Goal: Task Accomplishment & Management: Manage account settings

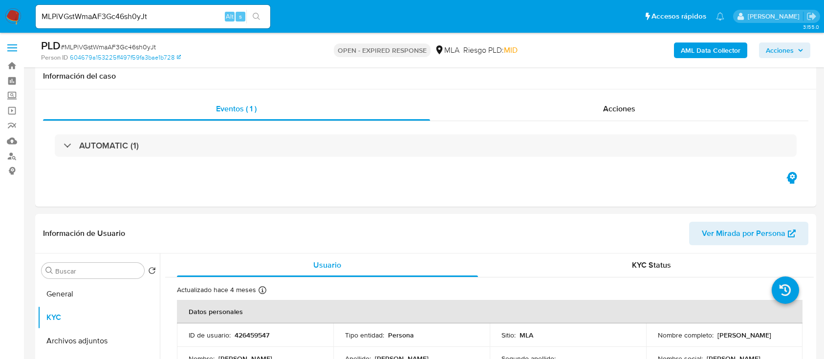
select select "10"
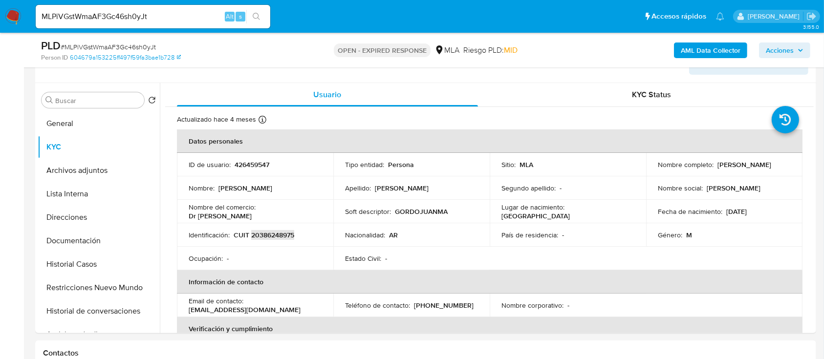
scroll to position [604, 0]
drag, startPoint x: 297, startPoint y: 310, endPoint x: 183, endPoint y: 312, distance: 114.3
click at [183, 312] on td "Email de contacto : guevarajuanmanuel85@gmail.com" at bounding box center [255, 305] width 156 height 23
copy p "guevarajuanmanuel85@gmail.com"
click at [94, 123] on button "General" at bounding box center [95, 123] width 114 height 23
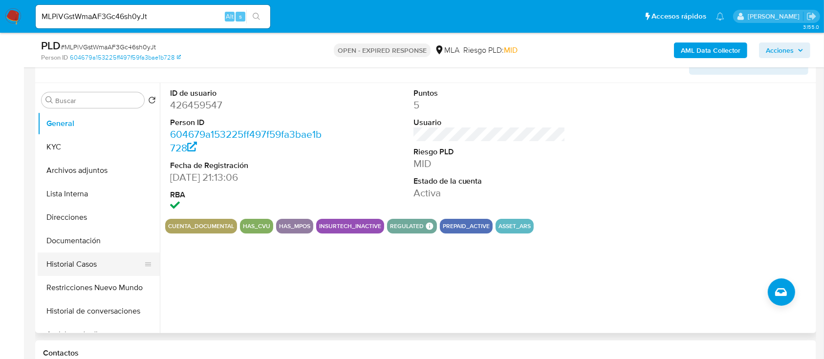
click at [105, 261] on button "Historial Casos" at bounding box center [95, 264] width 114 height 23
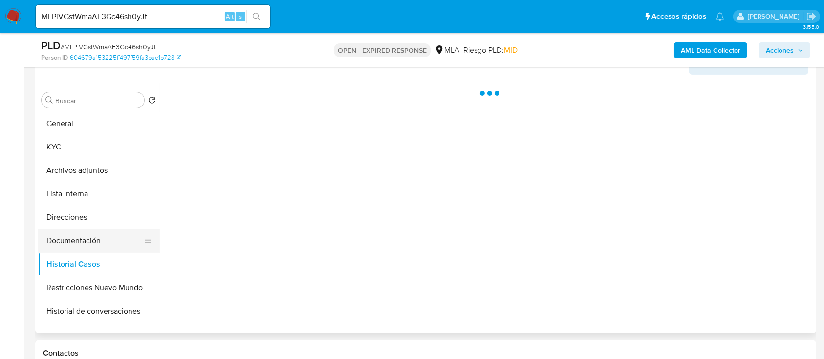
click at [101, 240] on button "Documentación" at bounding box center [95, 240] width 114 height 23
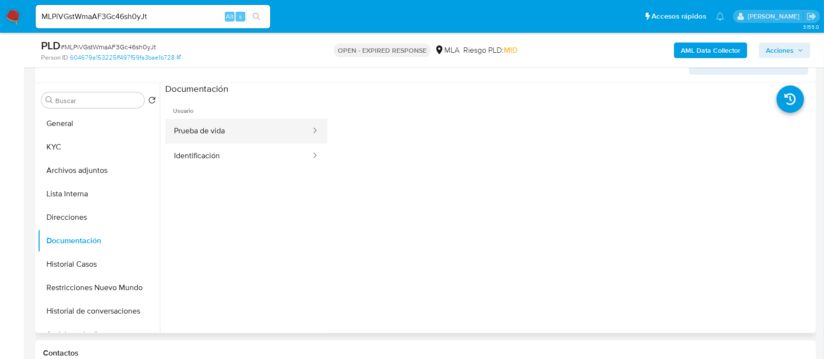
click at [221, 142] on button "Prueba de vida" at bounding box center [238, 131] width 147 height 25
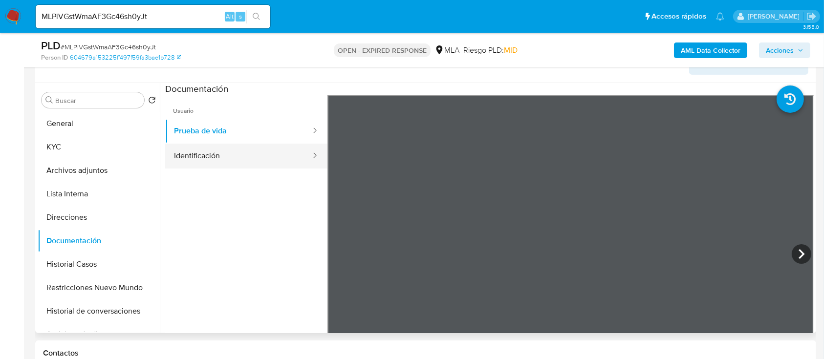
click at [211, 151] on button "Identificación" at bounding box center [238, 156] width 147 height 25
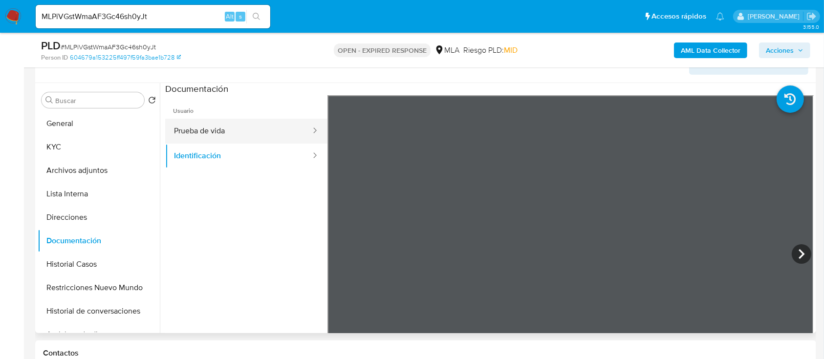
click at [212, 135] on button "Prueba de vida" at bounding box center [238, 131] width 147 height 25
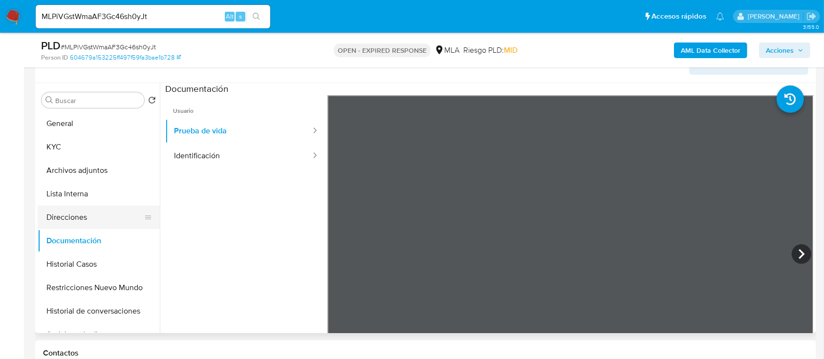
click at [86, 214] on button "Direcciones" at bounding box center [95, 217] width 114 height 23
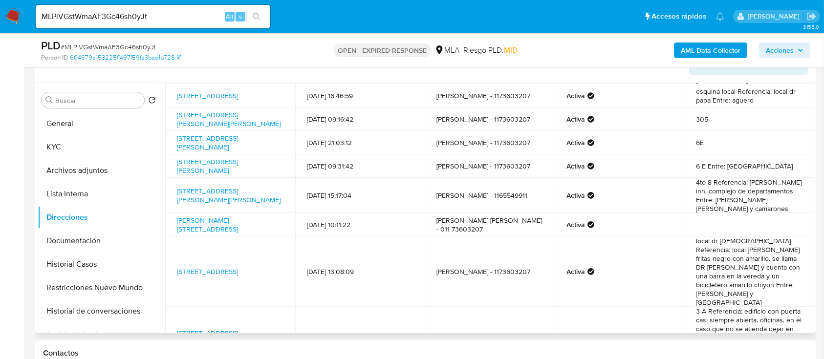
scroll to position [130, 0]
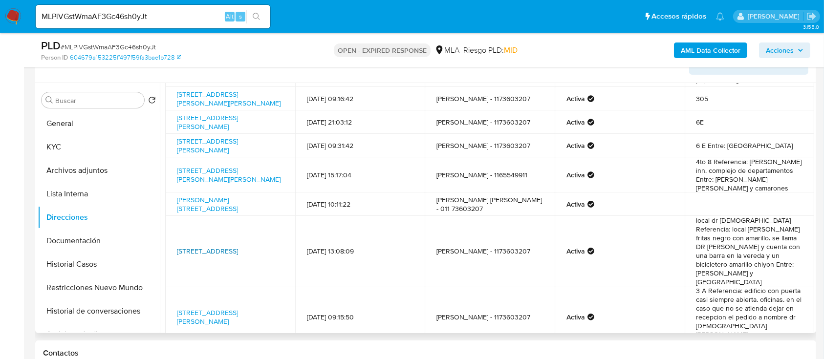
click at [235, 246] on link "[STREET_ADDRESS]" at bounding box center [207, 251] width 61 height 10
drag, startPoint x: 271, startPoint y: 246, endPoint x: 161, endPoint y: 235, distance: 109.9
click at [161, 235] on div "Dirección Fecha de creación Contacto Estado Comentario Avenida Lope De Vega 346…" at bounding box center [487, 208] width 654 height 250
drag, startPoint x: 167, startPoint y: 234, endPoint x: 270, endPoint y: 247, distance: 103.8
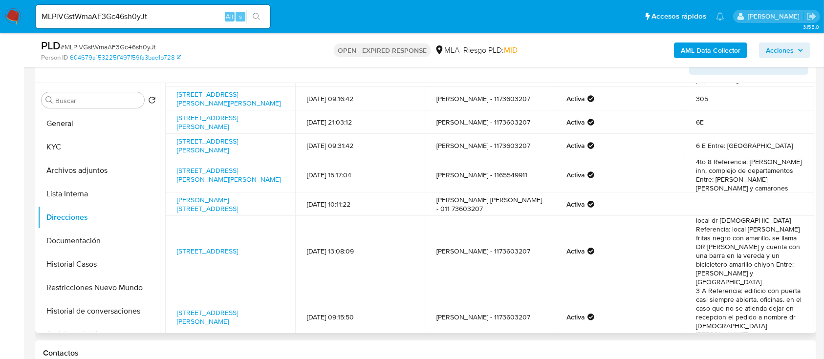
click at [270, 247] on td "[STREET_ADDRESS]" at bounding box center [230, 251] width 130 height 70
copy link "[STREET_ADDRESS]"
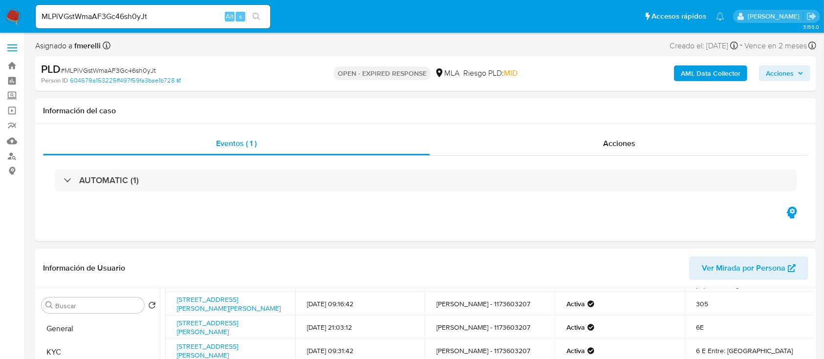
click at [127, 69] on span "# MLPiVGstWmaAF3Gc46sh0yJt" at bounding box center [108, 70] width 95 height 10
copy span "MLPiVGstWmaAF3Gc46sh0yJt"
click at [13, 13] on img at bounding box center [13, 16] width 17 height 17
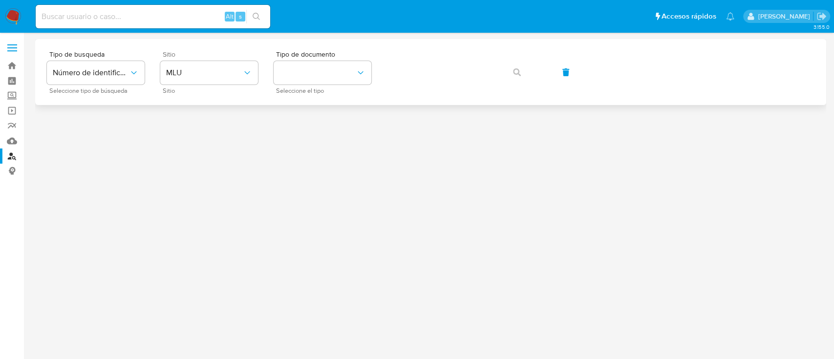
click at [234, 85] on div "Sitio MLU Sitio" at bounding box center [209, 72] width 98 height 42
drag, startPoint x: 217, startPoint y: 71, endPoint x: 220, endPoint y: 79, distance: 7.9
click at [217, 71] on span "MLU" at bounding box center [204, 73] width 76 height 10
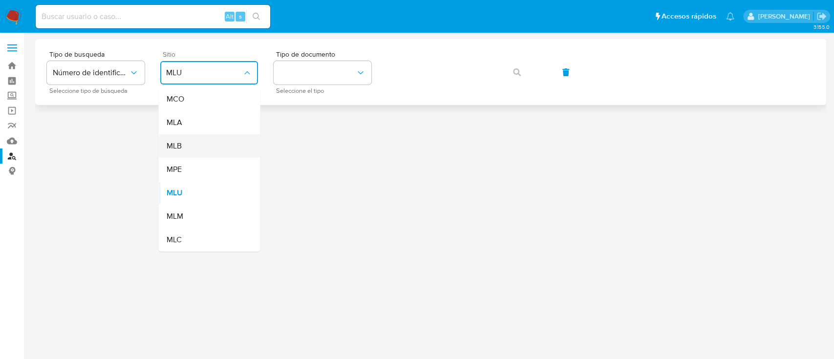
click at [214, 135] on div "MLB" at bounding box center [206, 145] width 80 height 23
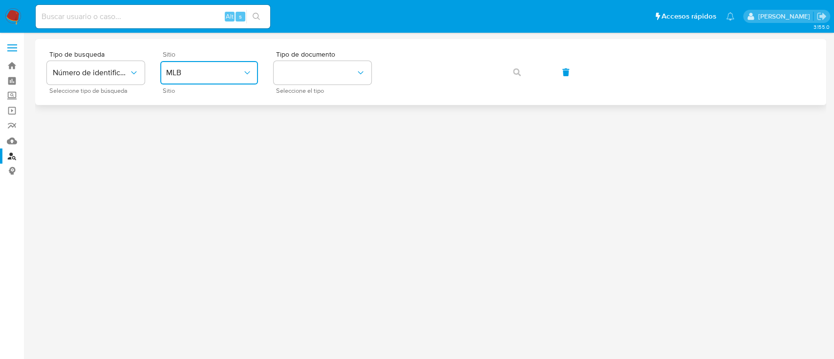
click at [209, 75] on span "MLB" at bounding box center [204, 73] width 76 height 10
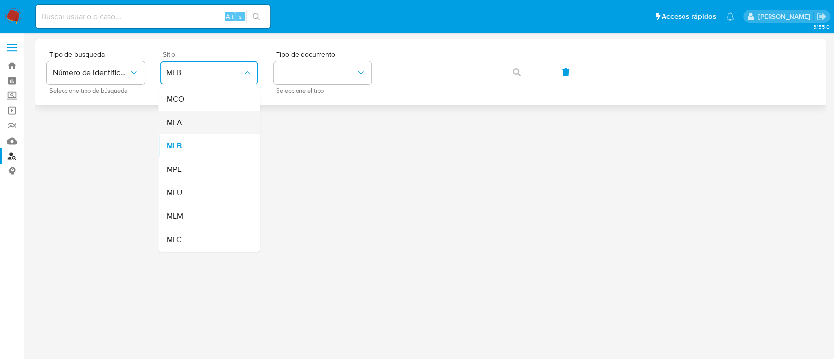
click at [206, 114] on div "MLA" at bounding box center [206, 122] width 80 height 23
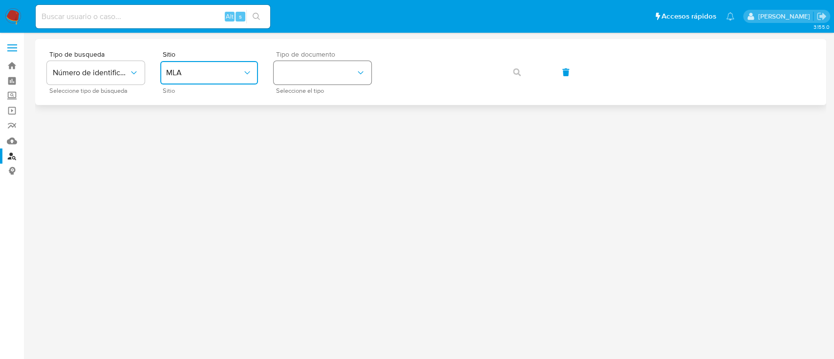
click at [327, 70] on button "identificationType" at bounding box center [323, 72] width 98 height 23
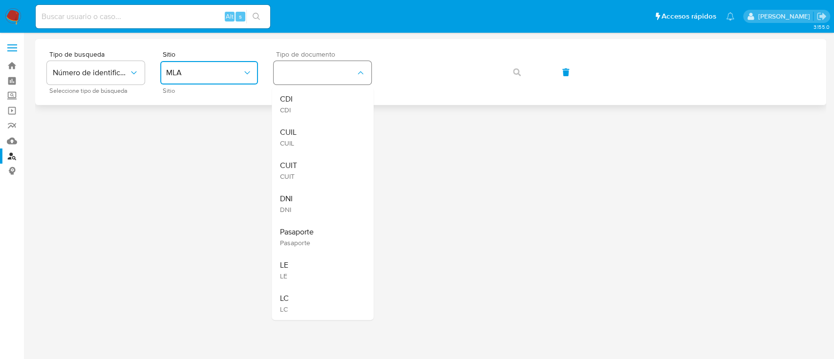
click at [322, 135] on div "CUIL CUIL" at bounding box center [319, 137] width 80 height 33
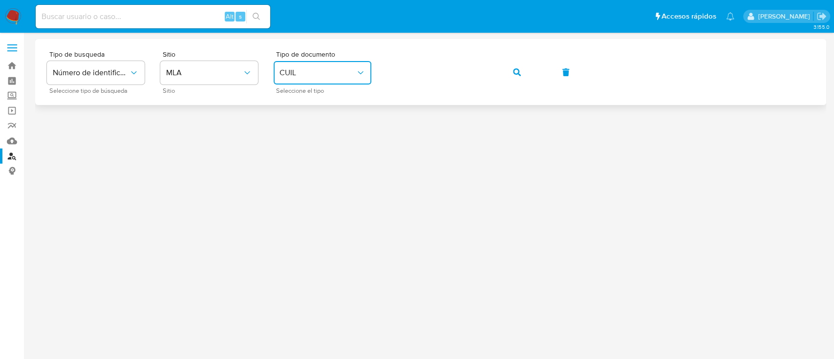
click at [509, 67] on button "button" at bounding box center [516, 72] width 33 height 23
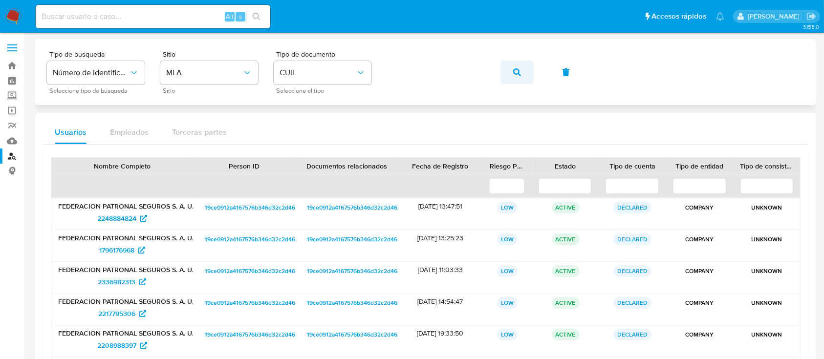
click at [523, 67] on button "button" at bounding box center [516, 72] width 33 height 23
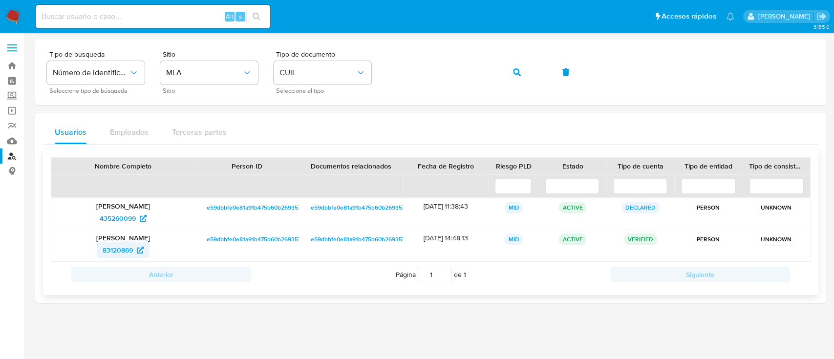
click at [144, 248] on link "83120869" at bounding box center [123, 250] width 53 height 16
click at [418, 57] on div "Tipo de busqueda Número de identificación Seleccione tipo de búsqueda Sitio MLA…" at bounding box center [430, 72] width 767 height 42
click at [507, 72] on button "button" at bounding box center [516, 72] width 33 height 23
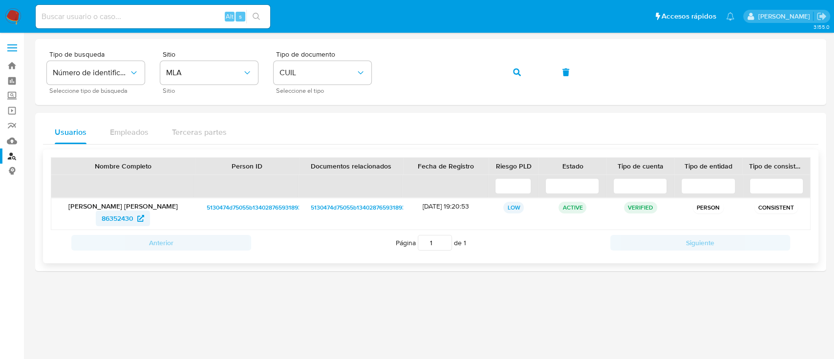
click at [127, 217] on span "86352430" at bounding box center [118, 219] width 32 height 16
click at [524, 71] on button "button" at bounding box center [516, 72] width 33 height 23
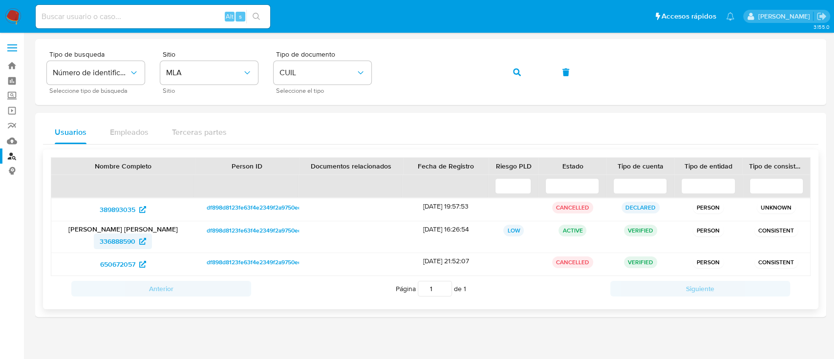
click at [136, 244] on span "336888590" at bounding box center [123, 241] width 46 height 16
click at [505, 68] on button "button" at bounding box center [516, 72] width 33 height 23
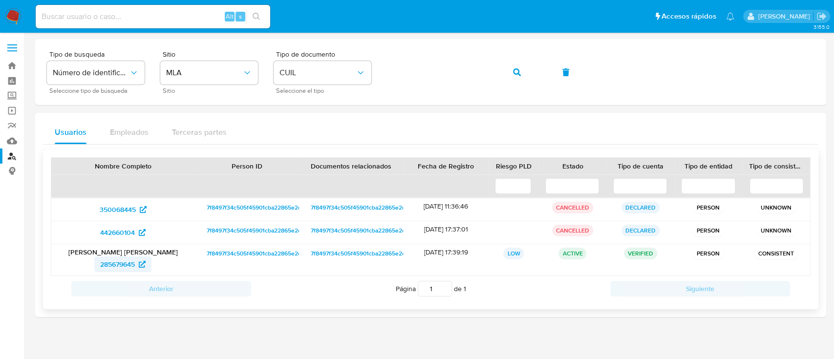
click at [123, 265] on span "285679645" at bounding box center [117, 264] width 35 height 16
click at [532, 72] on button "button" at bounding box center [516, 72] width 33 height 23
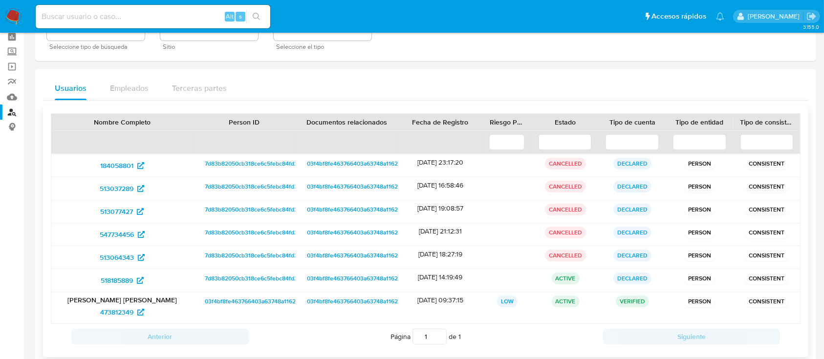
scroll to position [63, 0]
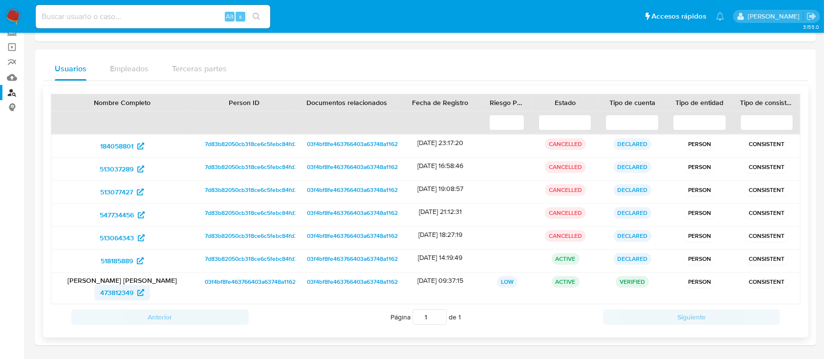
click at [112, 293] on span "473812349" at bounding box center [116, 293] width 33 height 16
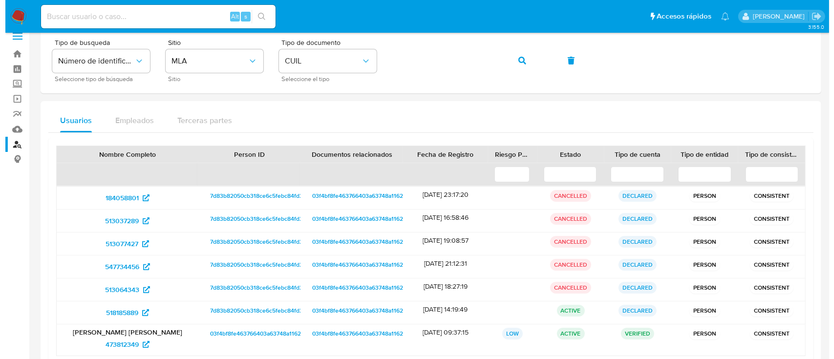
scroll to position [0, 0]
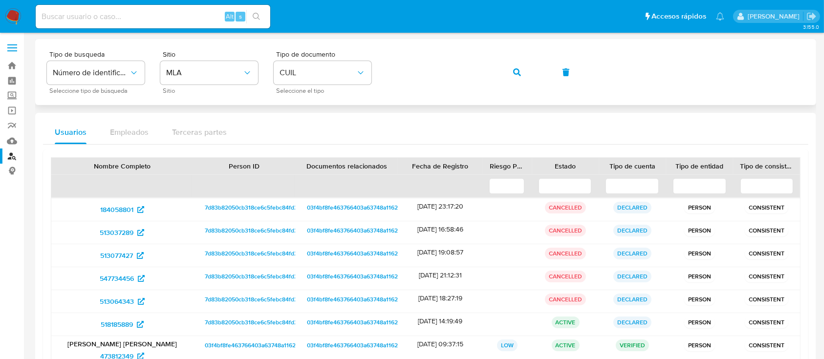
click at [514, 62] on span "button" at bounding box center [517, 72] width 8 height 21
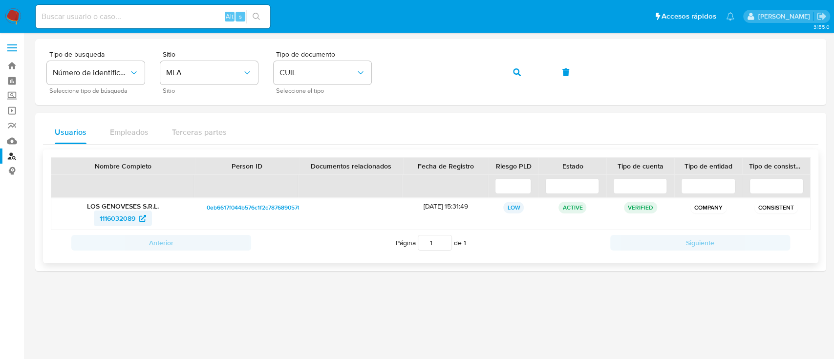
click at [105, 214] on span "1116032089" at bounding box center [118, 219] width 36 height 16
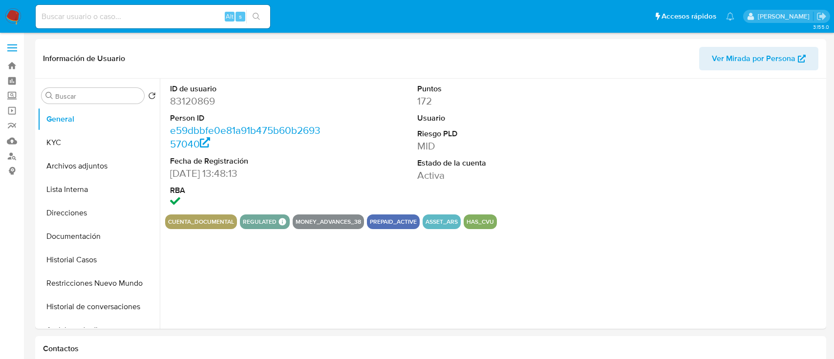
select select "10"
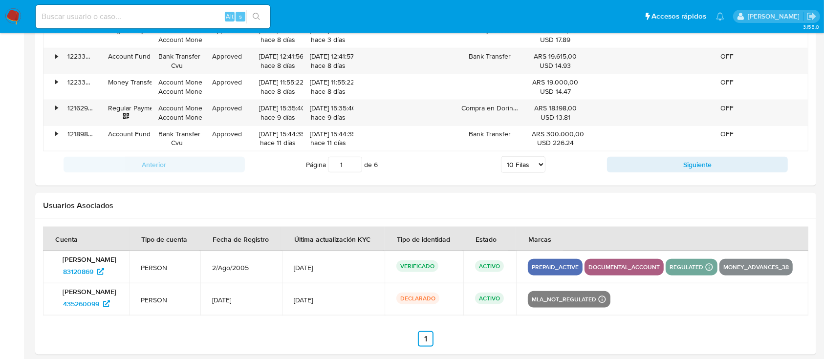
scroll to position [1101, 0]
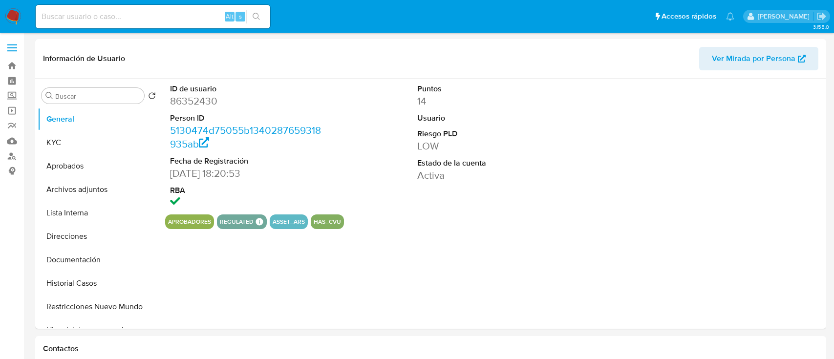
select select "10"
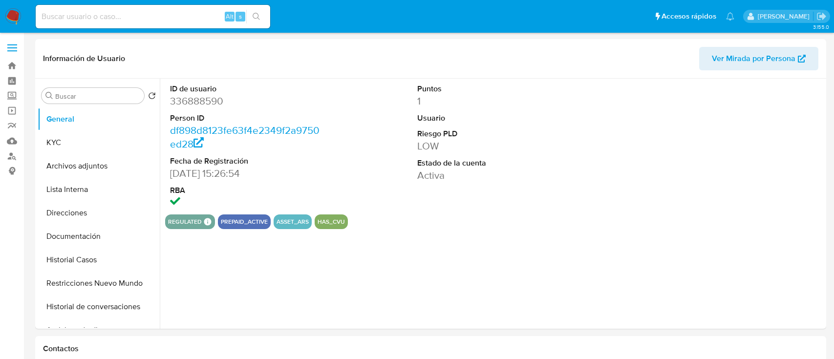
select select "10"
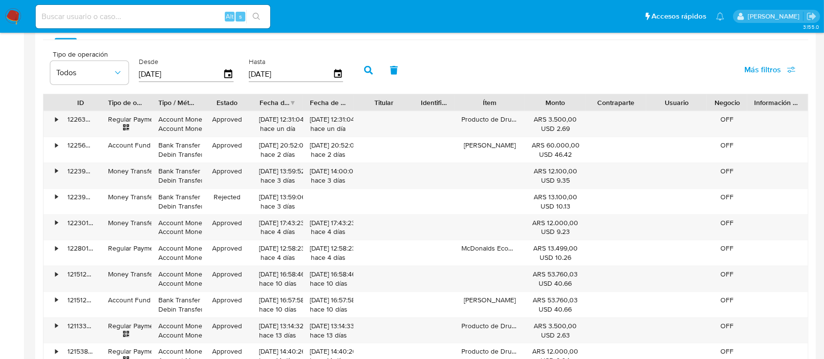
scroll to position [1148, 0]
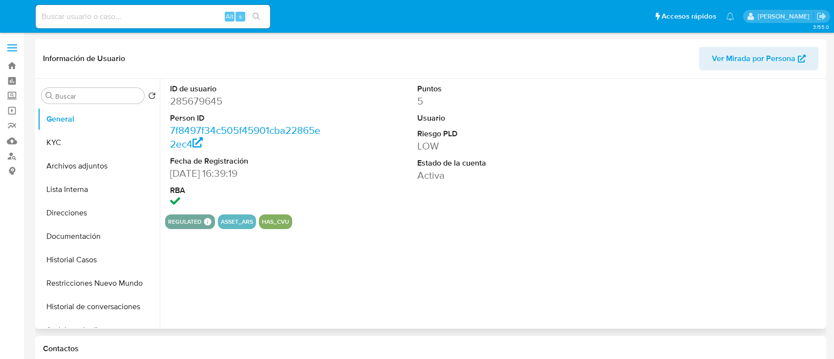
select select "10"
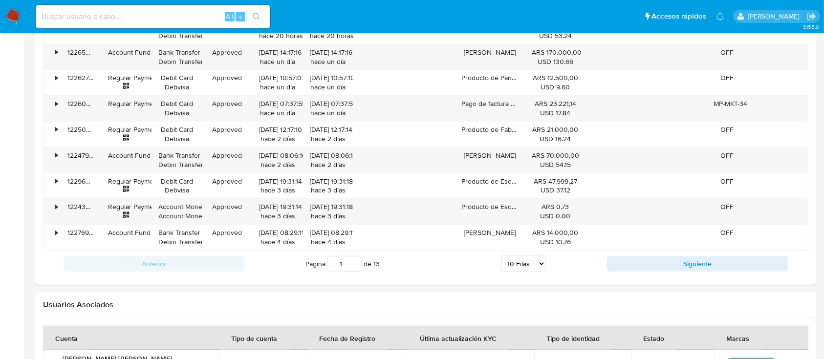
scroll to position [1197, 0]
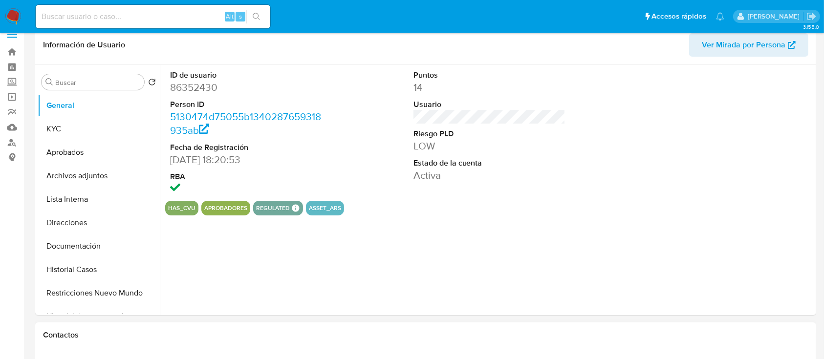
select select "10"
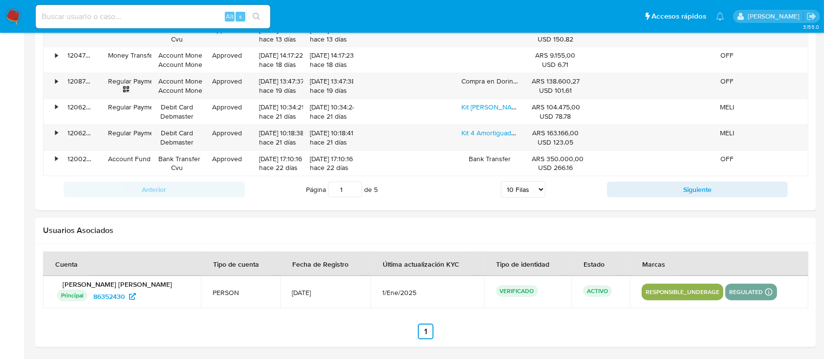
scroll to position [1069, 0]
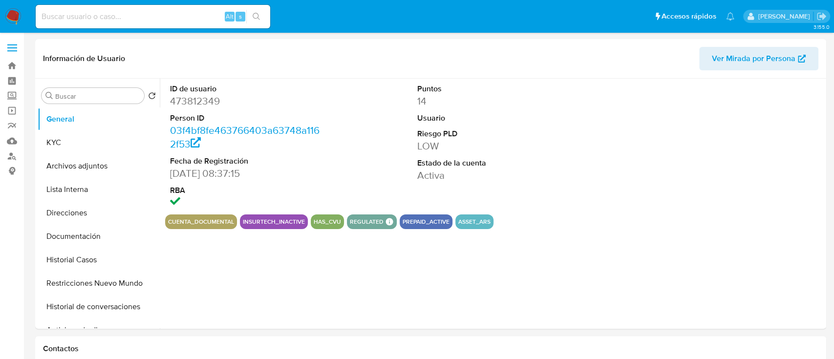
select select "10"
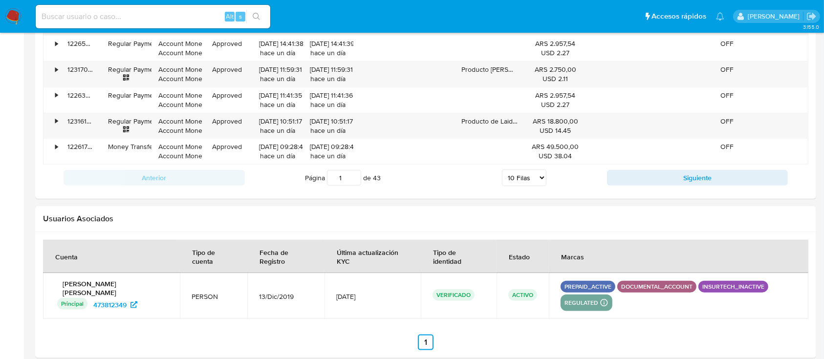
scroll to position [1107, 0]
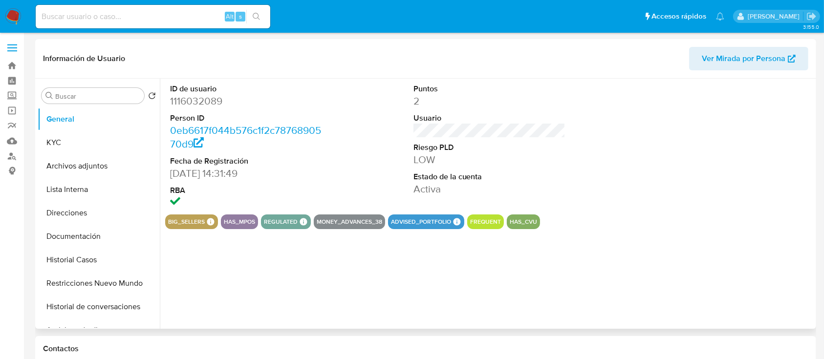
select select "10"
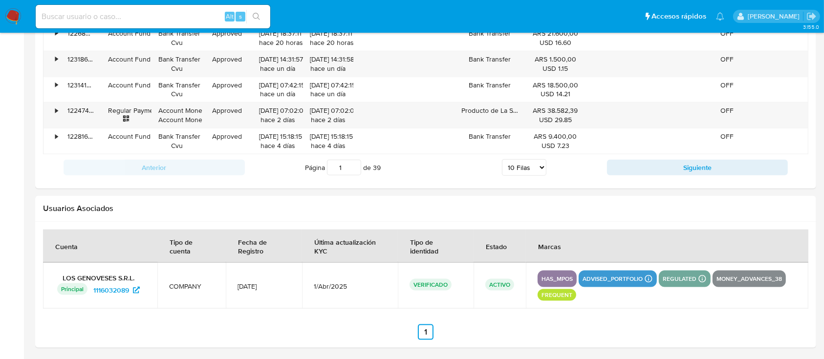
scroll to position [1157, 0]
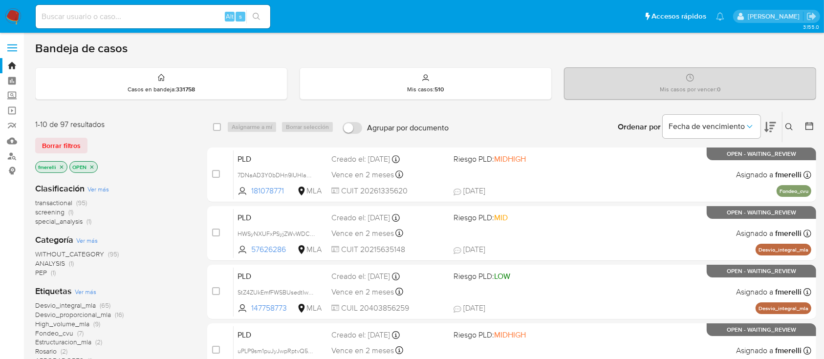
click at [790, 124] on icon at bounding box center [789, 127] width 8 height 8
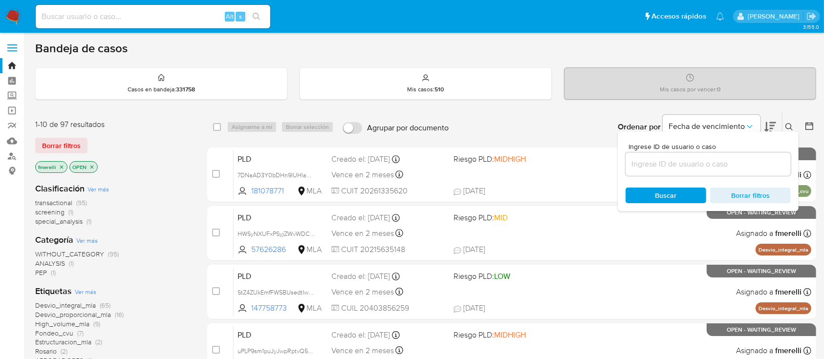
click at [763, 169] on input at bounding box center [707, 164] width 165 height 13
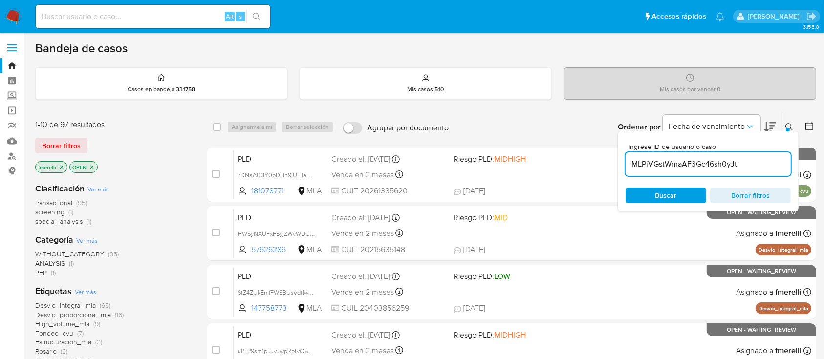
type input "MLPiVGstWmaAF3Gc46sh0yJt"
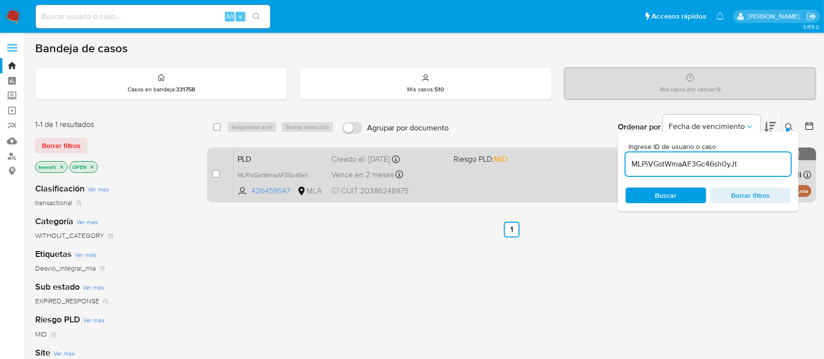
drag, startPoint x: 215, startPoint y: 169, endPoint x: 222, endPoint y: 168, distance: 7.3
click at [214, 169] on div "case-item-checkbox" at bounding box center [216, 174] width 8 height 10
click at [215, 174] on input "checkbox" at bounding box center [216, 174] width 8 height 8
checkbox input "true"
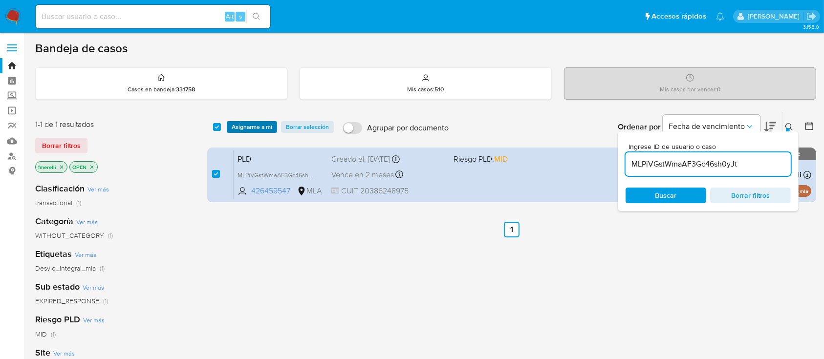
click at [253, 127] on span "Asignarme a mí" at bounding box center [252, 127] width 41 height 10
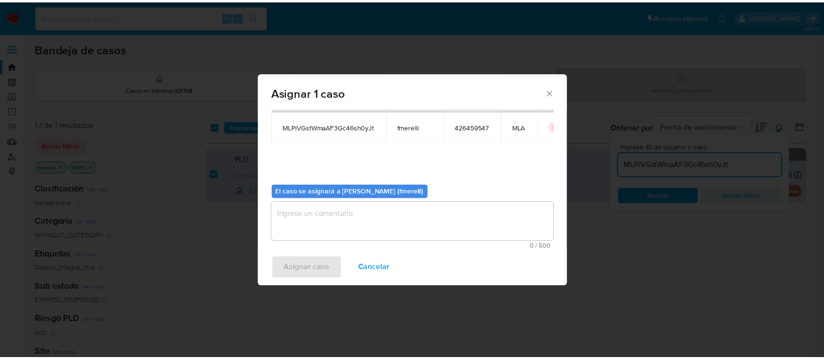
scroll to position [50, 0]
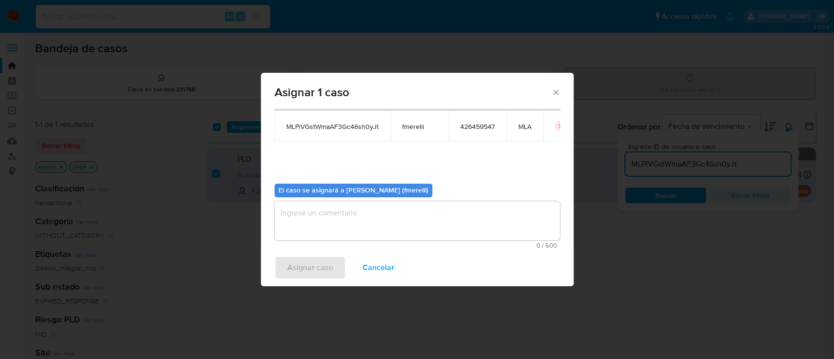
click at [350, 240] on div "0 / 500 500 caracteres restantes" at bounding box center [417, 224] width 285 height 47
click at [359, 213] on textarea "assign-modal" at bounding box center [417, 220] width 285 height 39
click at [325, 264] on span "Asignar caso" at bounding box center [310, 267] width 46 height 21
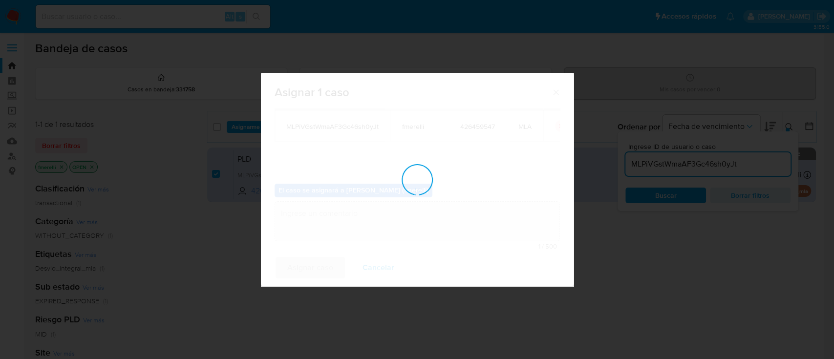
checkbox input "false"
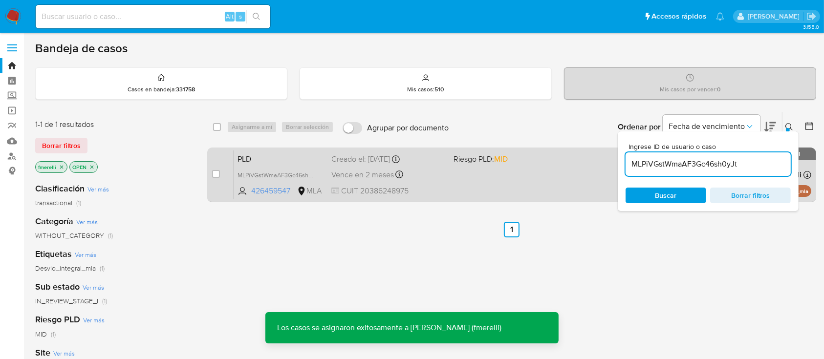
click at [464, 193] on div "PLD MLPiVGstWmaAF3Gc46sh0yJt 426459547 MLA Riesgo PLD: MID Creado el: 12/07/202…" at bounding box center [521, 174] width 577 height 49
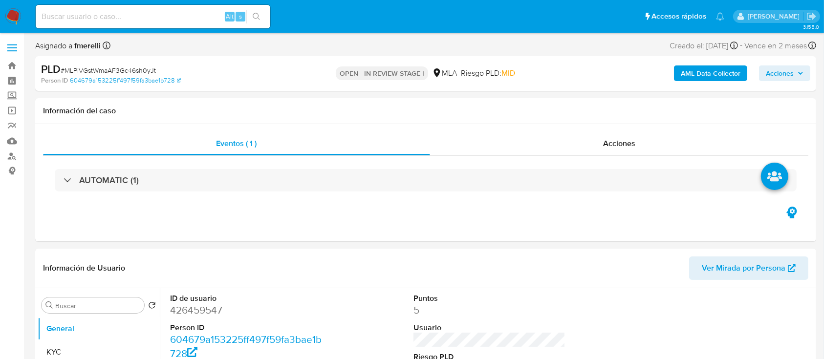
select select "10"
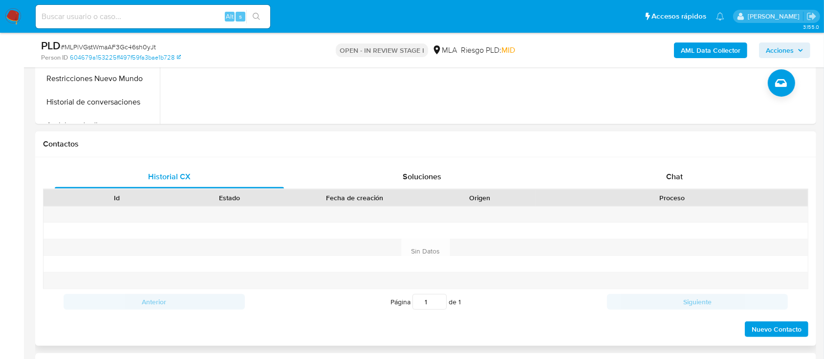
scroll to position [391, 0]
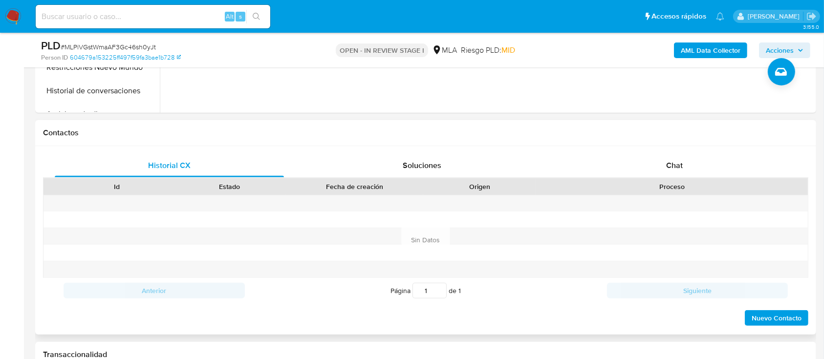
click at [695, 179] on div "Proceso" at bounding box center [672, 186] width 272 height 17
click at [685, 168] on div "Chat" at bounding box center [674, 165] width 229 height 23
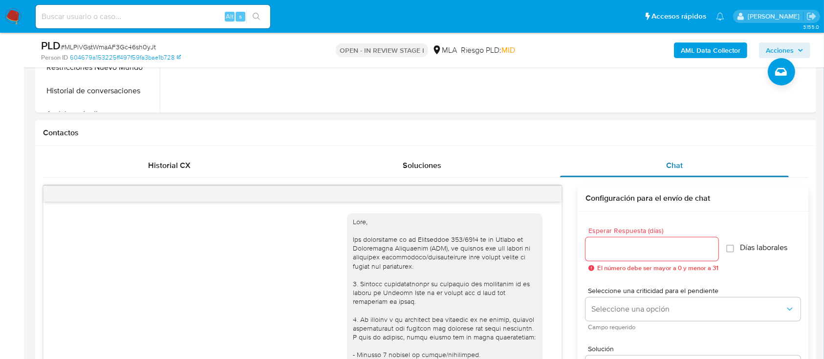
scroll to position [604, 0]
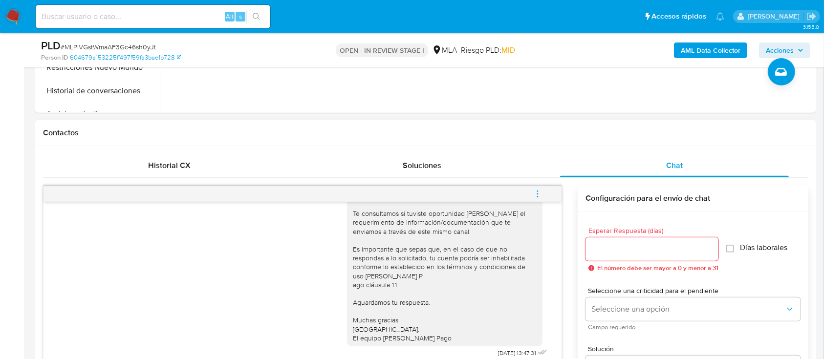
click at [547, 191] on button "menu-action" at bounding box center [537, 193] width 32 height 23
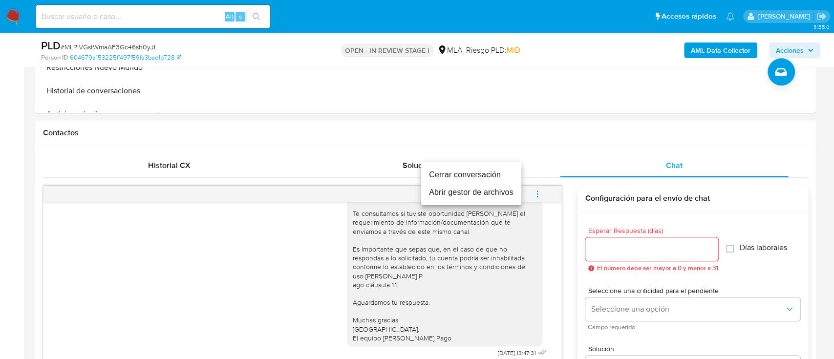
click at [503, 172] on li "Cerrar conversación" at bounding box center [471, 175] width 100 height 18
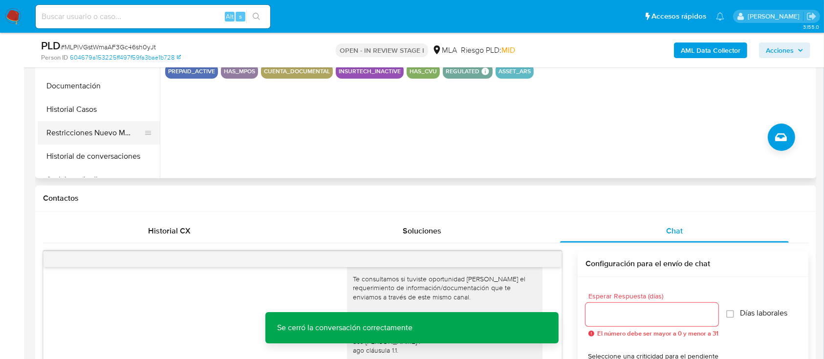
click at [103, 137] on button "Restricciones Nuevo Mundo" at bounding box center [95, 132] width 114 height 23
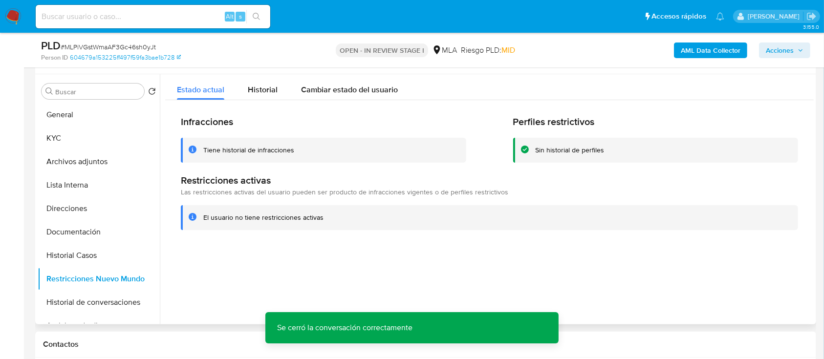
scroll to position [182, 0]
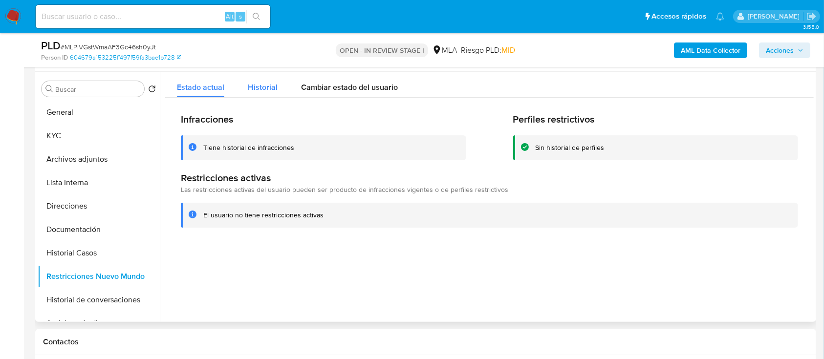
click at [275, 87] on span "Historial" at bounding box center [263, 87] width 30 height 11
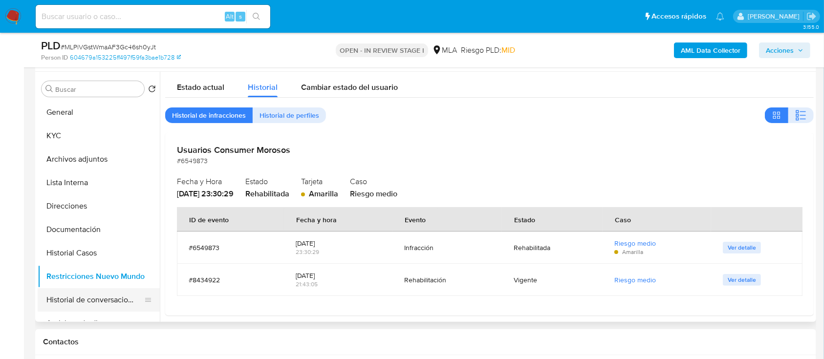
click at [100, 303] on button "Historial de conversaciones" at bounding box center [95, 299] width 114 height 23
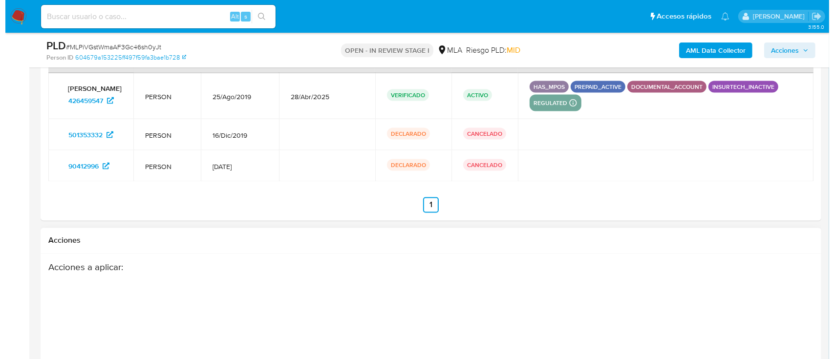
scroll to position [1803, 0]
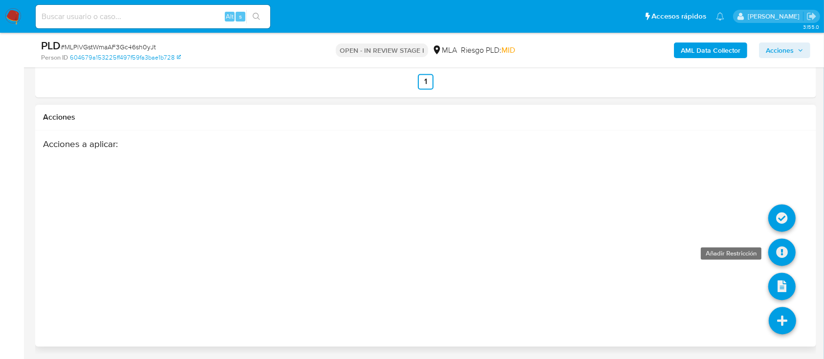
click at [783, 250] on icon at bounding box center [781, 252] width 27 height 27
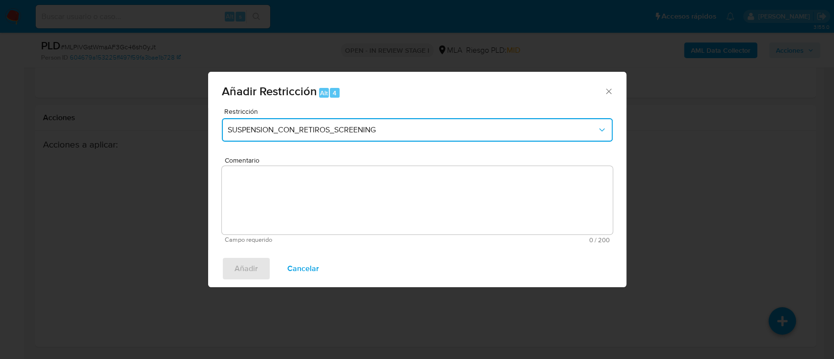
click at [370, 136] on button "SUSPENSION_CON_RETIROS_SCREENING" at bounding box center [417, 129] width 391 height 23
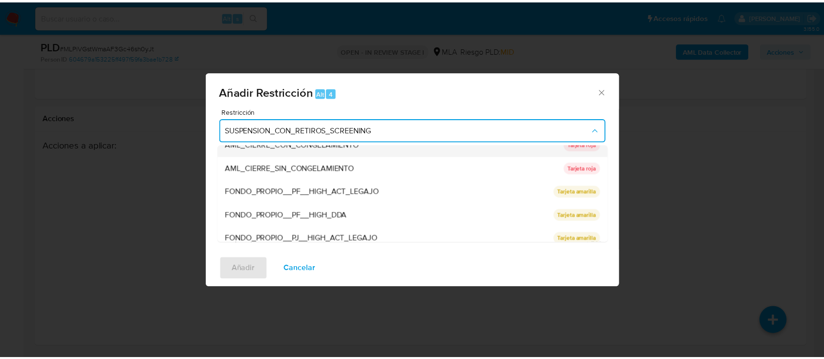
scroll to position [207, 0]
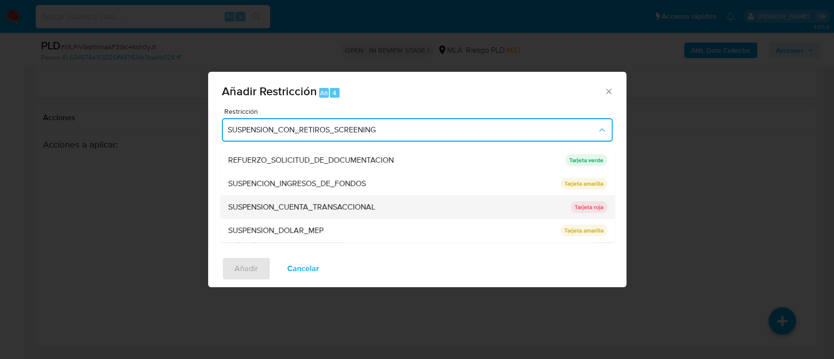
click at [386, 209] on div "SUSPENSION_CUENTA_TRANSACCIONAL" at bounding box center [396, 206] width 337 height 23
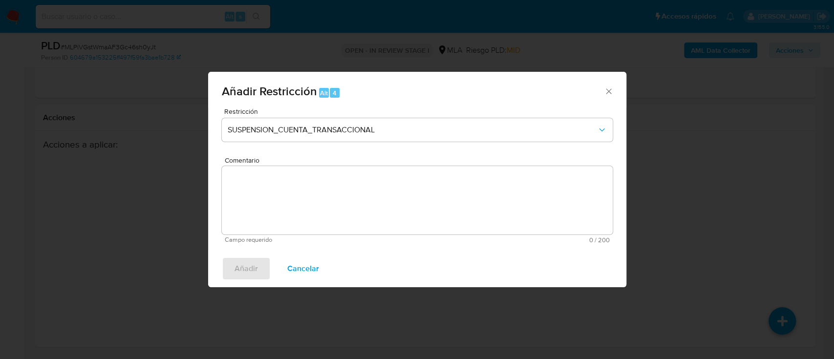
click at [374, 210] on textarea "Comentario" at bounding box center [417, 200] width 391 height 68
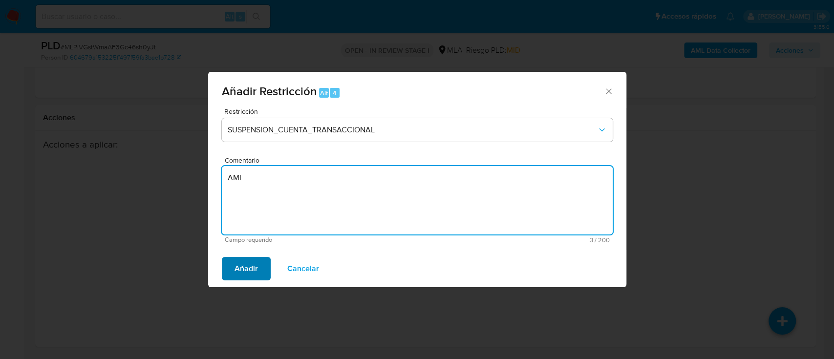
type textarea "AML"
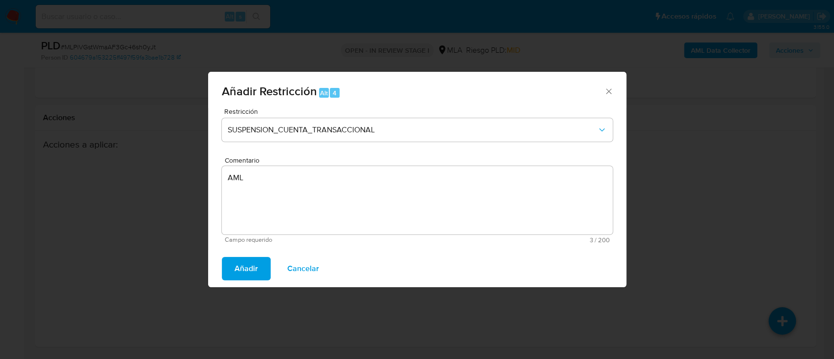
click at [228, 267] on button "Añadir" at bounding box center [246, 268] width 49 height 23
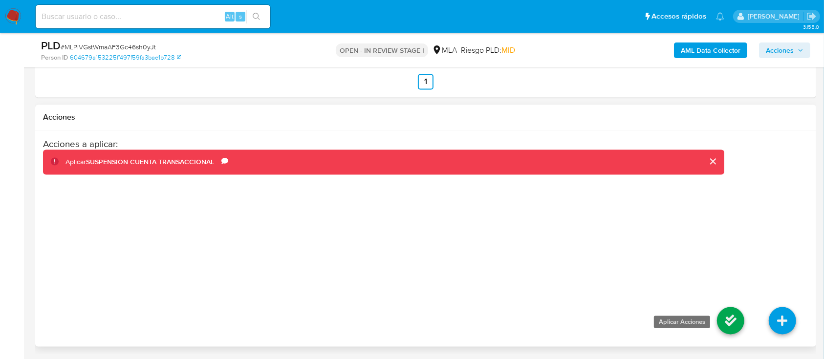
click at [727, 323] on icon at bounding box center [730, 320] width 27 height 27
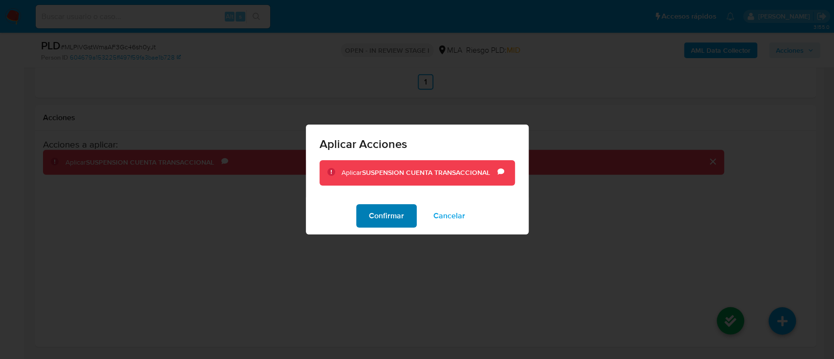
click at [402, 217] on span "Confirmar" at bounding box center [386, 215] width 35 height 21
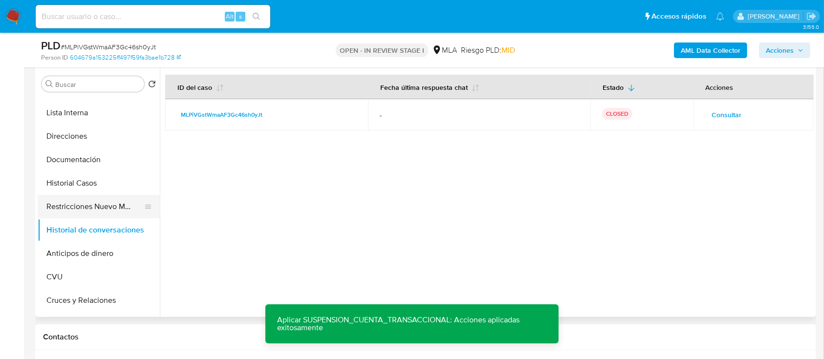
scroll to position [175, 0]
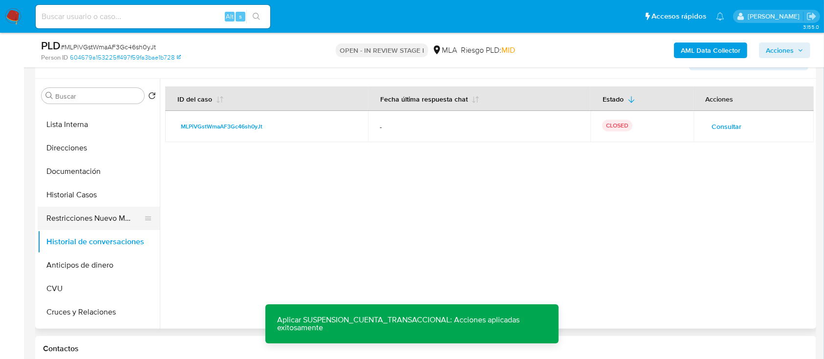
click at [73, 227] on button "Restricciones Nuevo Mundo" at bounding box center [95, 218] width 114 height 23
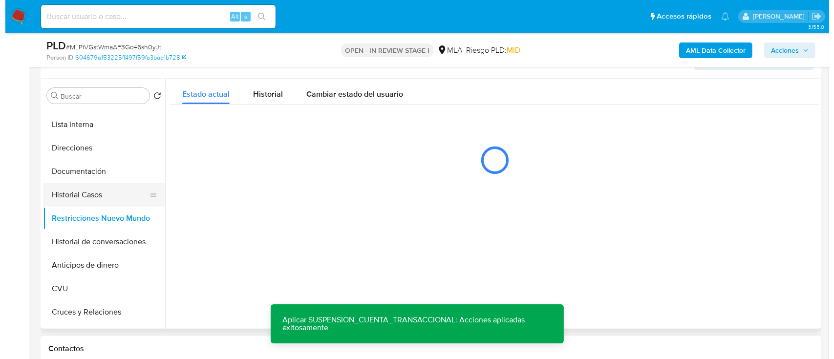
scroll to position [0, 0]
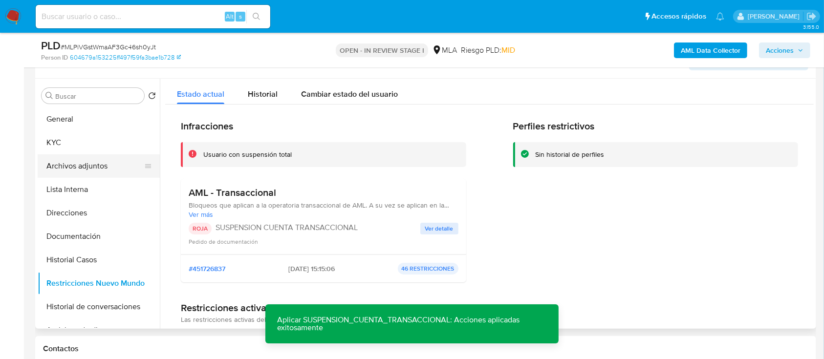
click at [94, 174] on button "Archivos adjuntos" at bounding box center [95, 165] width 114 height 23
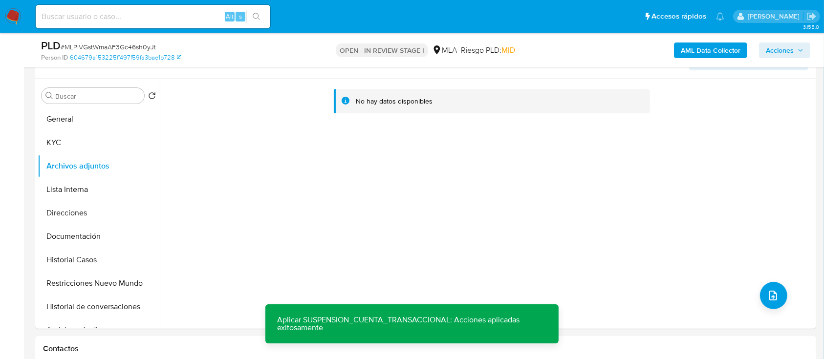
click at [704, 49] on b "AML Data Collector" at bounding box center [710, 50] width 60 height 16
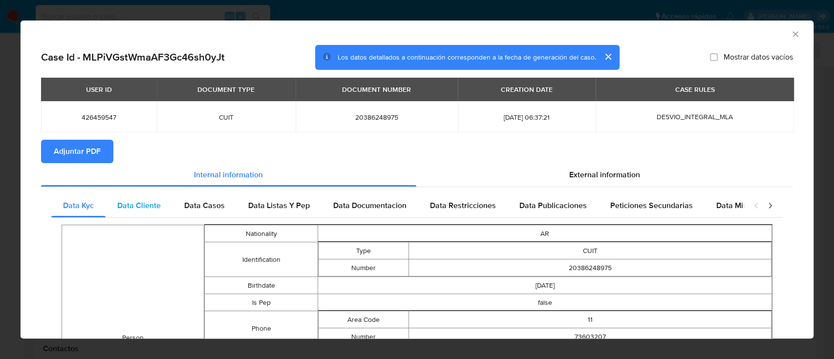
click at [145, 212] on div "Data Cliente" at bounding box center [139, 205] width 67 height 23
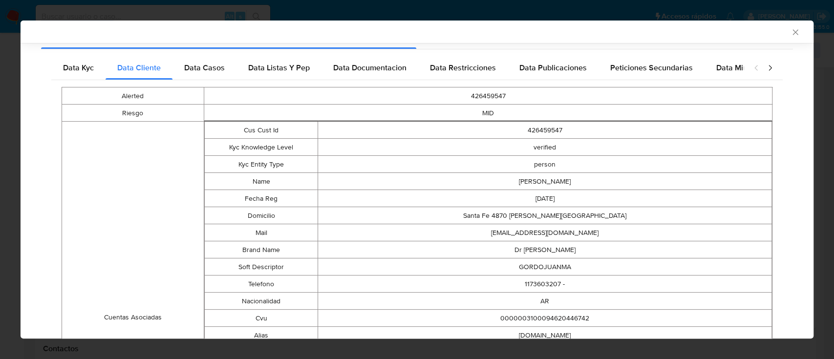
scroll to position [193, 0]
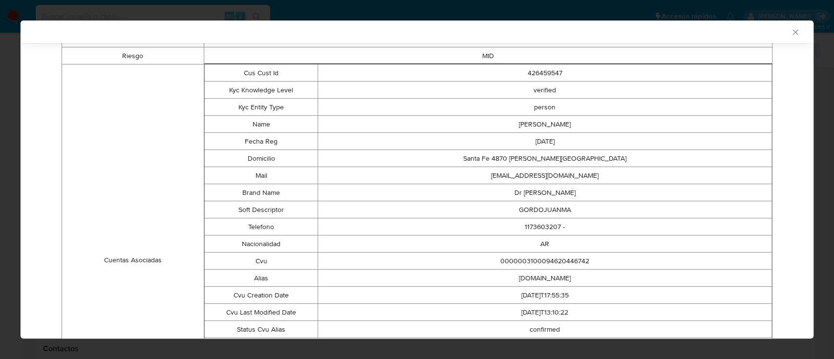
drag, startPoint x: 284, startPoint y: 258, endPoint x: 570, endPoint y: 281, distance: 286.7
click at [570, 281] on tbody "Cus Cust Id 426459547 Kyc Knowledge Level verified Kyc Entity Type person Name …" at bounding box center [487, 252] width 567 height 377
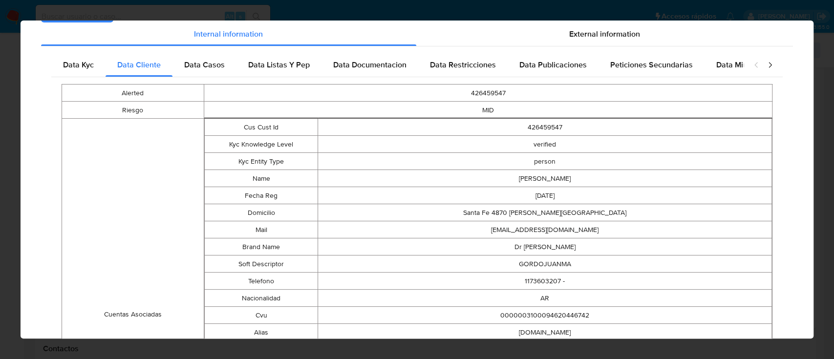
scroll to position [0, 0]
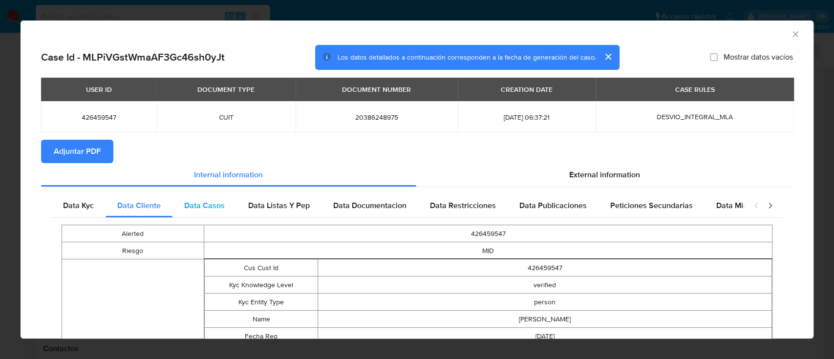
click at [223, 205] on span "Data Casos" at bounding box center [204, 205] width 41 height 11
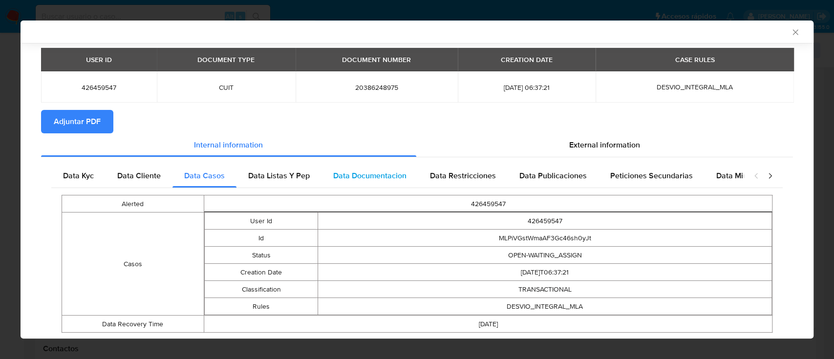
scroll to position [56, 0]
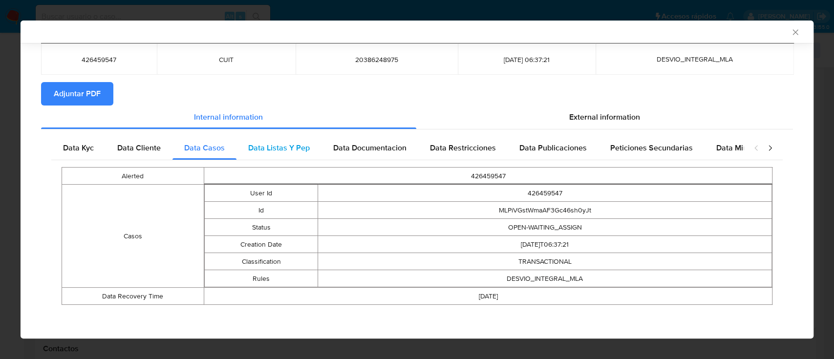
click at [301, 159] on div "Data Kyc Data Cliente Data Casos Data Listas Y Pep Data Documentacion Data Rest…" at bounding box center [416, 223] width 731 height 175
click at [294, 151] on span "Data Listas Y Pep" at bounding box center [279, 147] width 62 height 11
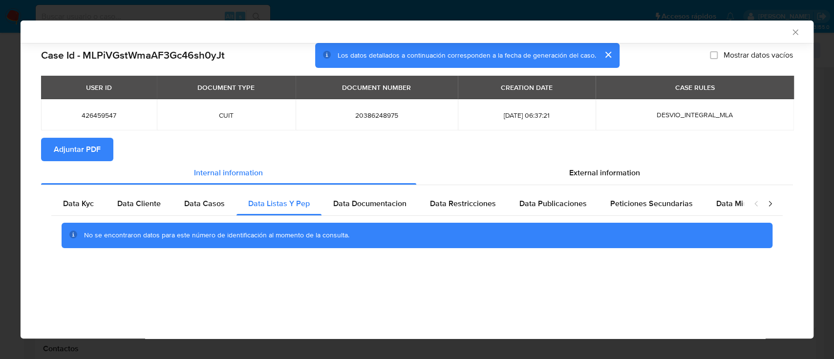
click at [349, 190] on div "Data Kyc Data Cliente Data Casos Data Listas Y Pep Data Documentacion Data Rest…" at bounding box center [417, 223] width 752 height 77
drag, startPoint x: 375, startPoint y: 207, endPoint x: 432, endPoint y: 202, distance: 57.8
click at [375, 207] on span "Data Documentacion" at bounding box center [369, 203] width 73 height 11
click at [463, 202] on span "Data Restricciones" at bounding box center [463, 203] width 66 height 11
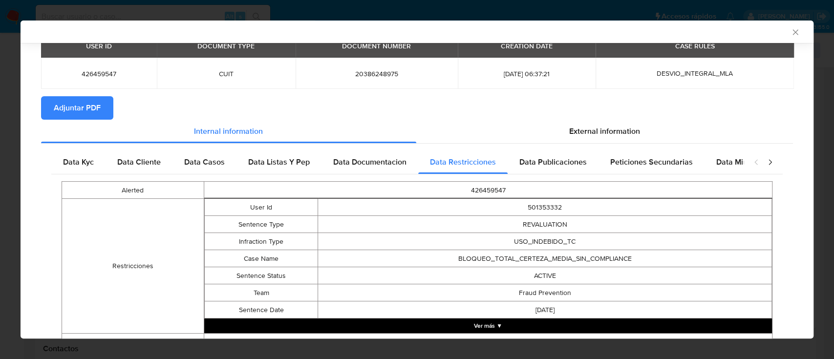
scroll to position [85, 0]
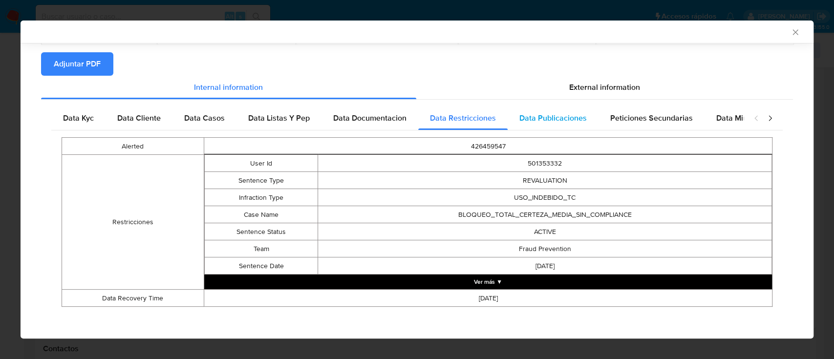
click at [544, 128] on div "Data Publicaciones" at bounding box center [552, 117] width 91 height 23
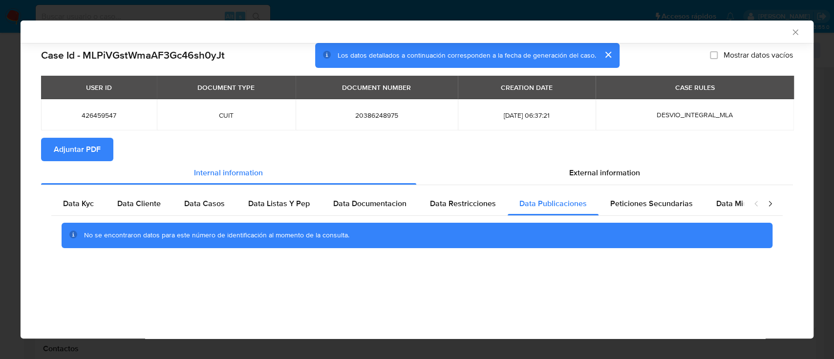
drag, startPoint x: 617, startPoint y: 200, endPoint x: 758, endPoint y: 197, distance: 140.7
click at [617, 200] on span "Peticiones Secundarias" at bounding box center [651, 203] width 83 height 11
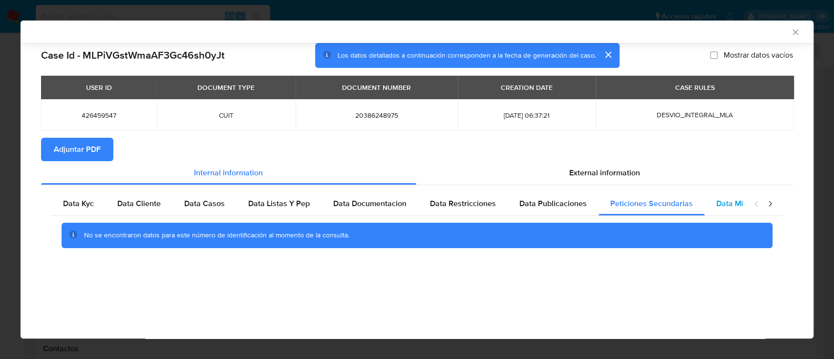
click at [705, 204] on div "Data Minoridad" at bounding box center [742, 203] width 77 height 23
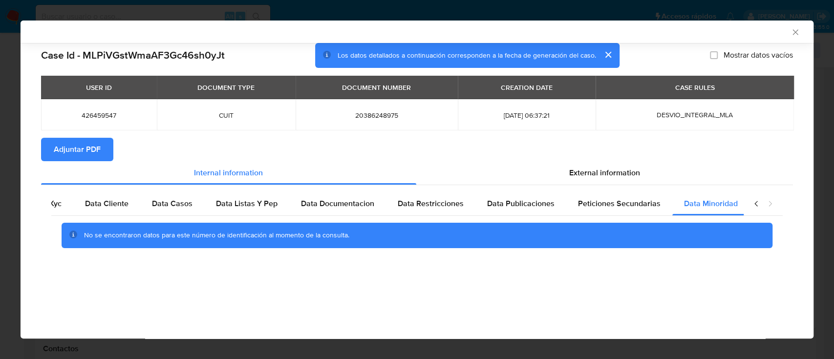
scroll to position [0, 33]
drag, startPoint x: 572, startPoint y: 172, endPoint x: 419, endPoint y: 213, distance: 159.1
click at [573, 172] on span "External information" at bounding box center [604, 172] width 71 height 11
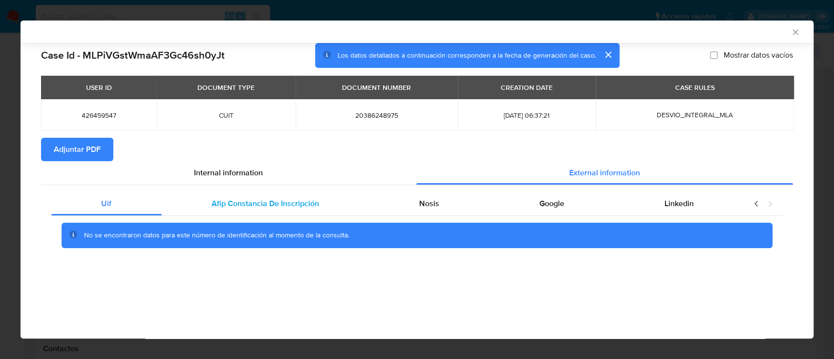
drag, startPoint x: 293, startPoint y: 206, endPoint x: 305, endPoint y: 205, distance: 12.7
click at [292, 205] on span "Afip Constancia De Inscripción" at bounding box center [264, 203] width 107 height 11
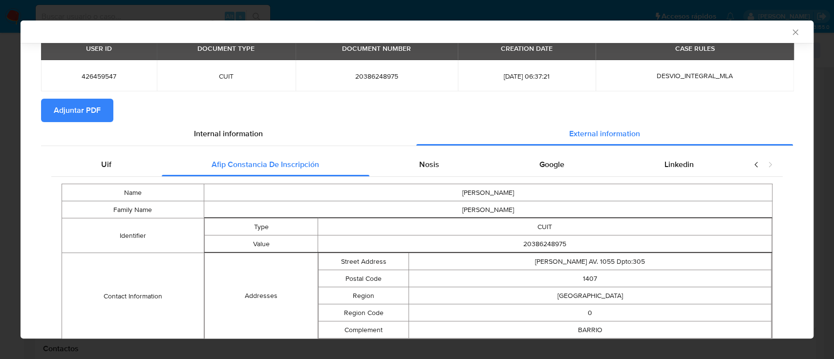
scroll to position [108, 0]
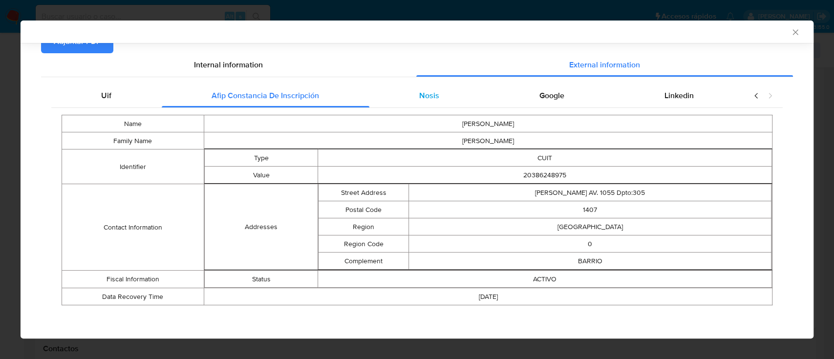
click at [408, 93] on div "Nosis" at bounding box center [429, 95] width 120 height 23
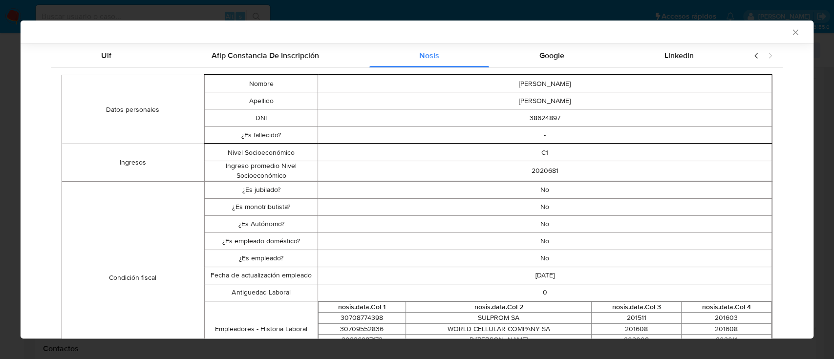
scroll to position [0, 0]
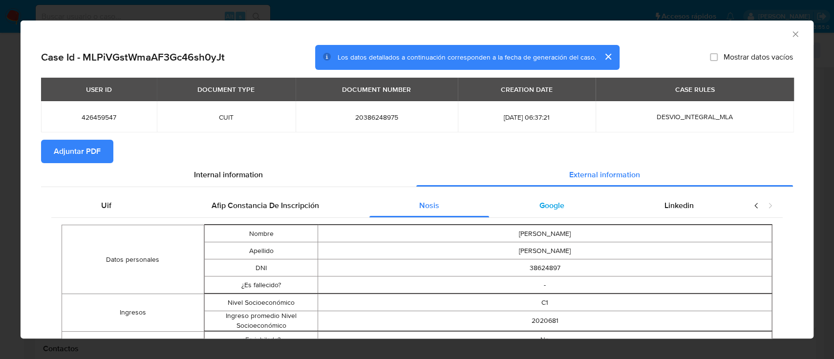
click at [555, 208] on span "Google" at bounding box center [551, 205] width 25 height 11
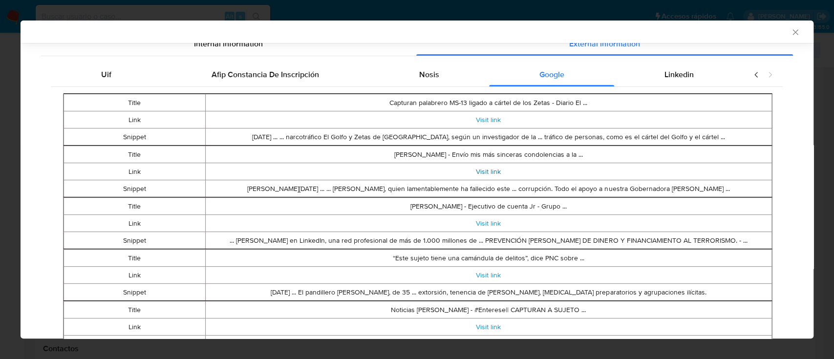
scroll to position [109, 0]
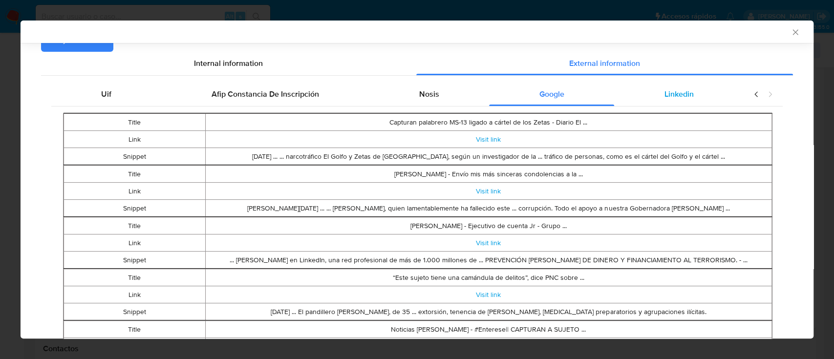
click at [680, 92] on span "Linkedin" at bounding box center [678, 93] width 29 height 11
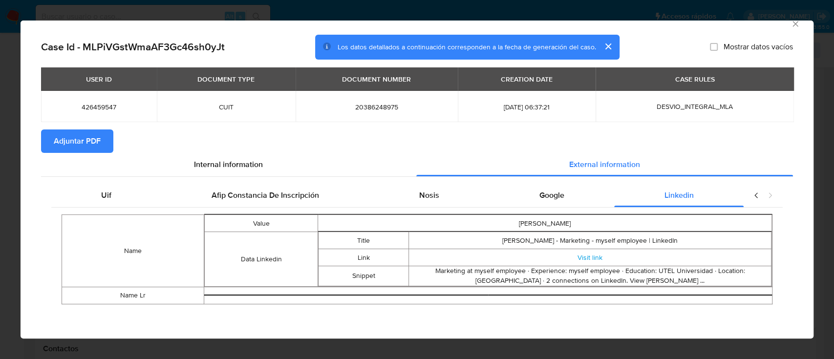
scroll to position [9, 0]
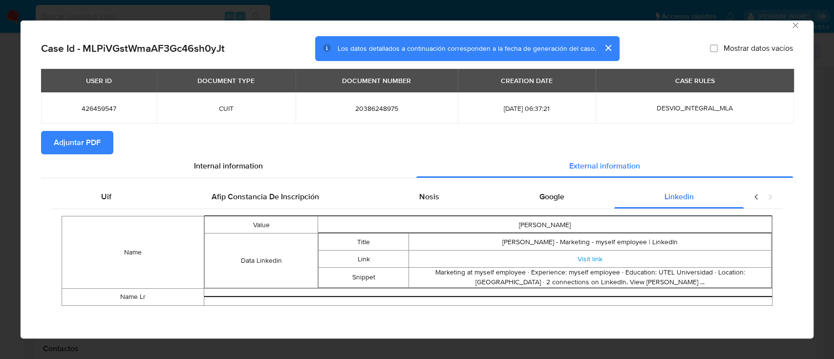
click at [101, 149] on button "Adjuntar PDF" at bounding box center [77, 142] width 72 height 23
click at [790, 28] on icon "Cerrar ventana" at bounding box center [795, 26] width 10 height 10
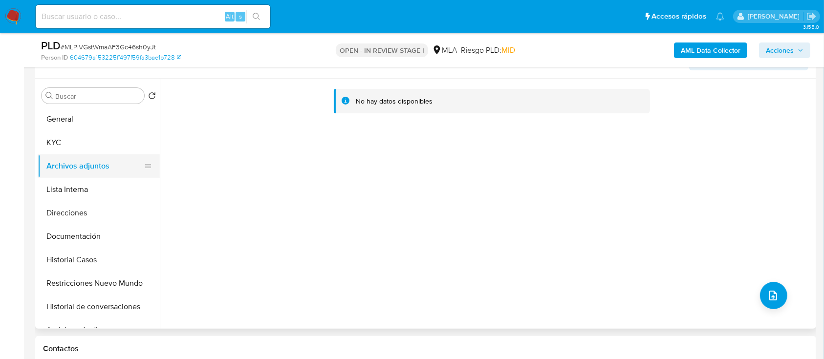
click at [53, 154] on button "Archivos adjuntos" at bounding box center [95, 165] width 114 height 23
click at [67, 148] on button "KYC" at bounding box center [95, 142] width 114 height 23
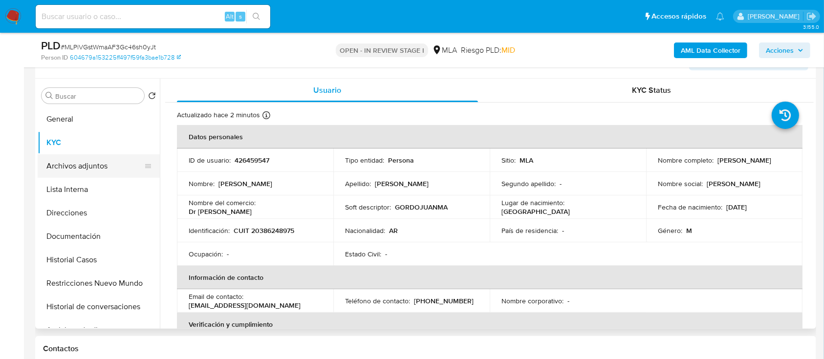
click at [59, 162] on button "Archivos adjuntos" at bounding box center [95, 165] width 114 height 23
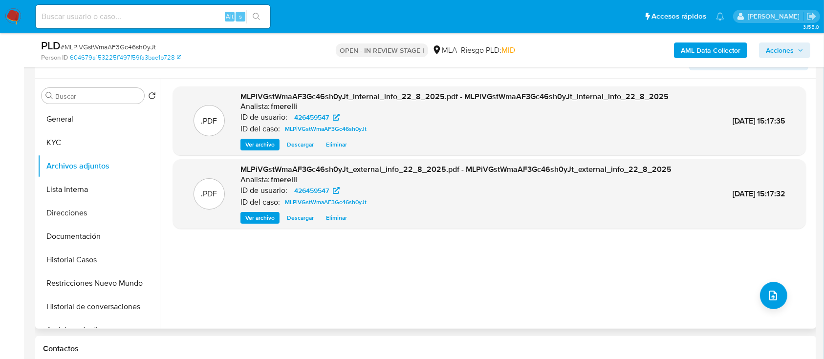
click at [254, 142] on span "Ver archivo" at bounding box center [259, 145] width 29 height 10
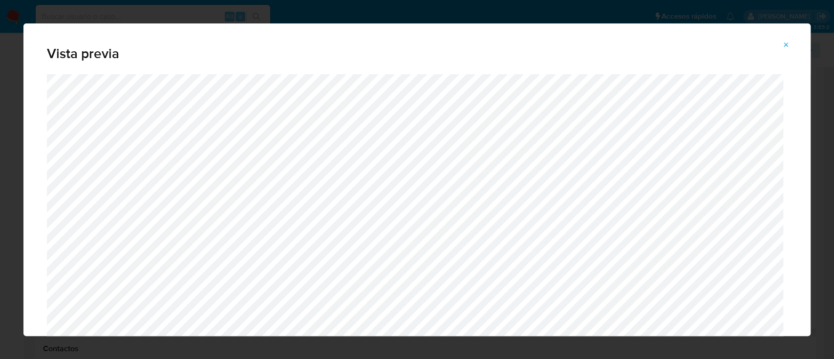
click at [786, 47] on icon "Attachment preview" at bounding box center [786, 45] width 8 height 8
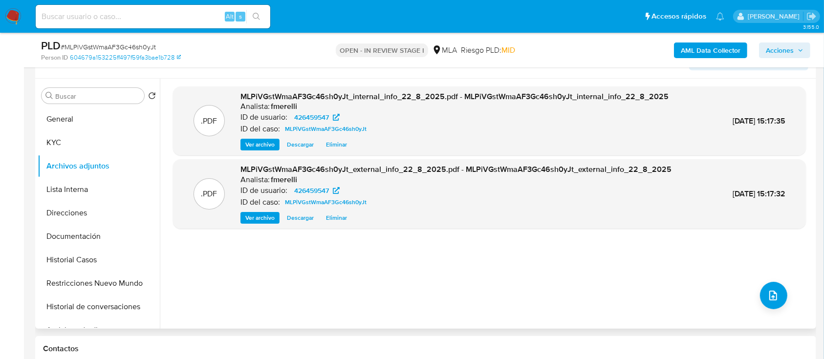
click at [272, 213] on span "Ver archivo" at bounding box center [259, 218] width 29 height 10
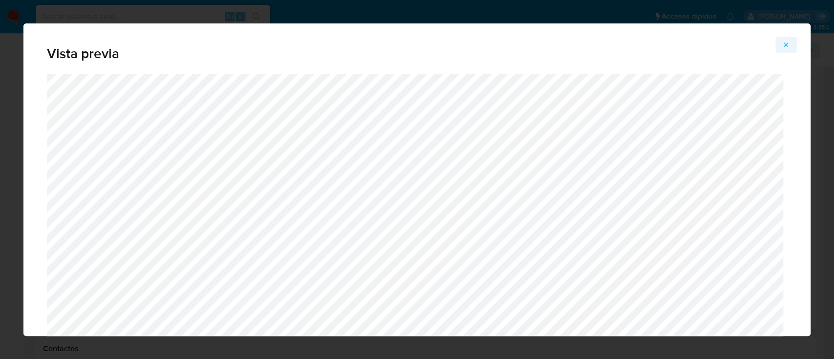
click at [782, 43] on icon "Attachment preview" at bounding box center [786, 45] width 8 height 8
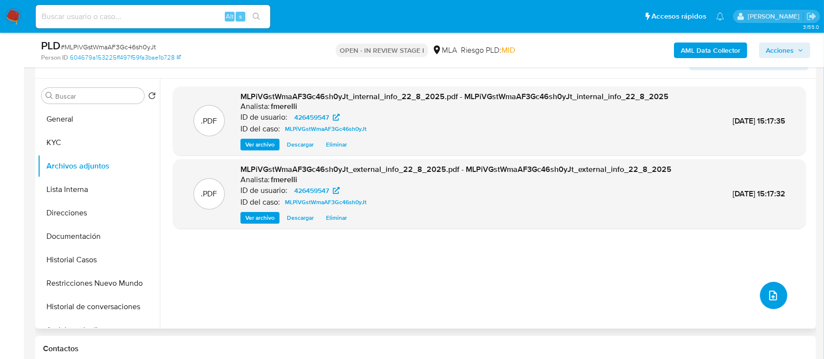
click at [772, 296] on icon "upload-file" at bounding box center [773, 296] width 8 height 10
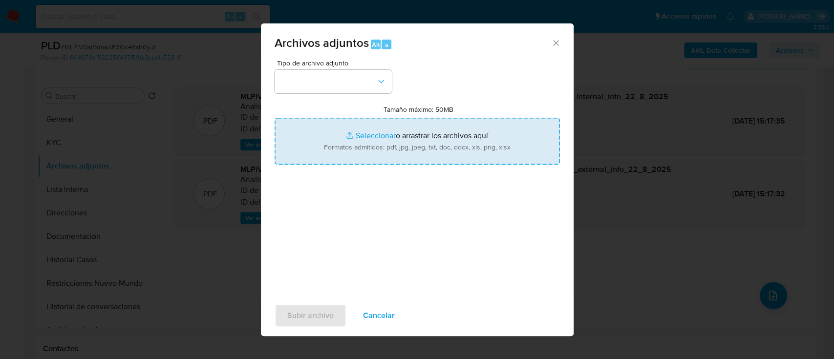
type input "C:\fakepath\NOSIS_Manager_InformeIndividual_20386248975_654927_20250822130637.p…"
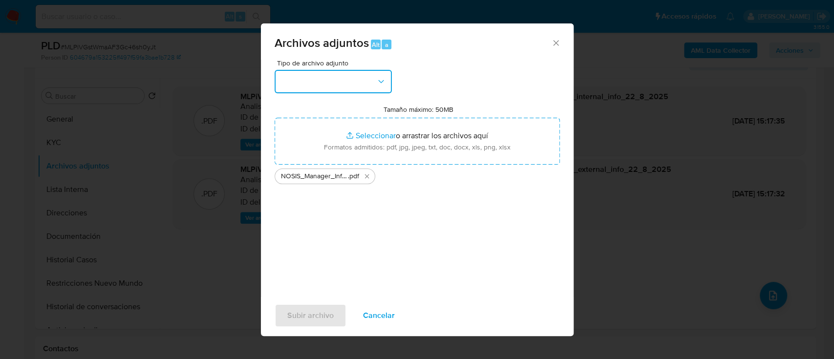
click at [344, 91] on button "button" at bounding box center [333, 81] width 117 height 23
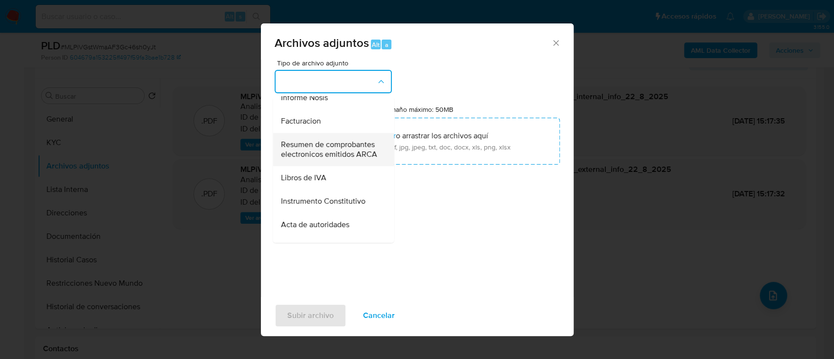
scroll to position [391, 0]
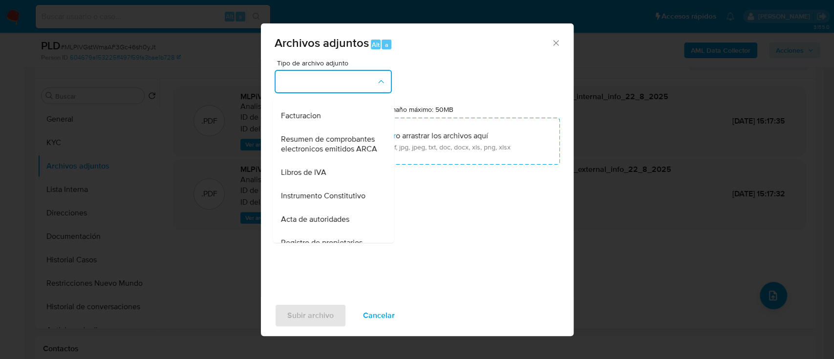
click at [339, 104] on div "Informe Nosis" at bounding box center [330, 92] width 100 height 23
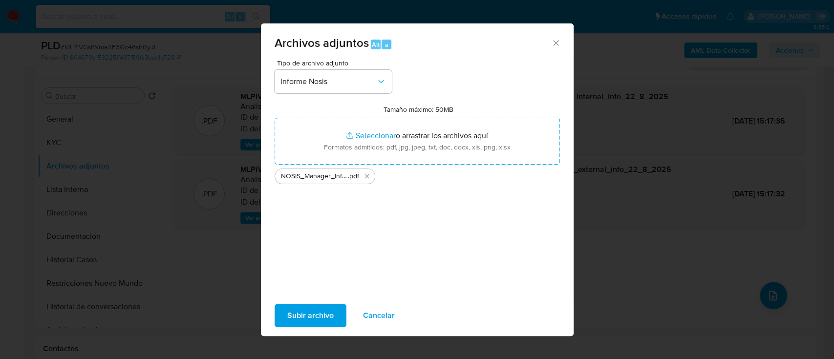
click at [304, 313] on span "Subir archivo" at bounding box center [310, 315] width 46 height 21
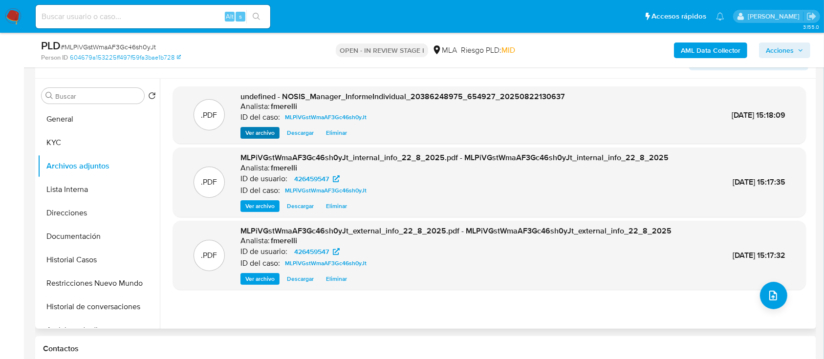
click at [264, 138] on div ".PDF undefined - NOSIS_Manager_InformeIndividual_20386248975_654927_20250822130…" at bounding box center [489, 115] width 633 height 58
click at [270, 134] on span "Ver archivo" at bounding box center [259, 133] width 29 height 10
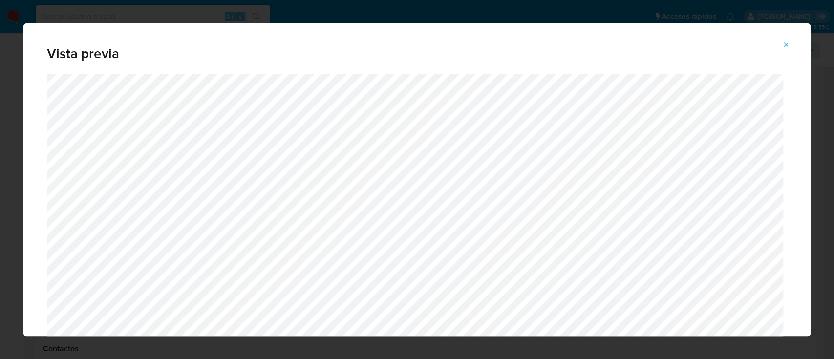
click at [790, 43] on button "Attachment preview" at bounding box center [785, 45] width 21 height 16
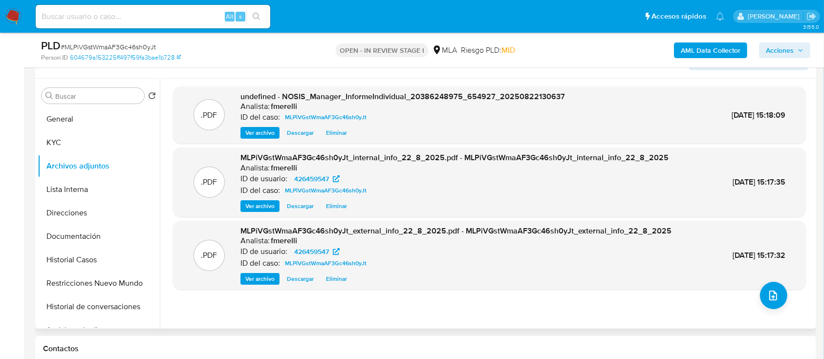
click at [779, 305] on div ".PDF undefined - NOSIS_Manager_InformeIndividual_20386248975_654927_20250822130…" at bounding box center [489, 203] width 633 height 234
click at [770, 298] on icon "upload-file" at bounding box center [773, 296] width 12 height 12
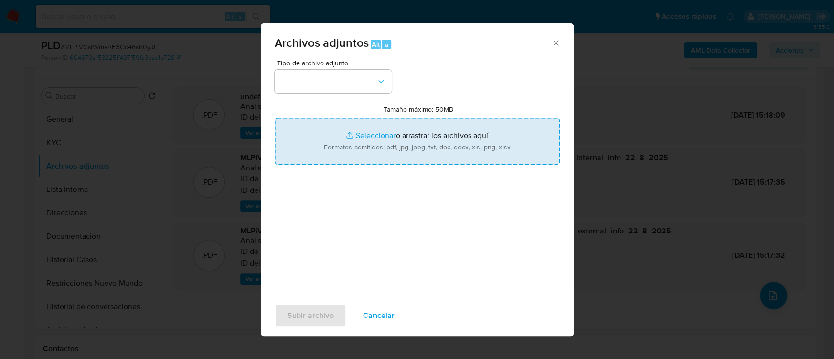
type input "C:\fakepath\Caselog MLPiVGstWmaAF3Gc46sh0yJt_2025_07_18_02_17_36.docx"
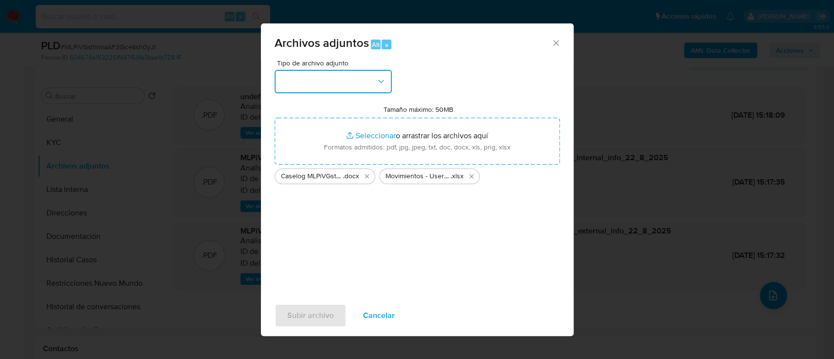
click at [336, 84] on button "button" at bounding box center [333, 81] width 117 height 23
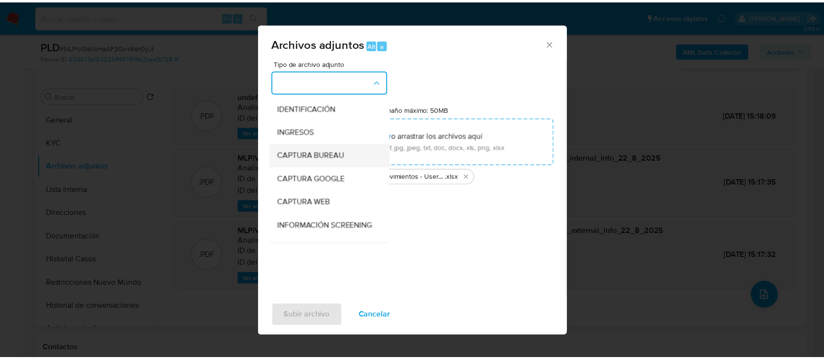
scroll to position [65, 0]
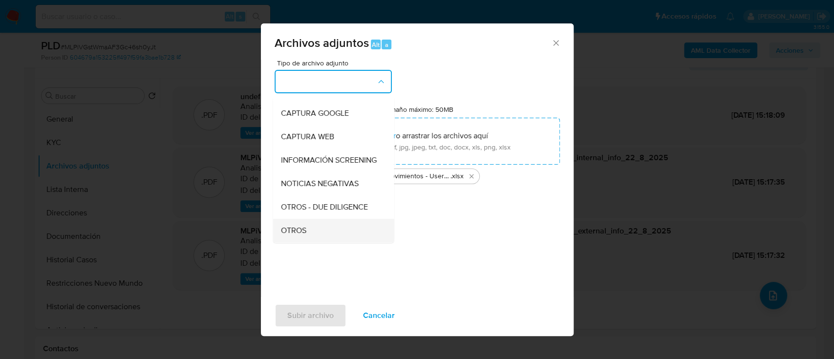
click at [309, 230] on div "OTROS" at bounding box center [330, 230] width 100 height 23
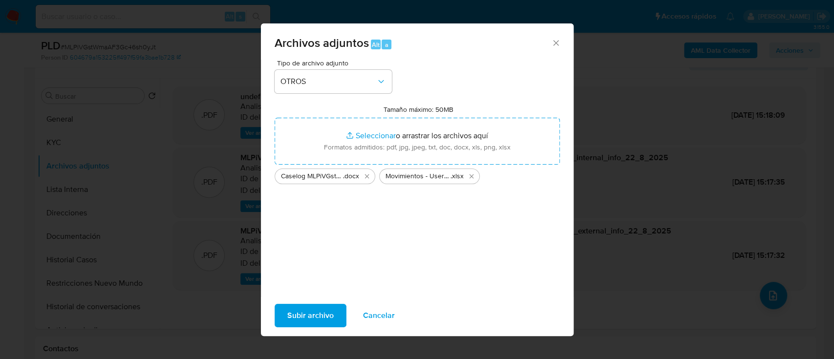
click at [316, 322] on span "Subir archivo" at bounding box center [310, 315] width 46 height 21
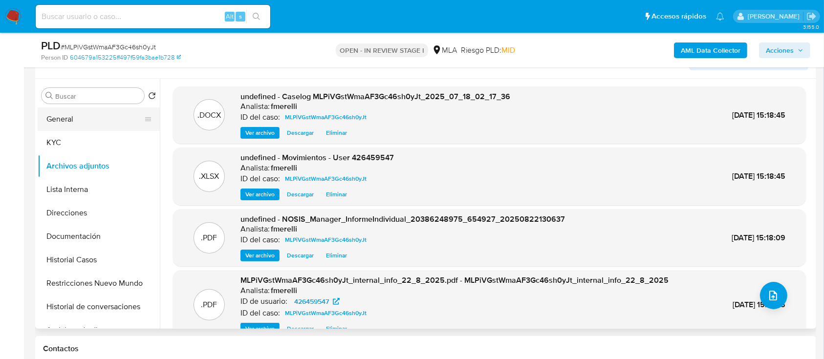
click at [90, 128] on button "General" at bounding box center [95, 118] width 114 height 23
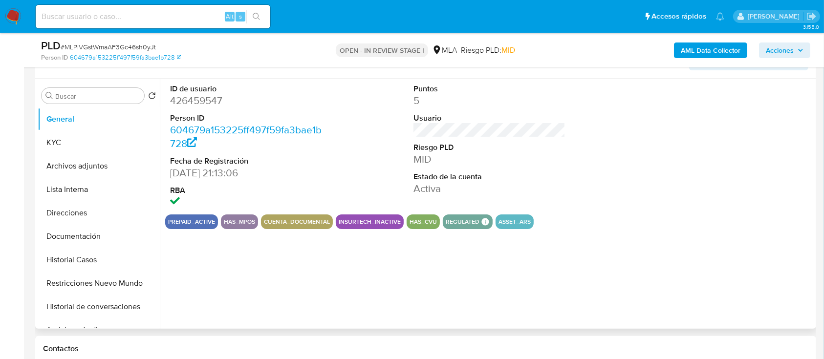
click at [190, 100] on dd "426459547" at bounding box center [246, 101] width 152 height 14
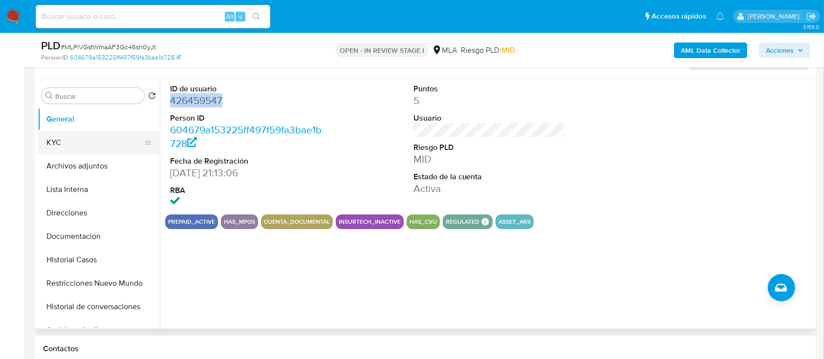
copy dd "426459547"
click at [95, 168] on button "Archivos adjuntos" at bounding box center [95, 165] width 114 height 23
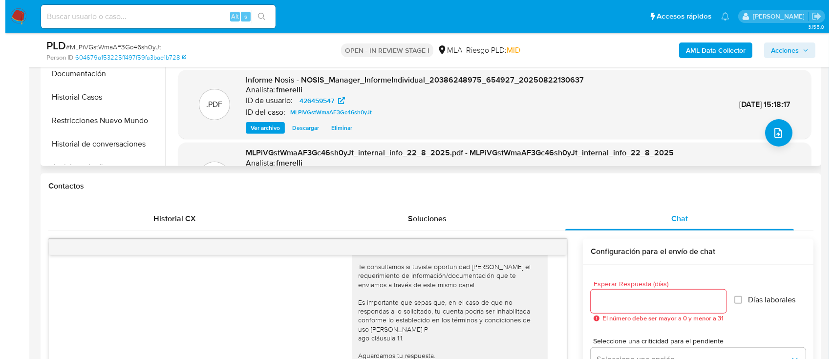
scroll to position [106, 0]
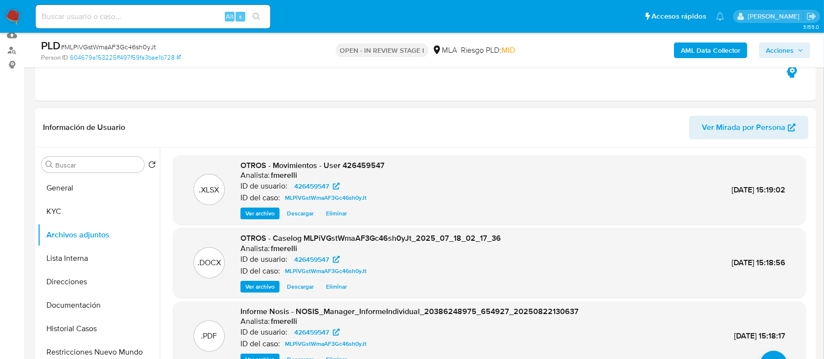
click at [274, 282] on span "Ver archivo" at bounding box center [259, 287] width 29 height 10
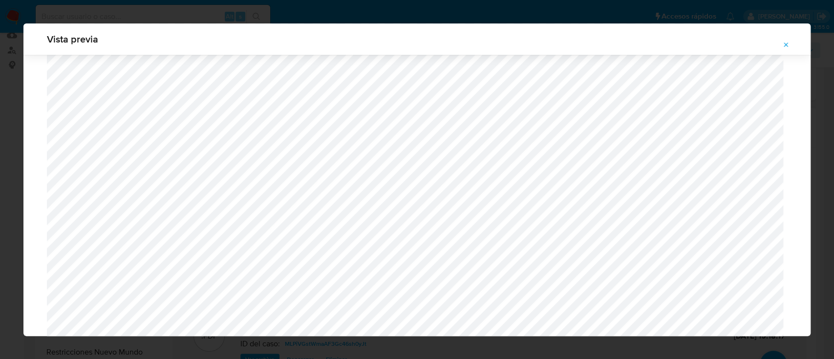
scroll to position [966, 0]
click at [787, 45] on icon "Attachment preview" at bounding box center [786, 45] width 8 height 8
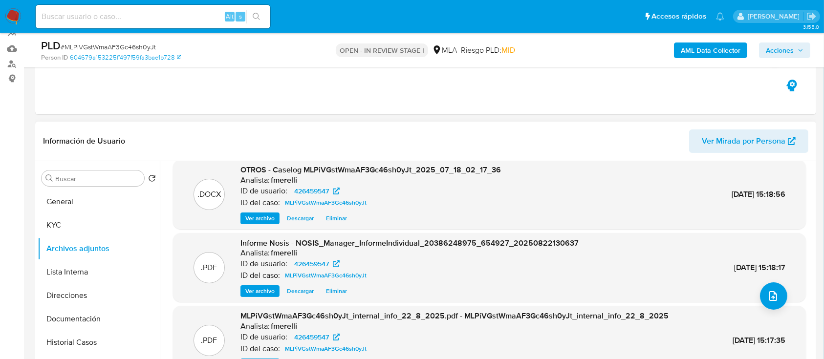
scroll to position [157, 0]
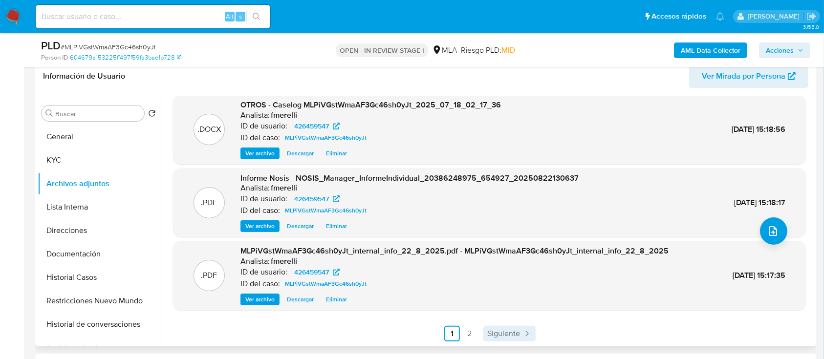
click at [488, 330] on span "Siguiente" at bounding box center [503, 334] width 33 height 8
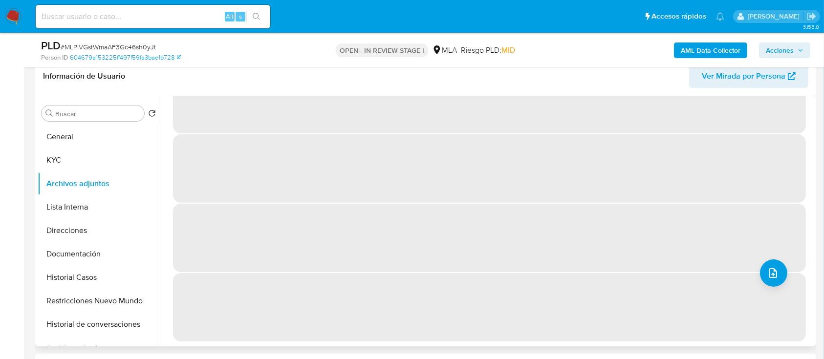
scroll to position [0, 0]
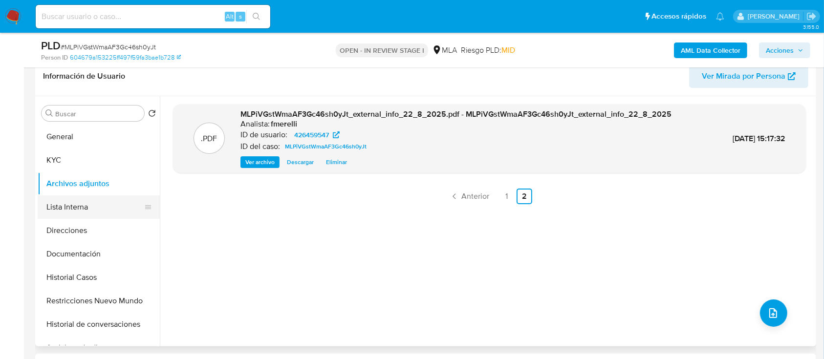
click at [107, 208] on button "Lista Interna" at bounding box center [95, 206] width 114 height 23
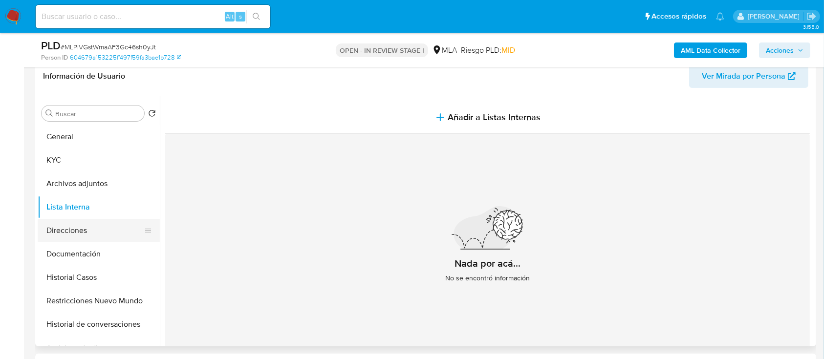
click at [87, 230] on button "Direcciones" at bounding box center [95, 230] width 114 height 23
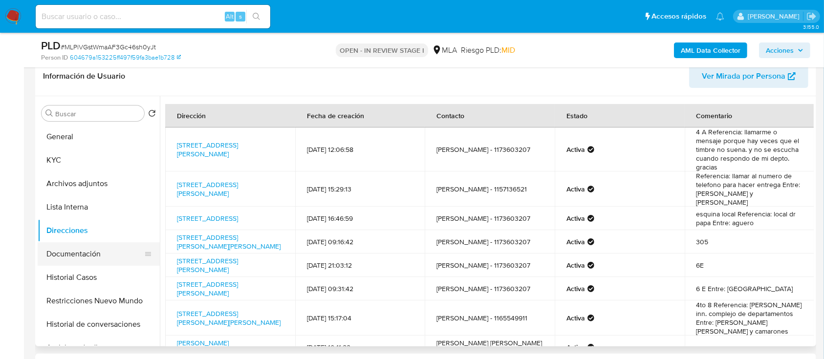
click at [83, 250] on button "Documentación" at bounding box center [95, 253] width 114 height 23
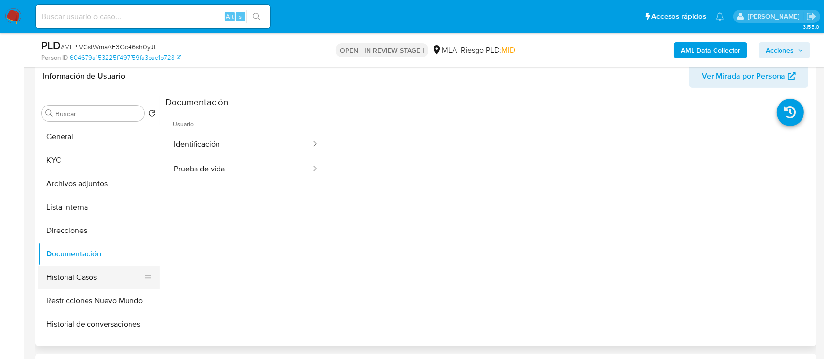
click at [70, 278] on button "Historial Casos" at bounding box center [95, 277] width 114 height 23
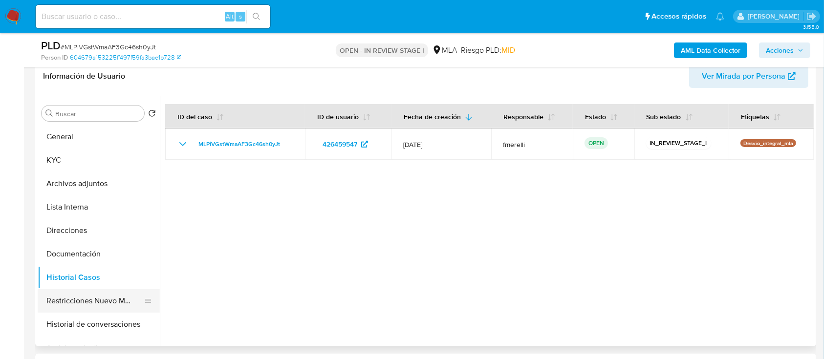
click at [74, 299] on button "Restricciones Nuevo Mundo" at bounding box center [95, 300] width 114 height 23
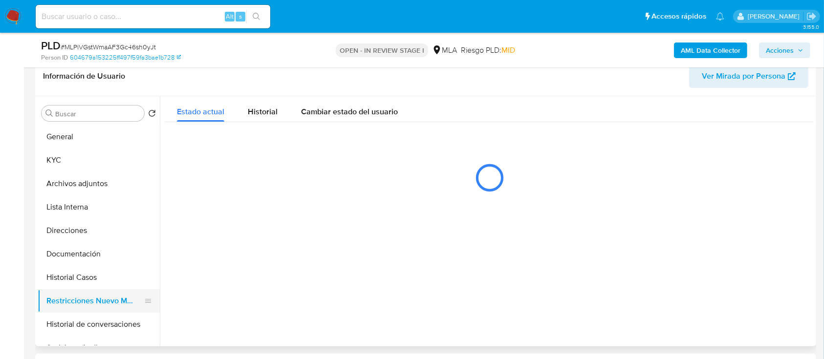
scroll to position [65, 0]
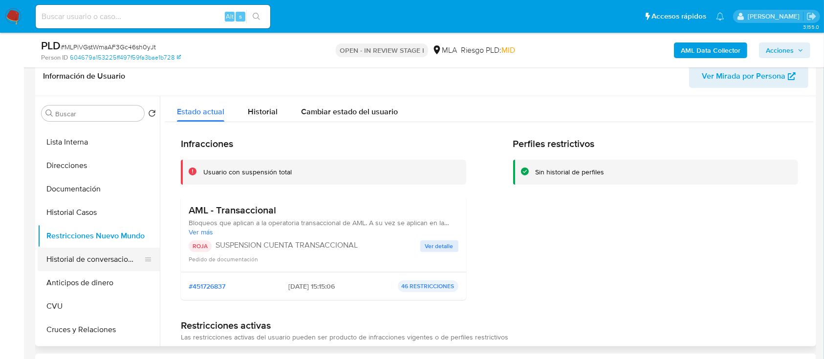
click at [97, 260] on button "Historial de conversaciones" at bounding box center [95, 259] width 114 height 23
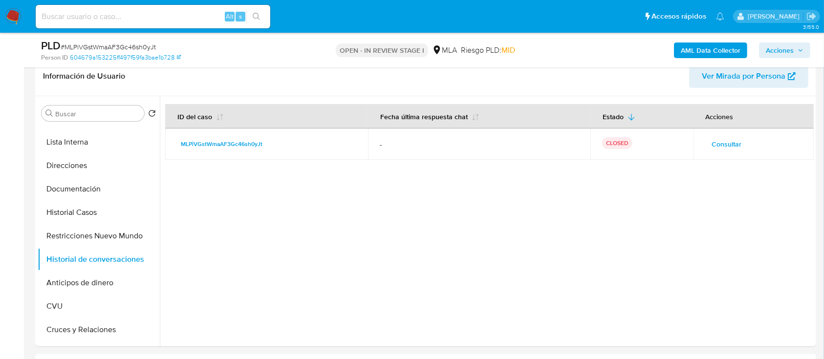
click at [802, 48] on icon "button" at bounding box center [800, 50] width 6 height 6
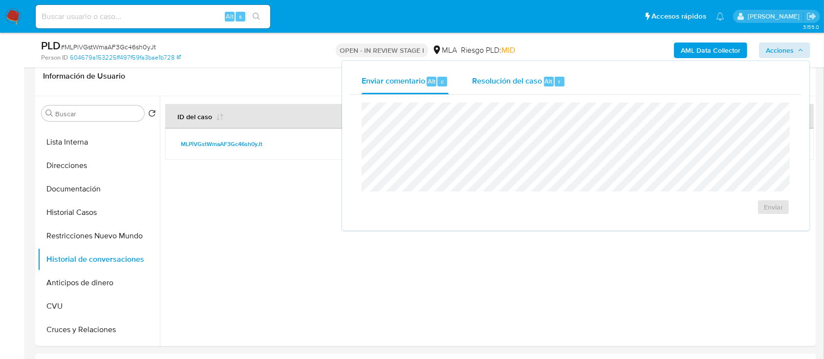
click at [497, 86] on span "Resolución del caso" at bounding box center [507, 80] width 70 height 11
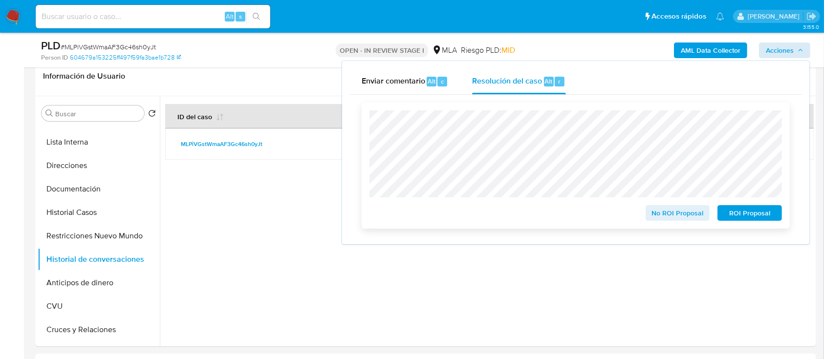
click at [757, 214] on span "ROI Proposal" at bounding box center [749, 213] width 51 height 14
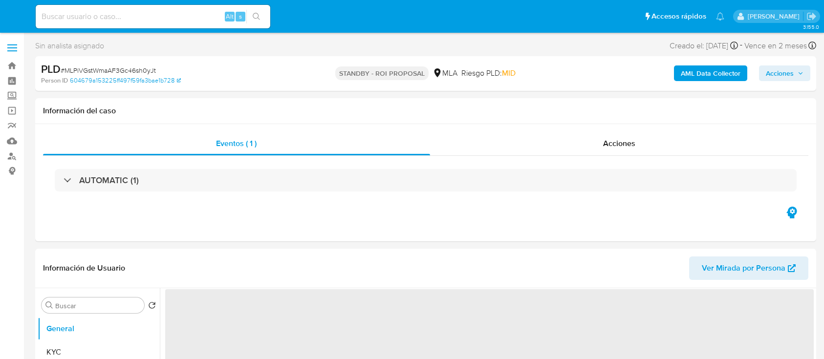
select select "10"
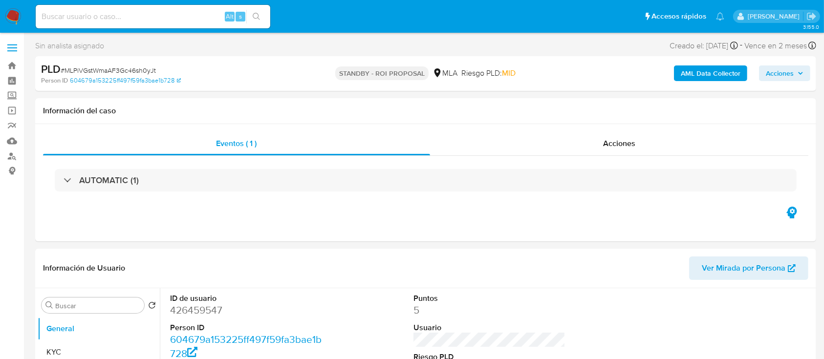
drag, startPoint x: 14, startPoint y: 19, endPoint x: 63, endPoint y: 53, distance: 60.0
click at [14, 19] on img at bounding box center [13, 16] width 17 height 17
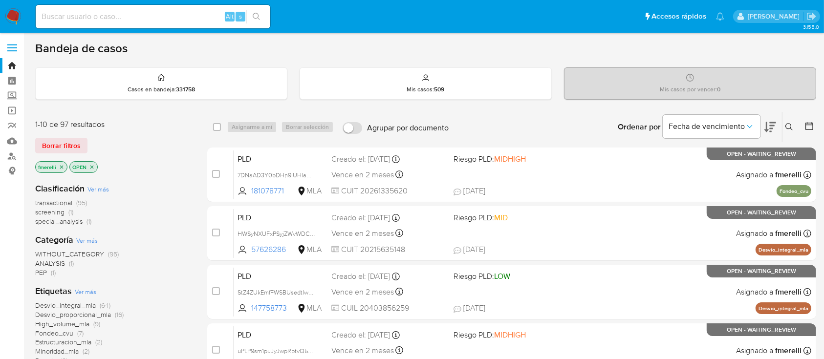
click at [185, 18] on input at bounding box center [153, 16] width 234 height 13
paste input "B85QO0IY3X4RV3pXZWfSLnTP"
type input "B85QO0IY3X4RV3pXZWfSLnTP"
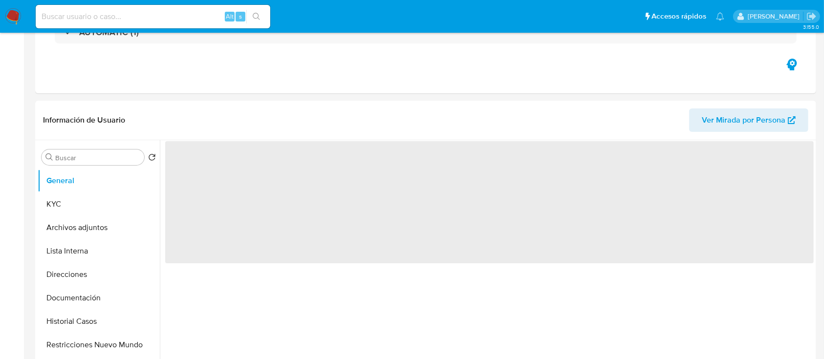
scroll to position [260, 0]
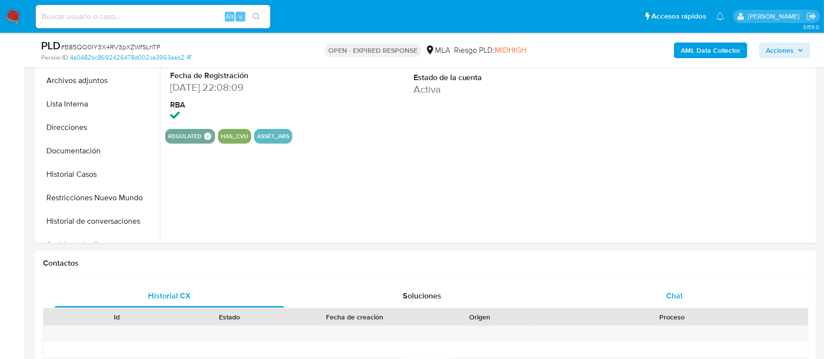
click at [655, 287] on div "Chat" at bounding box center [674, 295] width 229 height 23
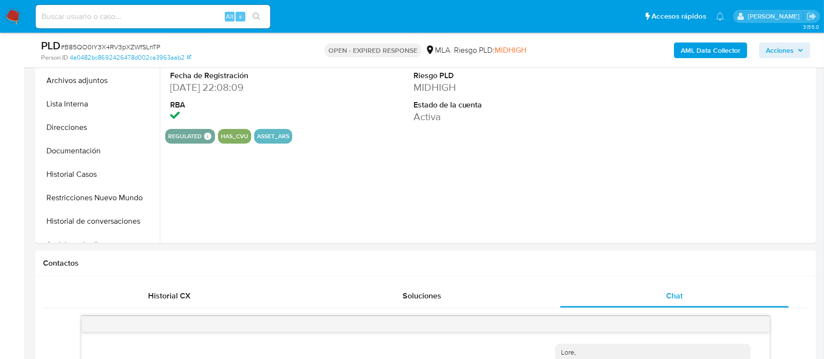
select select "10"
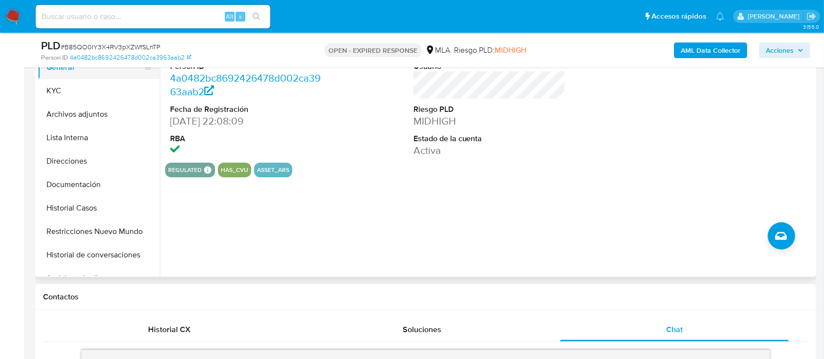
scroll to position [130, 0]
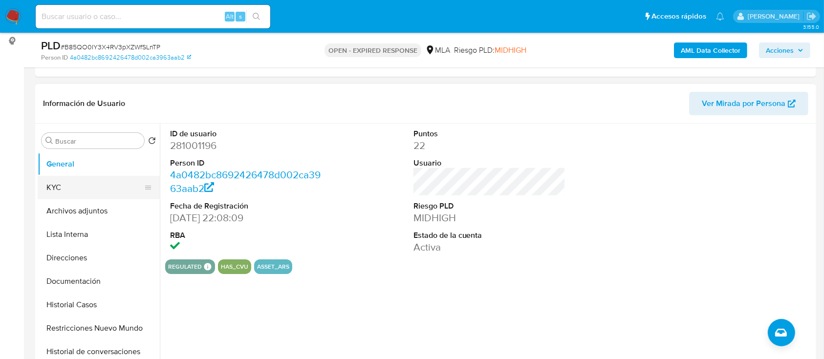
click at [78, 192] on button "KYC" at bounding box center [95, 187] width 114 height 23
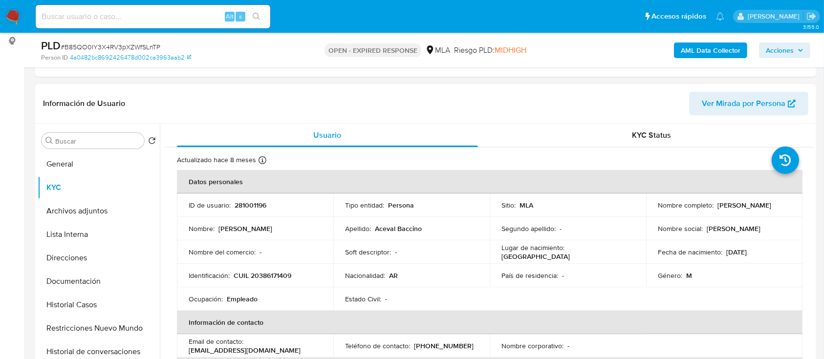
click at [263, 279] on p "CUIL 20386171409" at bounding box center [262, 278] width 58 height 9
copy p "20386171409"
click at [275, 274] on p "CUIL 20386171409" at bounding box center [262, 278] width 58 height 9
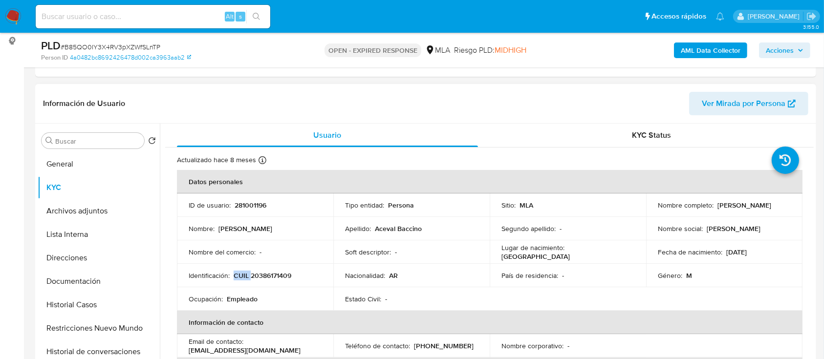
copy p "CUIL"
click at [249, 278] on p "CUIL 20386171409" at bounding box center [262, 278] width 58 height 9
click at [263, 275] on p "CUIL 20386171409" at bounding box center [262, 278] width 58 height 9
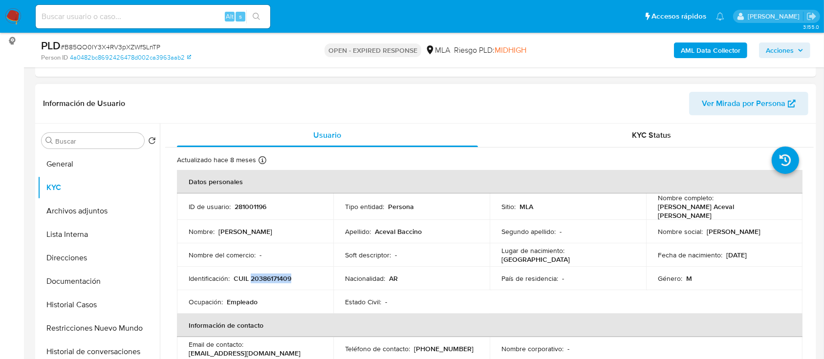
click at [263, 275] on p "CUIL 20386171409" at bounding box center [262, 278] width 58 height 9
copy p "20386171409"
click at [236, 206] on p "281001196" at bounding box center [250, 206] width 32 height 9
click at [236, 205] on p "281001196" at bounding box center [250, 206] width 32 height 9
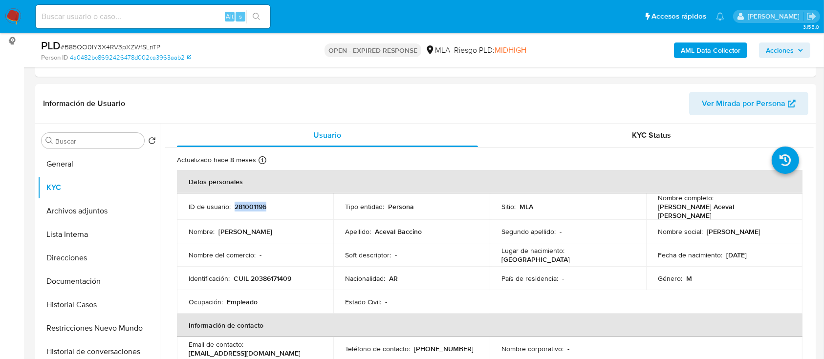
copy p "281001196"
click at [277, 275] on p "CUIL 20386171409" at bounding box center [262, 278] width 58 height 9
copy p "20386171409"
click at [129, 47] on span "# B85QO0IY3X4RV3pXZWfSLnTP" at bounding box center [111, 47] width 100 height 10
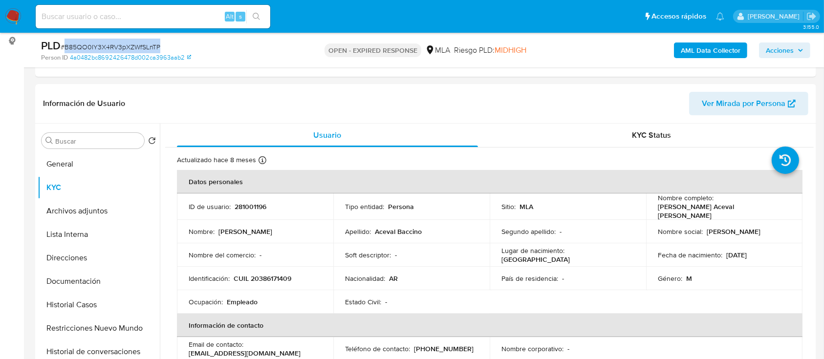
click at [129, 47] on span "# B85QO0IY3X4RV3pXZWfSLnTP" at bounding box center [111, 47] width 100 height 10
copy span "B85QO0IY3X4RV3pXZWfSLnTP"
click at [12, 21] on img at bounding box center [13, 16] width 17 height 17
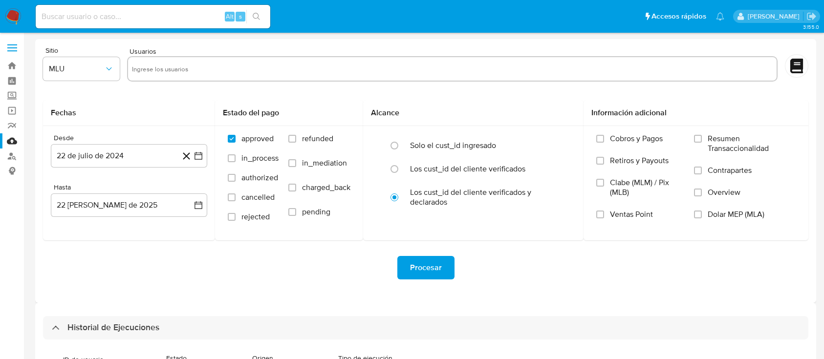
select select "10"
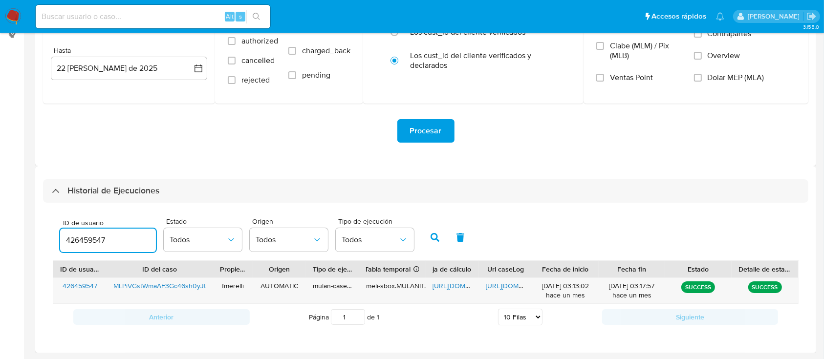
click at [93, 244] on input "426459547" at bounding box center [108, 240] width 96 height 13
click at [431, 244] on button "button" at bounding box center [434, 237] width 25 height 23
click at [508, 288] on span "https://docs.google.com/document/d/13t9cI1u_qu7lLR0v6kdpPLW2TcBGSgH6o4exiw6B8Qs…" at bounding box center [519, 286] width 67 height 10
click at [457, 284] on span "https://docs.google.com/spreadsheets/d/1VYMS5DbU8gyp6VwTbZZ2-kaG6x8fHVxSNR8BUZ6…" at bounding box center [465, 286] width 67 height 10
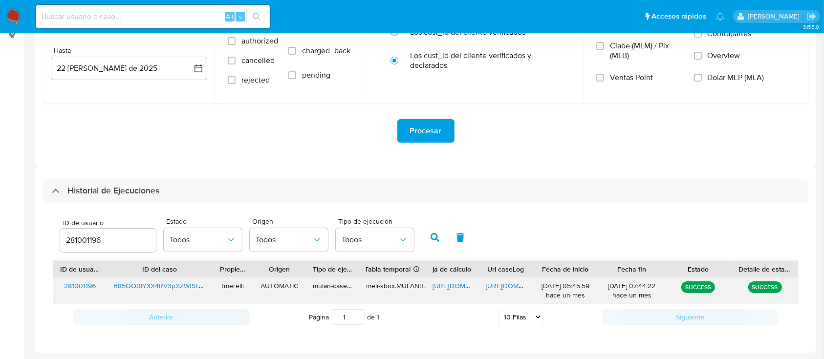
click at [496, 289] on span "https://docs.google.com/document/d/13t9cI1u_qu7lLR0v6kdpPLW2TcBGSgH6o4exiw6B8Qs…" at bounding box center [519, 286] width 67 height 10
click at [91, 241] on input "281001196" at bounding box center [108, 240] width 96 height 13
type input "69793562"
click at [435, 240] on icon "button" at bounding box center [434, 237] width 9 height 9
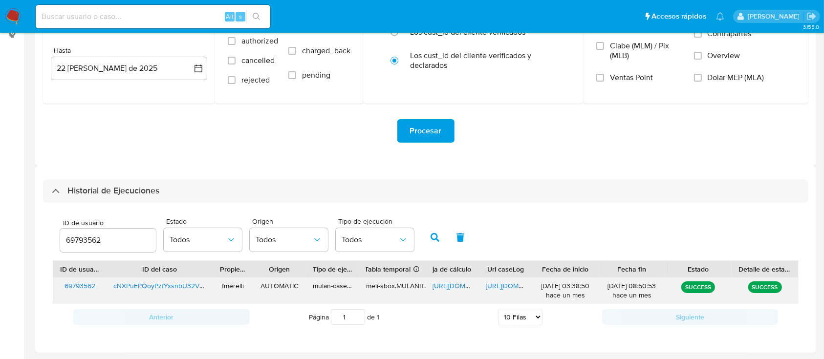
click at [503, 283] on span "https://docs.google.com/document/d/1uHFu_F9s_JRSB685-CN1-f6A7Q4gbft5ggo6qHTfwnA…" at bounding box center [519, 286] width 67 height 10
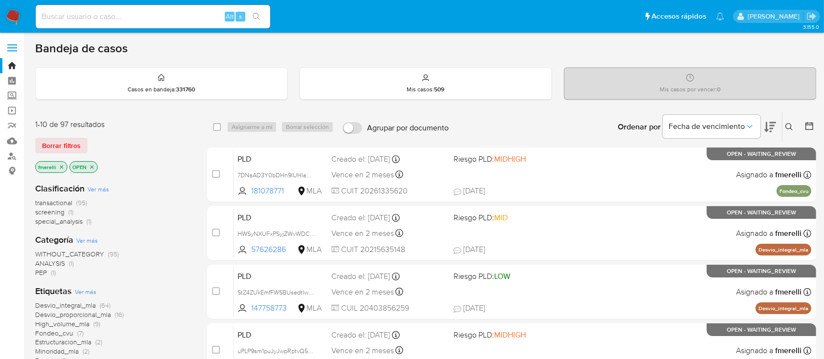
click at [792, 126] on icon at bounding box center [789, 127] width 8 height 8
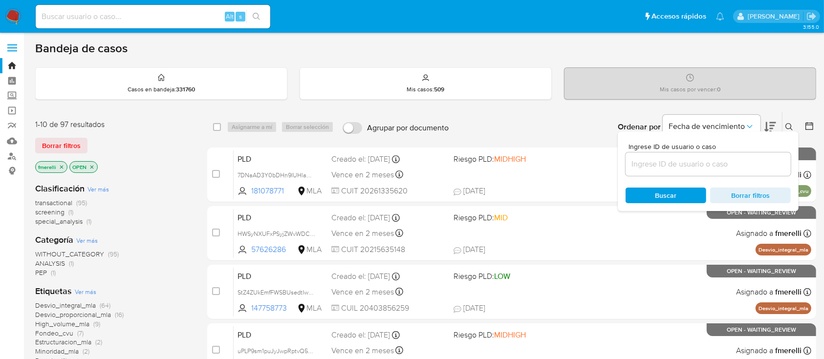
click at [740, 158] on input at bounding box center [707, 164] width 165 height 13
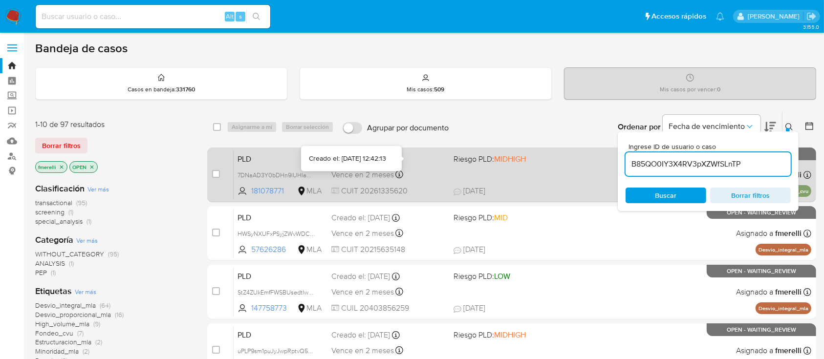
type input "B85QO0IY3X4RV3pXZWfSLnTP"
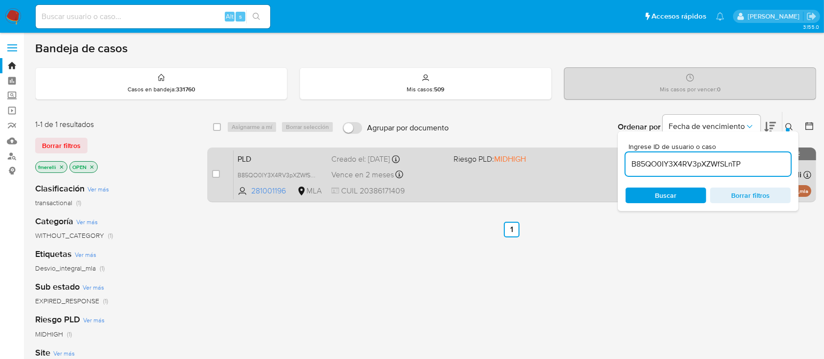
click at [221, 166] on div "case-item-checkbox No es posible asignar el caso" at bounding box center [222, 174] width 21 height 49
click at [213, 170] on input "checkbox" at bounding box center [216, 174] width 8 height 8
checkbox input "true"
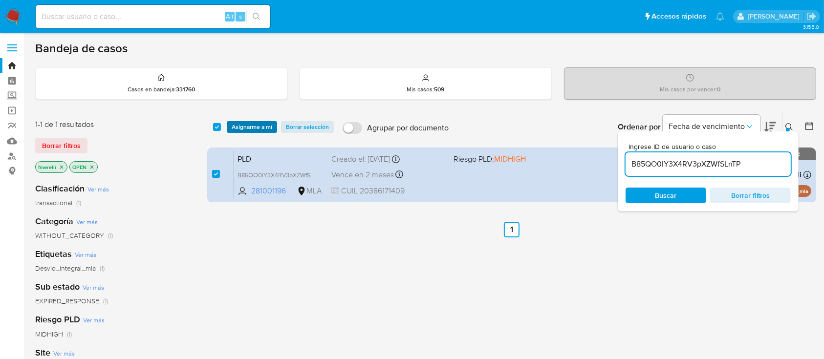
click at [250, 125] on span "Asignarme a mí" at bounding box center [252, 127] width 41 height 10
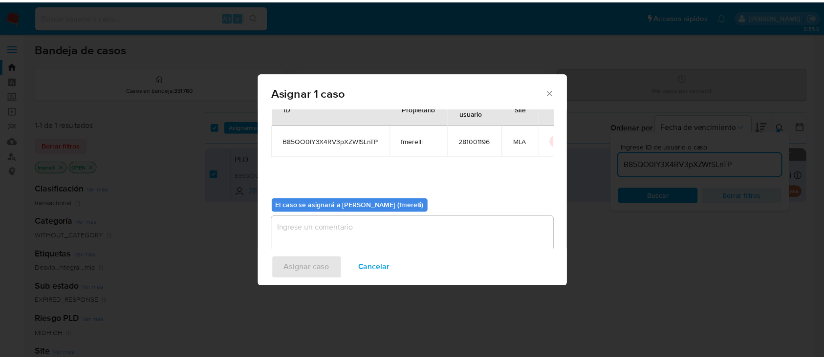
scroll to position [50, 0]
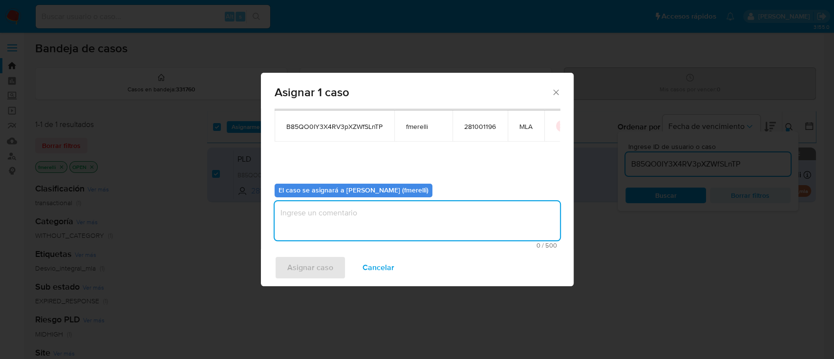
click at [359, 222] on textarea "assign-modal" at bounding box center [417, 220] width 285 height 39
click at [317, 269] on span "Asignar caso" at bounding box center [310, 267] width 46 height 21
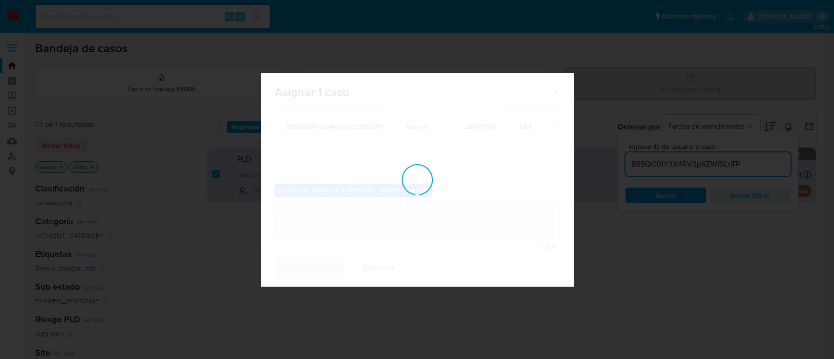
checkbox input "false"
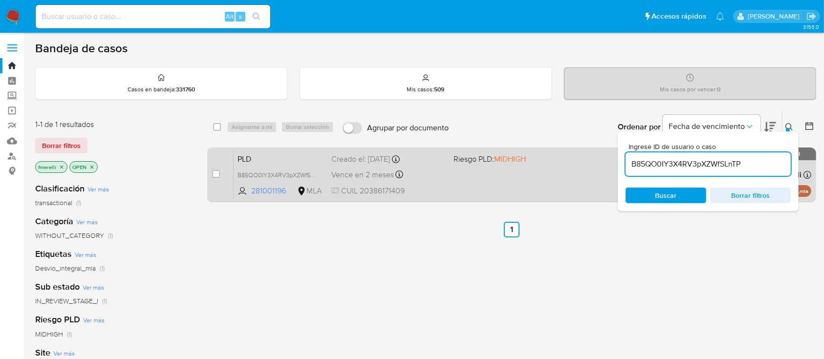
click at [472, 181] on div "PLD B85QO0IY3X4RV3pXZWfSLnTP 281001196 MLA Riesgo PLD: MIDHIGH Creado el: 12/07…" at bounding box center [521, 174] width 577 height 49
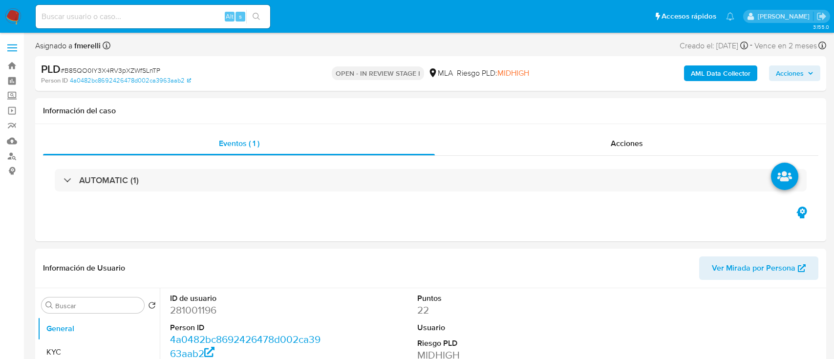
select select "10"
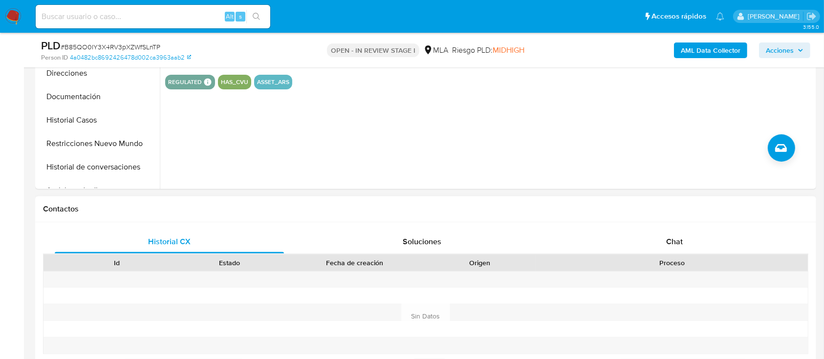
scroll to position [325, 0]
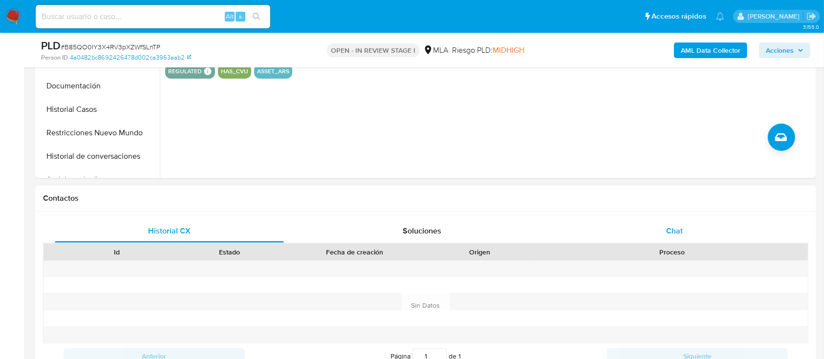
click at [634, 231] on div "Chat" at bounding box center [674, 230] width 229 height 23
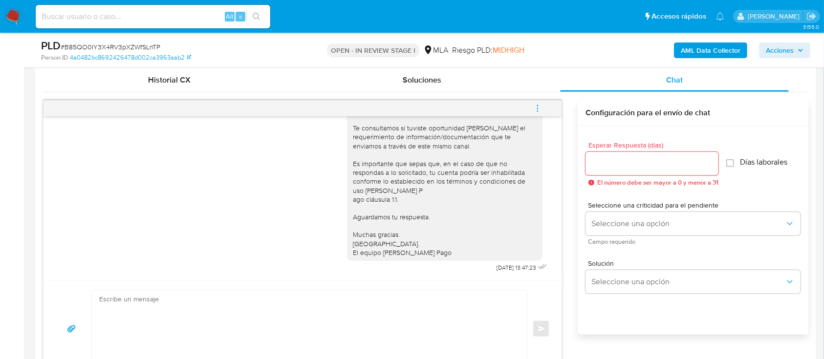
scroll to position [456, 0]
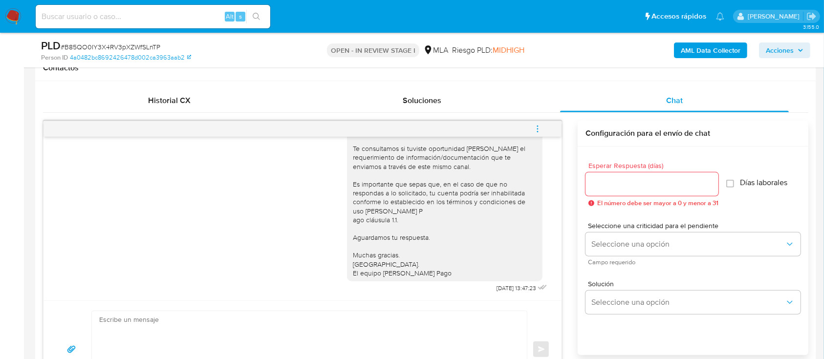
click at [274, 309] on div "Enviar" at bounding box center [302, 349] width 518 height 98
click at [264, 338] on textarea at bounding box center [306, 349] width 415 height 77
paste textarea "Lore , Ip dolorsi am con adipiscinge seddoeiusmo te in utlabo et Dolorem Aliq, …"
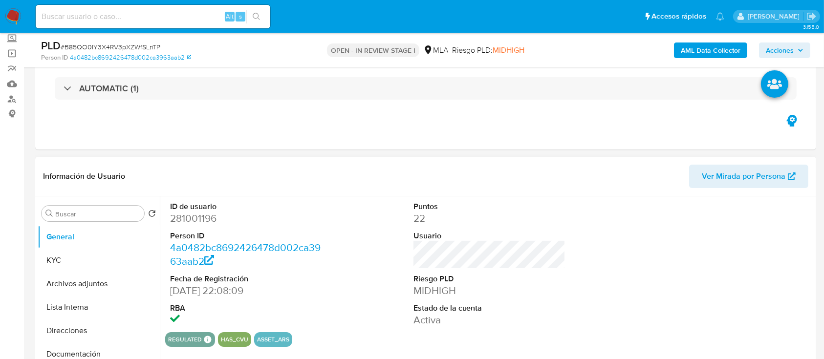
scroll to position [49, 0]
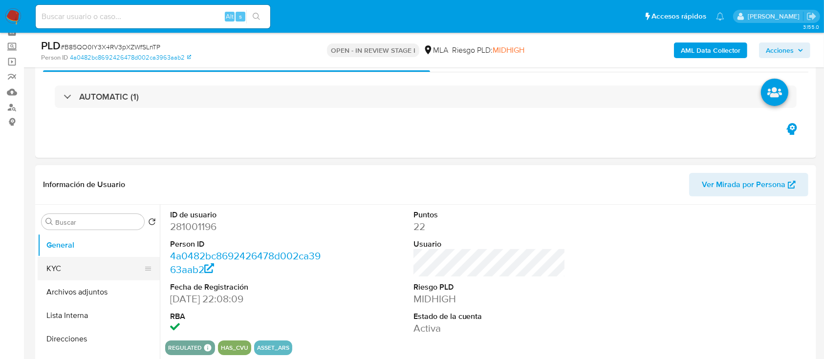
click at [77, 268] on button "KYC" at bounding box center [95, 268] width 114 height 23
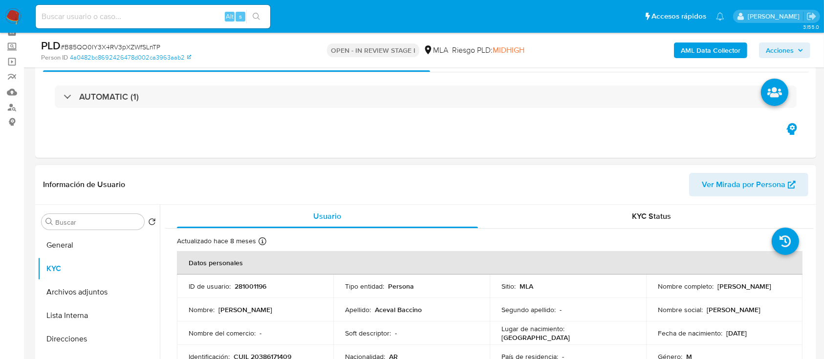
click at [717, 291] on p "[PERSON_NAME] Aceval [PERSON_NAME]" at bounding box center [744, 286] width 54 height 9
drag, startPoint x: 654, startPoint y: 293, endPoint x: 756, endPoint y: 293, distance: 102.1
click at [756, 293] on td "Nombre completo : Federico Heber Aceval Baccino" at bounding box center [724, 286] width 156 height 23
copy p "Federico Heber Aceval Baccino"
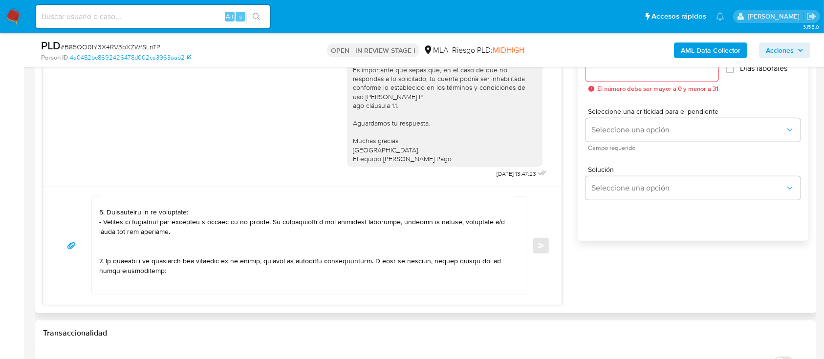
scroll to position [0, 0]
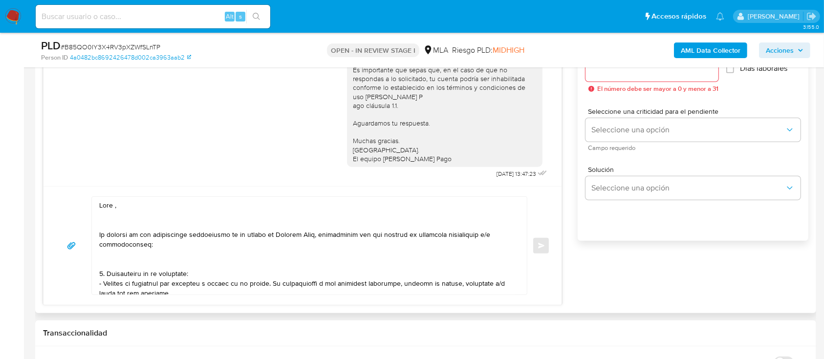
click at [153, 202] on textarea at bounding box center [306, 246] width 415 height 98
paste textarea "Federico Heber Aceval Baccino"
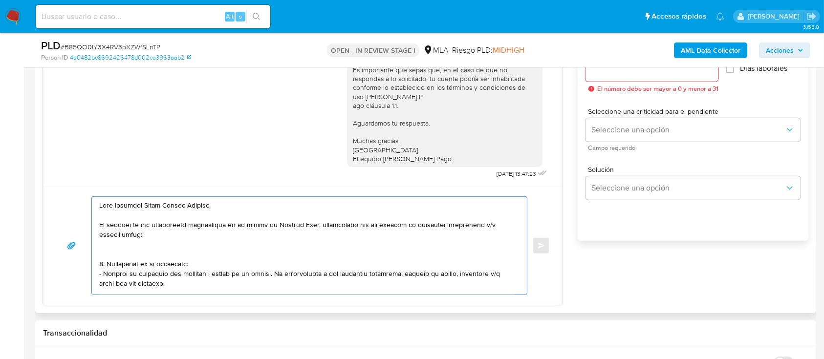
click at [144, 246] on textarea at bounding box center [306, 246] width 415 height 98
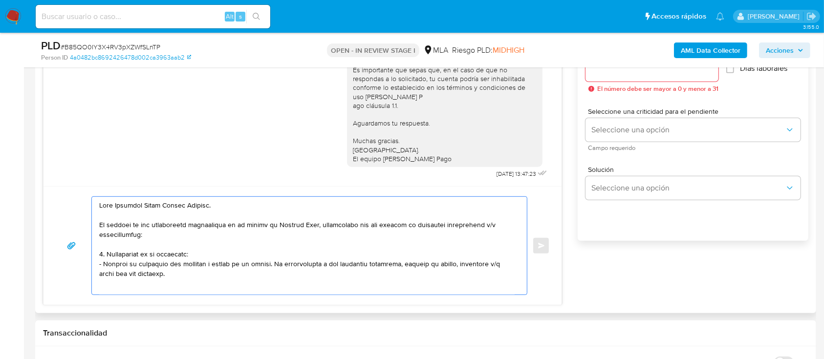
click at [109, 255] on textarea at bounding box center [306, 246] width 415 height 98
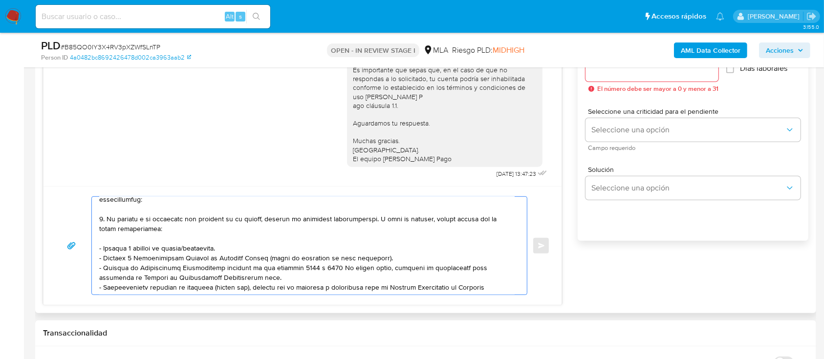
scroll to position [55, 0]
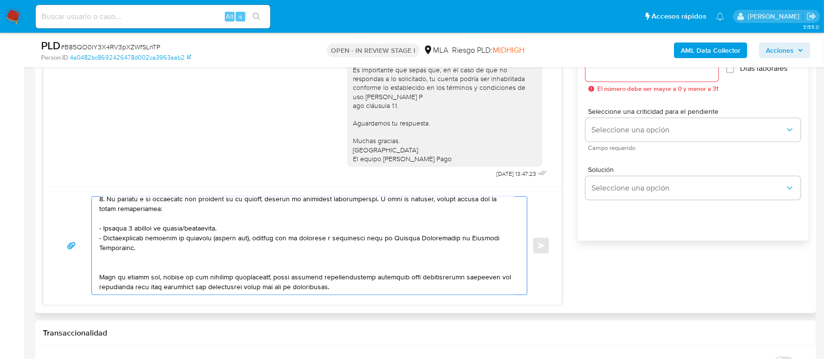
click at [125, 260] on textarea at bounding box center [306, 246] width 415 height 98
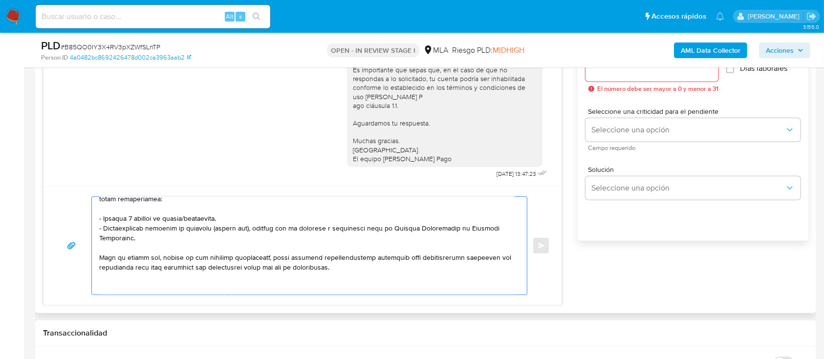
scroll to position [130, 0]
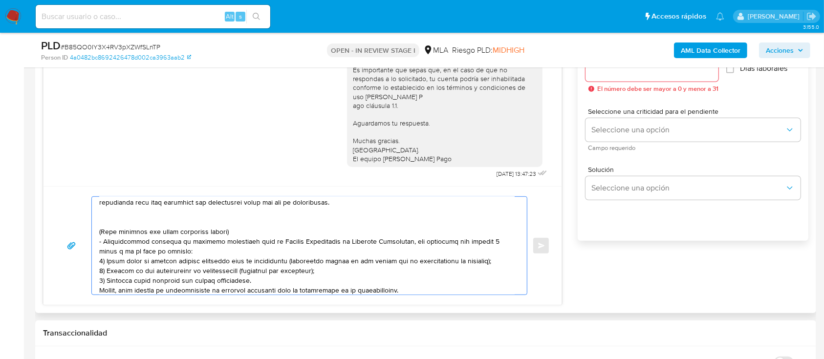
click at [117, 216] on textarea at bounding box center [306, 246] width 415 height 98
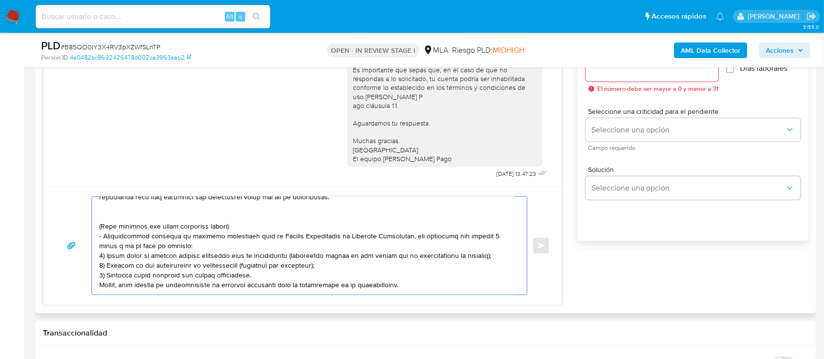
scroll to position [145, 0]
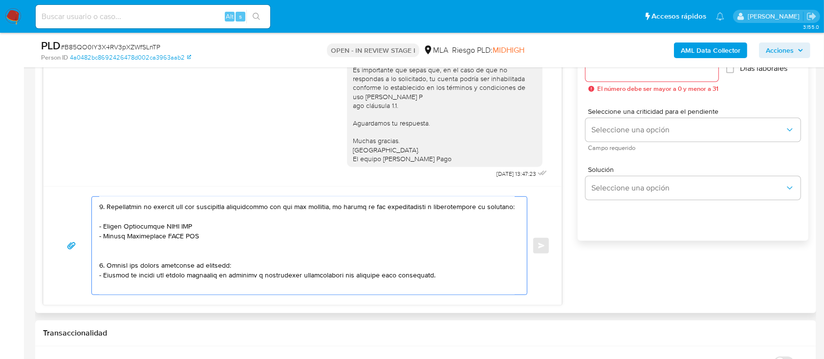
click at [96, 239] on div at bounding box center [307, 246] width 430 height 98
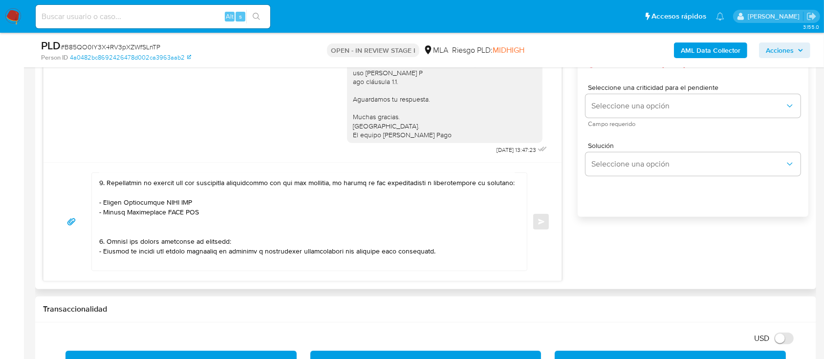
scroll to position [596, 0]
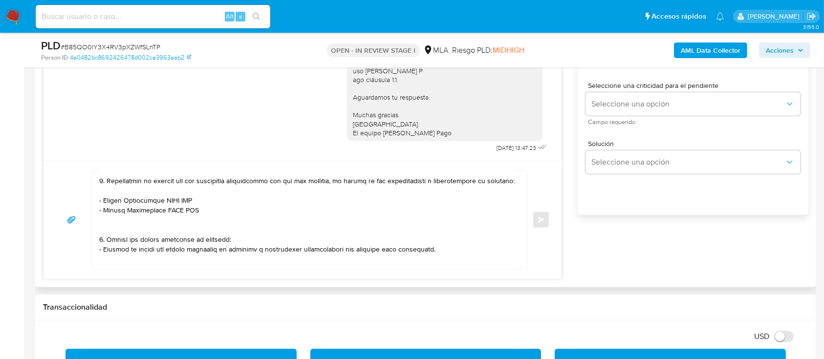
click at [339, 182] on textarea at bounding box center [306, 220] width 415 height 98
click at [113, 204] on textarea at bounding box center [306, 220] width 415 height 98
paste textarea "Gabriela Belen Baez"
paste textarea "27384024330"
paste textarea "Jim Henry Anglas Padilla"
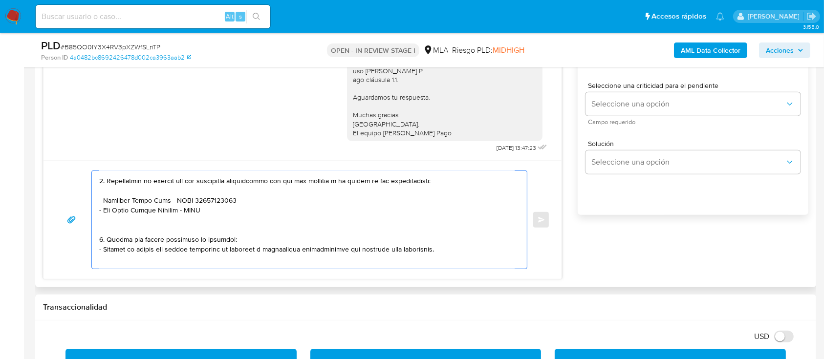
paste textarea "23946006009"
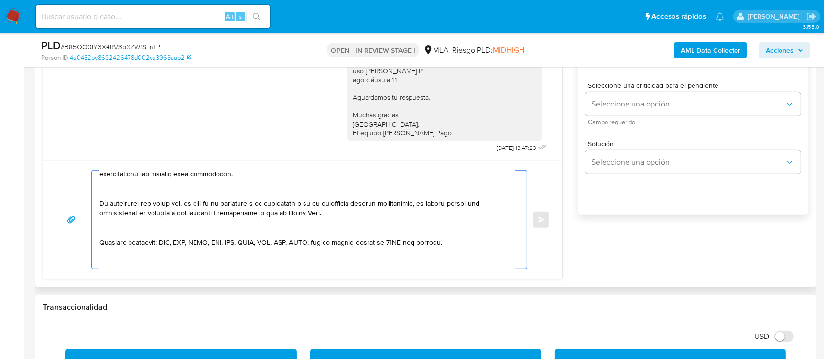
click at [164, 188] on textarea at bounding box center [306, 220] width 415 height 98
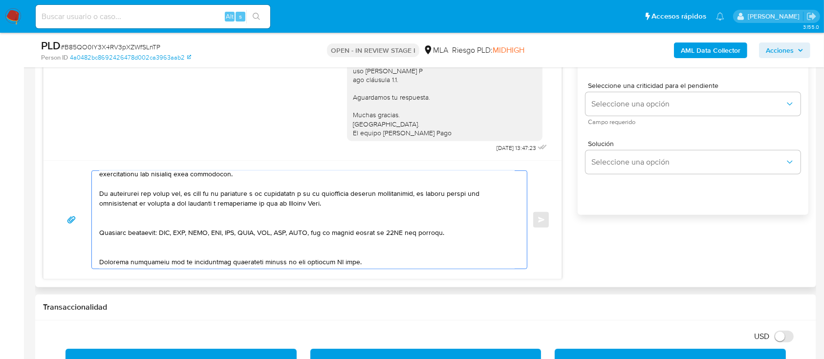
scroll to position [200, 0]
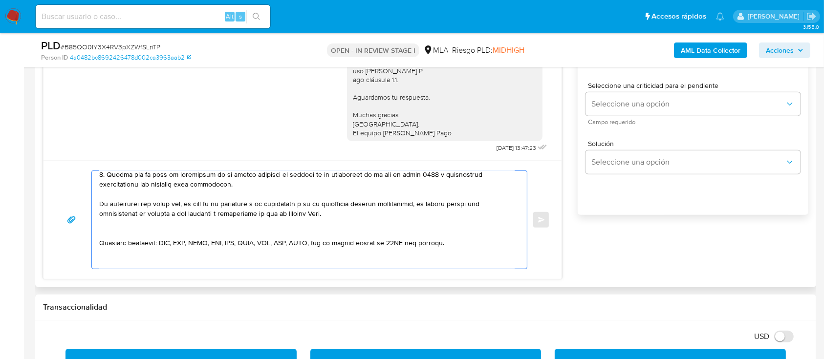
click at [142, 230] on textarea at bounding box center [306, 220] width 415 height 98
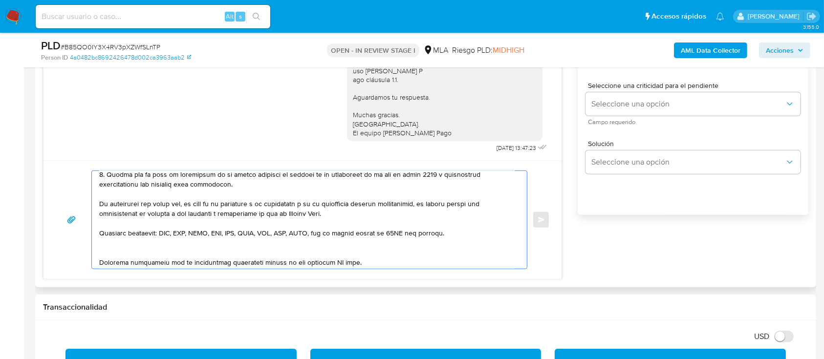
click at [140, 252] on textarea at bounding box center [306, 220] width 415 height 98
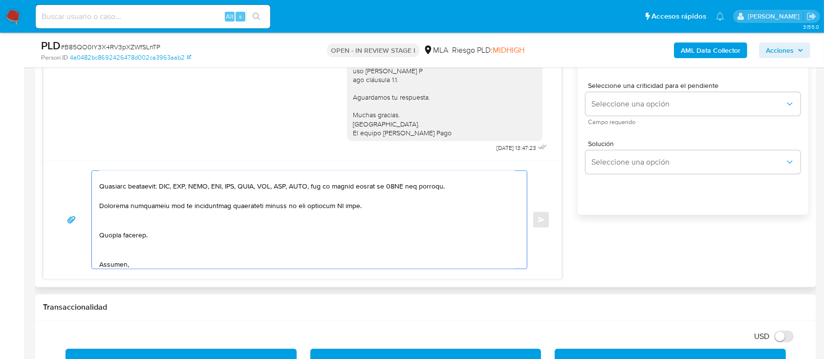
scroll to position [266, 0]
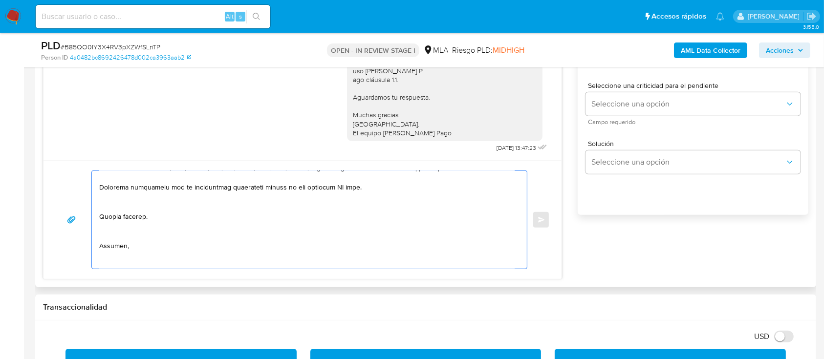
click at [151, 214] on textarea at bounding box center [306, 220] width 415 height 98
click at [125, 233] on textarea at bounding box center [306, 220] width 415 height 98
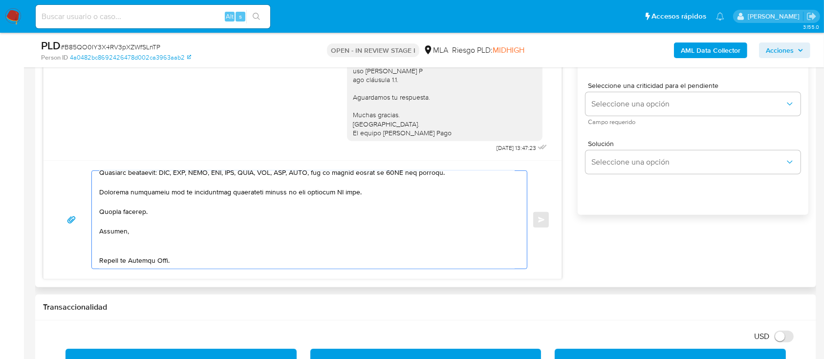
click at [133, 250] on textarea at bounding box center [306, 220] width 415 height 98
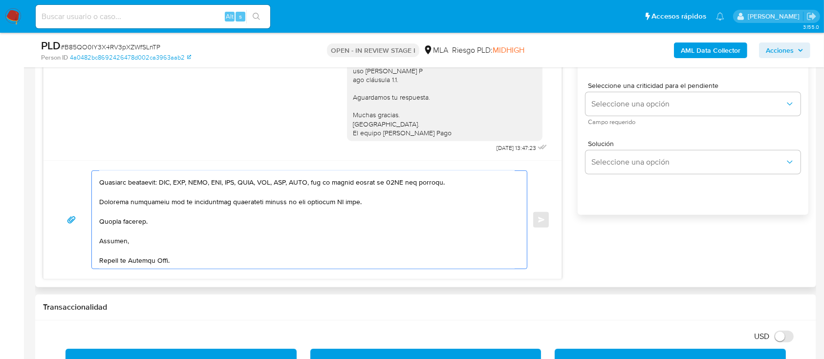
click at [129, 263] on textarea at bounding box center [306, 220] width 415 height 98
click at [332, 198] on textarea at bounding box center [306, 220] width 415 height 98
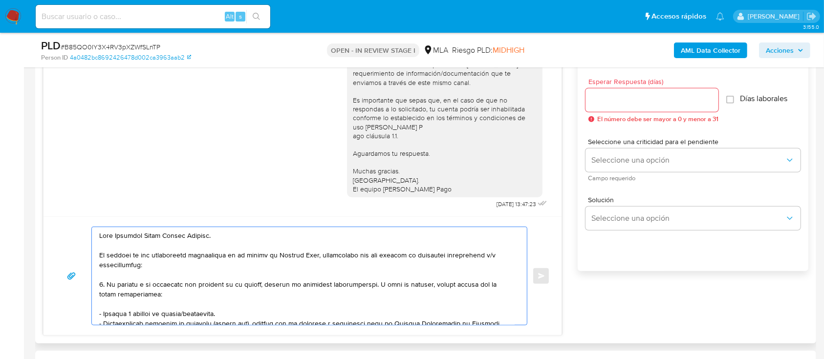
scroll to position [465, 0]
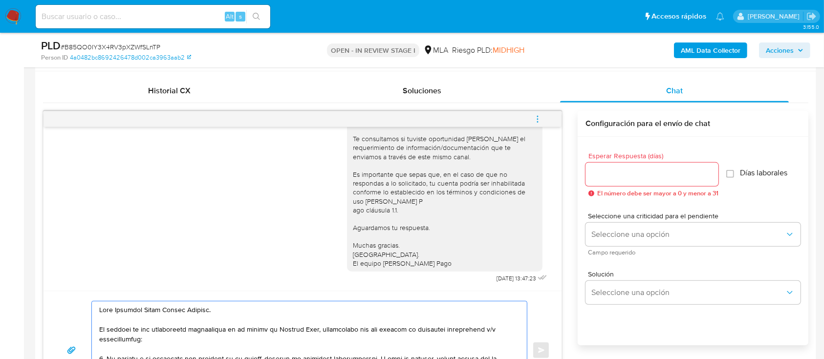
type textarea "Hola Federico Heber Aceval Baccino. En función de las operaciones registradas e…"
click at [637, 173] on input "Esperar Respuesta (días)" at bounding box center [651, 174] width 133 height 13
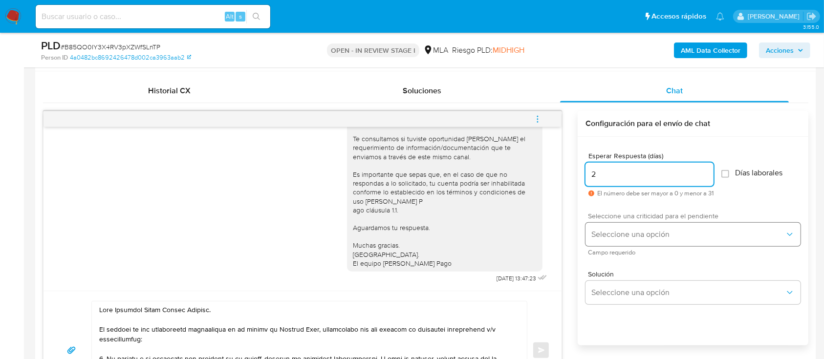
type input "2"
click at [620, 236] on span "Seleccione una opción" at bounding box center [687, 235] width 193 height 10
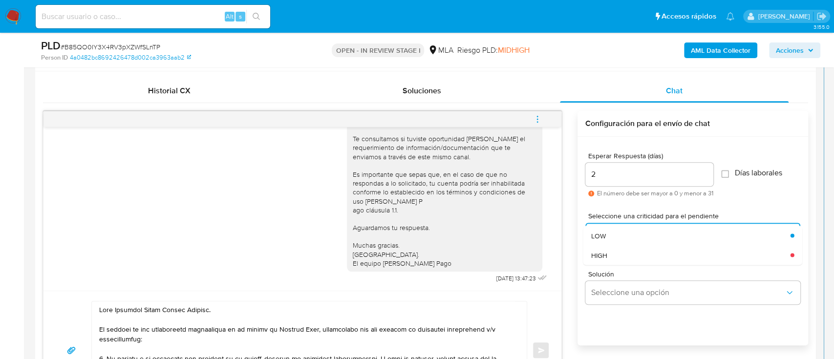
click at [621, 252] on div "HIGH" at bounding box center [690, 255] width 199 height 20
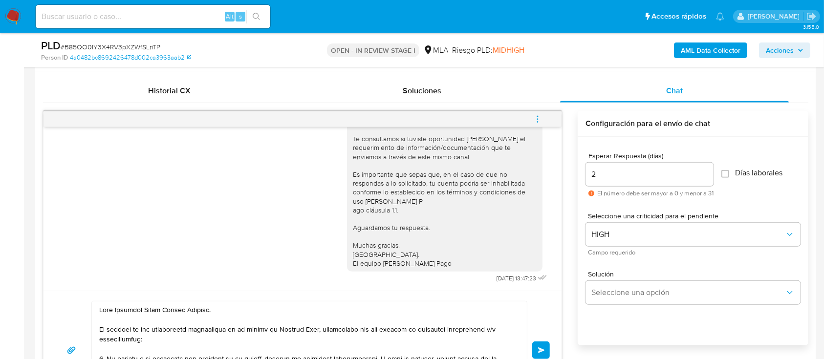
click at [542, 347] on span "Enviar" at bounding box center [541, 350] width 7 height 6
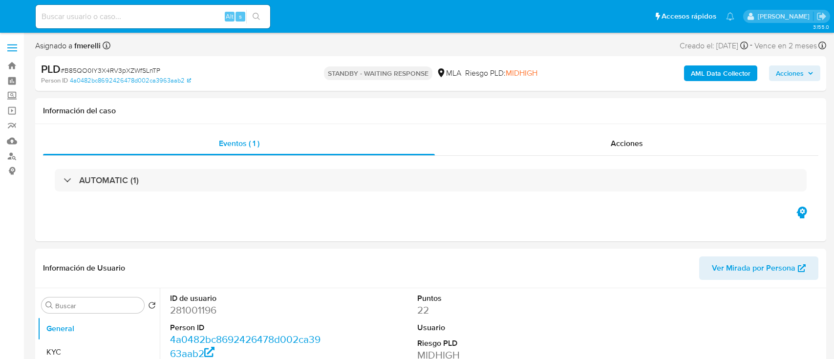
select select "10"
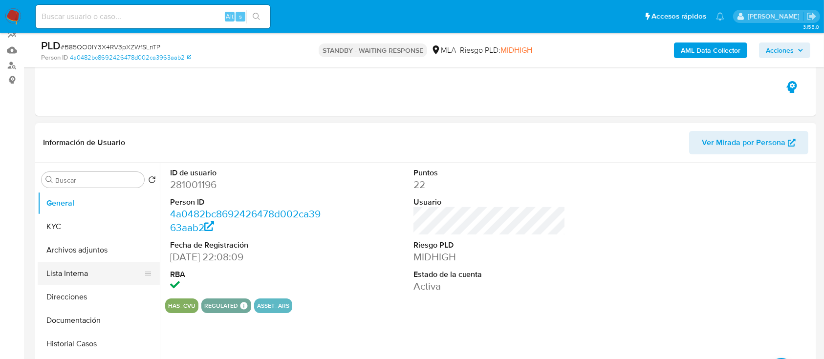
scroll to position [130, 0]
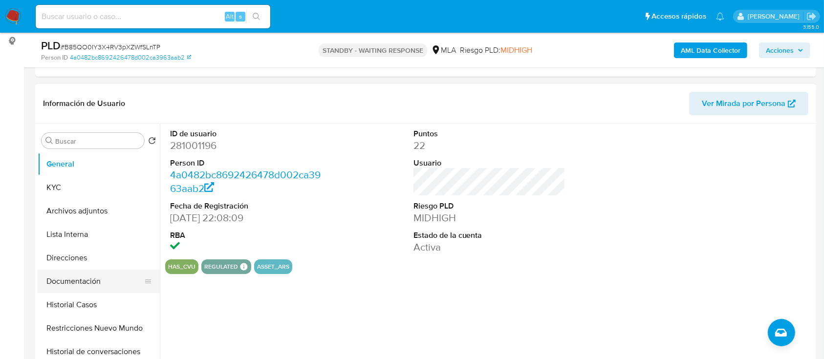
click at [80, 289] on button "Documentación" at bounding box center [95, 281] width 114 height 23
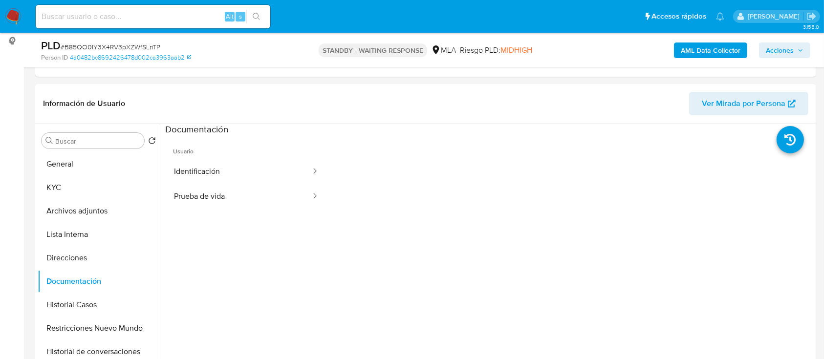
click at [9, 20] on img at bounding box center [13, 16] width 17 height 17
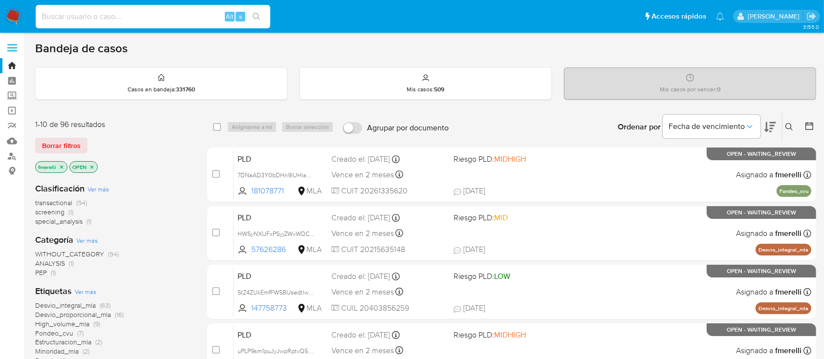
click at [210, 21] on input at bounding box center [153, 16] width 234 height 13
paste input "pCBsVQlfTQ0i2xWgTqQ1SW7z"
type input "pCBsVQlfTQ0i2xWgTqQ1SW7z"
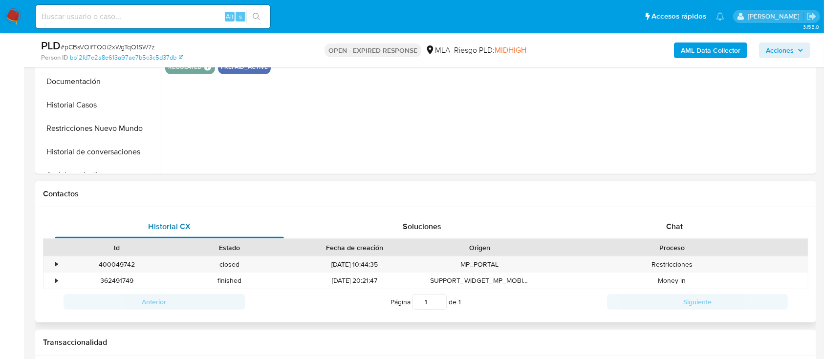
select select "10"
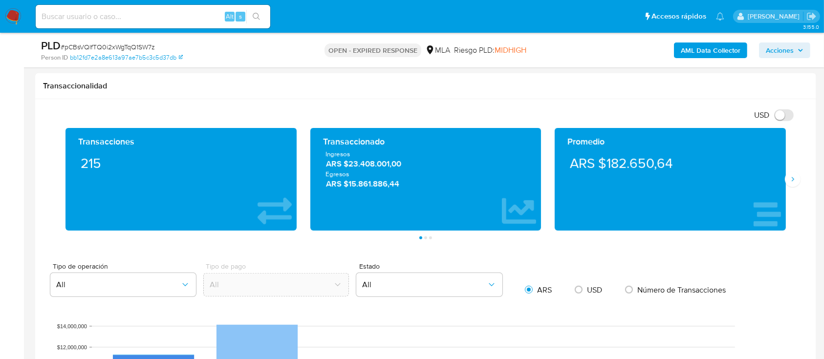
scroll to position [260, 0]
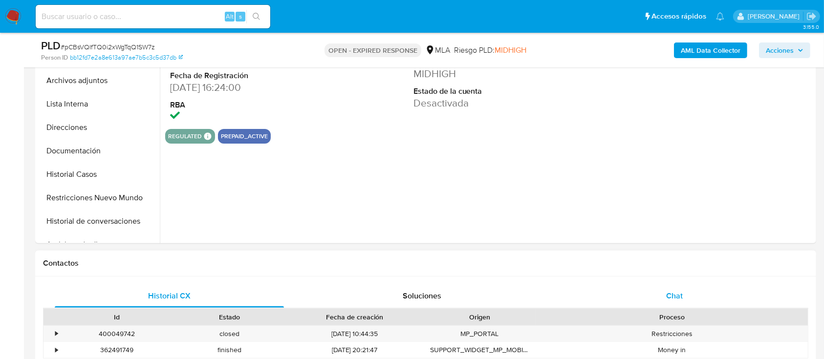
click at [621, 299] on div "Chat" at bounding box center [674, 295] width 229 height 23
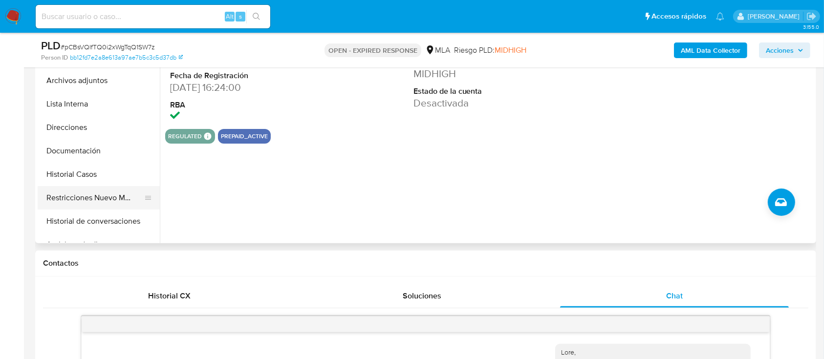
click at [69, 196] on button "Restricciones Nuevo Mundo" at bounding box center [95, 197] width 114 height 23
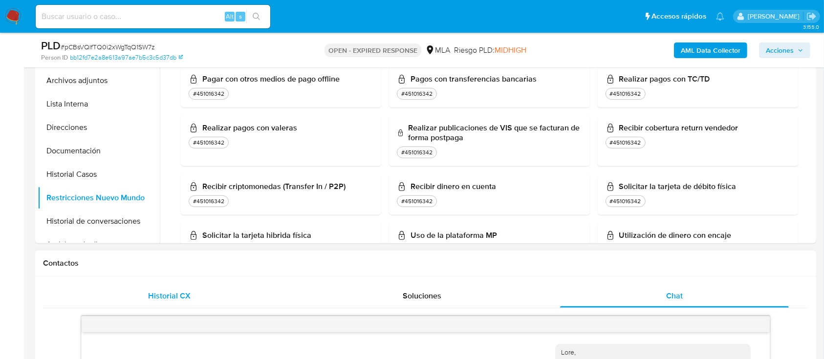
click at [148, 295] on span "Historial CX" at bounding box center [169, 295] width 42 height 11
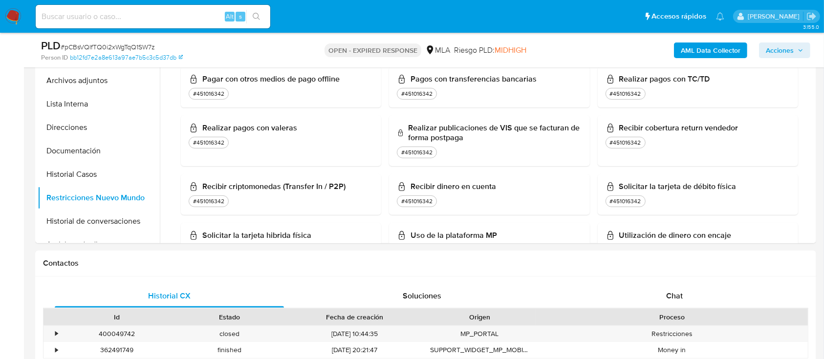
click at [198, 21] on input at bounding box center [153, 16] width 234 height 13
paste input "VVh3T7YjrKdhO80T6lta4GvN"
type input "VVh3T7YjrKdhO80T6lta4GvN"
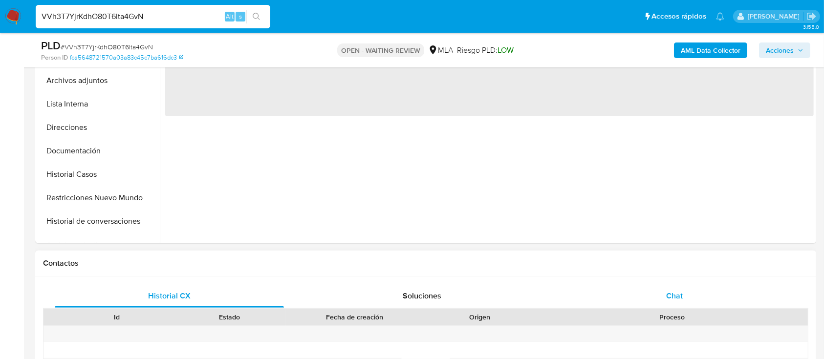
click at [668, 288] on div "Chat" at bounding box center [674, 295] width 229 height 23
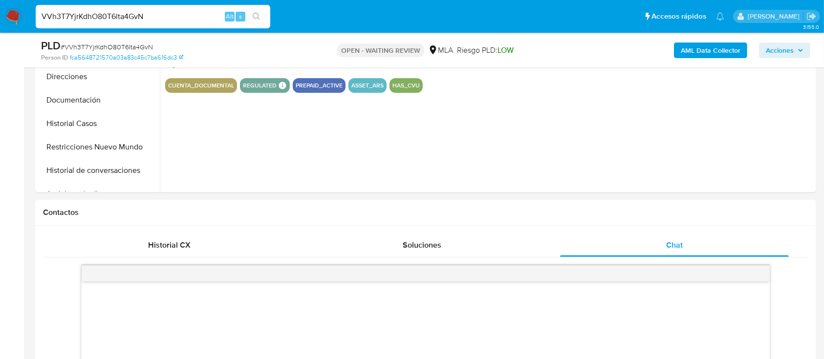
scroll to position [456, 0]
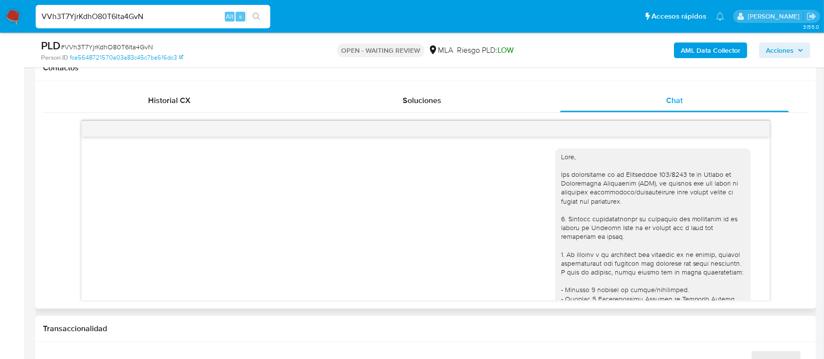
select select "10"
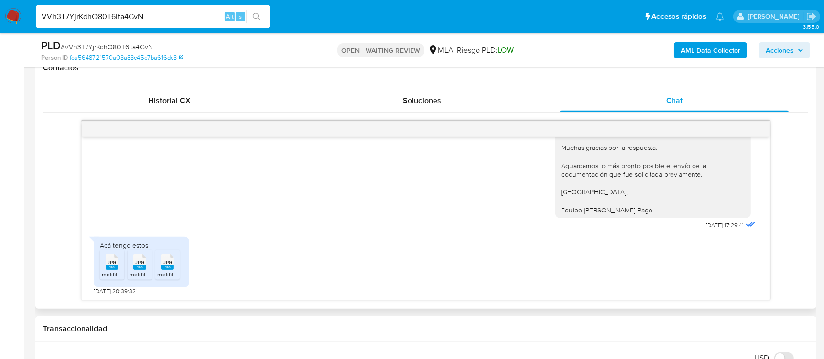
click at [109, 268] on rect at bounding box center [112, 267] width 13 height 4
click at [138, 266] on rect at bounding box center [139, 267] width 13 height 4
click at [168, 272] on span "melifile4513754082201930597.jpg" at bounding box center [201, 274] width 89 height 8
drag, startPoint x: 216, startPoint y: 247, endPoint x: 380, endPoint y: 350, distance: 193.6
click at [217, 247] on div "Acá tengo estos JPG JPG melifile2824520861009434004.jpg JPG JPG melifile3352002…" at bounding box center [425, 263] width 663 height 63
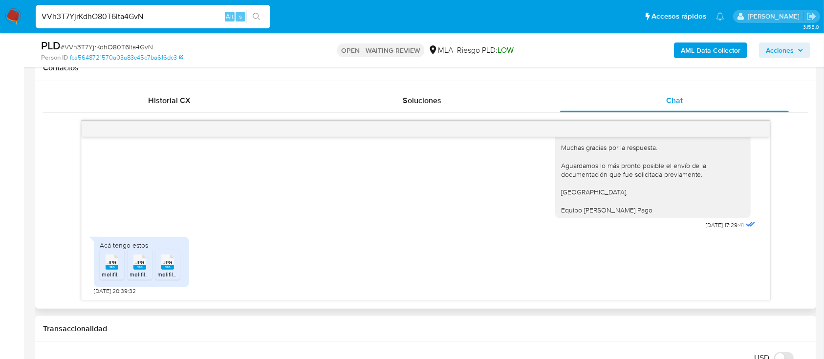
click at [225, 266] on div "Acá tengo estos JPG JPG melifile2824520861009434004.jpg JPG JPG melifile3352002…" at bounding box center [425, 263] width 663 height 63
click at [132, 47] on span "# VVh3T7YjrKdhO80T6lta4GvN" at bounding box center [107, 47] width 92 height 10
click at [132, 46] on span "# VVh3T7YjrKdhO80T6lta4GvN" at bounding box center [107, 47] width 92 height 10
copy span "VVh3T7YjrKdhO80T6lta4GvN"
click at [12, 16] on img at bounding box center [13, 16] width 17 height 17
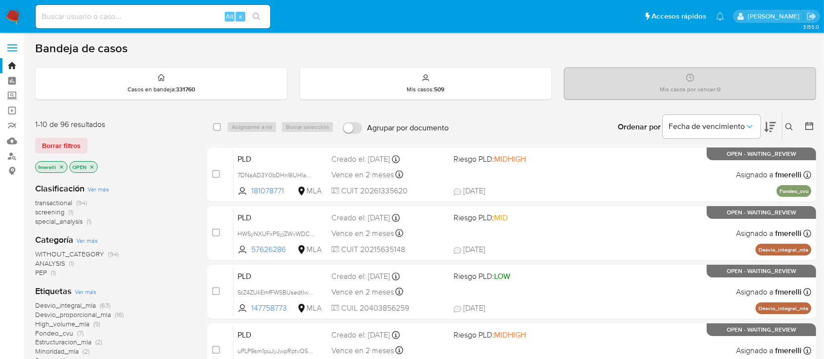
click at [785, 125] on button at bounding box center [790, 127] width 16 height 12
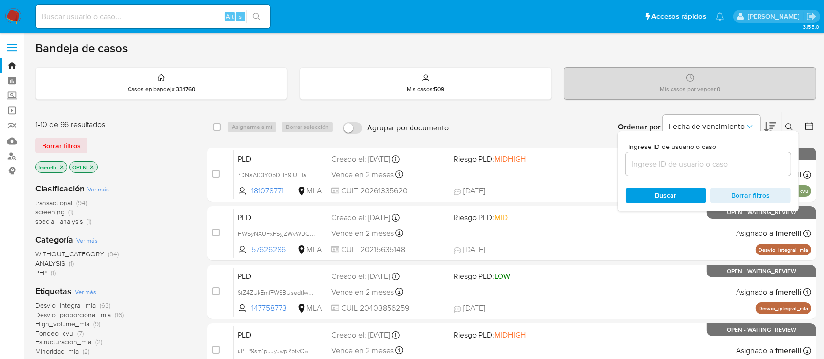
click at [742, 158] on input at bounding box center [707, 164] width 165 height 13
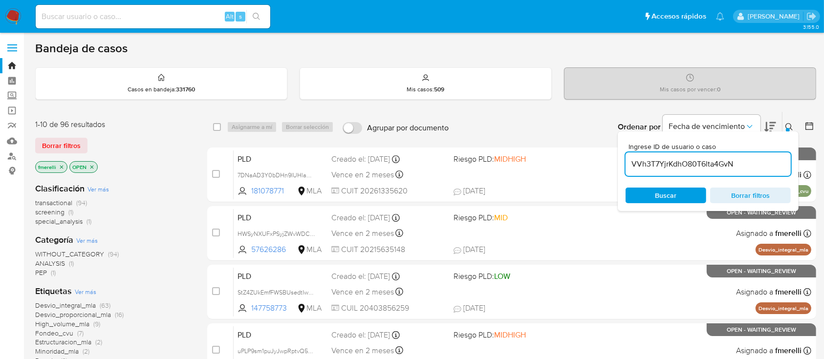
type input "VVh3T7YjrKdhO80T6lta4GvN"
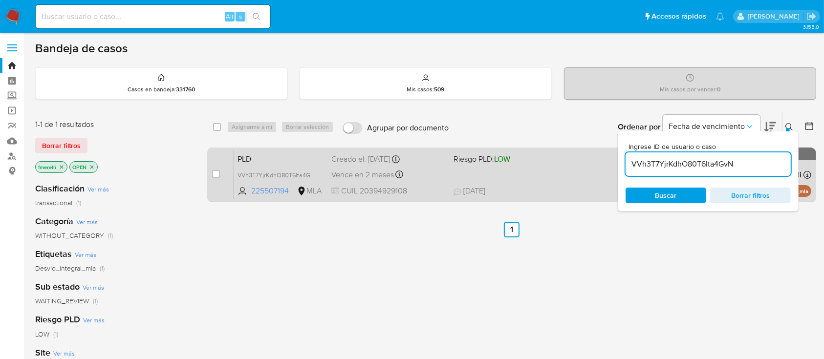
click at [219, 175] on input "checkbox" at bounding box center [216, 174] width 8 height 8
checkbox input "true"
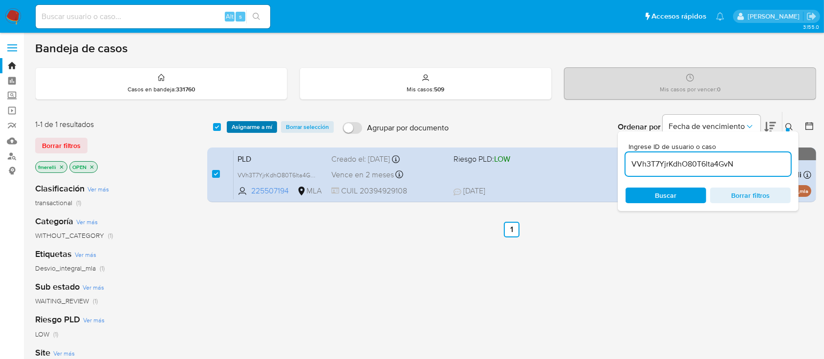
click at [256, 127] on span "Asignarme a mí" at bounding box center [252, 127] width 41 height 10
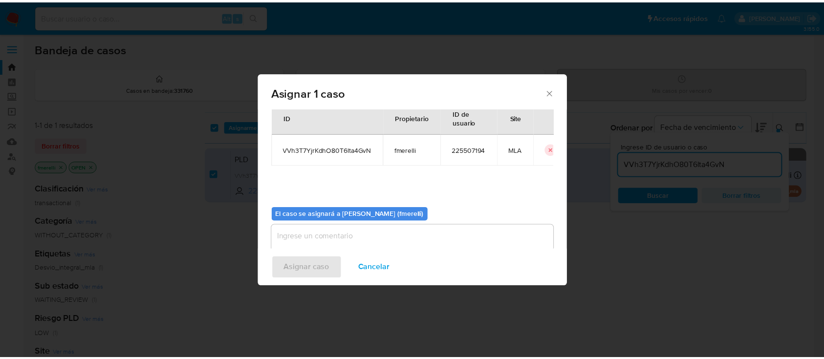
scroll to position [50, 0]
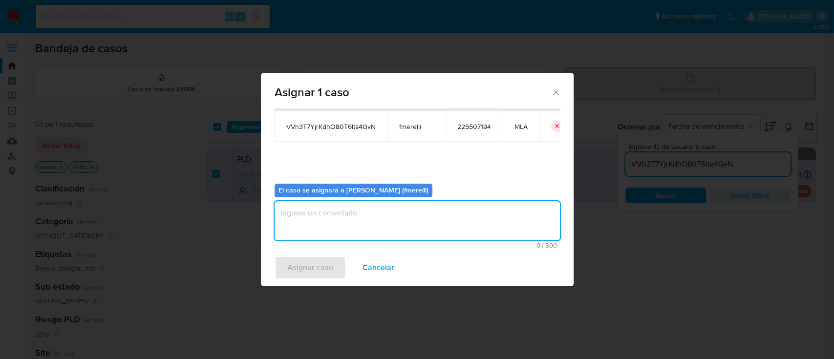
click at [353, 218] on textarea "assign-modal" at bounding box center [417, 220] width 285 height 39
click at [301, 263] on span "Asignar caso" at bounding box center [310, 267] width 46 height 21
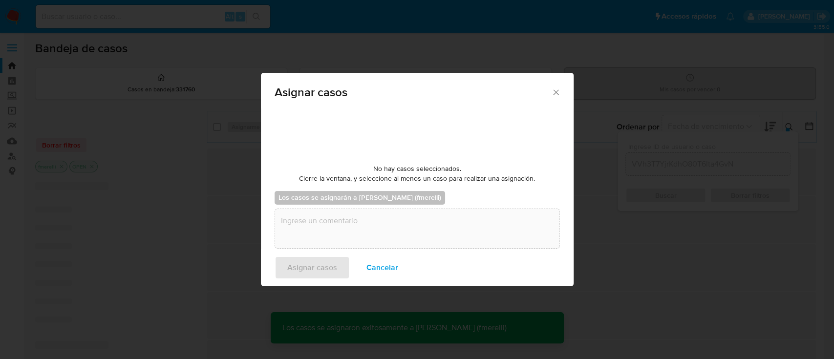
checkbox input "false"
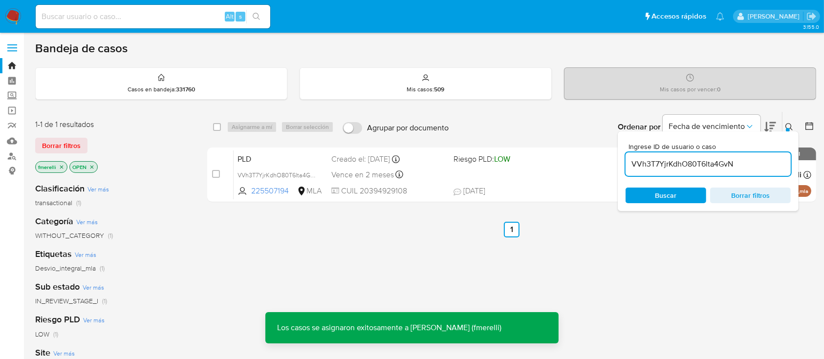
click at [435, 180] on div "Vence en 2 meses Vence el [DATE] 03:09:43" at bounding box center [388, 174] width 114 height 13
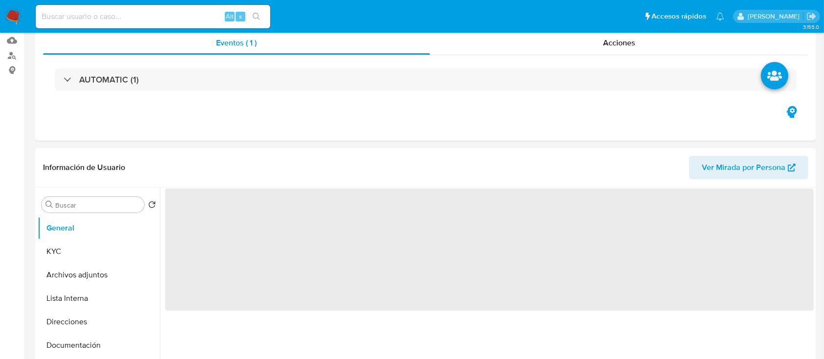
scroll to position [260, 0]
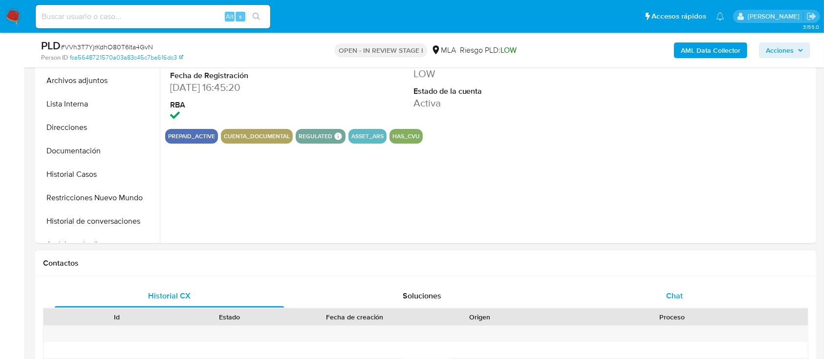
click at [644, 291] on div "Chat" at bounding box center [674, 295] width 229 height 23
select select "10"
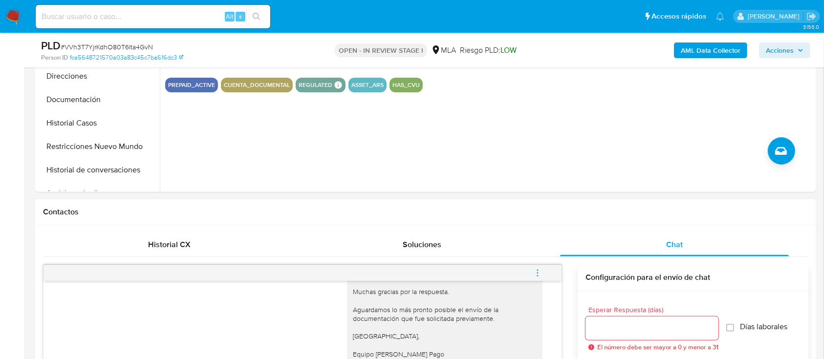
scroll to position [456, 0]
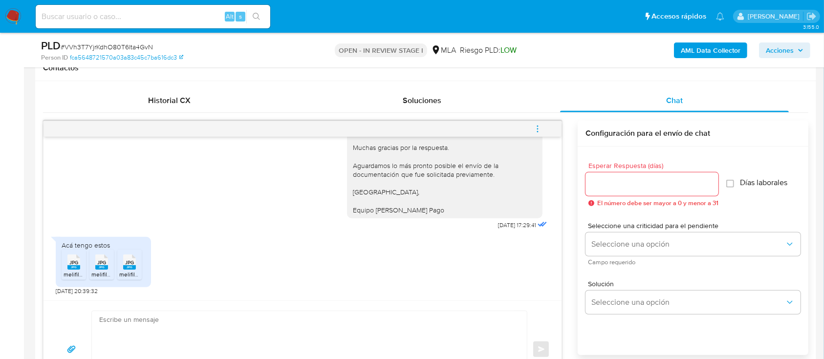
click at [246, 334] on textarea at bounding box center [306, 349] width 415 height 77
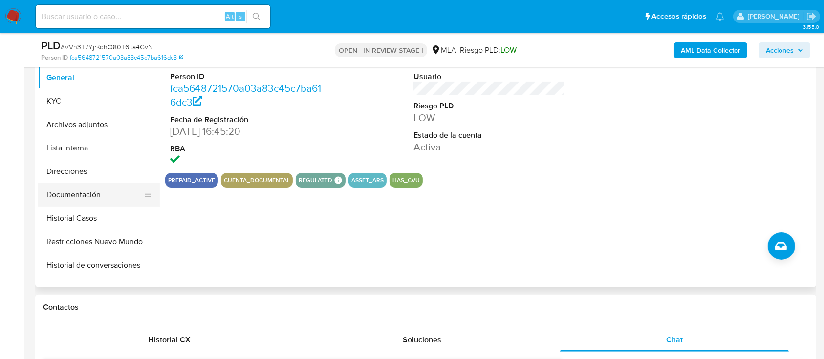
scroll to position [195, 0]
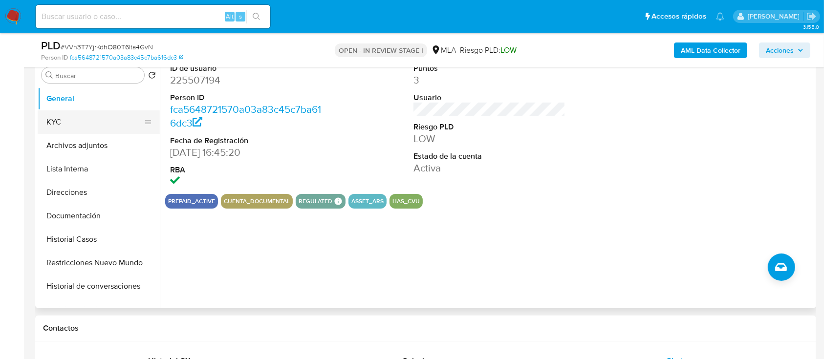
click at [97, 124] on button "KYC" at bounding box center [95, 121] width 114 height 23
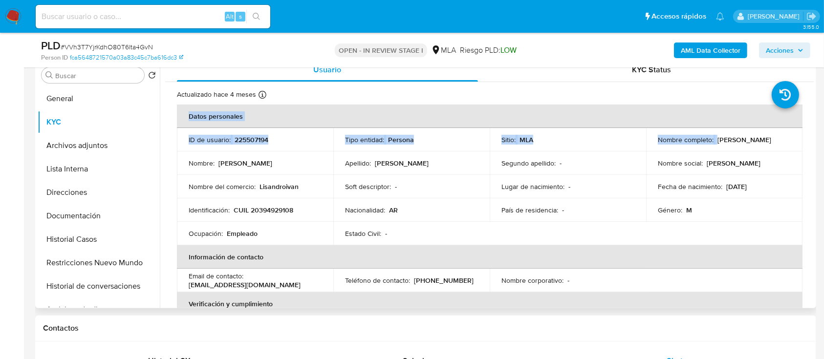
drag, startPoint x: 714, startPoint y: 141, endPoint x: 801, endPoint y: 144, distance: 87.5
click at [762, 131] on td "Nombre completo : Lisandro Ivan Vera" at bounding box center [724, 139] width 156 height 23
click at [773, 139] on div "Nombre completo : Lisandro Ivan Vera" at bounding box center [723, 139] width 133 height 9
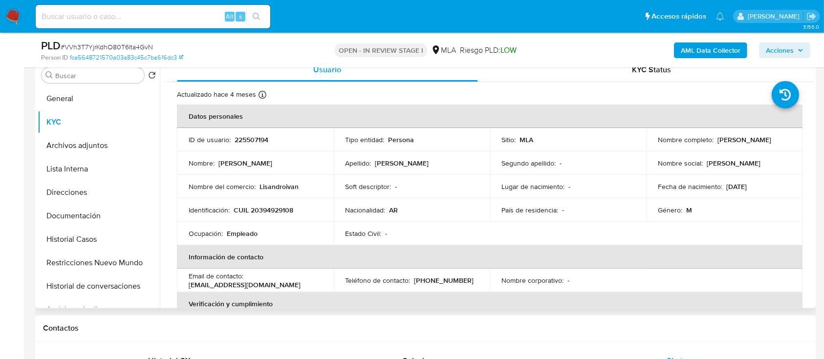
drag, startPoint x: 770, startPoint y: 139, endPoint x: 714, endPoint y: 140, distance: 56.2
click at [717, 140] on p "[PERSON_NAME] [PERSON_NAME]" at bounding box center [744, 139] width 54 height 9
copy p "[PERSON_NAME] [PERSON_NAME]"
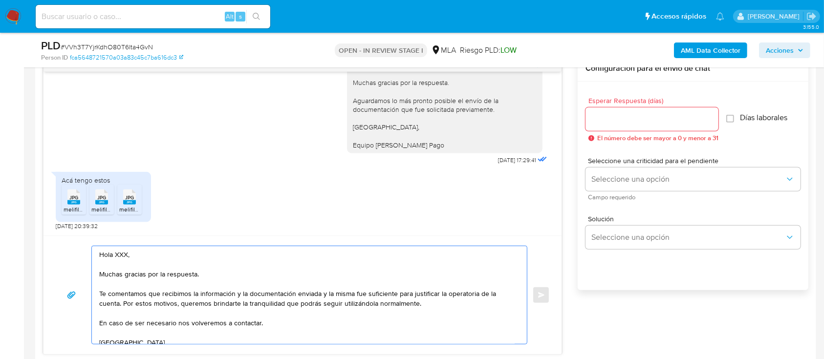
click at [122, 256] on textarea "Hola XXX, Muchas gracias por la respuesta. Te comentamos que recibimos la infor…" at bounding box center [306, 295] width 415 height 98
click at [122, 255] on textarea "Hola XXX, Muchas gracias por la respuesta. Te comentamos que recibimos la infor…" at bounding box center [306, 295] width 415 height 98
paste textarea "[PERSON_NAME]"
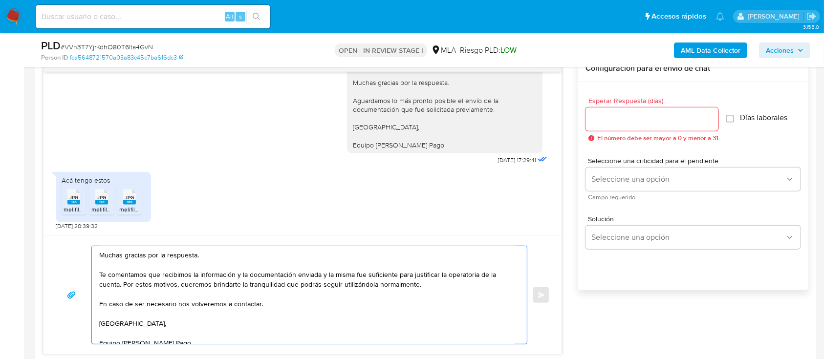
scroll to position [29, 0]
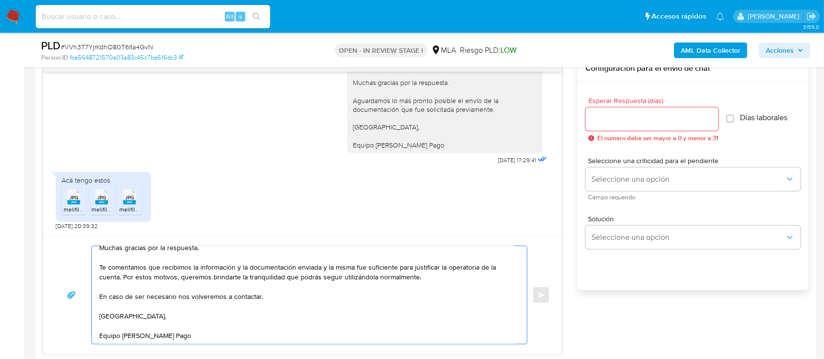
type textarea "Hola [PERSON_NAME], Muchas gracias por la respuesta. Te comentamos que recibimo…"
click at [635, 107] on div at bounding box center [651, 118] width 133 height 23
click at [634, 110] on div at bounding box center [651, 118] width 133 height 23
click at [628, 122] on input "Esperar Respuesta (días)" at bounding box center [651, 119] width 133 height 13
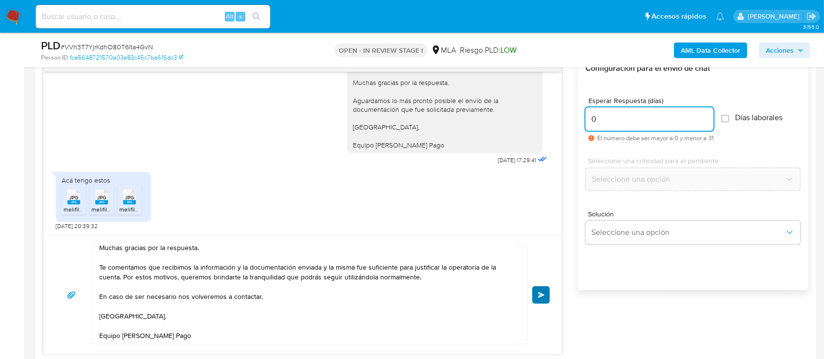
type input "0"
click at [542, 300] on button "Enviar" at bounding box center [541, 295] width 18 height 18
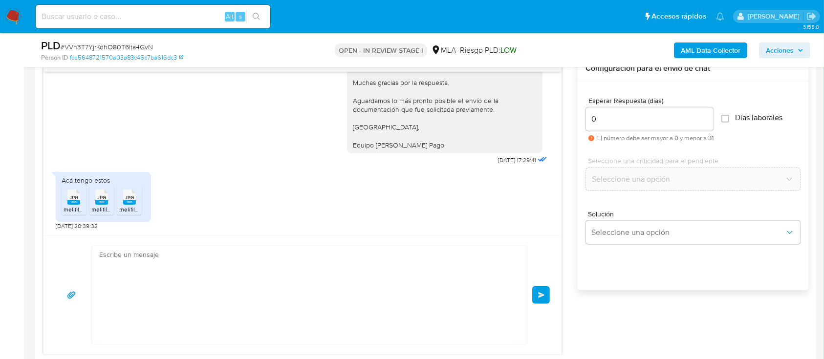
scroll to position [1603, 0]
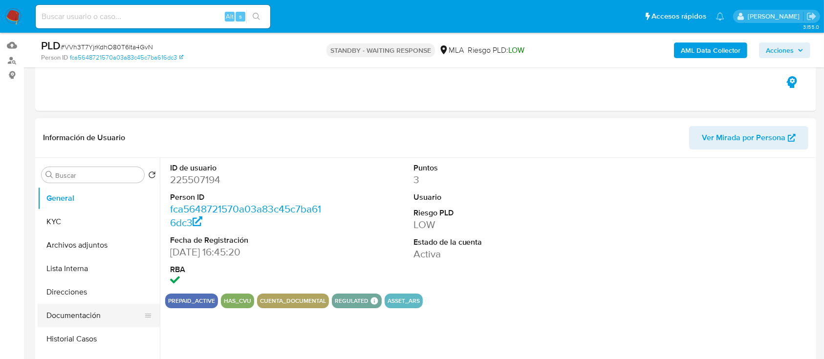
scroll to position [130, 0]
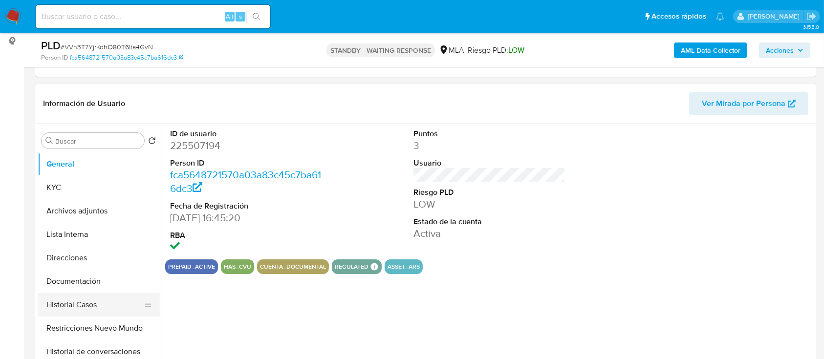
click at [81, 297] on button "Historial Casos" at bounding box center [95, 304] width 114 height 23
select select "10"
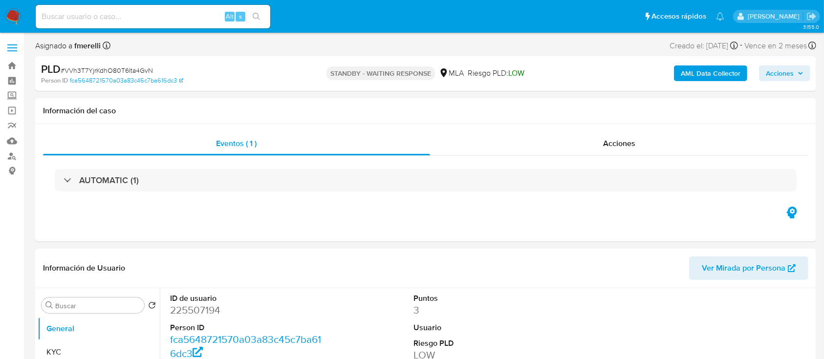
select select "10"
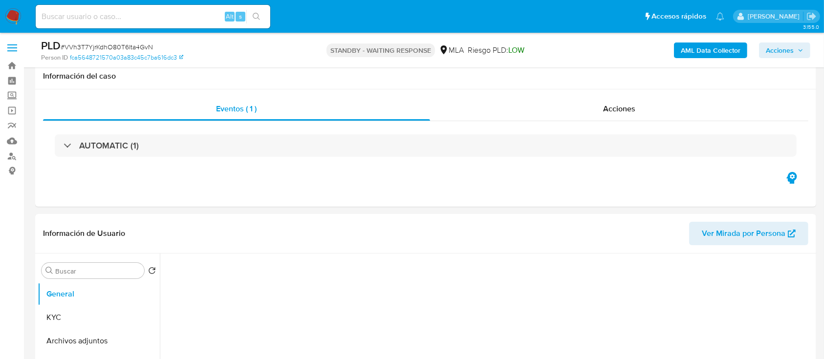
scroll to position [325, 0]
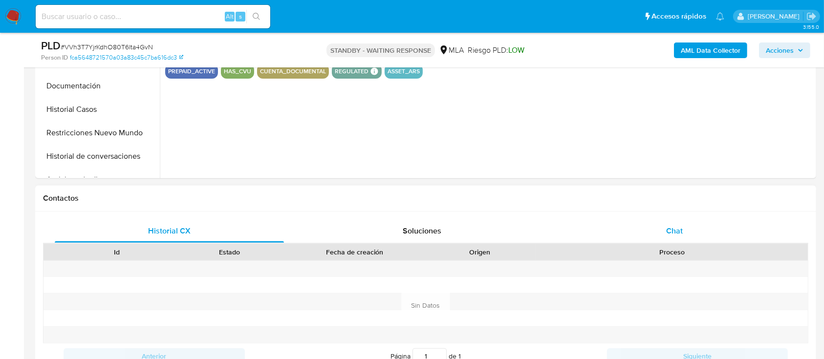
click at [666, 228] on span "Chat" at bounding box center [674, 230] width 17 height 11
select select "10"
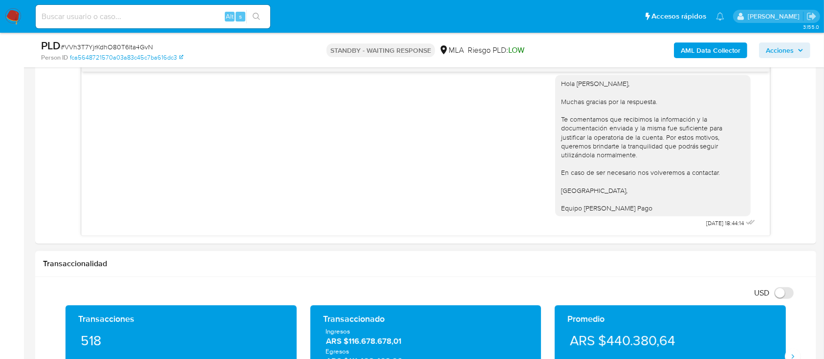
scroll to position [456, 0]
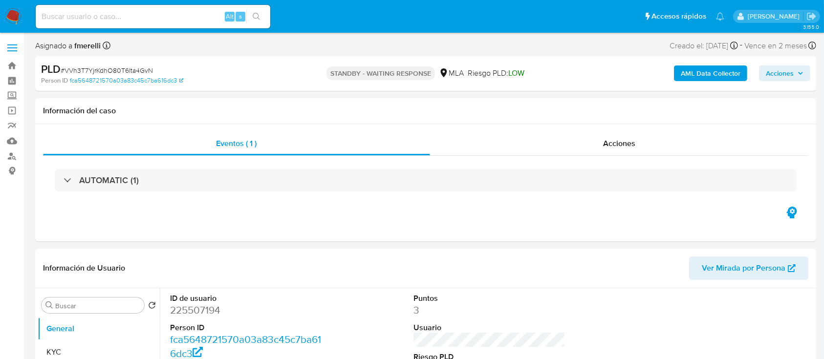
select select "10"
click at [175, 17] on input at bounding box center [153, 16] width 234 height 13
paste input "463947582"
type input "463947582"
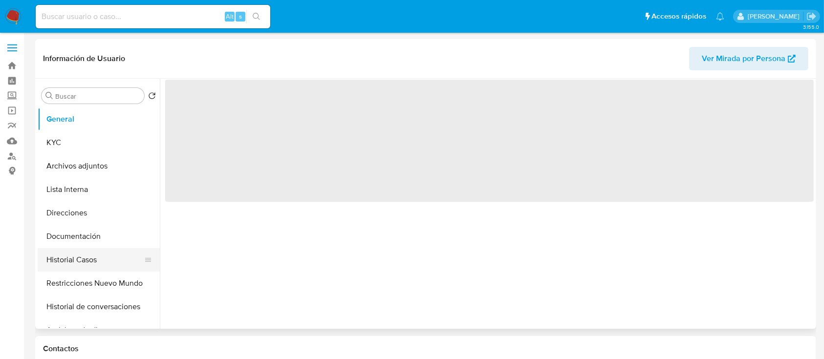
click at [103, 268] on button "Historial Casos" at bounding box center [95, 259] width 114 height 23
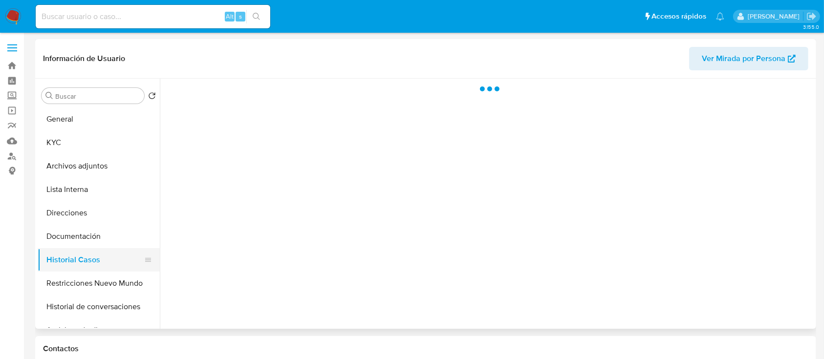
select select "10"
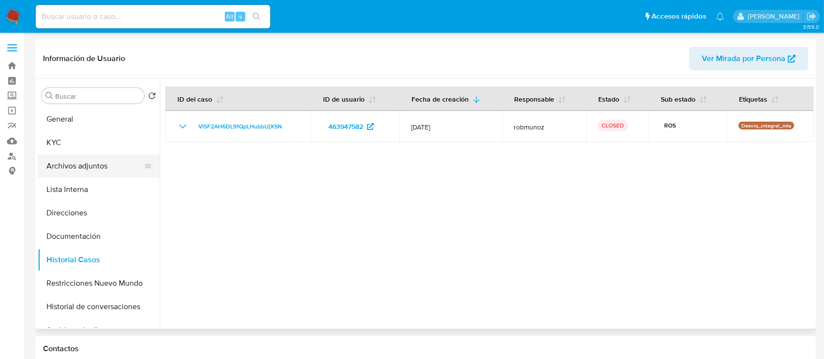
click at [80, 172] on button "Archivos adjuntos" at bounding box center [95, 165] width 114 height 23
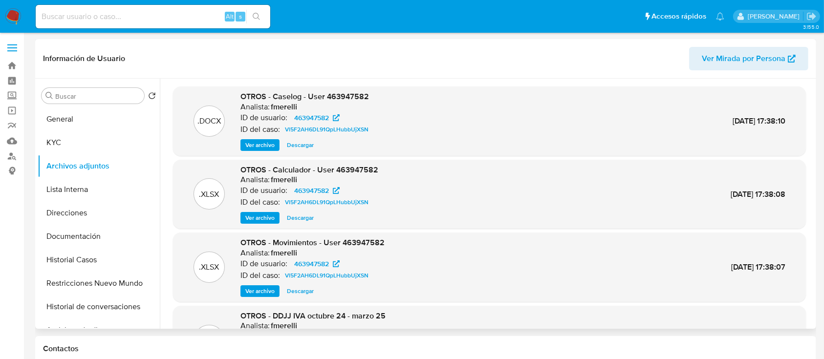
click at [248, 140] on span "Ver archivo" at bounding box center [259, 145] width 29 height 10
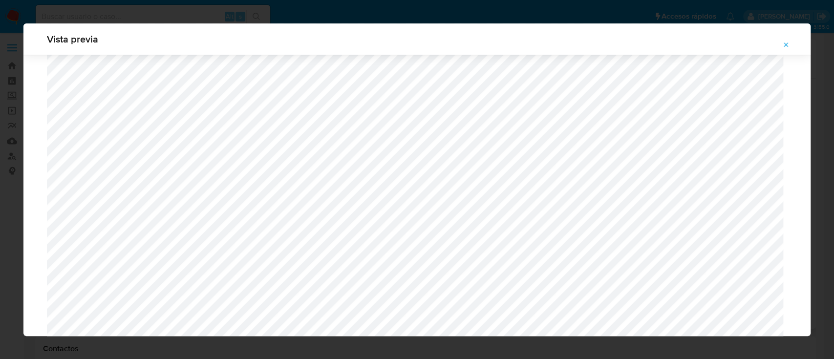
scroll to position [501, 0]
click at [783, 41] on icon "Attachment preview" at bounding box center [786, 45] width 8 height 8
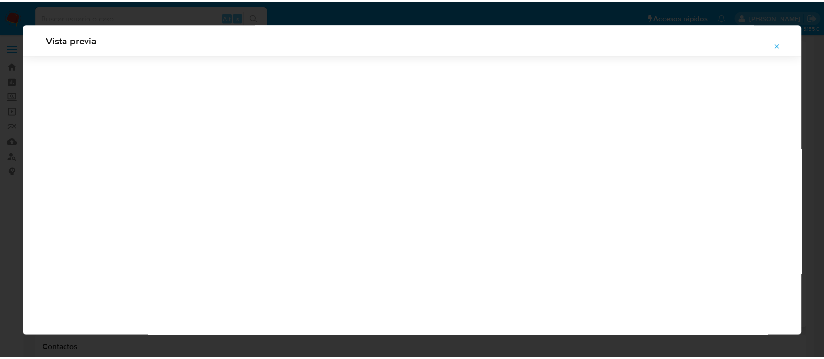
scroll to position [31, 0]
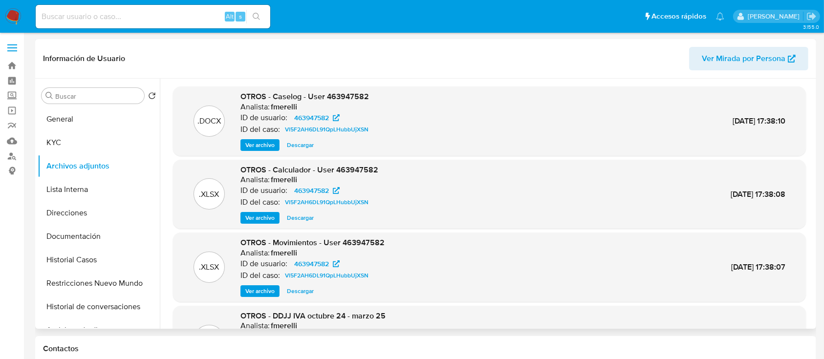
click at [144, 21] on input at bounding box center [153, 16] width 234 height 13
paste input "VVh3T7YjrKdhO80T6lta4GvN"
type input "VVh3T7YjrKdhO80T6lta4GvN"
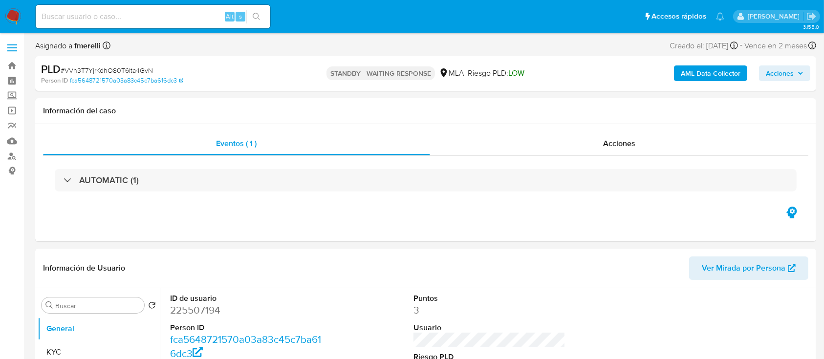
select select "10"
click at [21, 10] on img at bounding box center [13, 16] width 17 height 17
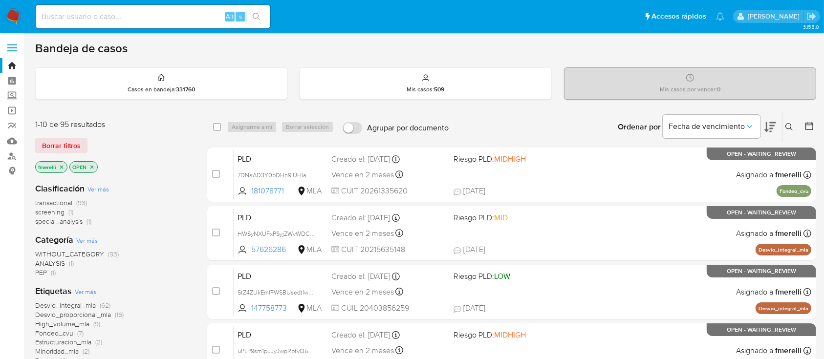
click at [61, 164] on icon "close-filter" at bounding box center [62, 167] width 6 height 6
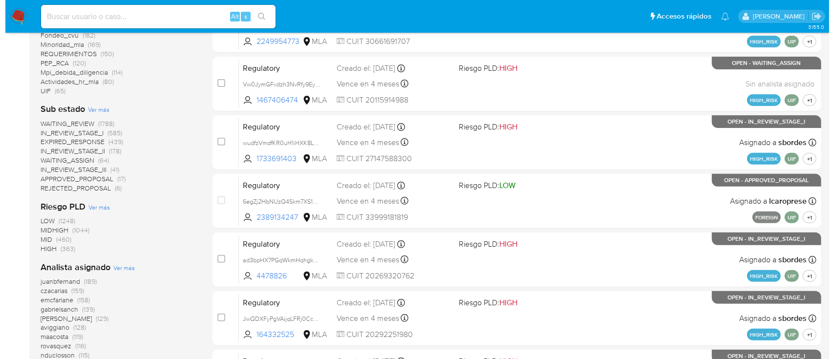
scroll to position [391, 0]
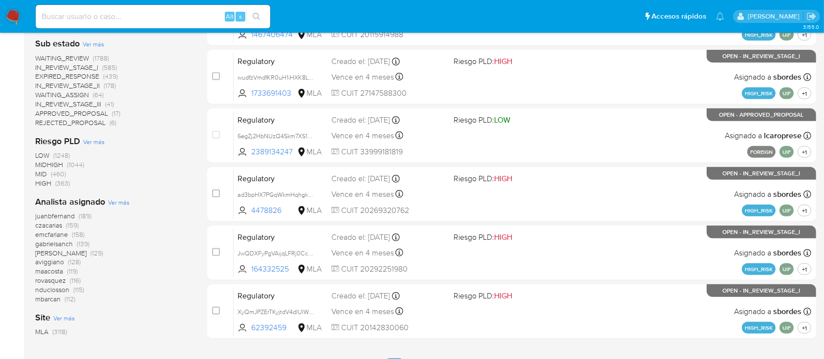
click at [125, 202] on span "Ver más" at bounding box center [118, 202] width 21 height 9
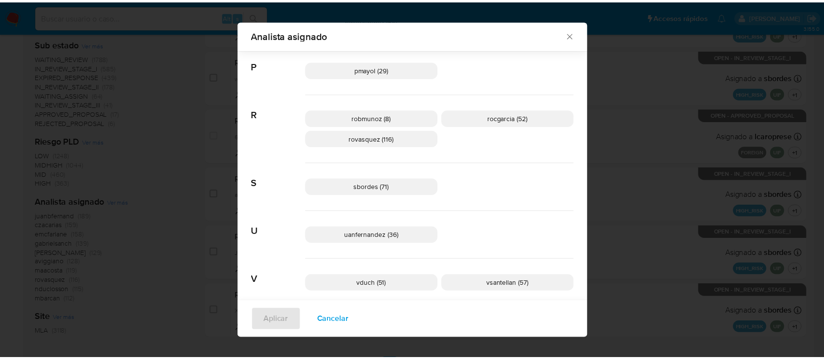
scroll to position [770, 0]
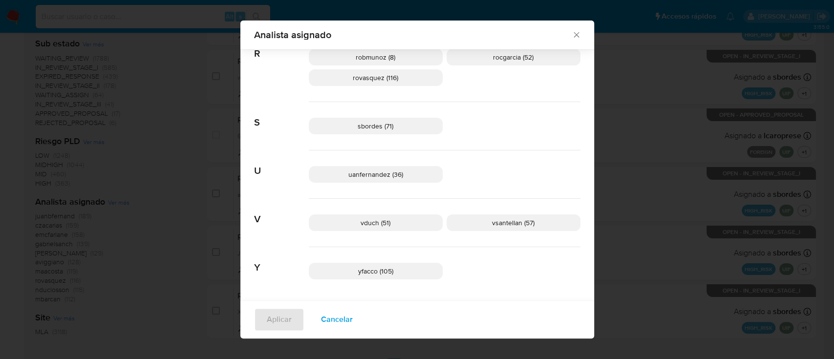
click at [570, 42] on div "Analista asignado" at bounding box center [417, 35] width 354 height 29
click at [574, 31] on icon "Cerrar" at bounding box center [576, 35] width 10 height 10
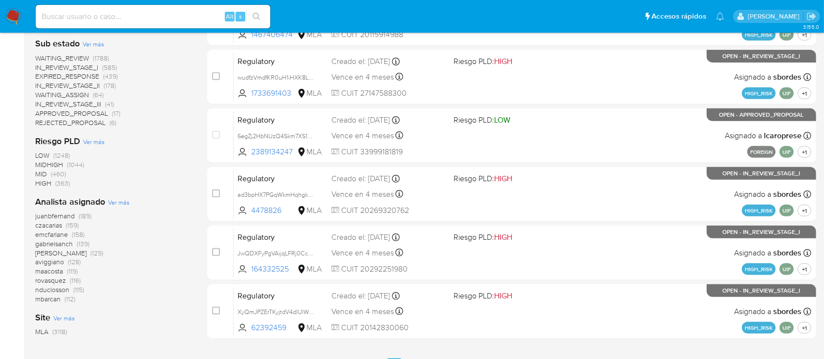
click at [166, 21] on input at bounding box center [153, 16] width 234 height 13
paste input "VVh3T7YjrKdhO80T6lta4GvN"
type input "VVh3T7YjrKdhO80T6lta4GvN"
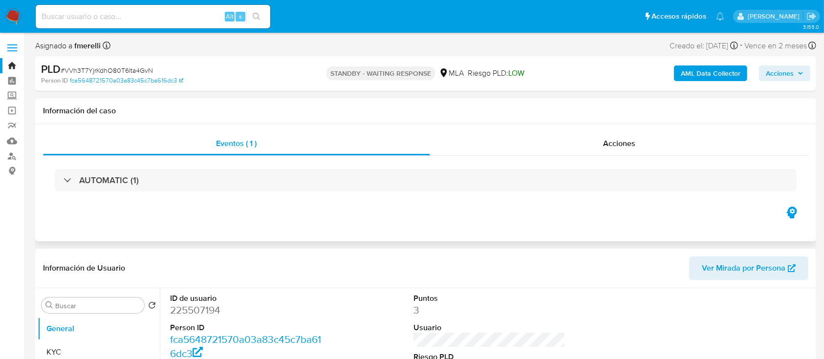
select select "10"
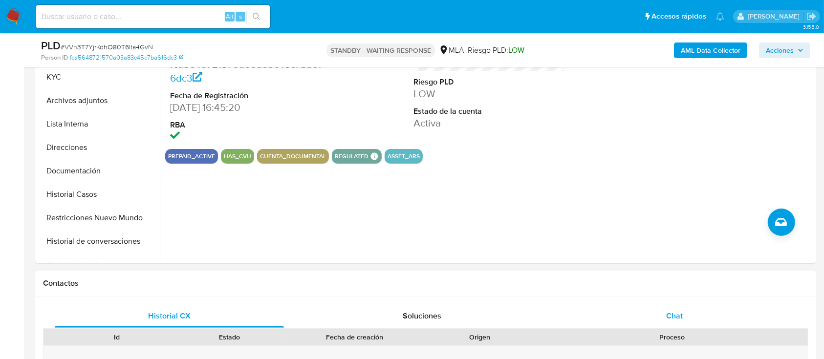
click at [653, 323] on div "Chat" at bounding box center [674, 315] width 229 height 23
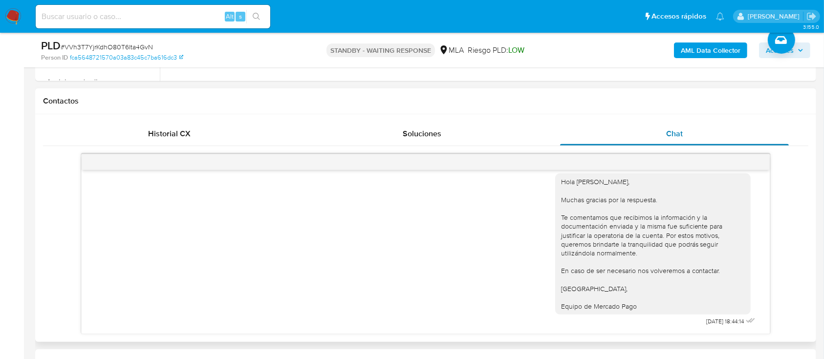
scroll to position [423, 0]
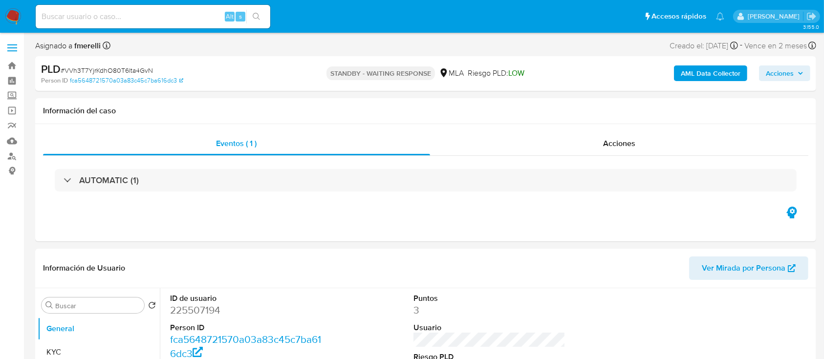
select select "10"
click at [121, 66] on span "# VVh3T7YjrKdhO80T6lta4GvN" at bounding box center [107, 70] width 92 height 10
select select "10"
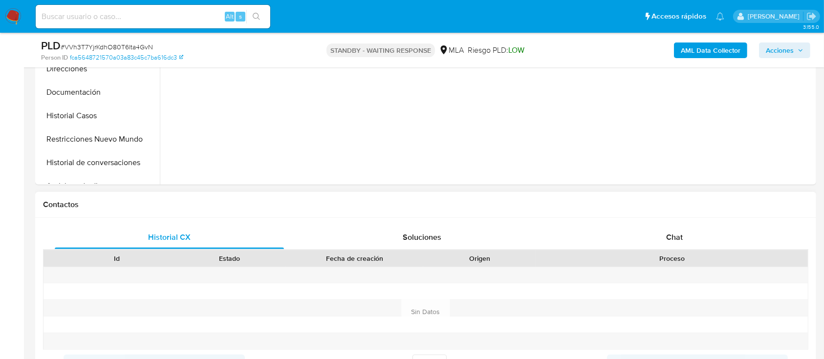
scroll to position [325, 0]
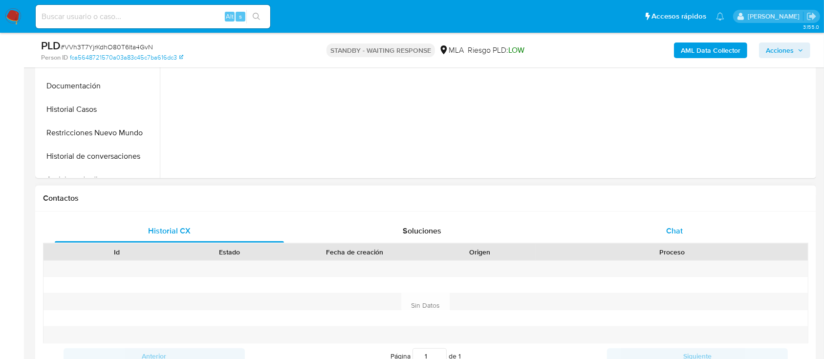
click at [668, 242] on div "Chat" at bounding box center [674, 230] width 229 height 23
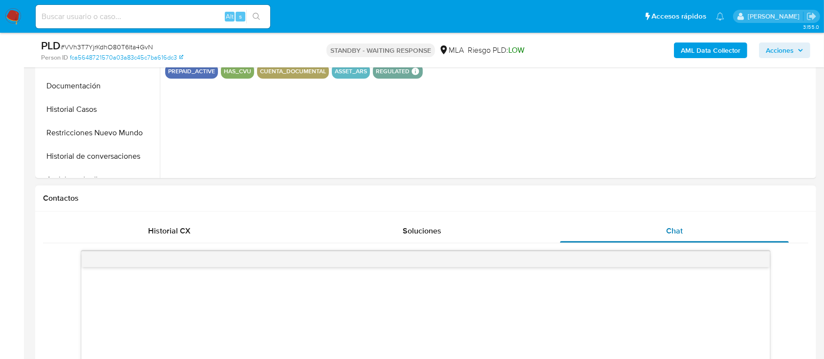
select select "10"
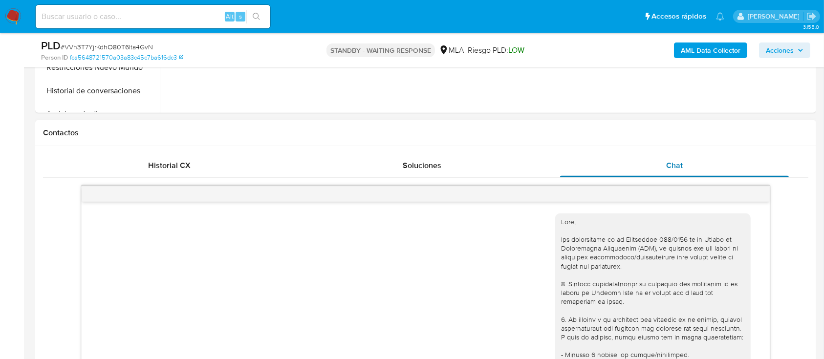
scroll to position [1603, 0]
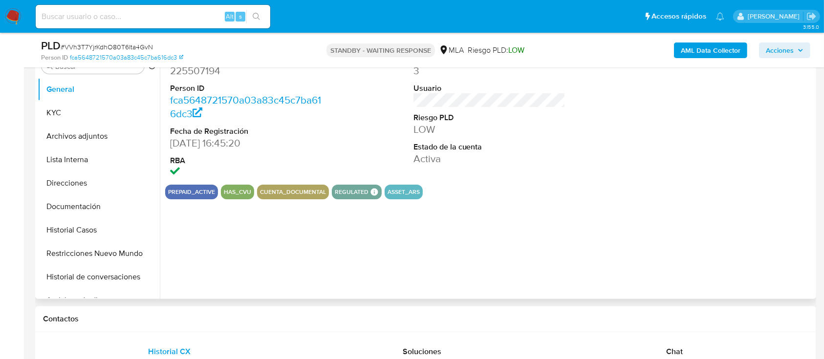
scroll to position [325, 0]
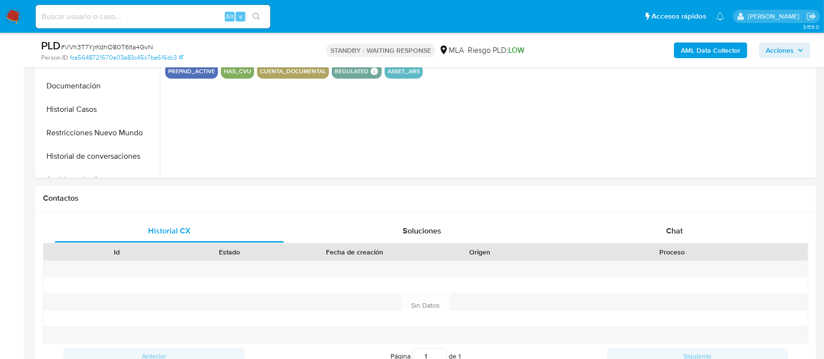
select select "10"
click at [664, 237] on div "Chat" at bounding box center [674, 230] width 229 height 23
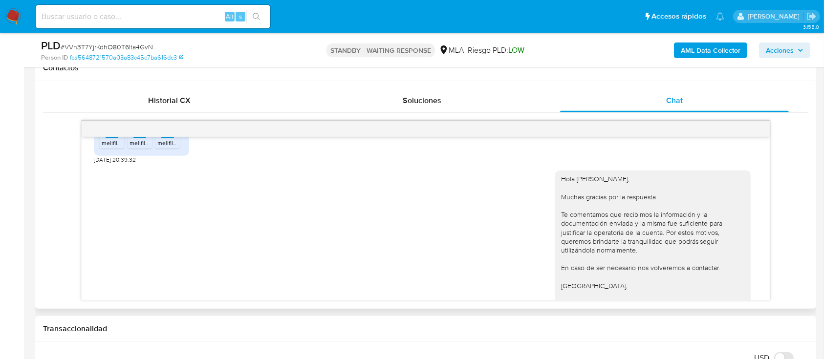
scroll to position [1603, 0]
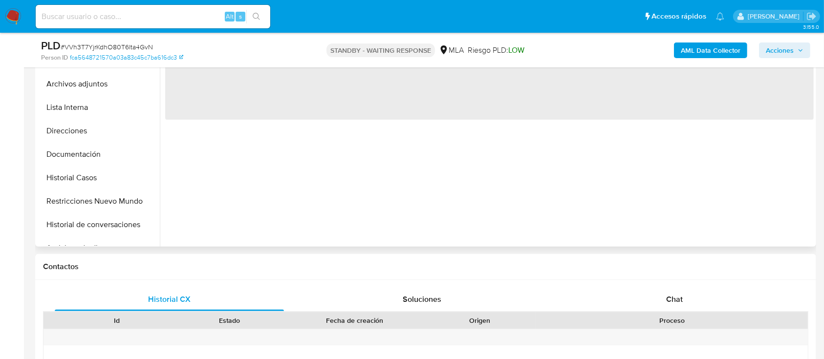
scroll to position [260, 0]
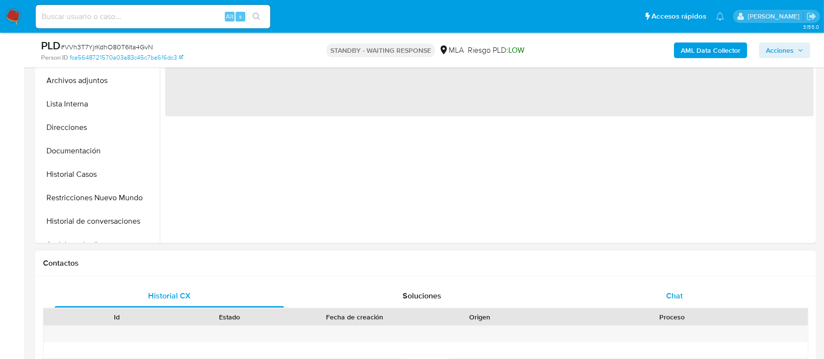
click at [634, 284] on div "Chat" at bounding box center [674, 295] width 229 height 23
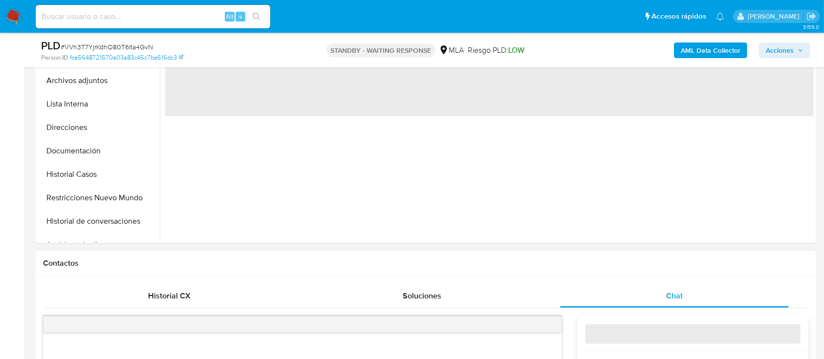
select select "10"
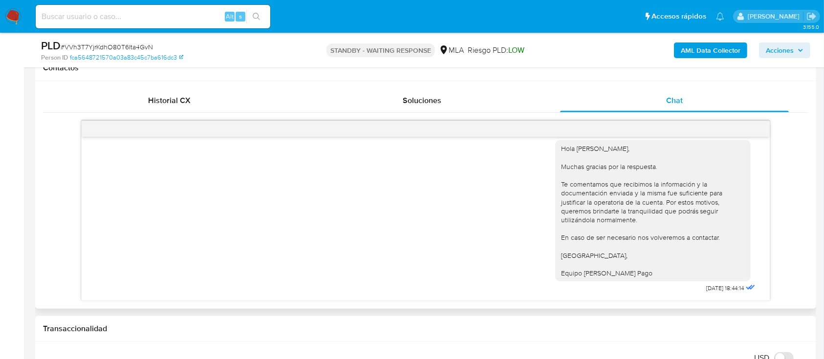
scroll to position [1603, 0]
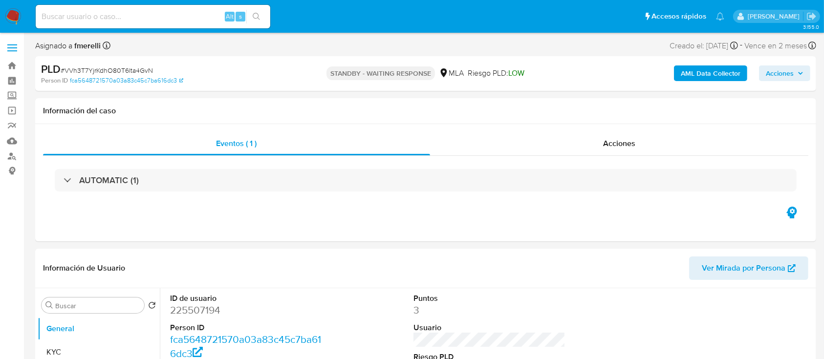
select select "10"
click at [109, 65] on span "# VVh3T7YjrKdhO80T6lta4GvN" at bounding box center [107, 70] width 92 height 10
select select "10"
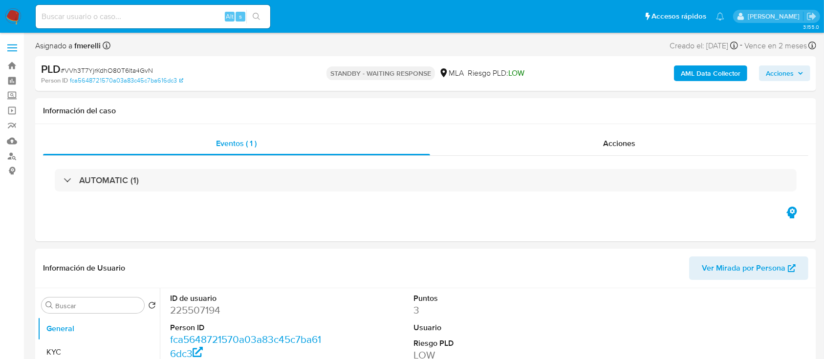
select select "10"
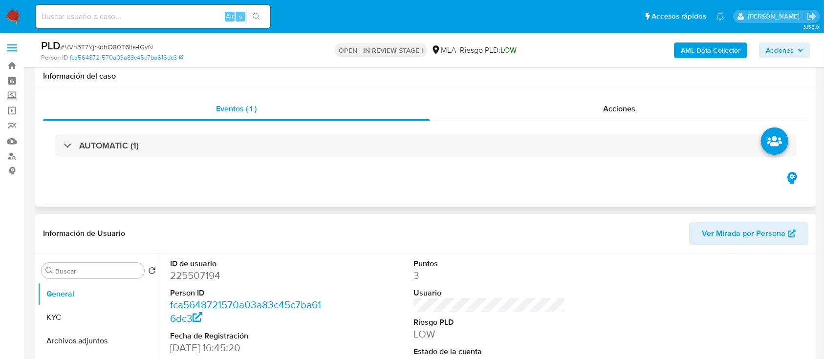
scroll to position [284, 0]
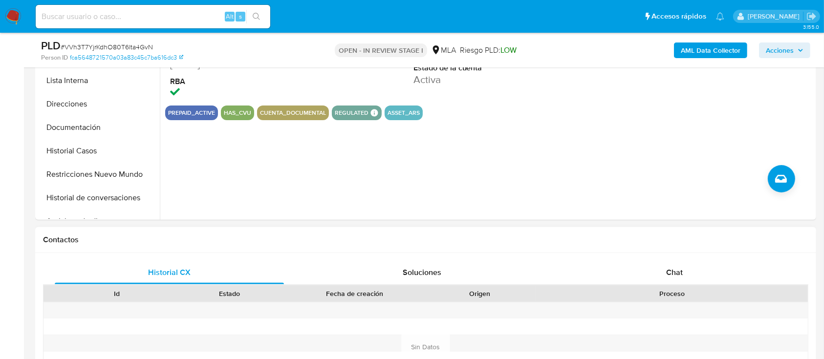
click at [571, 255] on div "Historial CX Soluciones Chat Id Estado Fecha de creación Origen Proceso Anterio…" at bounding box center [425, 347] width 781 height 189
click at [594, 279] on div "Chat" at bounding box center [674, 272] width 229 height 23
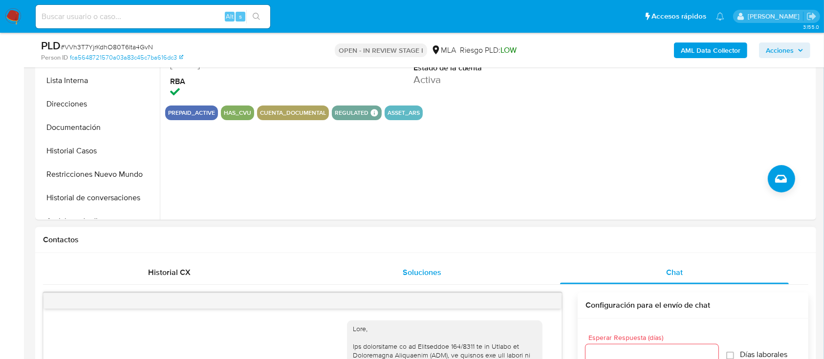
scroll to position [1603, 0]
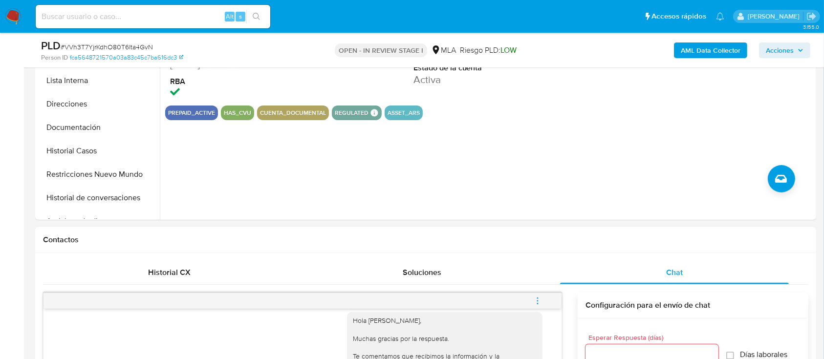
click at [543, 297] on button "menu-action" at bounding box center [537, 300] width 32 height 23
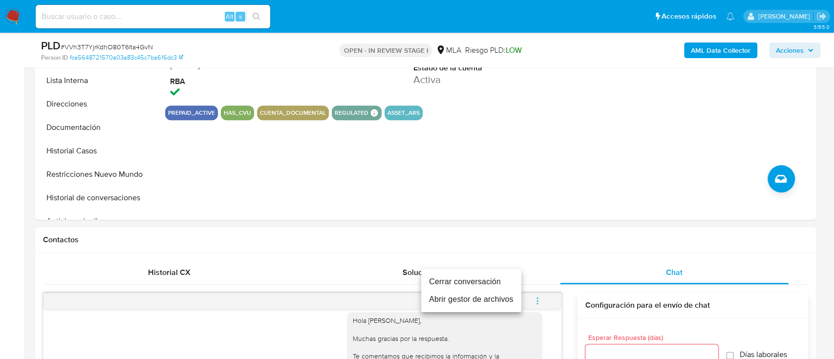
click at [501, 283] on li "Cerrar conversación" at bounding box center [471, 282] width 100 height 18
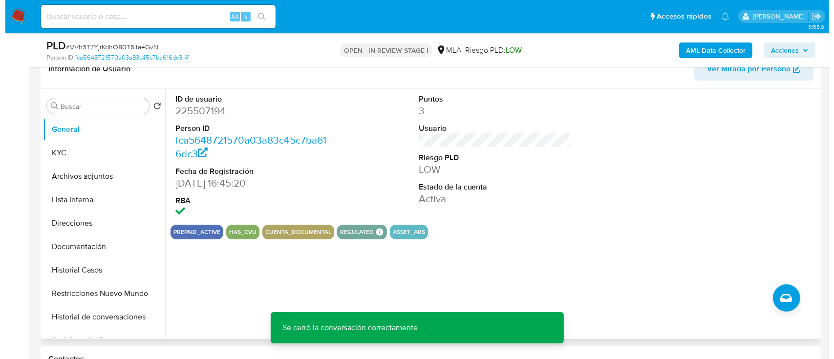
scroll to position [158, 0]
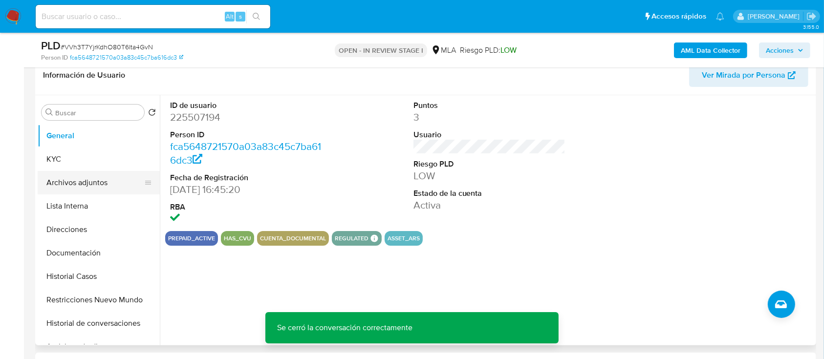
click at [103, 185] on button "Archivos adjuntos" at bounding box center [95, 182] width 114 height 23
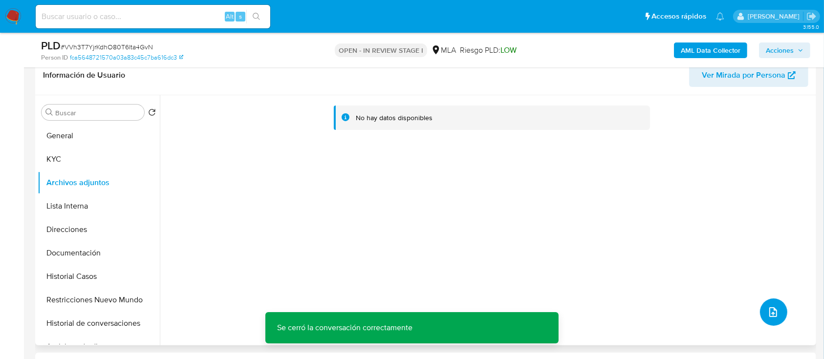
click at [776, 314] on button "upload-file" at bounding box center [773, 311] width 27 height 27
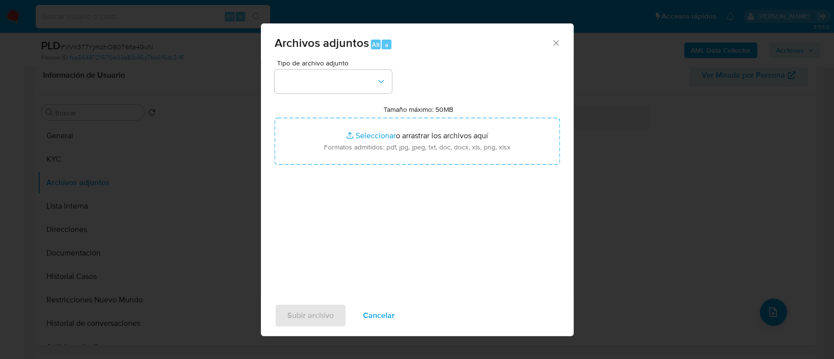
click at [616, 128] on div "Archivos adjuntos Alt a Tipo de archivo adjunto Tamaño máximo: 50MB Seleccionar…" at bounding box center [417, 179] width 834 height 359
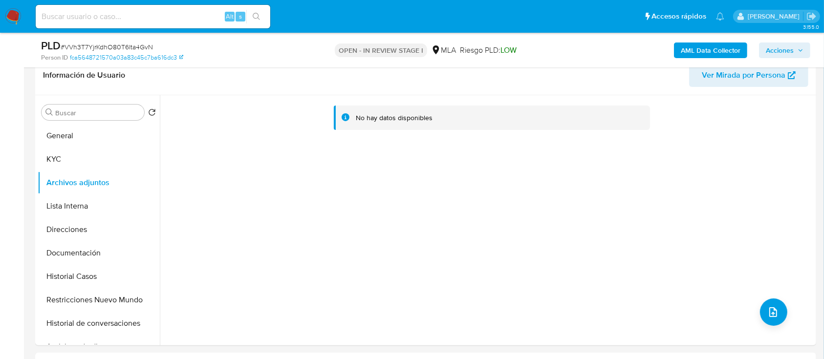
click at [678, 50] on button "AML Data Collector" at bounding box center [710, 50] width 73 height 16
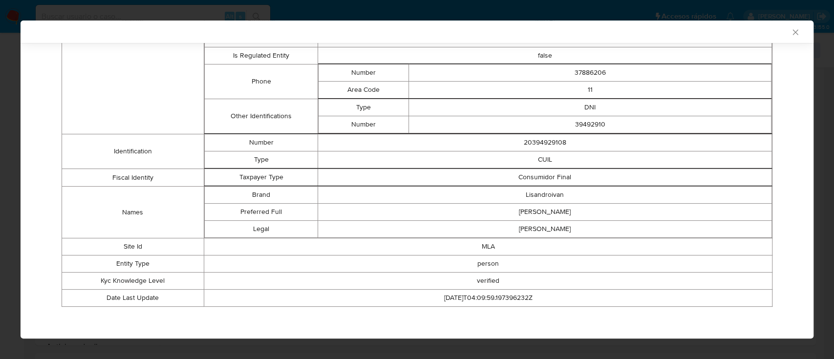
scroll to position [0, 0]
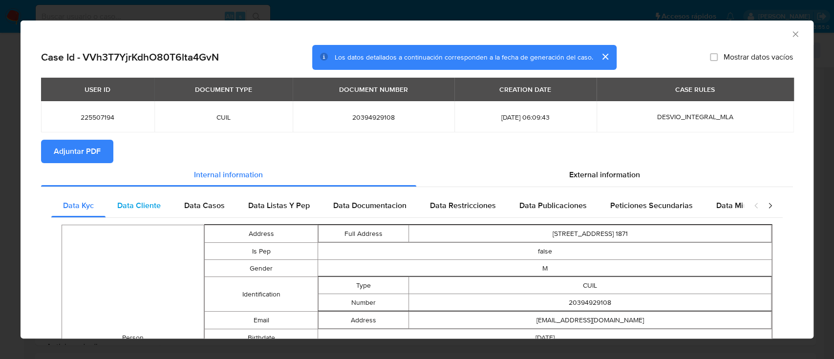
click at [153, 206] on span "Data Cliente" at bounding box center [138, 205] width 43 height 11
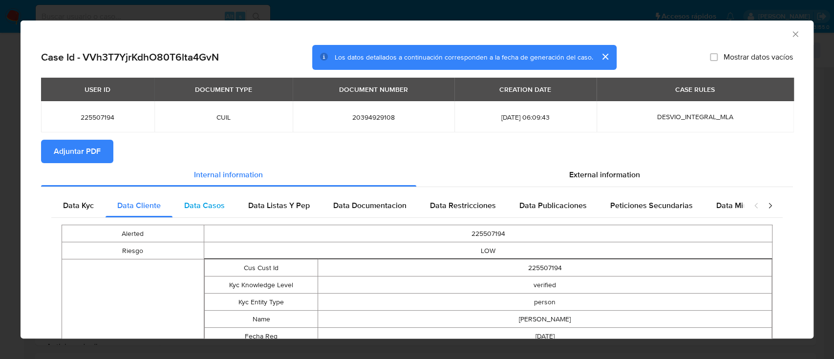
click at [213, 196] on div "Data Casos" at bounding box center [204, 205] width 64 height 23
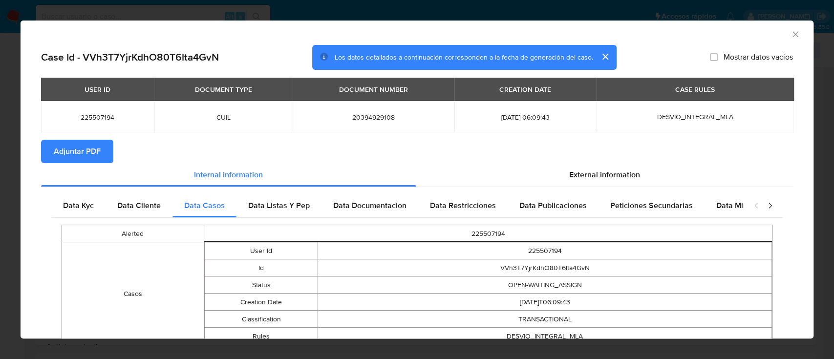
scroll to position [56, 0]
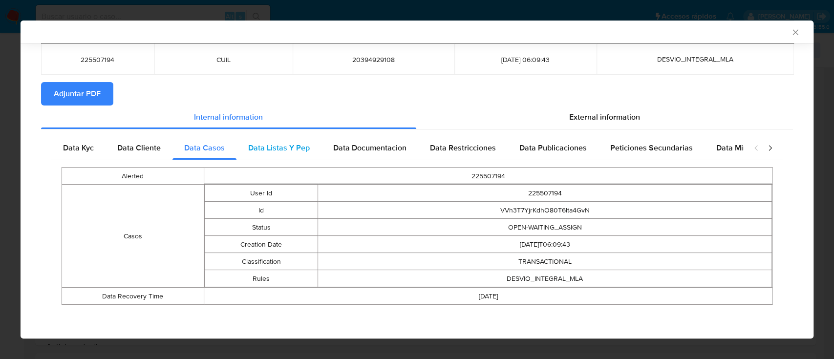
click at [303, 150] on span "Data Listas Y Pep" at bounding box center [279, 147] width 62 height 11
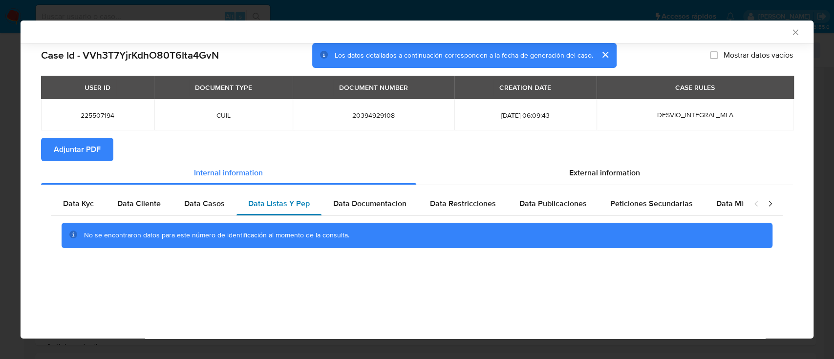
scroll to position [0, 0]
click at [377, 201] on span "Data Documentacion" at bounding box center [369, 203] width 73 height 11
click at [453, 215] on div "Data Restricciones" at bounding box center [462, 203] width 89 height 23
click at [559, 215] on div "Data Publicaciones" at bounding box center [552, 203] width 91 height 23
click at [613, 212] on div "Peticiones Secundarias" at bounding box center [651, 203] width 106 height 23
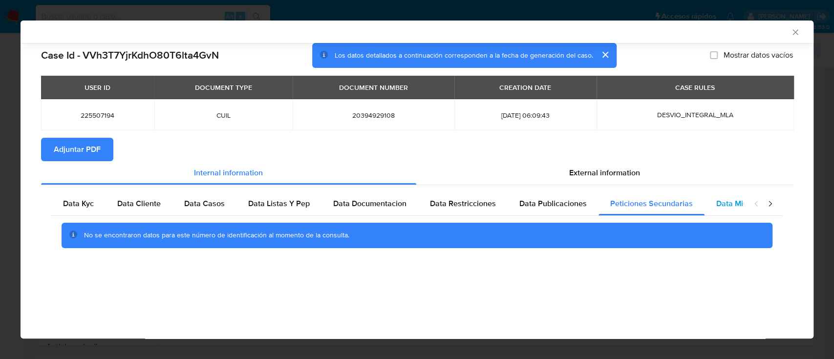
click at [721, 193] on div "Data Minoridad" at bounding box center [742, 203] width 77 height 23
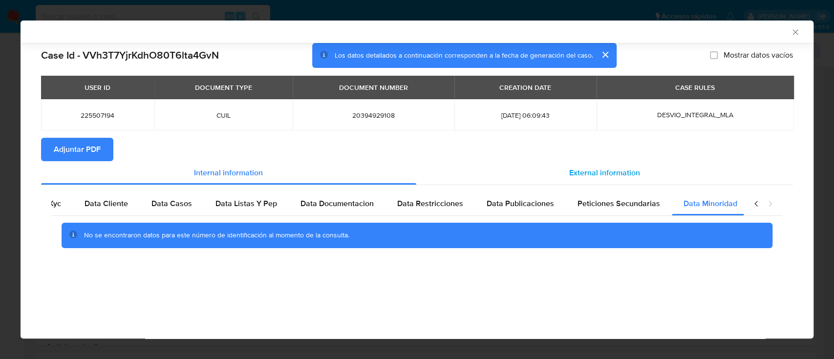
click at [618, 166] on div "External information" at bounding box center [604, 172] width 377 height 23
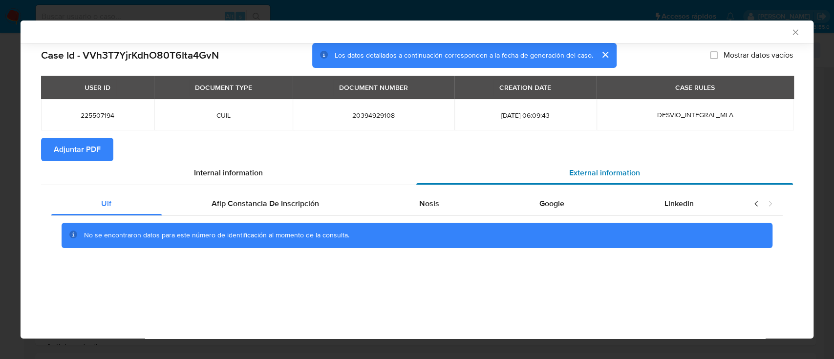
scroll to position [0, 0]
click at [254, 224] on div "No se encontraron datos para este número de identificación al momento de la con…" at bounding box center [417, 235] width 711 height 25
click at [239, 203] on span "Afip Constancia De Inscripción" at bounding box center [264, 203] width 107 height 11
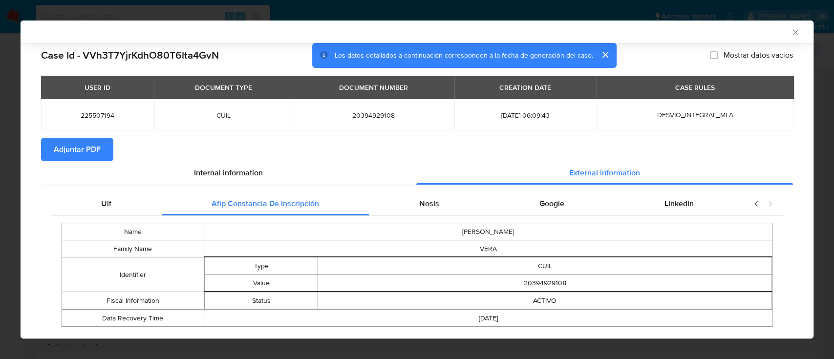
scroll to position [23, 0]
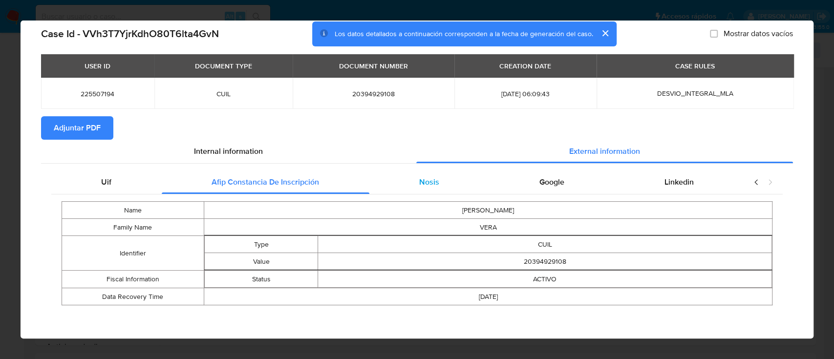
click at [412, 173] on div "Nosis" at bounding box center [429, 181] width 120 height 23
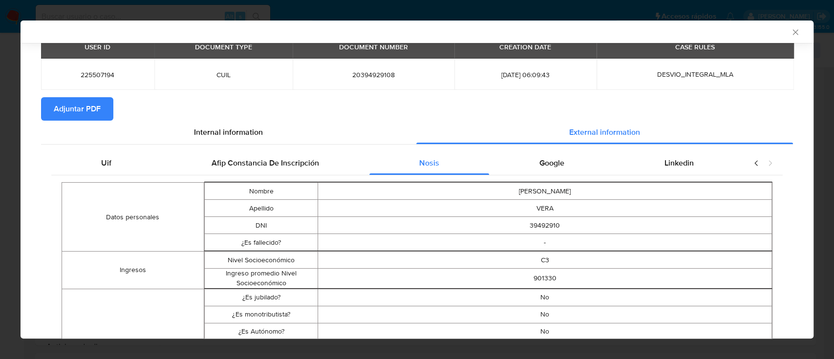
scroll to position [24, 0]
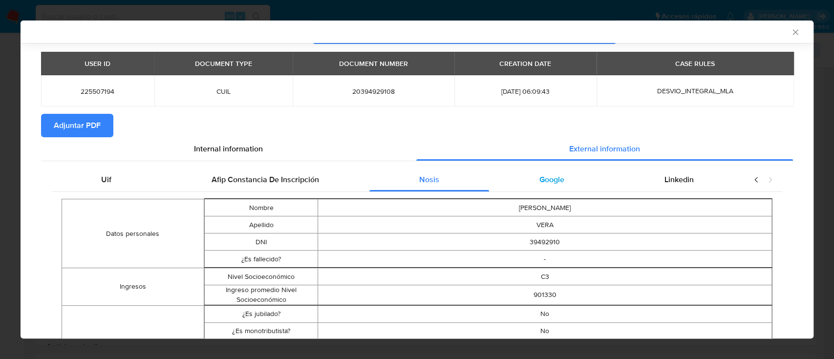
click at [539, 181] on span "Google" at bounding box center [551, 179] width 25 height 11
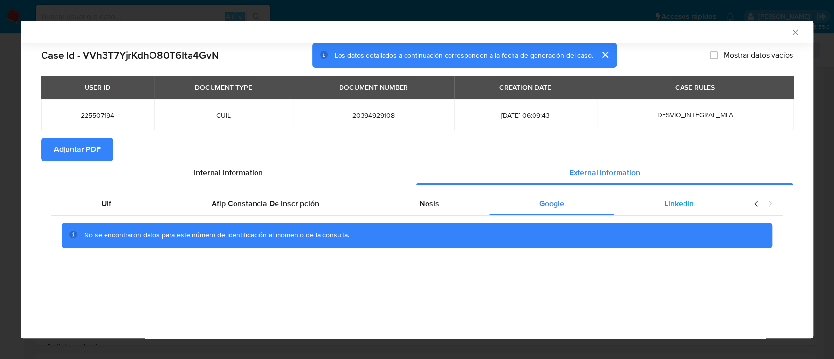
click at [660, 200] on div "Linkedin" at bounding box center [678, 203] width 129 height 23
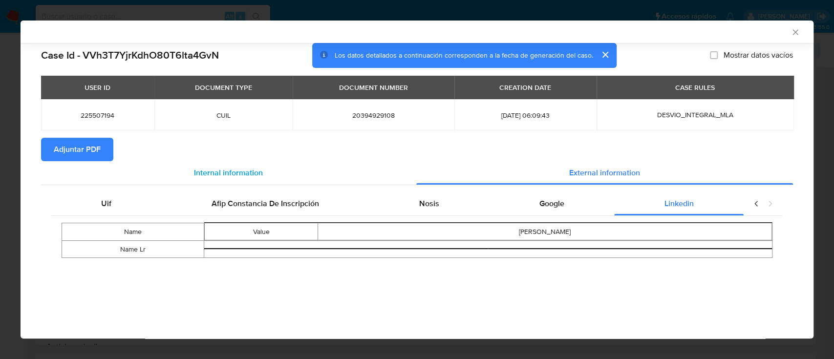
click at [118, 163] on div "Internal information" at bounding box center [228, 172] width 375 height 23
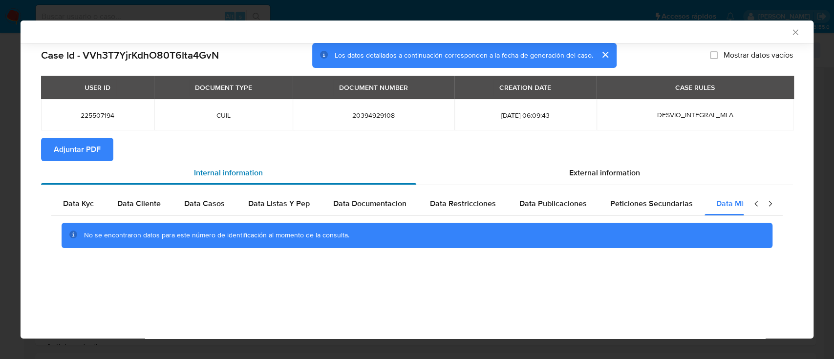
scroll to position [0, 33]
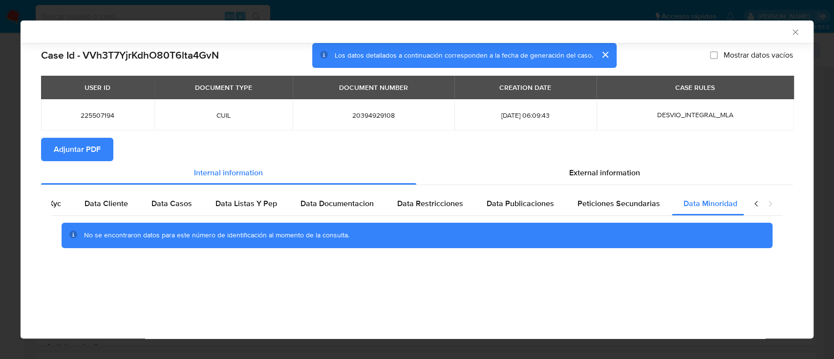
click at [105, 155] on button "Adjuntar PDF" at bounding box center [77, 149] width 72 height 23
click at [797, 35] on icon "Cerrar ventana" at bounding box center [794, 31] width 5 height 5
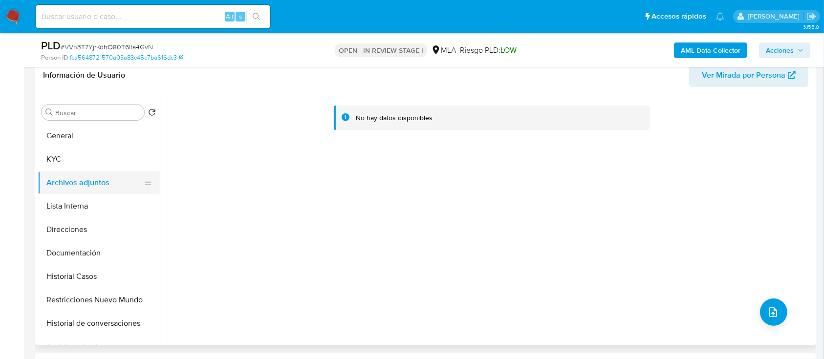
click at [55, 174] on button "Archivos adjuntos" at bounding box center [95, 182] width 114 height 23
click at [63, 171] on button "Archivos adjuntos" at bounding box center [95, 182] width 114 height 23
click at [62, 165] on button "KYC" at bounding box center [95, 159] width 114 height 23
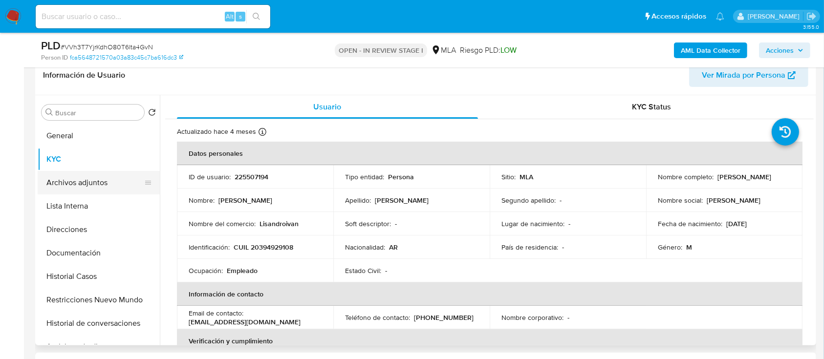
click at [63, 181] on button "Archivos adjuntos" at bounding box center [95, 182] width 114 height 23
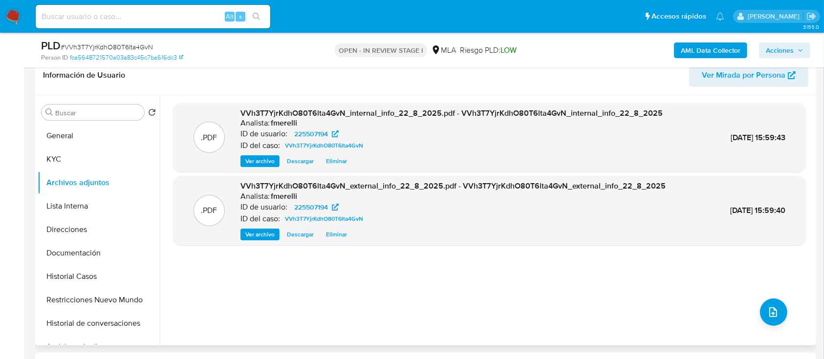
click at [270, 166] on span "Ver archivo" at bounding box center [259, 161] width 29 height 10
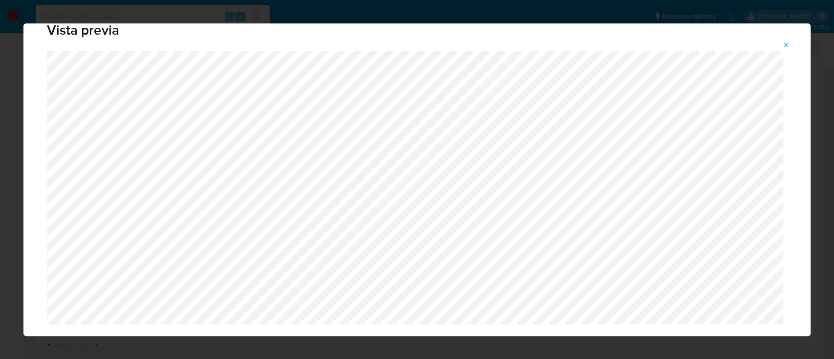
scroll to position [23, 0]
click at [784, 42] on icon "Attachment preview" at bounding box center [786, 45] width 8 height 8
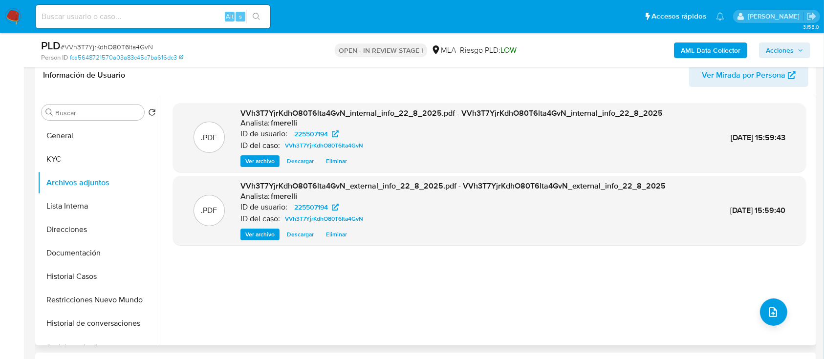
click at [256, 236] on span "Ver archivo" at bounding box center [259, 235] width 29 height 10
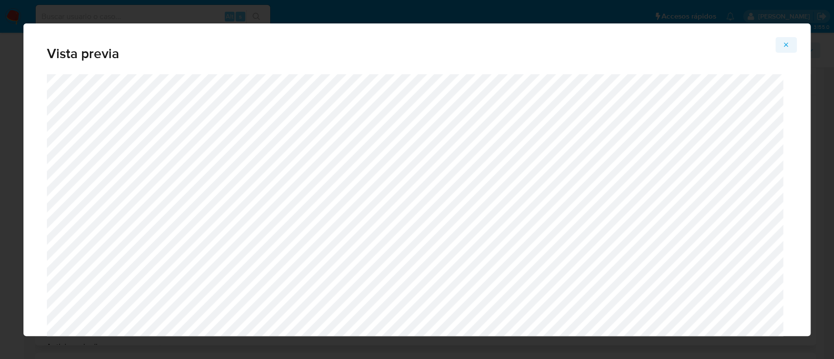
click at [785, 42] on icon "Attachment preview" at bounding box center [786, 45] width 8 height 8
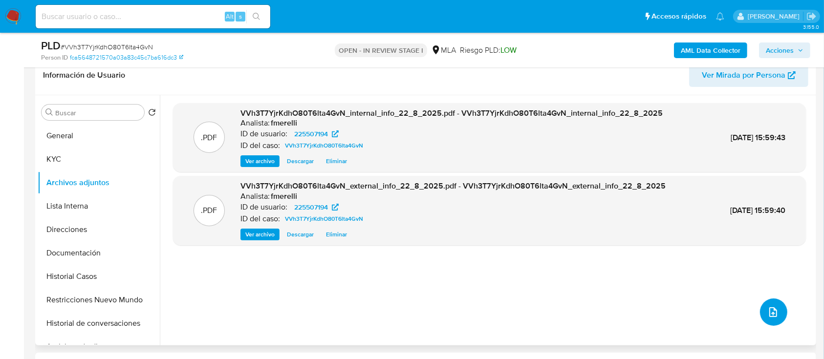
click at [774, 314] on span "upload-file" at bounding box center [773, 312] width 12 height 12
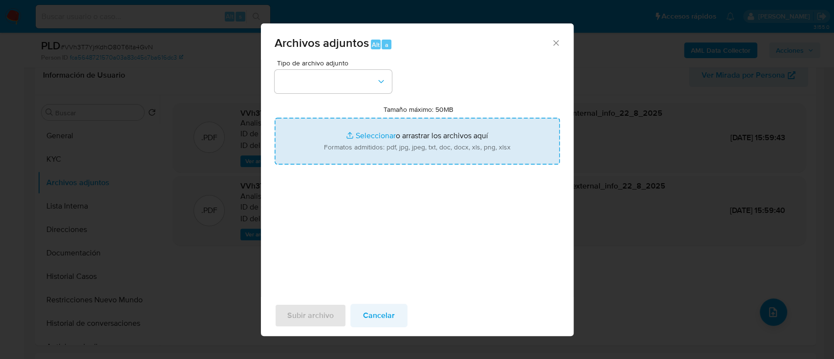
type input "C:\fakepath\NOSIS_Manager_InformeIndividual_20394929108_654927_20250811102208.p…"
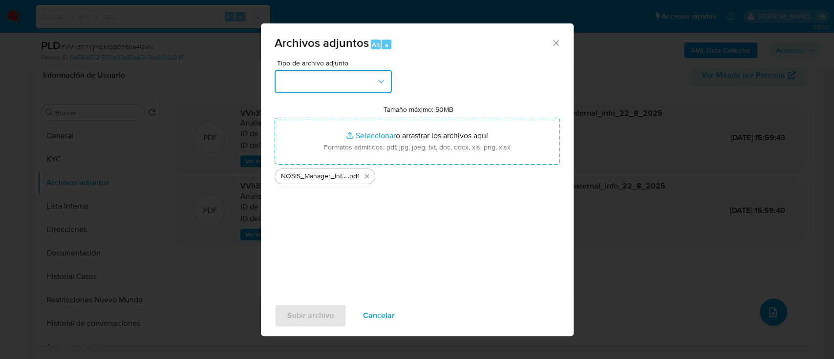
click at [312, 76] on button "button" at bounding box center [333, 81] width 117 height 23
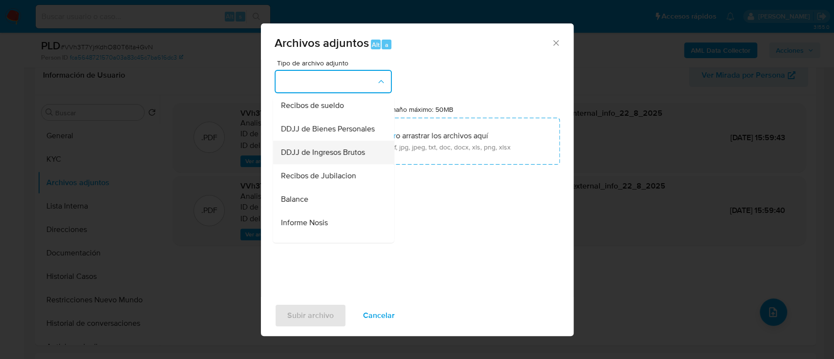
scroll to position [325, 0]
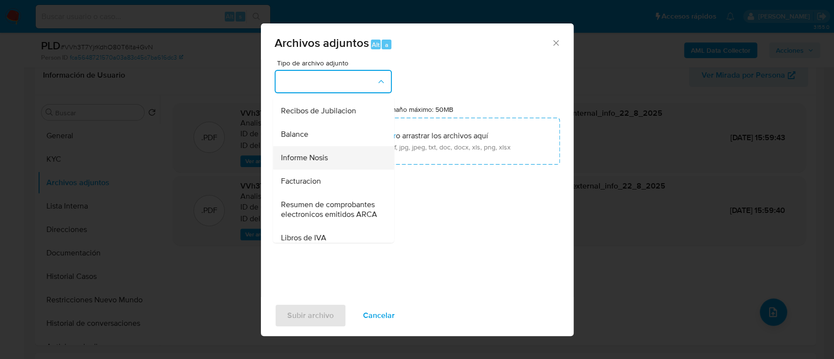
click at [331, 169] on div "Informe Nosis" at bounding box center [330, 157] width 100 height 23
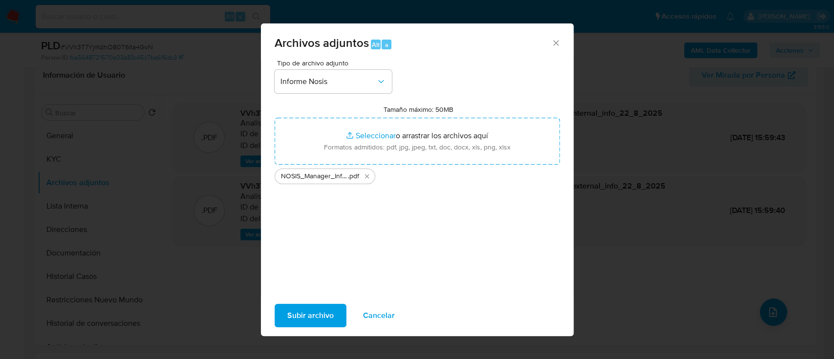
click at [307, 309] on span "Subir archivo" at bounding box center [310, 315] width 46 height 21
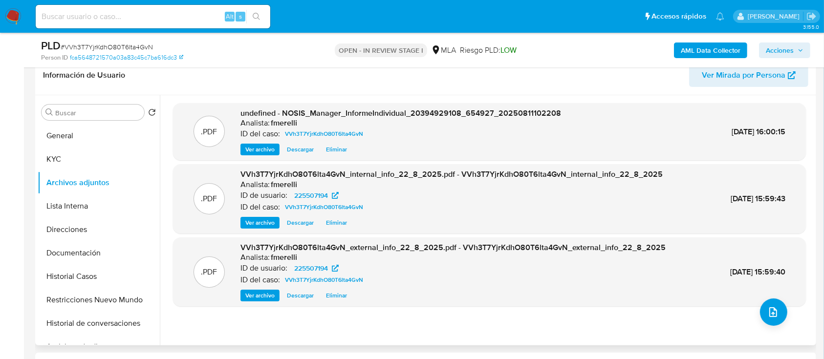
click at [259, 157] on div ".PDF undefined - NOSIS_Manager_InformeIndividual_20394929108_654927_20250811102…" at bounding box center [489, 132] width 633 height 58
click at [261, 152] on span "Ver archivo" at bounding box center [259, 150] width 29 height 10
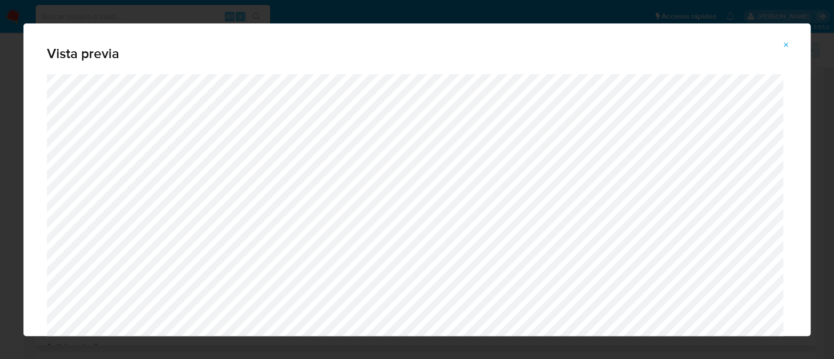
click at [783, 44] on icon "Attachment preview" at bounding box center [786, 45] width 8 height 8
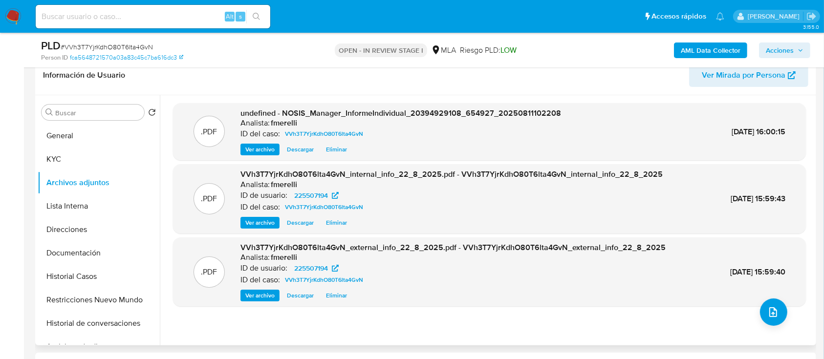
click at [758, 322] on div ".PDF undefined - NOSIS_Manager_InformeIndividual_20394929108_654927_20250811102…" at bounding box center [489, 220] width 633 height 234
click at [767, 312] on icon "upload-file" at bounding box center [773, 312] width 12 height 12
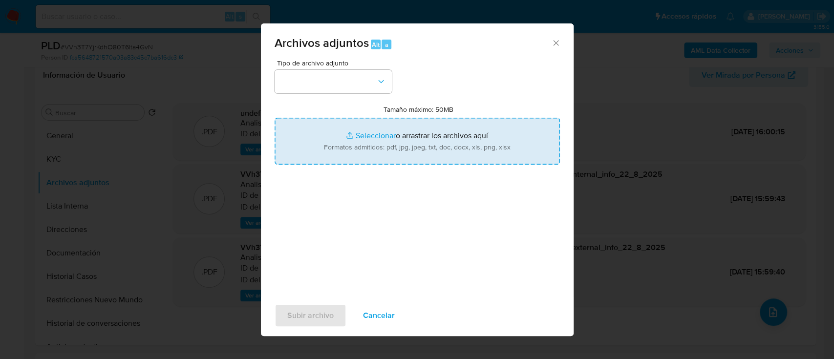
type input "C:\fakepath\Recibo - 2Q junio 2025.jpg"
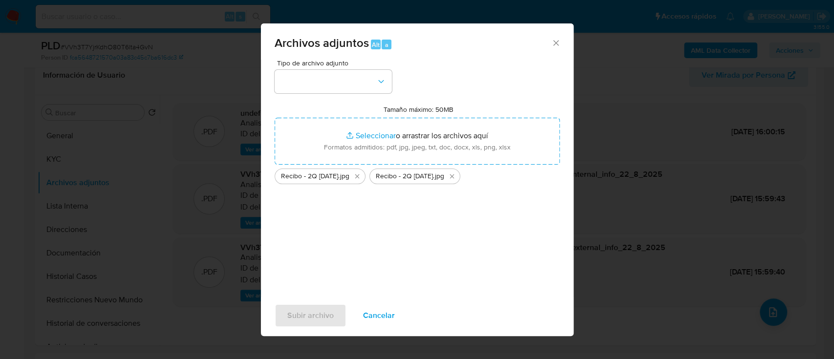
click at [350, 98] on div "Tipo de archivo adjunto Tamaño máximo: 50MB Seleccionar archivos Seleccionar o …" at bounding box center [417, 175] width 285 height 231
click at [364, 90] on button "button" at bounding box center [333, 81] width 117 height 23
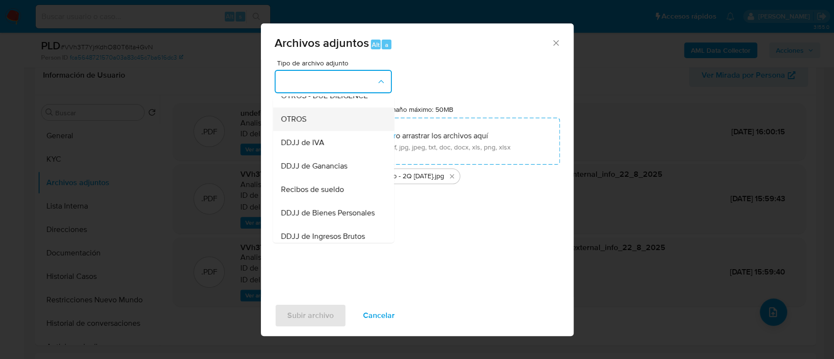
scroll to position [195, 0]
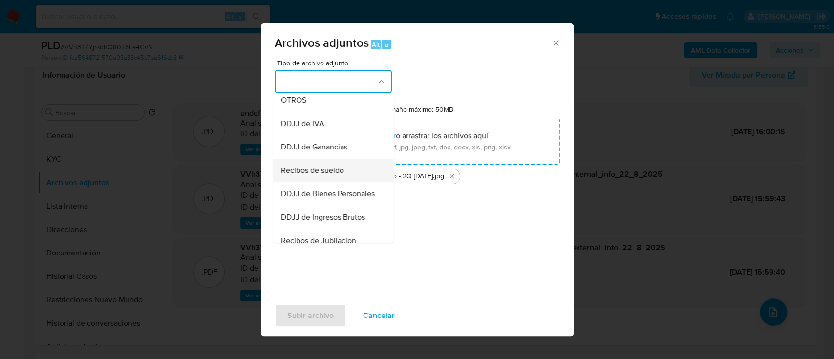
click at [339, 182] on div "Recibos de sueldo" at bounding box center [330, 170] width 100 height 23
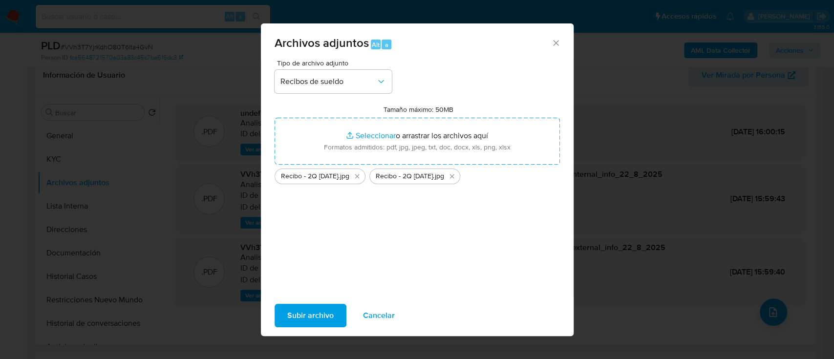
click at [307, 322] on span "Subir archivo" at bounding box center [310, 315] width 46 height 21
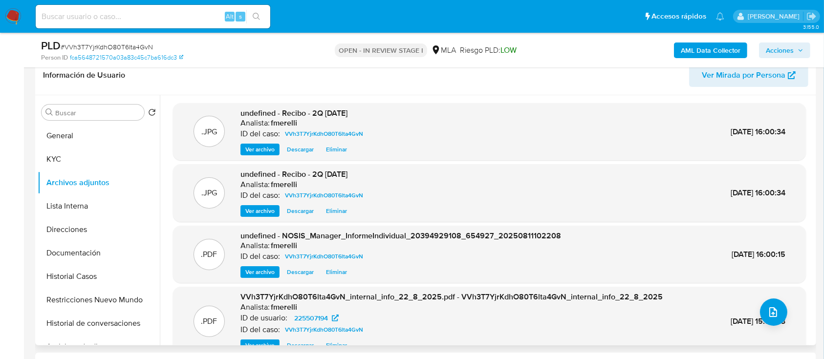
drag, startPoint x: 250, startPoint y: 89, endPoint x: 367, endPoint y: 150, distance: 132.0
click at [250, 89] on div "Información de Usuario Ver Mirada por Persona" at bounding box center [425, 76] width 781 height 40
click at [772, 318] on button "upload-file" at bounding box center [773, 311] width 27 height 27
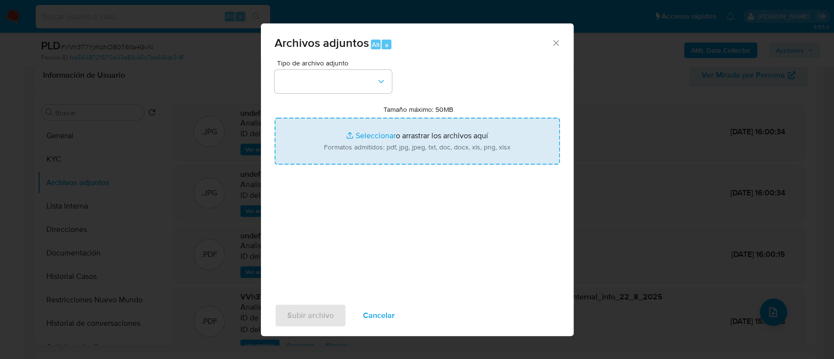
type input "C:\fakepath\Caselog VVh3T7YjrKdhO80T6lta4GvN_2025_07_18_00_27_52.docx"
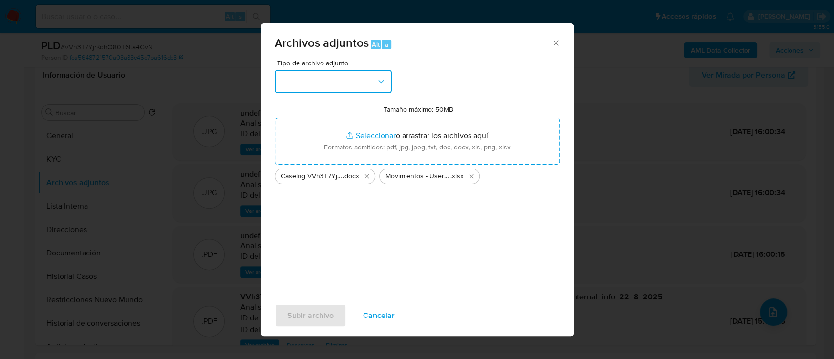
click at [323, 90] on button "button" at bounding box center [333, 81] width 117 height 23
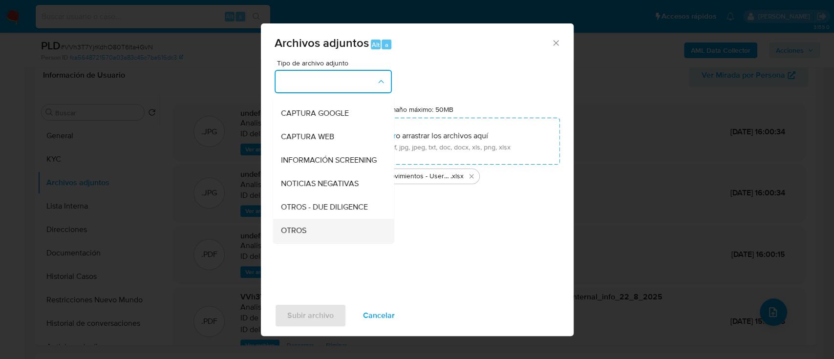
scroll to position [130, 0]
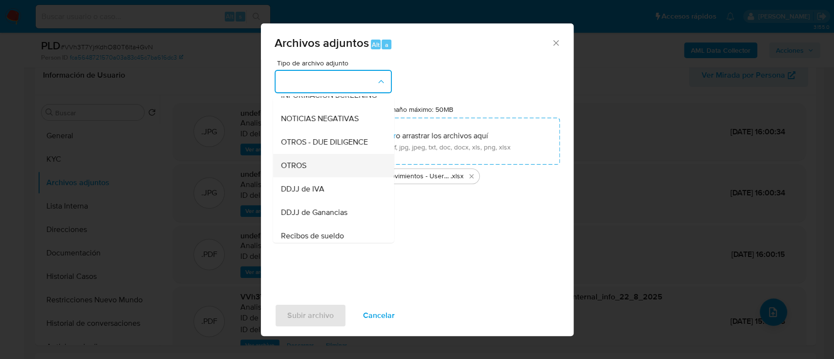
click at [326, 167] on div "OTROS" at bounding box center [330, 165] width 100 height 23
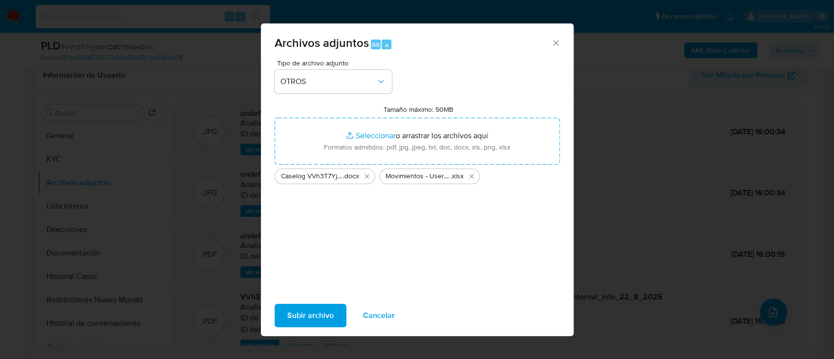
click at [324, 312] on span "Subir archivo" at bounding box center [310, 315] width 46 height 21
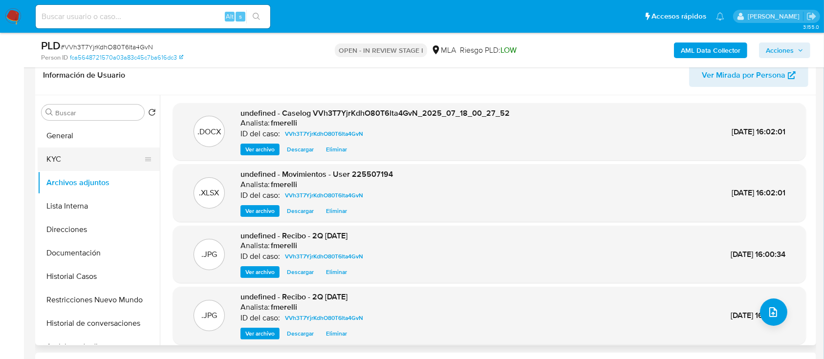
click at [49, 163] on button "KYC" at bounding box center [95, 159] width 114 height 23
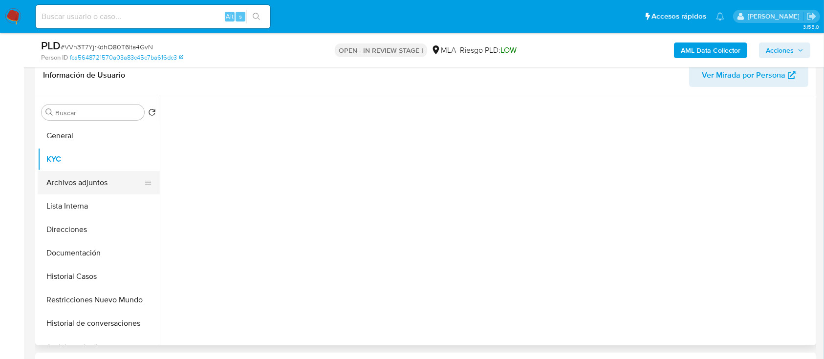
click at [70, 175] on button "Archivos adjuntos" at bounding box center [95, 182] width 114 height 23
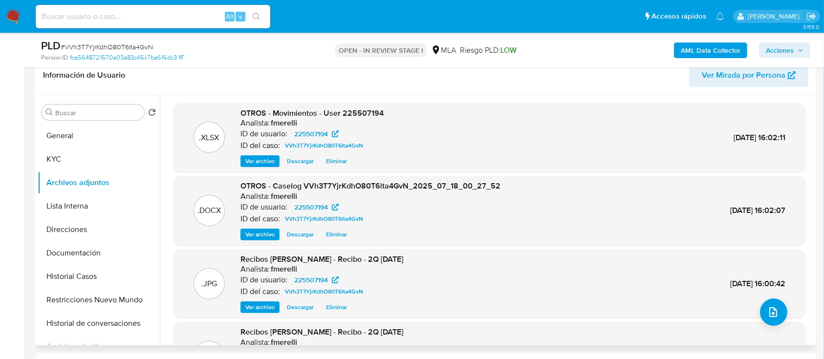
click at [249, 235] on span "Ver archivo" at bounding box center [259, 235] width 29 height 10
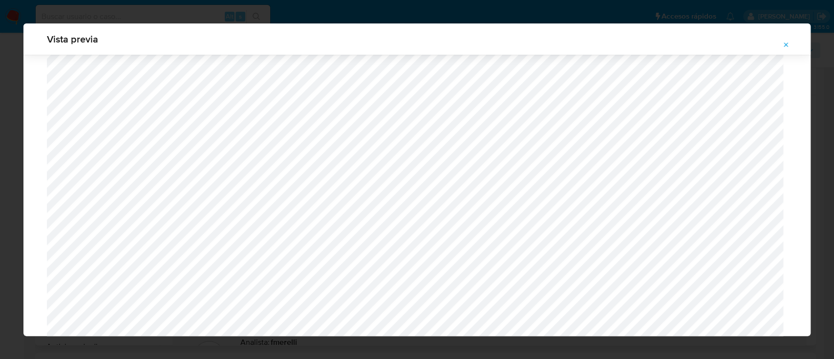
scroll to position [956, 0]
click at [784, 41] on icon "Attachment preview" at bounding box center [786, 45] width 8 height 8
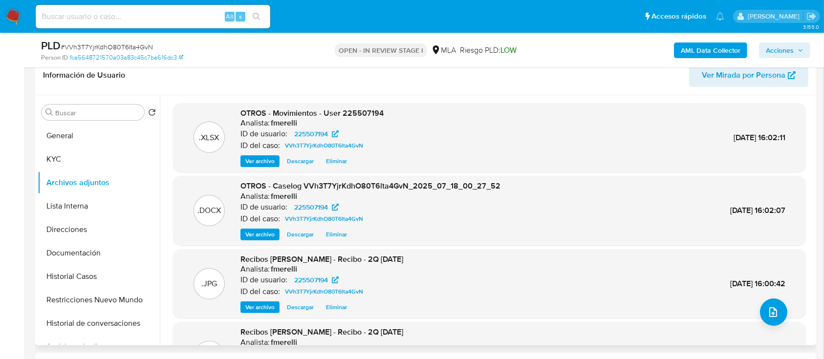
scroll to position [82, 0]
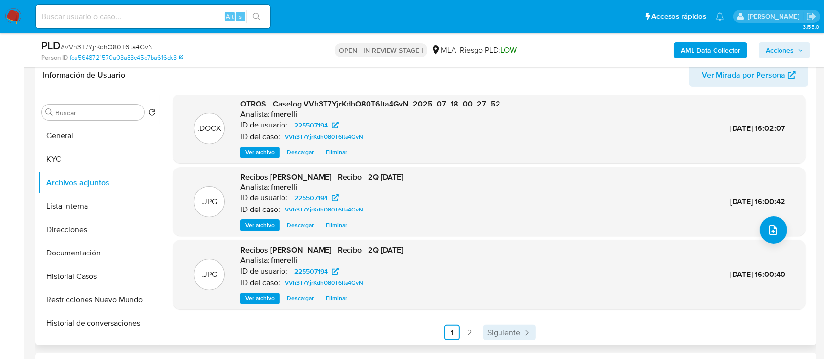
click at [516, 331] on span "Siguiente" at bounding box center [503, 333] width 33 height 8
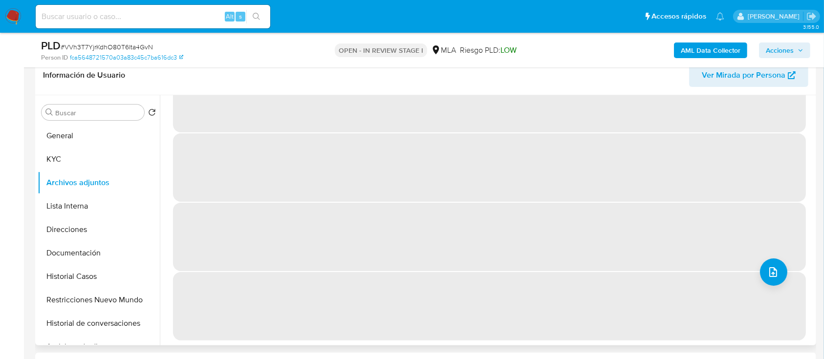
scroll to position [0, 0]
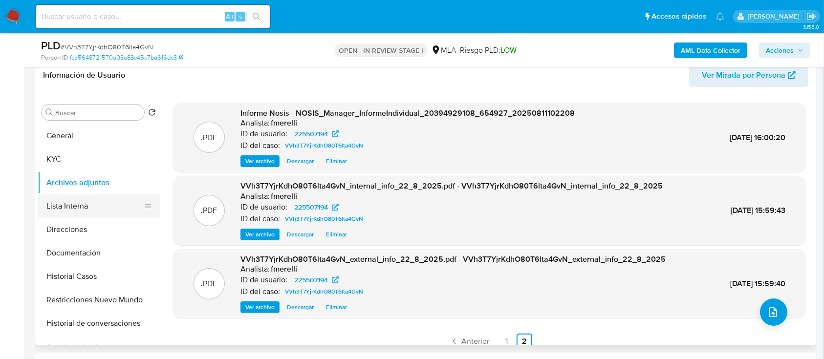
drag, startPoint x: 72, startPoint y: 205, endPoint x: 78, endPoint y: 211, distance: 8.3
click at [72, 205] on button "Lista Interna" at bounding box center [95, 205] width 114 height 23
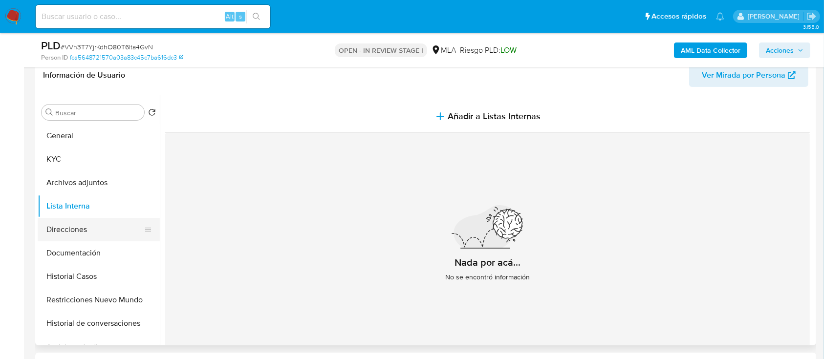
click at [90, 238] on button "Direcciones" at bounding box center [95, 229] width 114 height 23
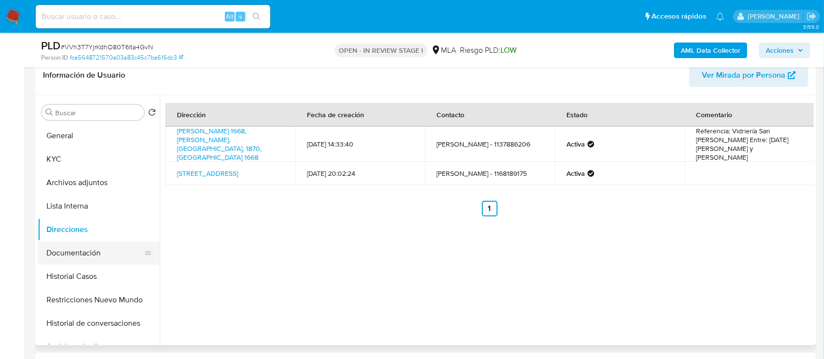
click at [93, 253] on button "Documentación" at bounding box center [95, 252] width 114 height 23
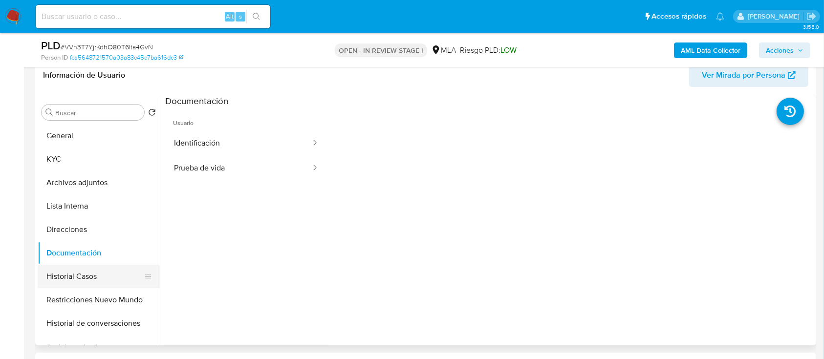
click at [77, 268] on button "Historial Casos" at bounding box center [95, 276] width 114 height 23
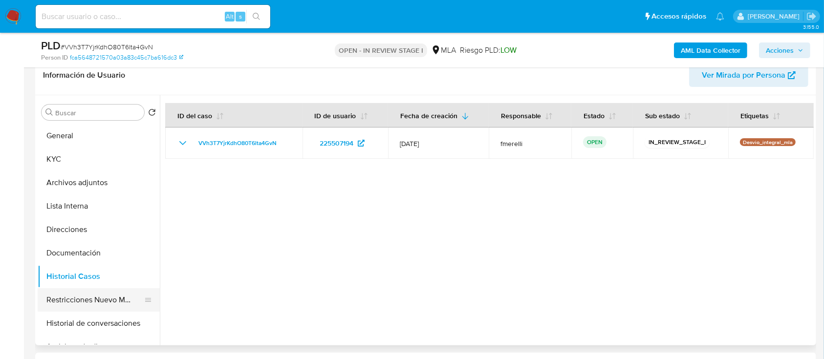
click at [97, 298] on button "Restricciones Nuevo Mundo" at bounding box center [95, 299] width 114 height 23
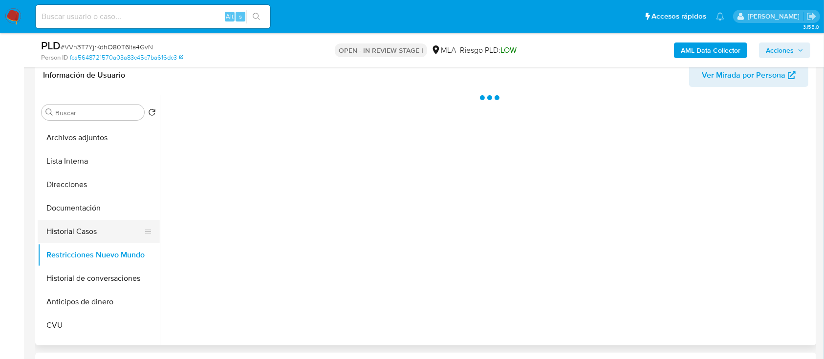
scroll to position [65, 0]
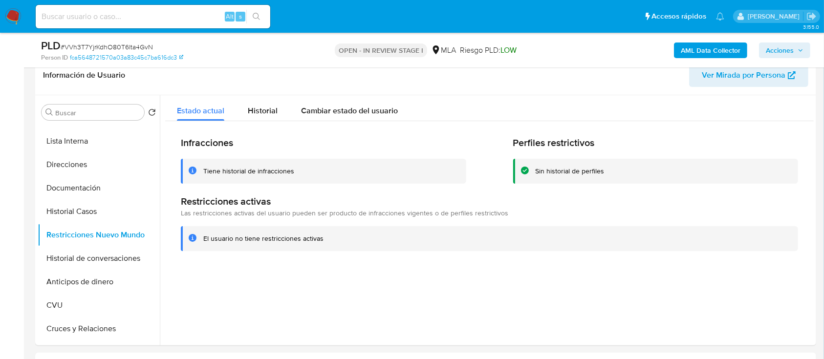
click at [257, 121] on div "Infracciones Tiene historial de infracciones Perfiles restrictivos Sin historia…" at bounding box center [489, 193] width 648 height 145
click at [262, 109] on span "Historial" at bounding box center [263, 110] width 30 height 11
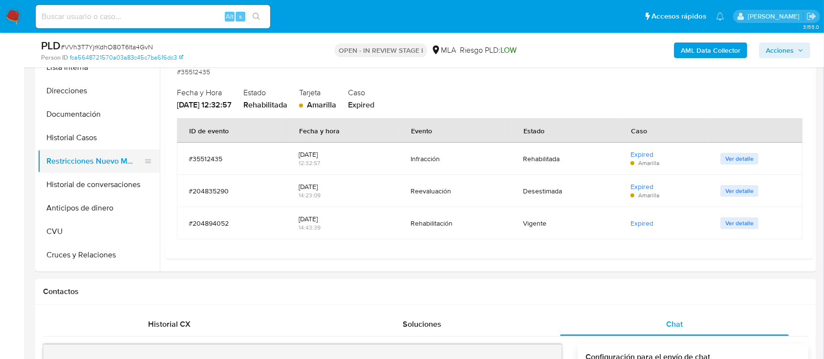
scroll to position [158, 0]
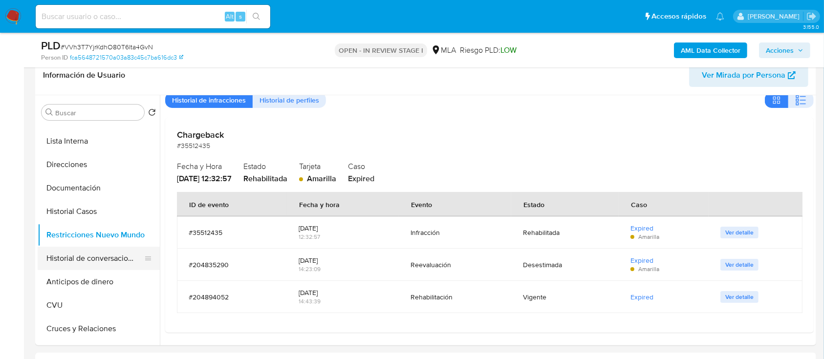
click at [65, 250] on button "Historial de conversaciones" at bounding box center [95, 258] width 114 height 23
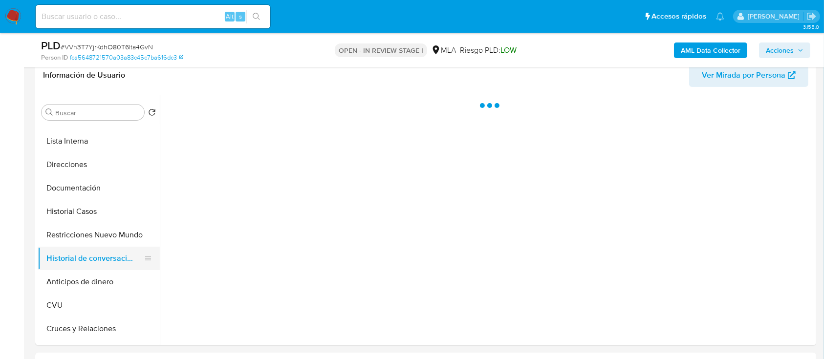
scroll to position [0, 0]
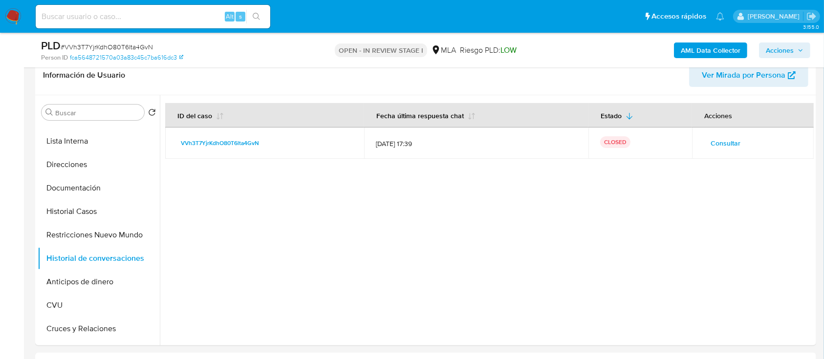
click at [783, 57] on span "Acciones" at bounding box center [779, 50] width 28 height 16
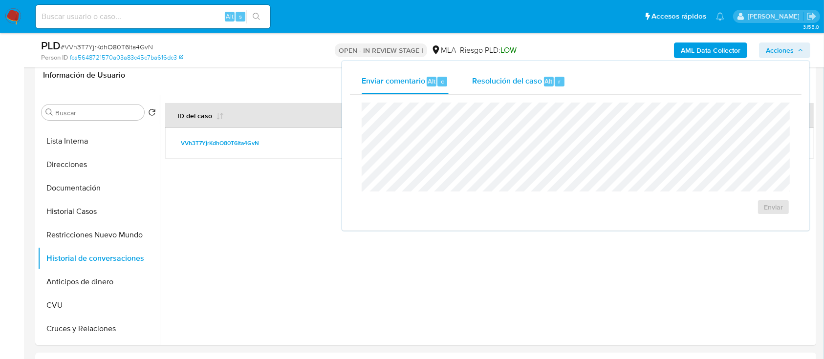
click at [509, 85] on span "Resolución del caso" at bounding box center [507, 80] width 70 height 11
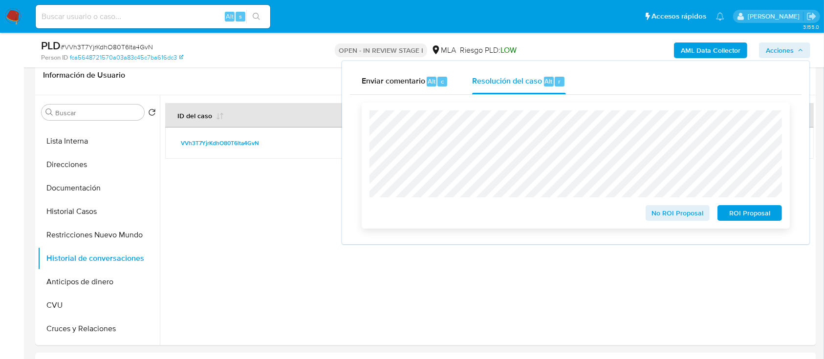
click at [682, 216] on span "No ROI Proposal" at bounding box center [677, 213] width 51 height 14
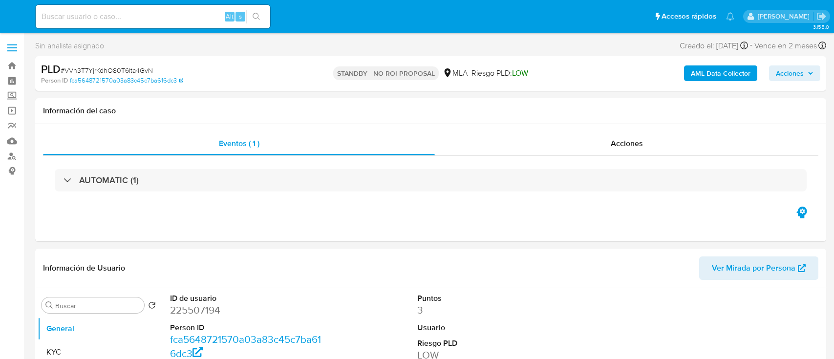
select select "10"
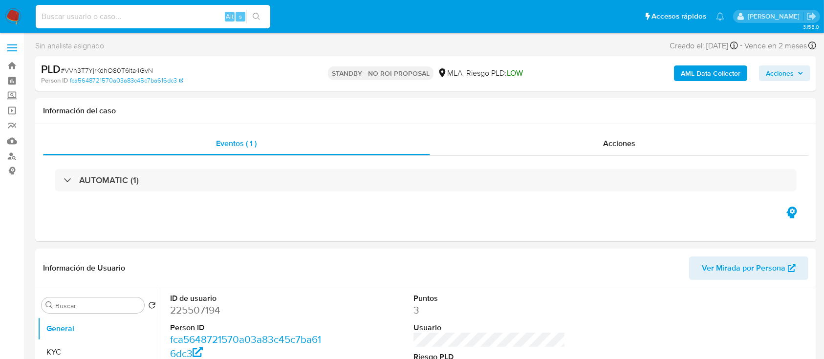
click at [137, 12] on input at bounding box center [153, 16] width 234 height 13
paste input "pCBsVQlfTQ0i2xWgTqQ1SW7z"
type input "pCBsVQlfTQ0i2xWgTqQ1SW7z"
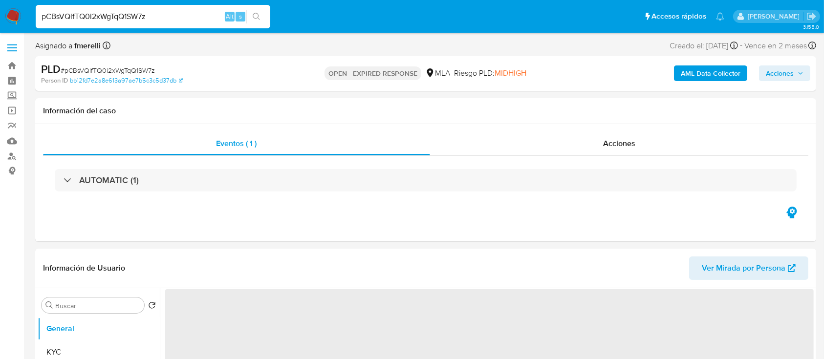
select select "10"
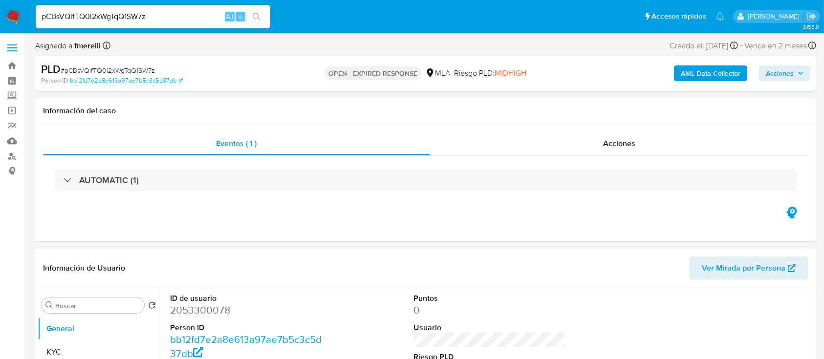
click at [118, 67] on span "# pCBsVQlfTQ0i2xWgTqQ1SW7z" at bounding box center [108, 70] width 94 height 10
copy span "pCBsVQlfTQ0i2xWgTqQ1SW7z"
click at [14, 11] on img at bounding box center [13, 16] width 17 height 17
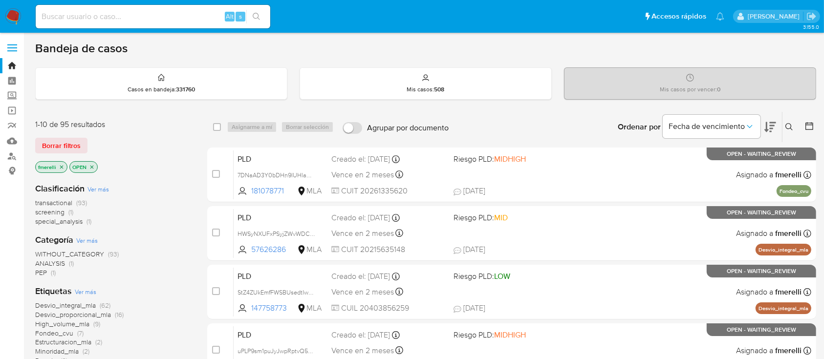
click at [786, 132] on div "Ingrese ID de usuario o caso Buscar Borrar filtros" at bounding box center [790, 127] width 17 height 30
click at [788, 126] on icon at bounding box center [789, 127] width 8 height 8
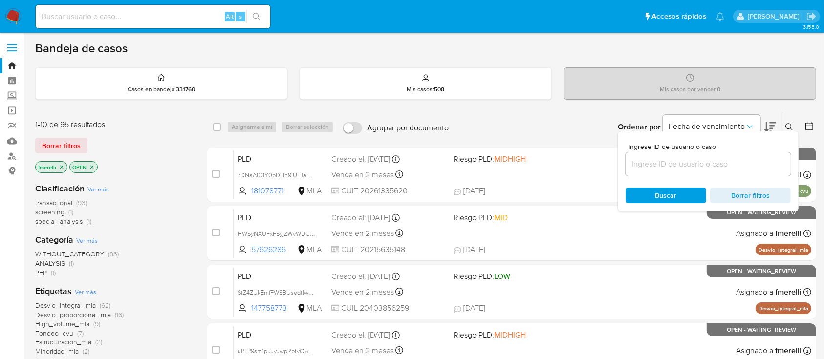
click at [742, 156] on div at bounding box center [707, 163] width 165 height 23
click at [721, 169] on input at bounding box center [707, 164] width 165 height 13
paste input "pCBsVQlfTQ0i2xWgTqQ1SW7z"
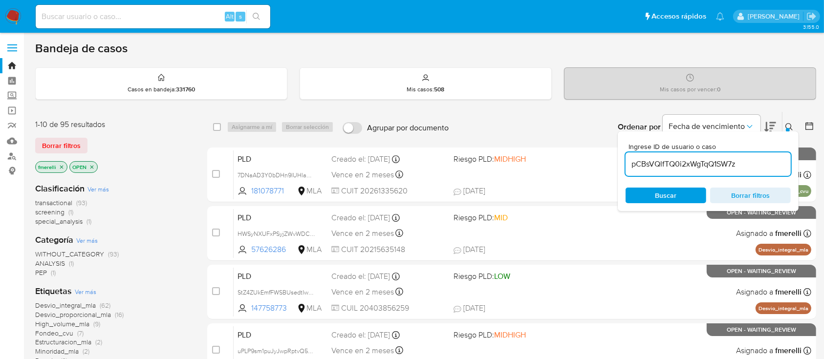
type input "pCBsVQlfTQ0i2xWgTqQ1SW7z"
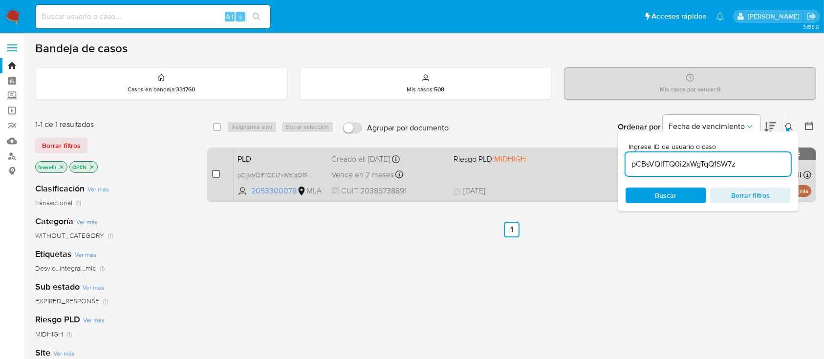
click at [214, 170] on input "checkbox" at bounding box center [216, 174] width 8 height 8
checkbox input "true"
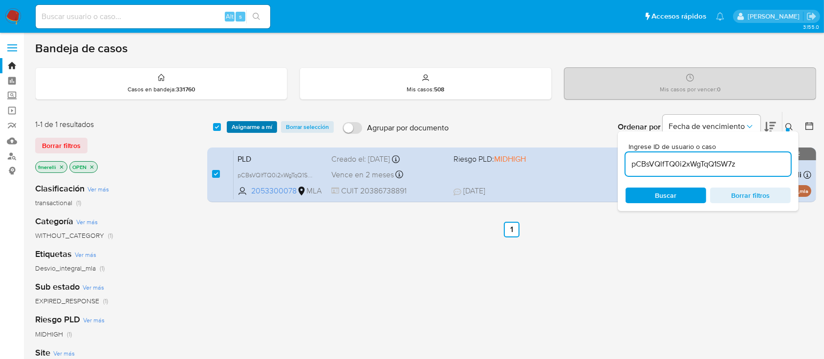
click at [260, 129] on span "Asignarme a mí" at bounding box center [252, 127] width 41 height 10
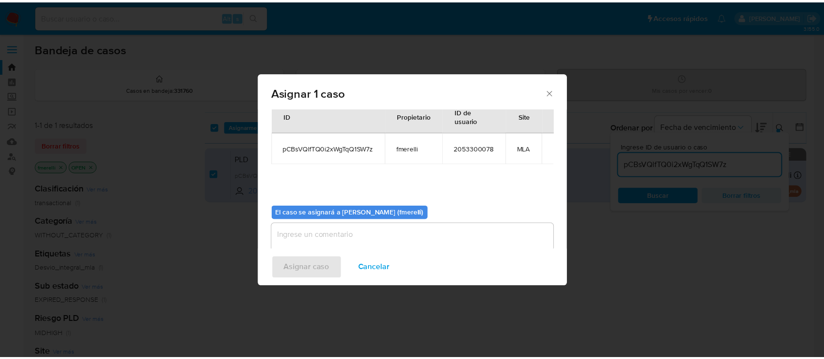
scroll to position [50, 0]
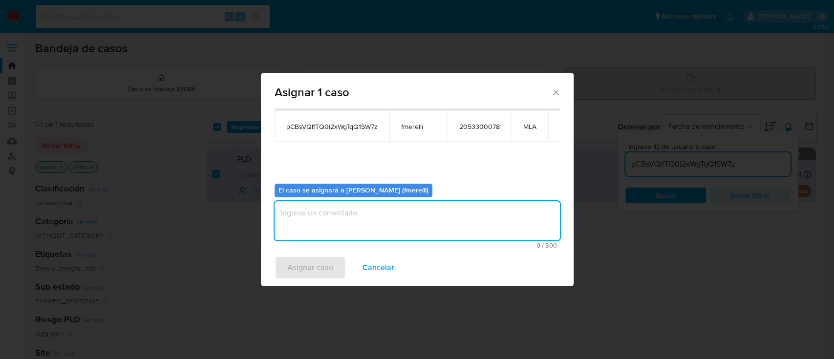
click at [400, 221] on textarea "assign-modal" at bounding box center [417, 220] width 285 height 39
click at [324, 263] on span "Asignar caso" at bounding box center [310, 267] width 46 height 21
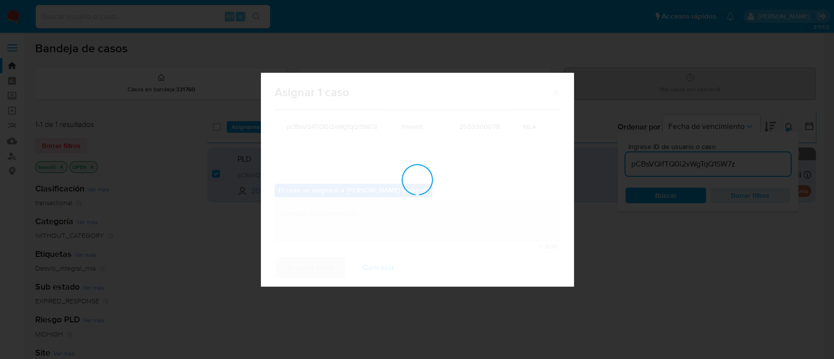
checkbox input "false"
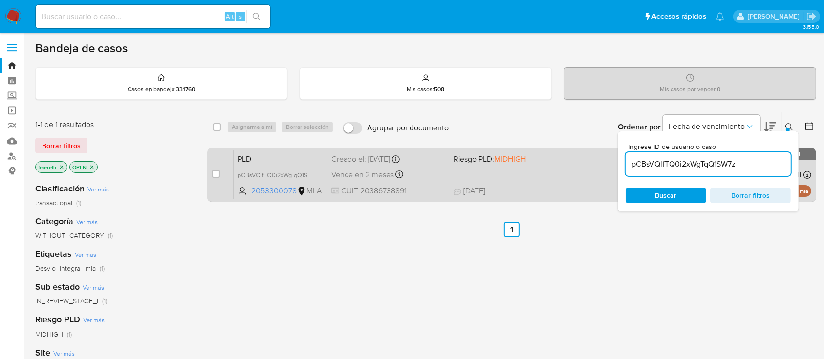
click at [450, 183] on div "PLD pCBsVQlfTQ0i2xWgTqQ1SW7z 2053300078 MLA Riesgo PLD: MIDHIGH Creado el: 12/0…" at bounding box center [521, 174] width 577 height 49
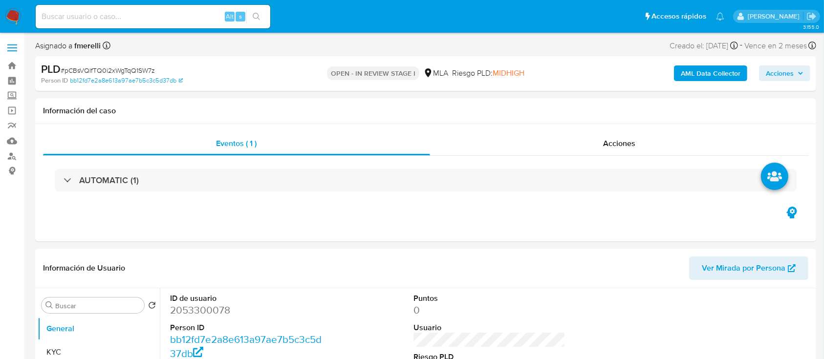
select select "10"
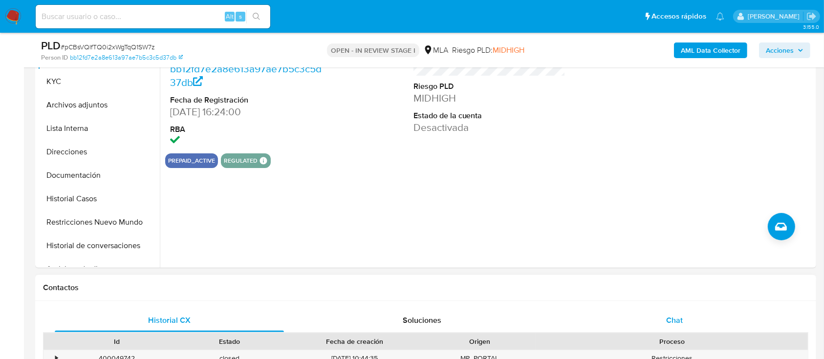
scroll to position [260, 0]
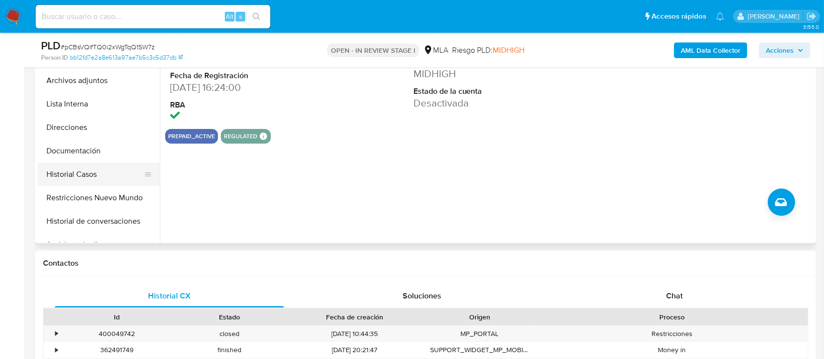
click at [99, 181] on button "Historial Casos" at bounding box center [95, 174] width 114 height 23
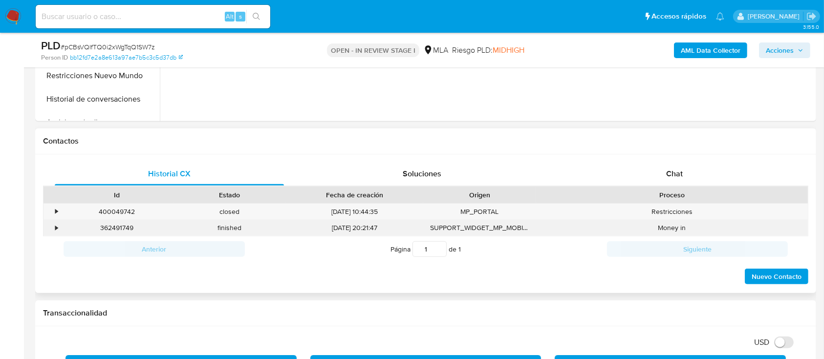
scroll to position [391, 0]
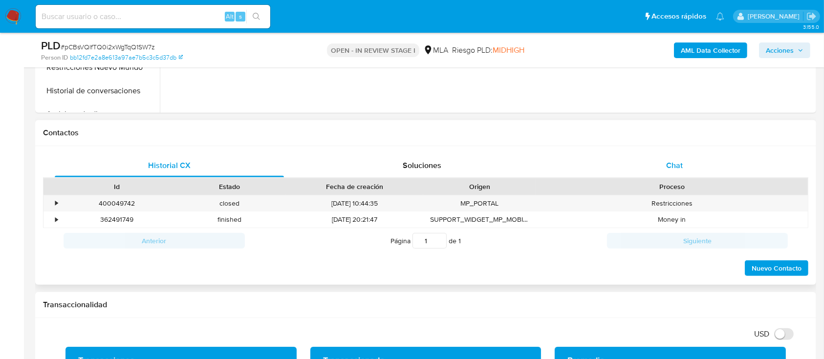
click at [680, 166] on span "Chat" at bounding box center [674, 165] width 17 height 11
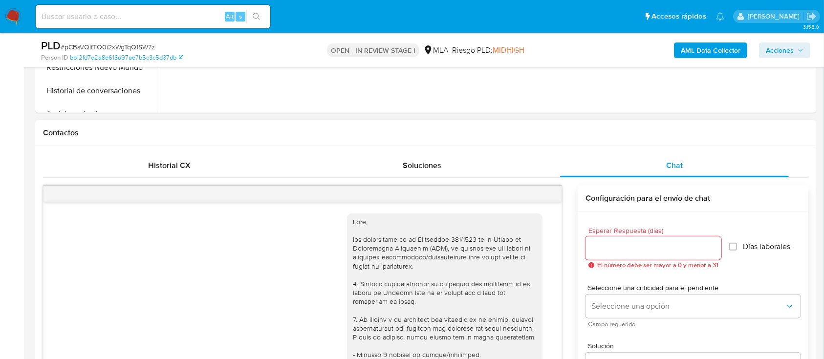
scroll to position [1874, 0]
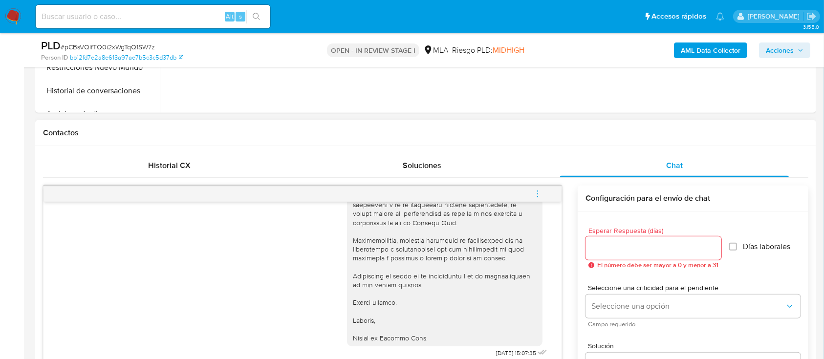
click at [542, 192] on button "menu-action" at bounding box center [537, 193] width 32 height 23
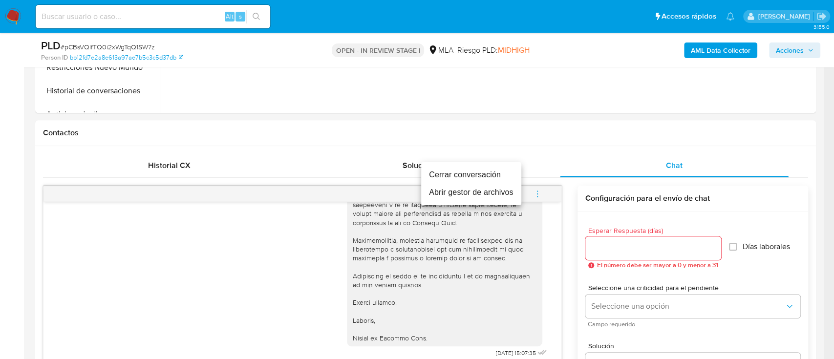
click at [482, 168] on li "Cerrar conversación" at bounding box center [471, 175] width 100 height 18
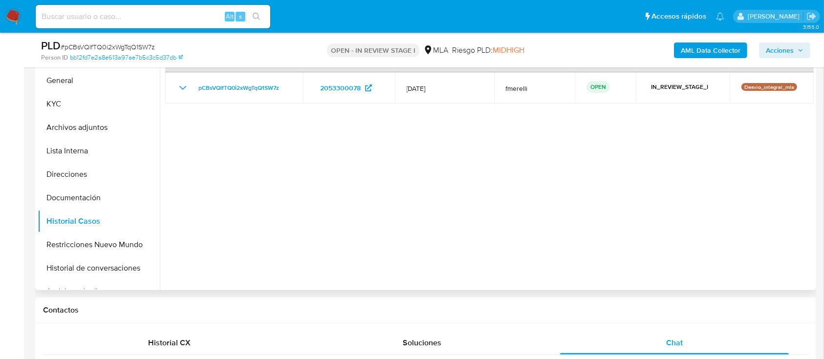
scroll to position [195, 0]
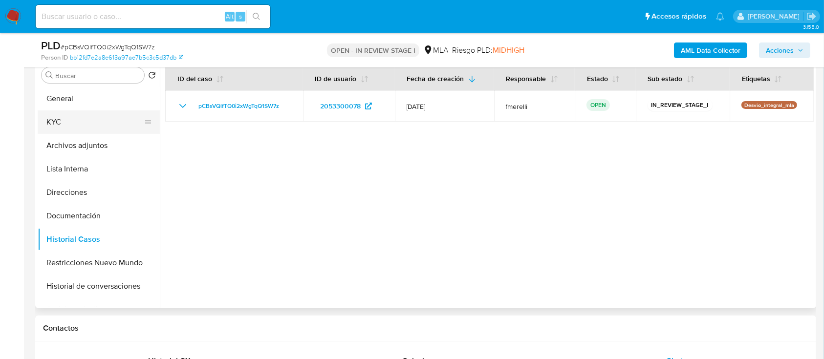
click at [80, 121] on button "KYC" at bounding box center [95, 121] width 114 height 23
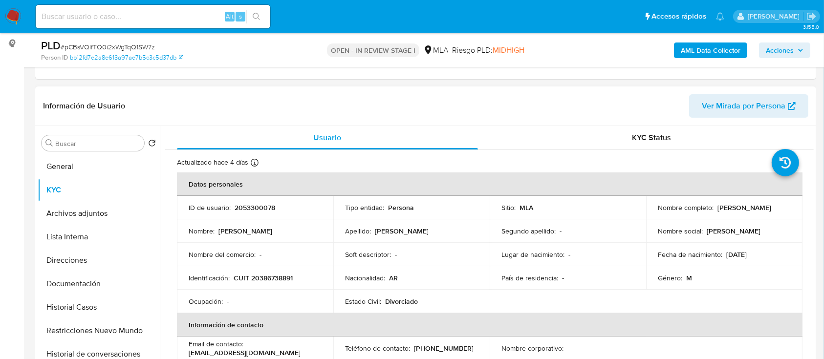
scroll to position [130, 0]
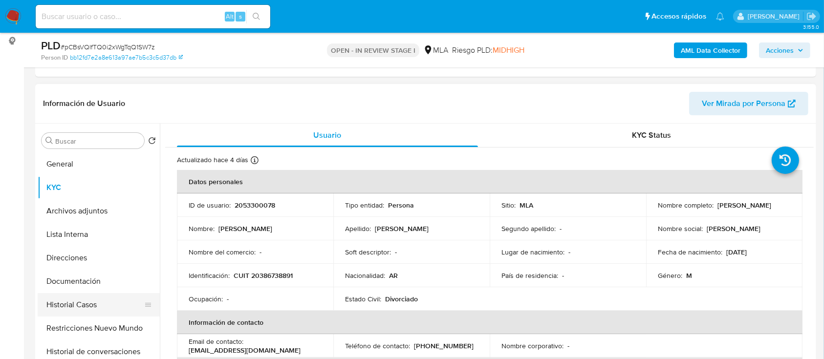
click at [90, 311] on button "Historial Casos" at bounding box center [95, 304] width 114 height 23
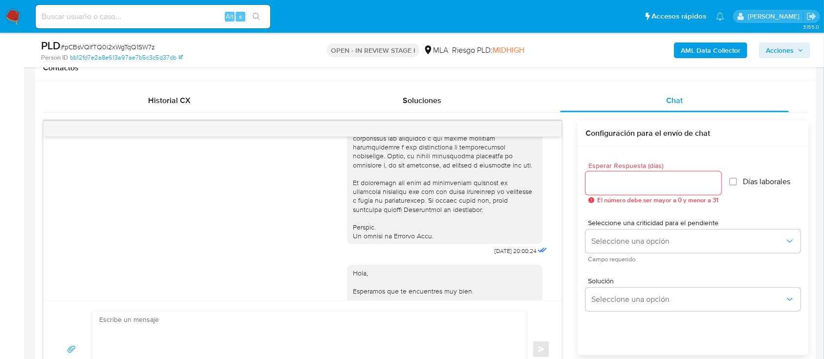
scroll to position [456, 0]
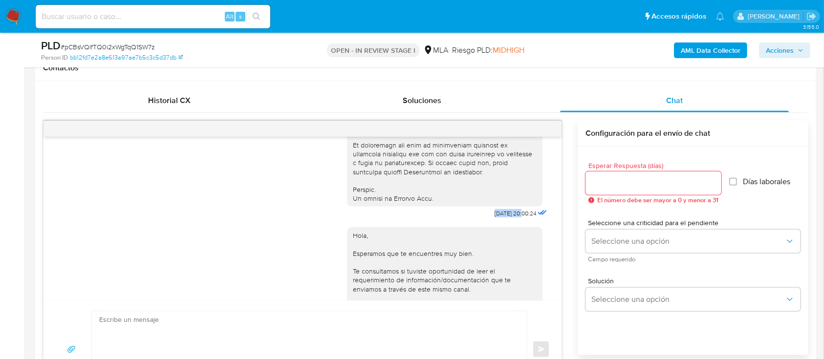
drag, startPoint x: 469, startPoint y: 232, endPoint x: 500, endPoint y: 233, distance: 30.3
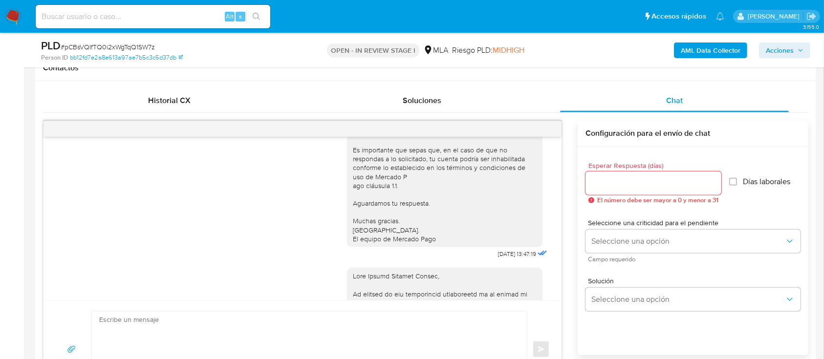
scroll to position [651, 0]
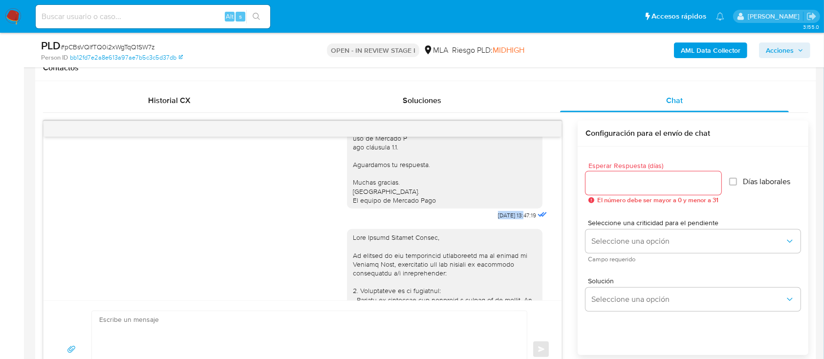
drag, startPoint x: 474, startPoint y: 237, endPoint x: 505, endPoint y: 240, distance: 31.4
click at [505, 222] on div "Hola, Esperamos que te encuentres muy bien. Te consultamos si tuviste oportunid…" at bounding box center [448, 123] width 202 height 197
copy span "21/07/2025"
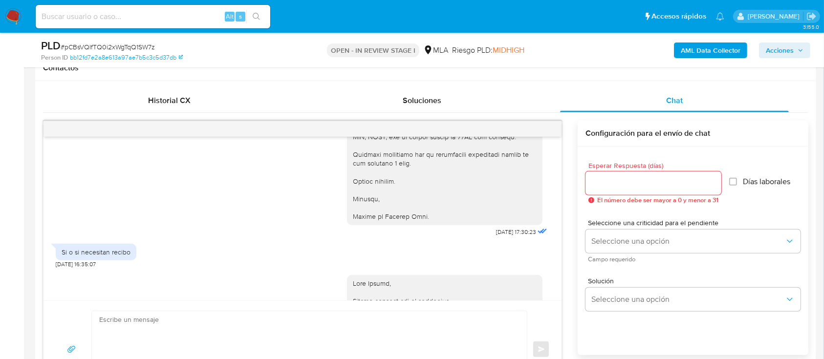
scroll to position [1172, 0]
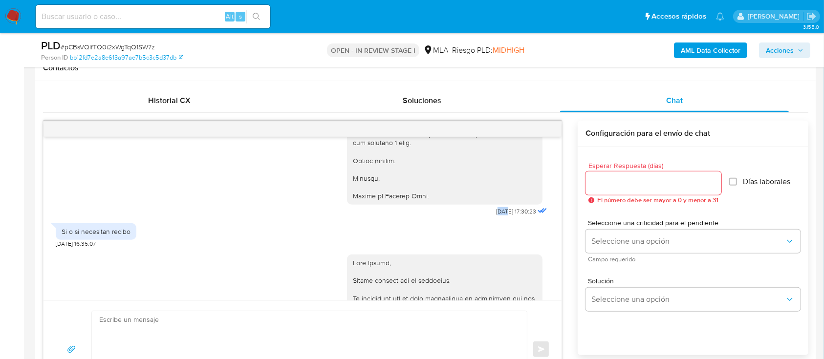
drag, startPoint x: 477, startPoint y: 246, endPoint x: 485, endPoint y: 245, distance: 7.3
click at [496, 215] on span "11/08/2025 17:30:23" at bounding box center [516, 212] width 40 height 8
drag, startPoint x: 477, startPoint y: 245, endPoint x: 502, endPoint y: 245, distance: 25.4
click at [502, 215] on span "11/08/2025 17:30:23" at bounding box center [516, 212] width 40 height 8
copy span "11/08/2025"
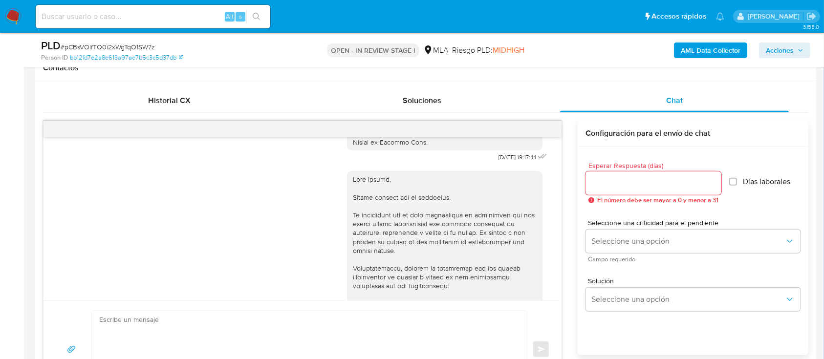
scroll to position [1628, 0]
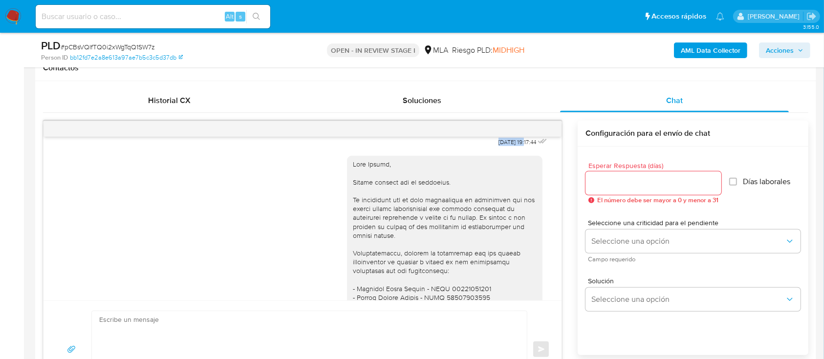
drag, startPoint x: 486, startPoint y: 182, endPoint x: 505, endPoint y: 183, distance: 19.1
copy span "14/08/2025"
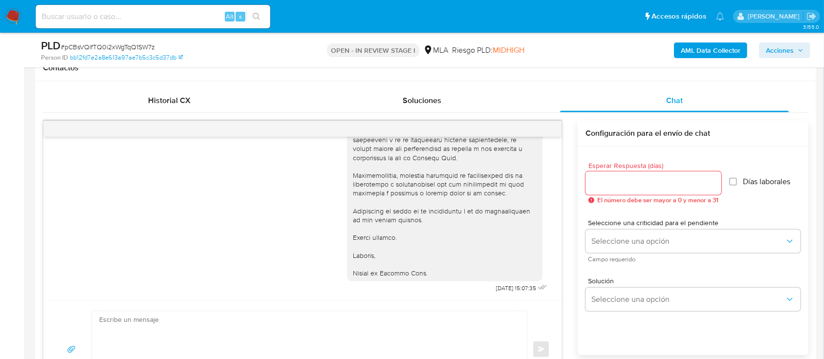
scroll to position [1874, 0]
drag, startPoint x: 512, startPoint y: 292, endPoint x: 502, endPoint y: 291, distance: 9.8
click at [502, 291] on span "18/08/2025 15:07:35" at bounding box center [516, 288] width 40 height 8
copy span "18/08/2025"
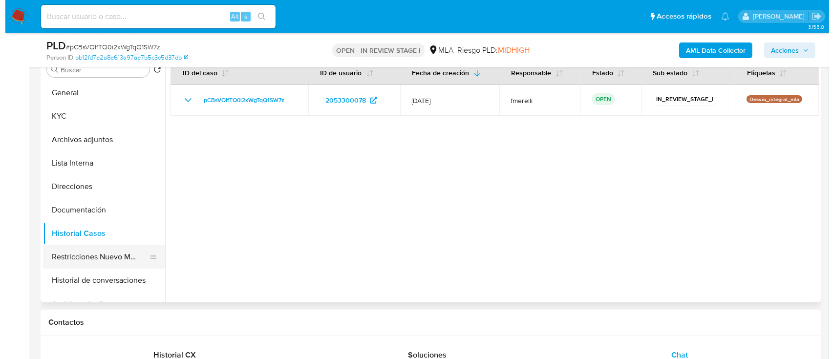
scroll to position [195, 0]
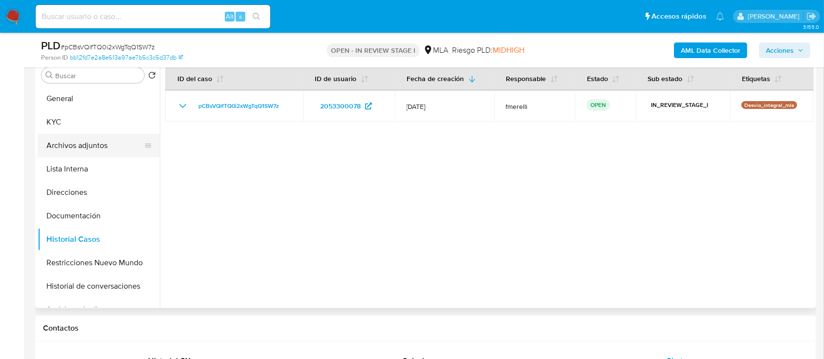
drag, startPoint x: 90, startPoint y: 127, endPoint x: 82, endPoint y: 141, distance: 16.3
click at [90, 127] on button "KYC" at bounding box center [99, 121] width 122 height 23
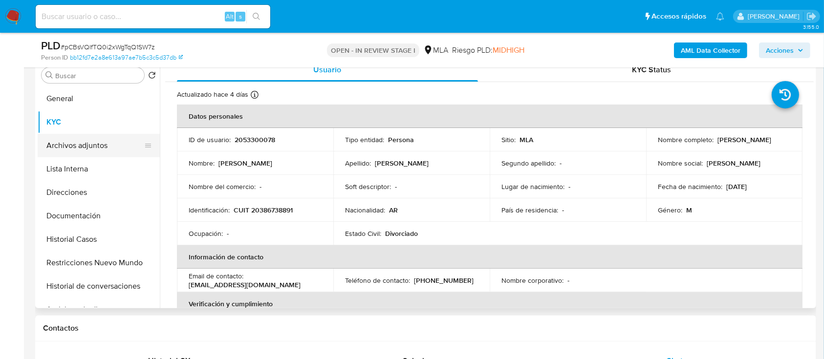
click at [102, 146] on button "Archivos adjuntos" at bounding box center [95, 145] width 114 height 23
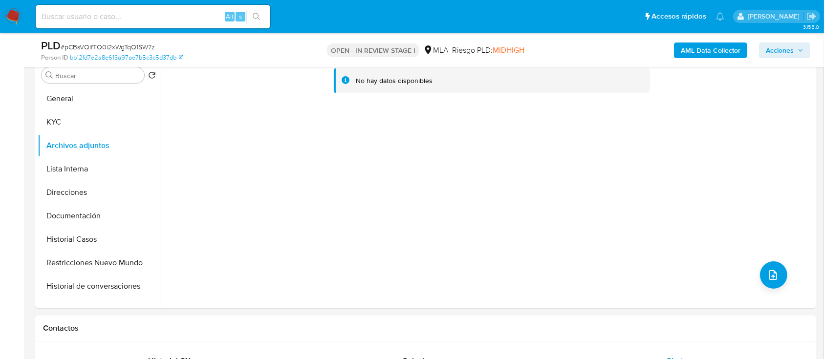
click at [682, 49] on b "AML Data Collector" at bounding box center [710, 50] width 60 height 16
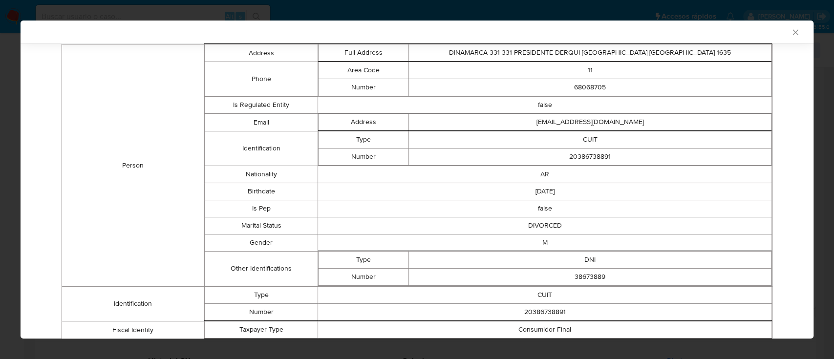
scroll to position [0, 0]
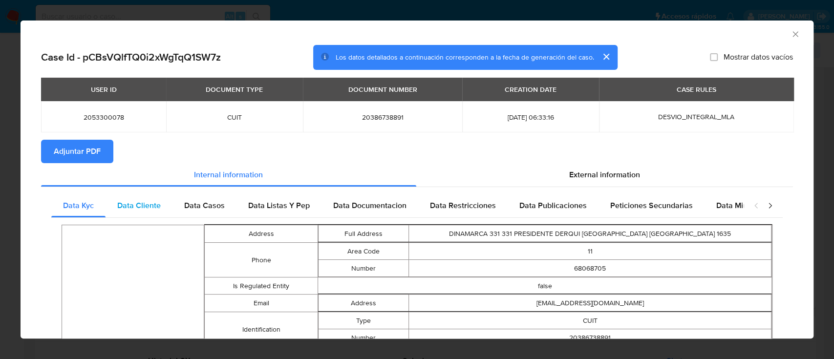
click at [134, 201] on span "Data Cliente" at bounding box center [138, 205] width 43 height 11
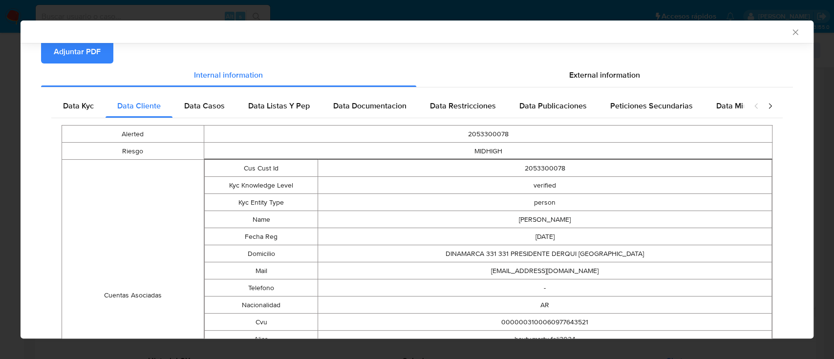
scroll to position [193, 0]
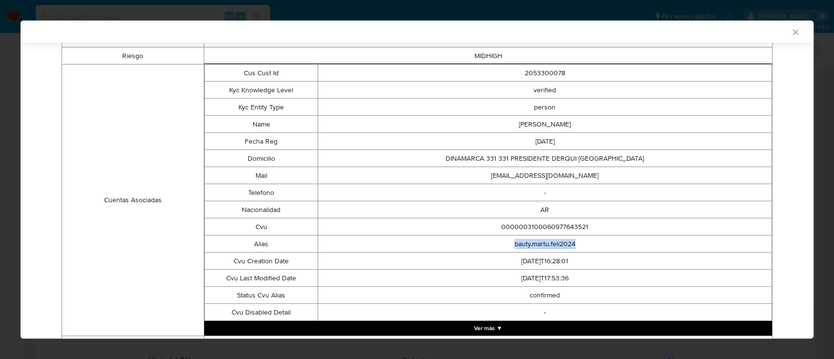
drag, startPoint x: 507, startPoint y: 245, endPoint x: 582, endPoint y: 248, distance: 75.8
click at [583, 248] on td "bauty.martu.feli2024" at bounding box center [545, 243] width 454 height 17
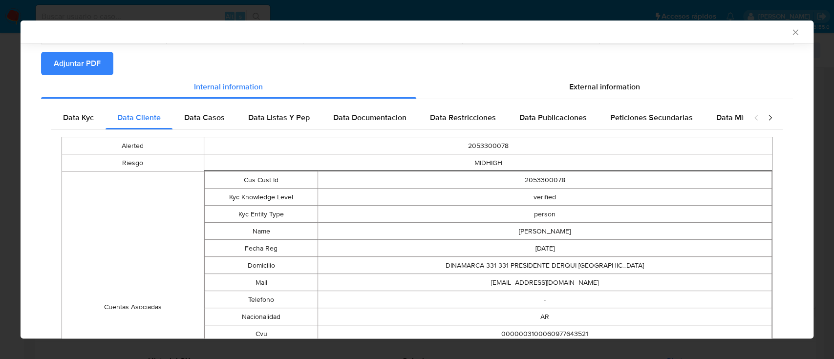
scroll to position [0, 0]
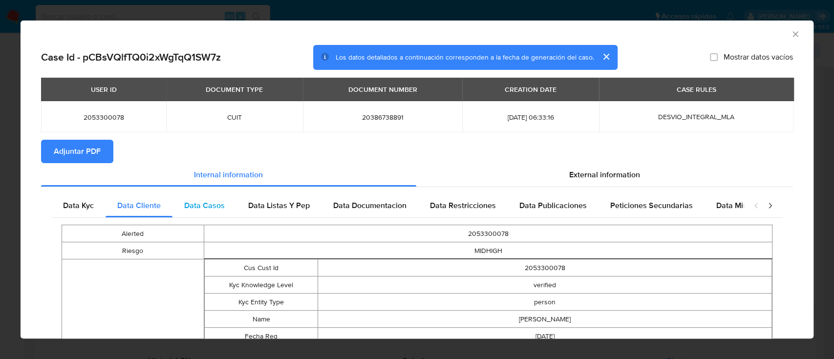
click at [217, 205] on span "Data Casos" at bounding box center [204, 205] width 41 height 11
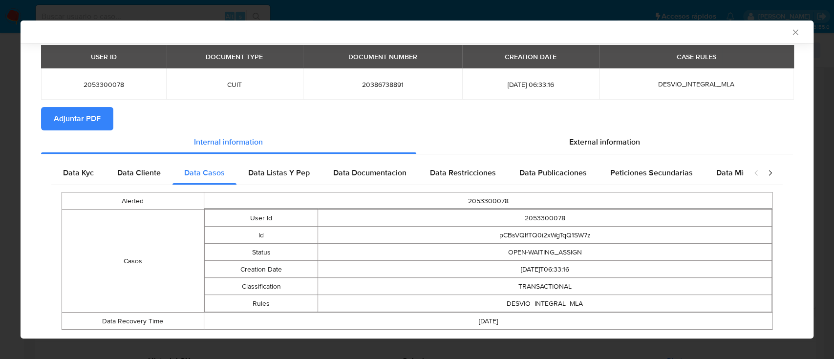
scroll to position [55, 0]
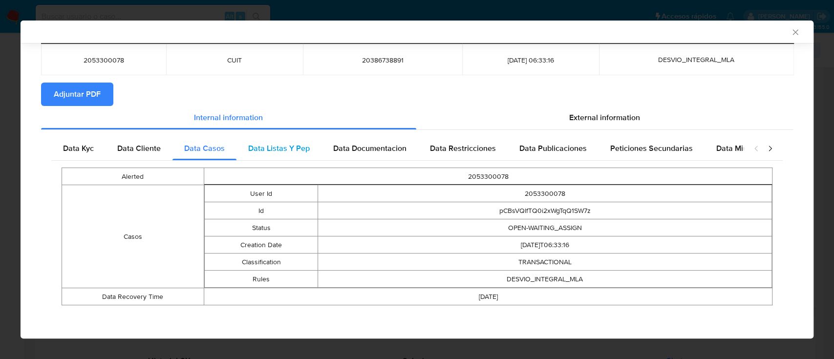
click at [267, 147] on span "Data Listas Y Pep" at bounding box center [279, 148] width 62 height 11
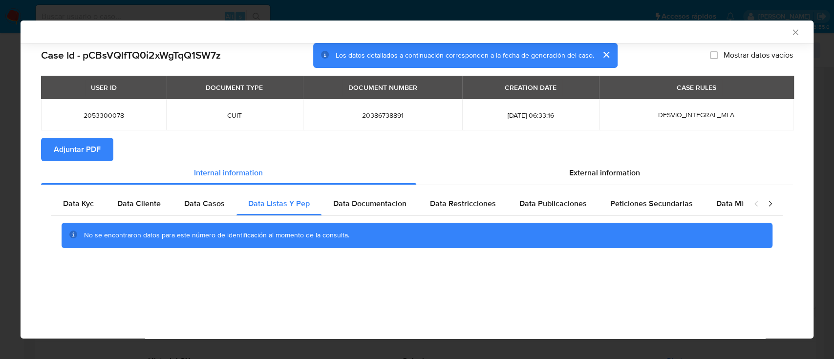
scroll to position [0, 0]
drag, startPoint x: 383, startPoint y: 205, endPoint x: 471, endPoint y: 203, distance: 88.4
click at [383, 205] on span "Data Documentacion" at bounding box center [369, 203] width 73 height 11
click at [486, 205] on span "Data Restricciones" at bounding box center [463, 203] width 66 height 11
click at [565, 213] on div "Data Publicaciones" at bounding box center [552, 203] width 91 height 23
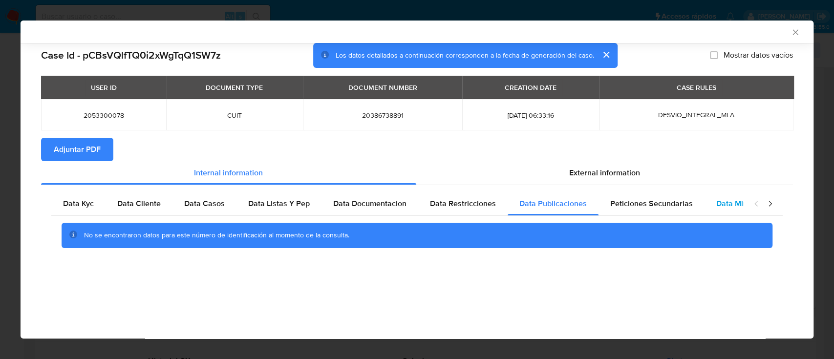
drag, startPoint x: 641, startPoint y: 213, endPoint x: 713, endPoint y: 209, distance: 72.4
click at [642, 213] on div "Peticiones Secundarias" at bounding box center [651, 203] width 106 height 23
click at [716, 209] on span "Data Minoridad" at bounding box center [743, 203] width 54 height 11
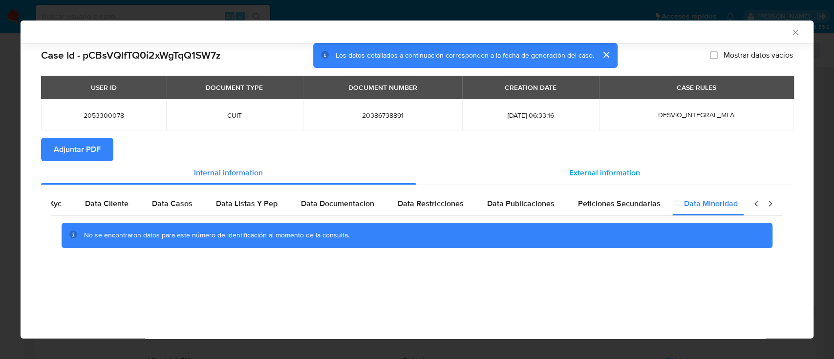
scroll to position [0, 33]
click at [617, 173] on span "External information" at bounding box center [604, 172] width 71 height 11
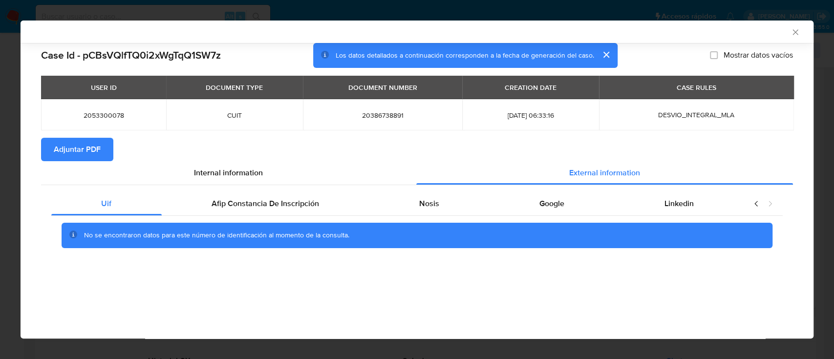
click at [225, 191] on div "Uif Afip Constancia De Inscripción Nosis Google Linkedin No se encontraron dato…" at bounding box center [417, 223] width 752 height 77
click at [294, 206] on span "Afip Constancia De Inscripción" at bounding box center [264, 203] width 107 height 11
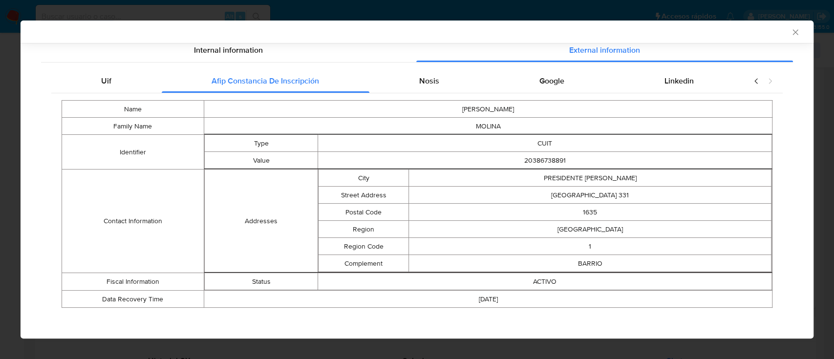
scroll to position [125, 0]
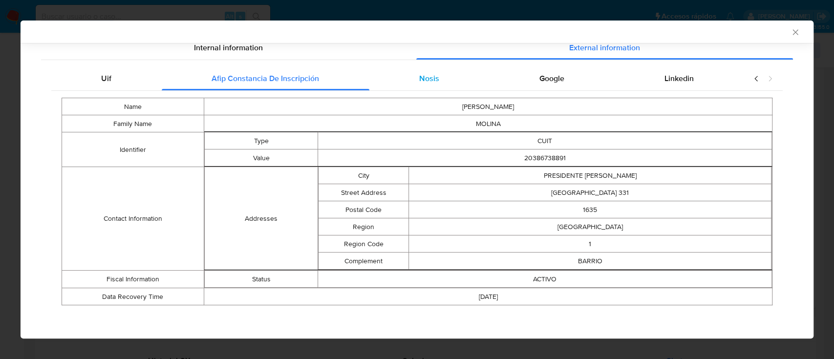
click at [435, 77] on div "Nosis" at bounding box center [429, 78] width 120 height 23
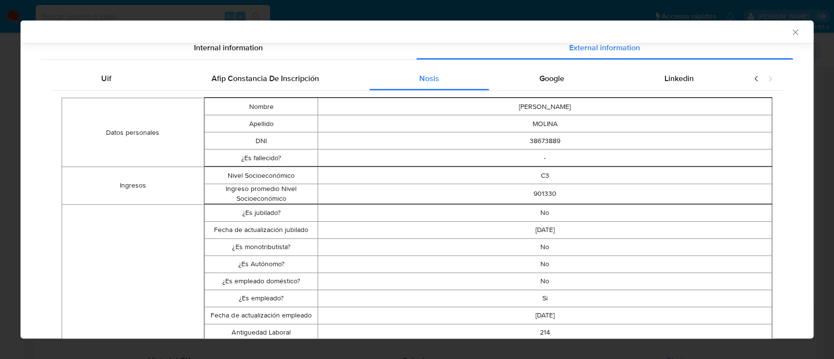
scroll to position [450, 0]
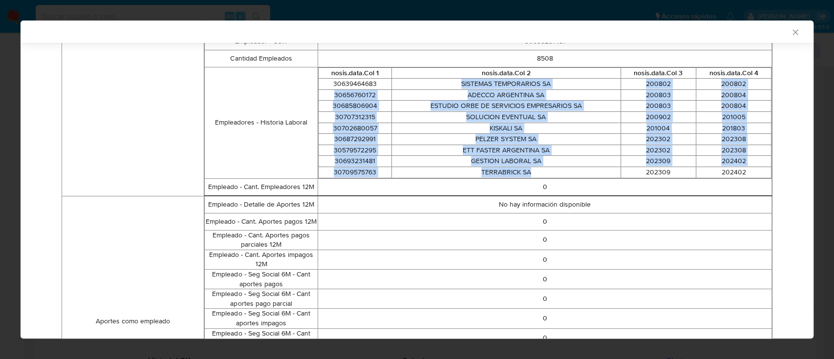
drag, startPoint x: 501, startPoint y: 166, endPoint x: 432, endPoint y: 85, distance: 106.0
click at [432, 85] on tbody "30639464683 SISTEMAS TEMPORARIOS SA 200802 200802 30656760172 ADECCO ARGENTINA …" at bounding box center [544, 128] width 453 height 99
click at [480, 148] on td "ETT FASTER ARGENTINA SA" at bounding box center [505, 150] width 229 height 11
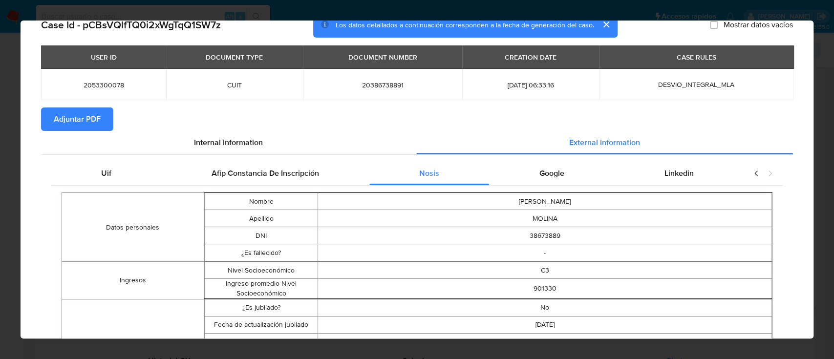
scroll to position [0, 0]
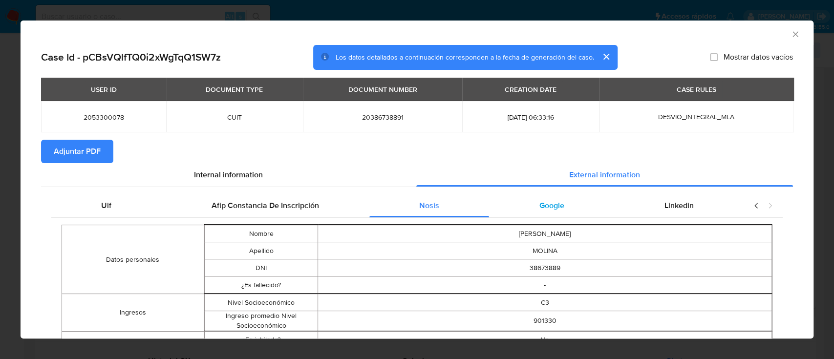
click at [549, 201] on span "Google" at bounding box center [551, 205] width 25 height 11
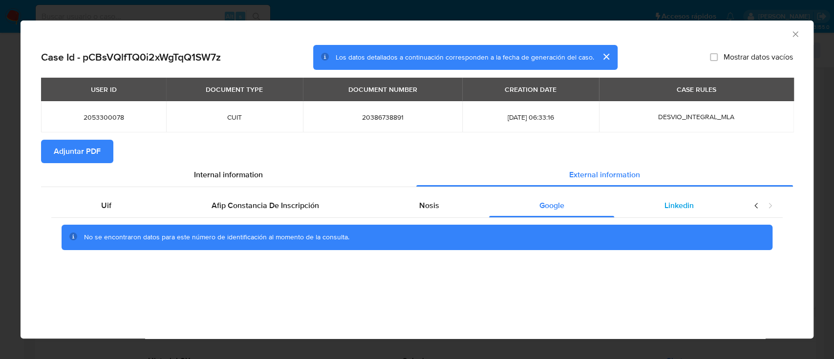
click at [662, 207] on div "Linkedin" at bounding box center [678, 205] width 129 height 23
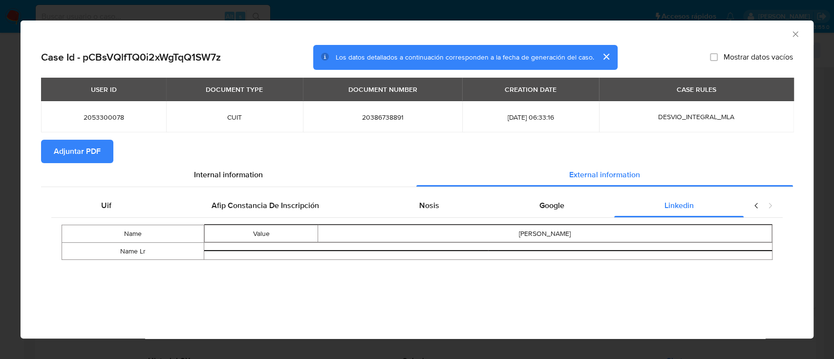
click at [77, 141] on span "Adjuntar PDF" at bounding box center [77, 151] width 47 height 21
click at [793, 35] on icon "Cerrar ventana" at bounding box center [794, 33] width 5 height 5
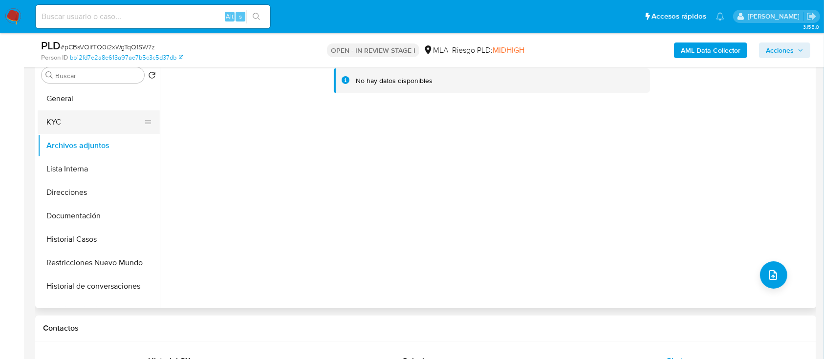
click at [97, 115] on button "KYC" at bounding box center [95, 121] width 114 height 23
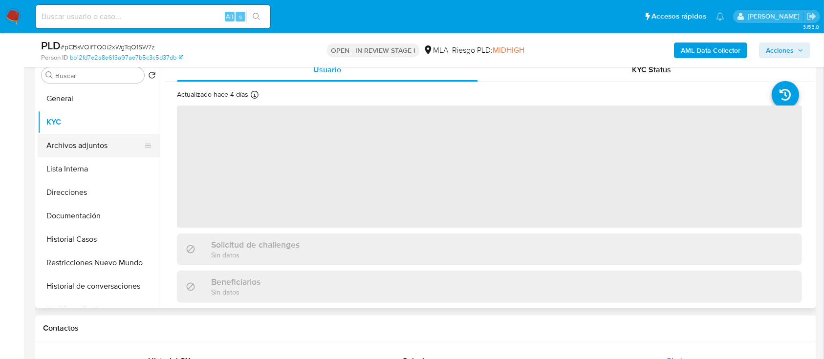
click at [85, 139] on button "Archivos adjuntos" at bounding box center [95, 145] width 114 height 23
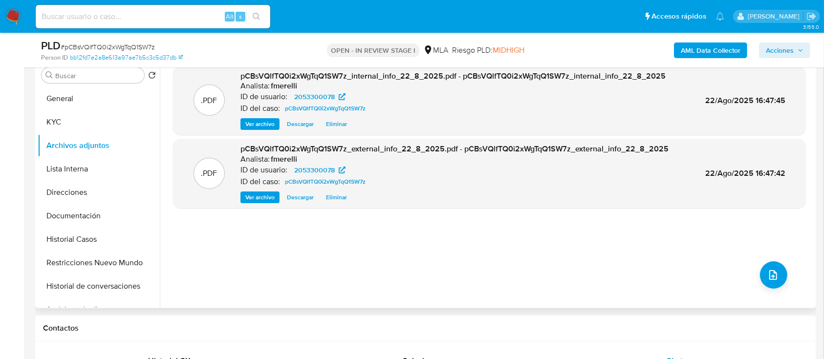
click at [262, 123] on span "Ver archivo" at bounding box center [259, 124] width 29 height 10
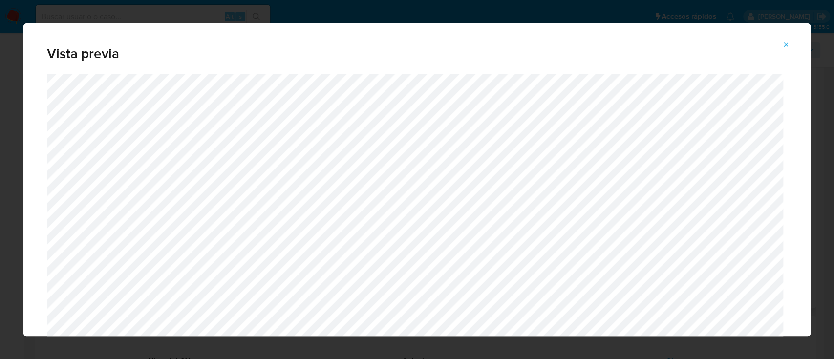
click at [785, 48] on icon "Attachment preview" at bounding box center [786, 45] width 8 height 8
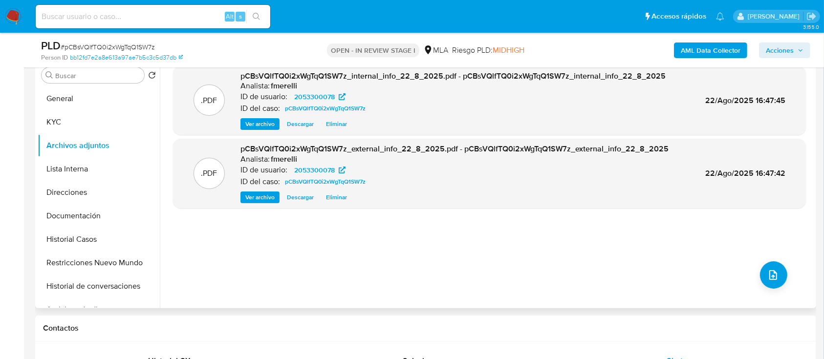
click at [258, 192] on span "Ver archivo" at bounding box center [259, 197] width 29 height 10
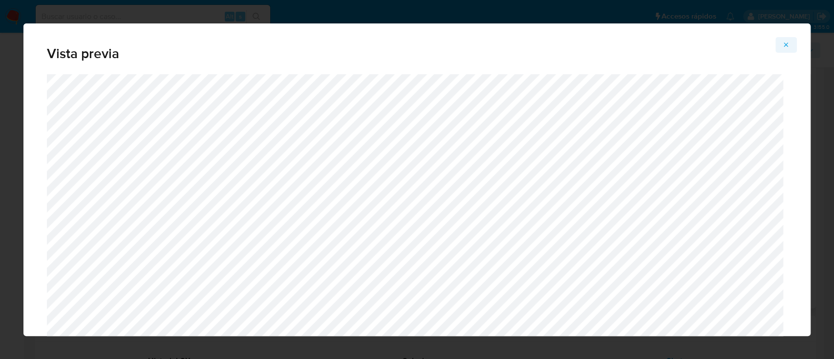
click at [783, 43] on icon "Attachment preview" at bounding box center [786, 45] width 8 height 8
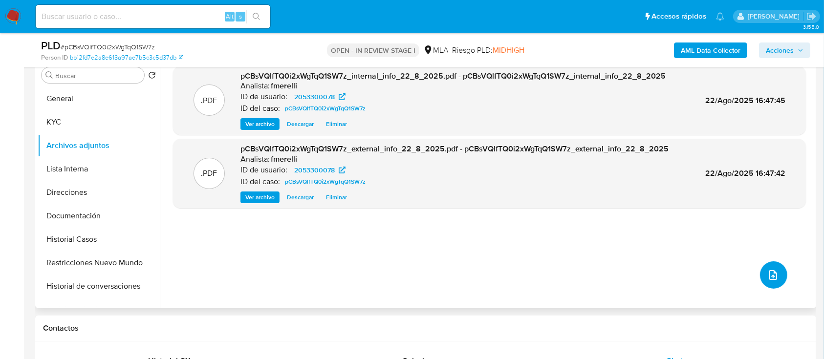
click at [769, 279] on icon "upload-file" at bounding box center [773, 275] width 8 height 10
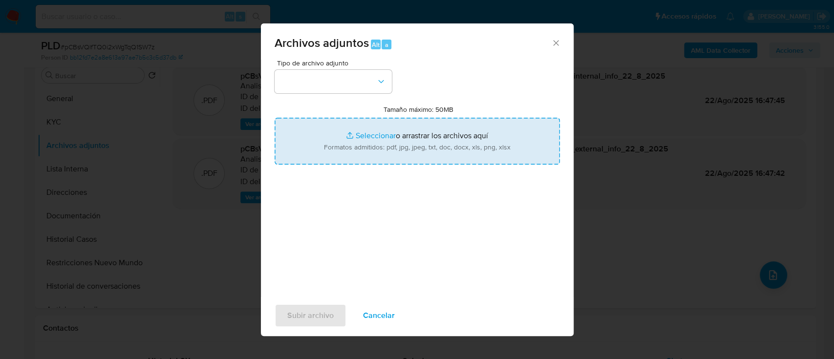
type input "C:\fakepath\NOSIS_Manager_InformeIndividual_20386738891_654927_20250811141239.p…"
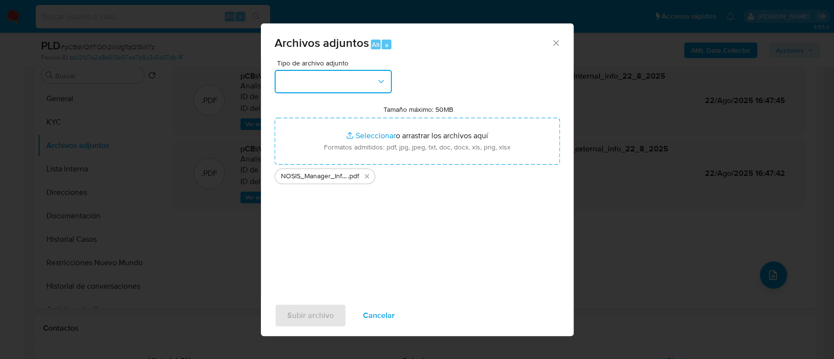
click at [338, 88] on button "button" at bounding box center [333, 81] width 117 height 23
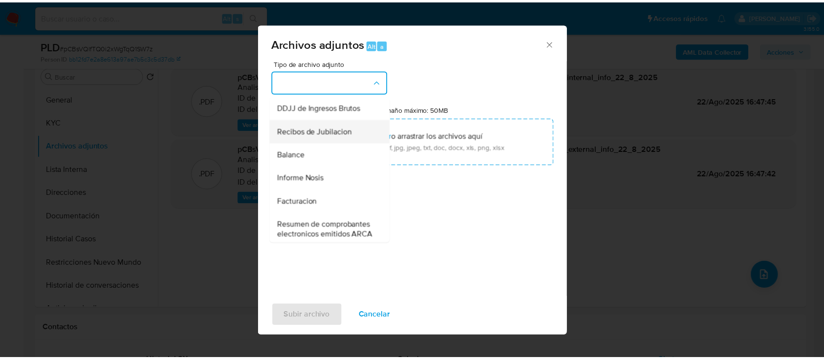
scroll to position [325, 0]
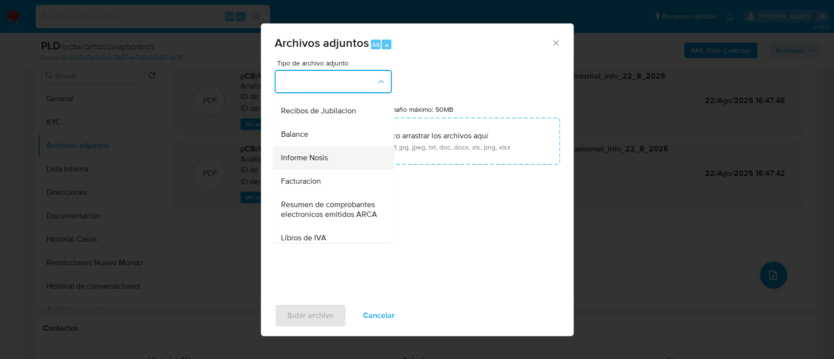
click at [326, 163] on span "Informe Nosis" at bounding box center [303, 158] width 47 height 10
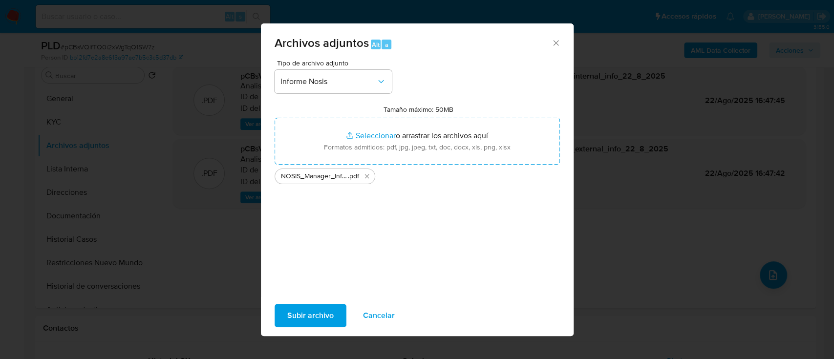
click at [313, 315] on span "Subir archivo" at bounding box center [310, 315] width 46 height 21
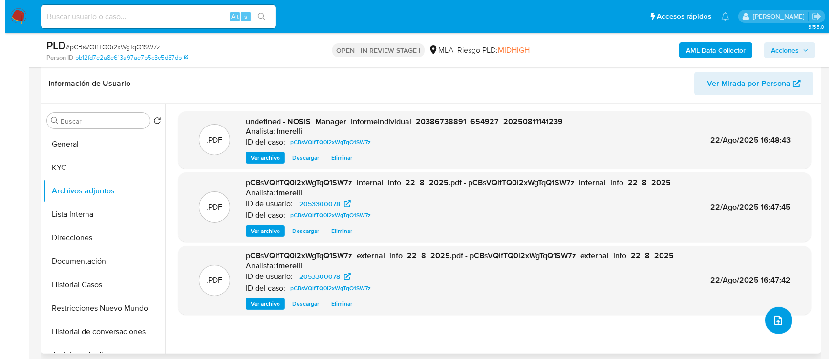
scroll to position [130, 0]
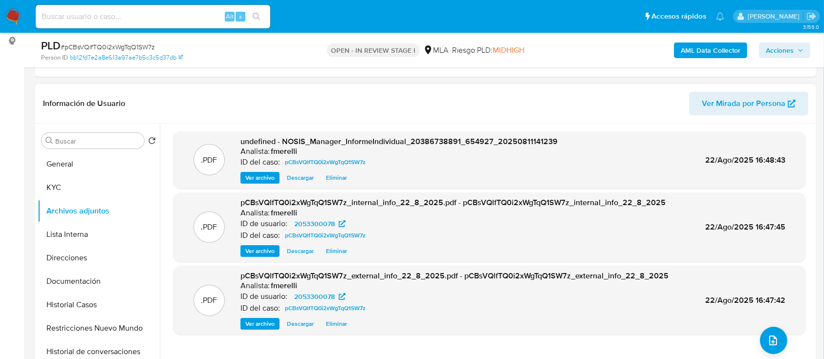
click at [259, 180] on span "Ver archivo" at bounding box center [259, 178] width 29 height 10
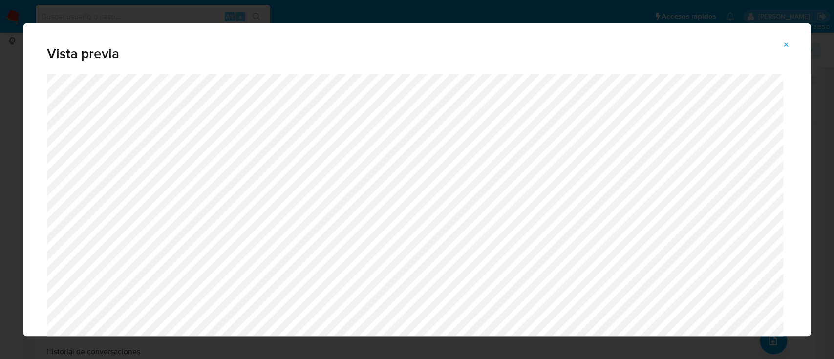
click at [789, 48] on icon "Attachment preview" at bounding box center [786, 45] width 8 height 8
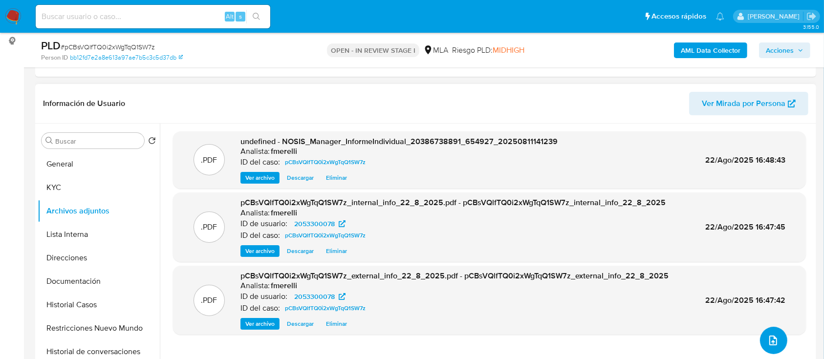
click at [766, 346] on button "upload-file" at bounding box center [773, 340] width 27 height 27
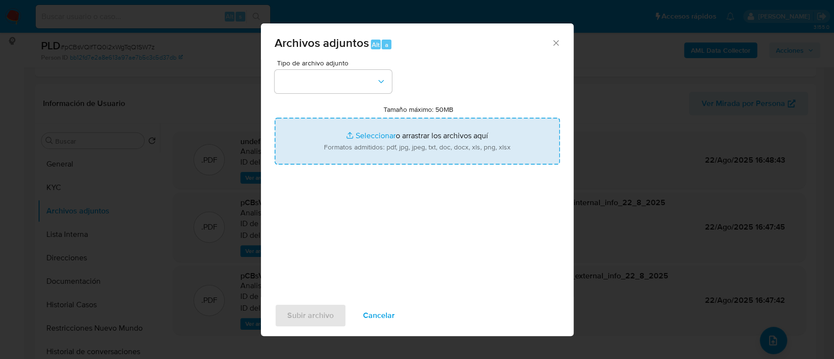
type input "C:\fakepath\Caselog pCBsVQlfTQ0i2xWgTqQ1SW7z_2025_07_18_17_26_40.docx"
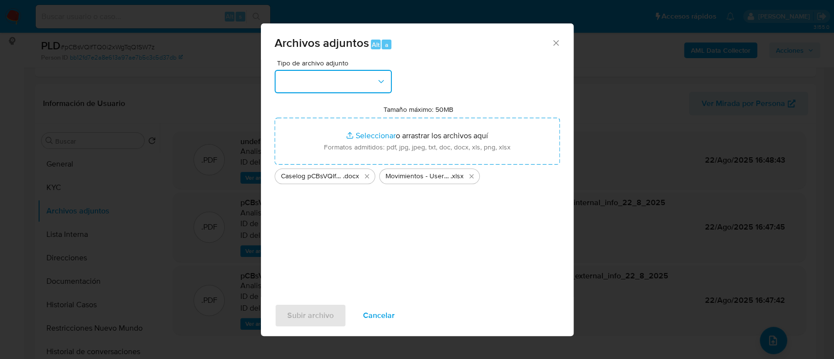
click at [356, 73] on button "button" at bounding box center [333, 81] width 117 height 23
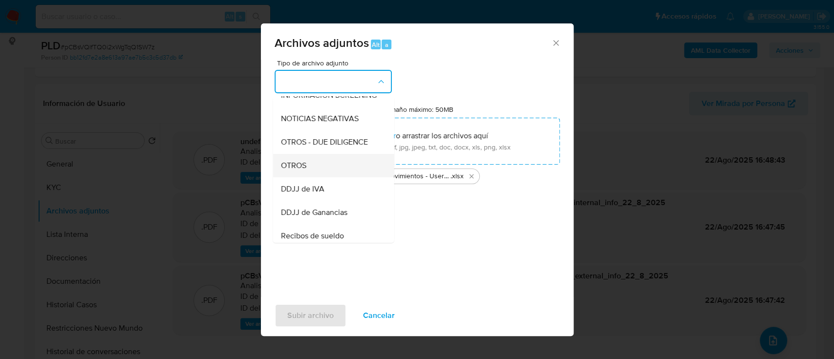
click at [339, 173] on div "OTROS" at bounding box center [330, 165] width 100 height 23
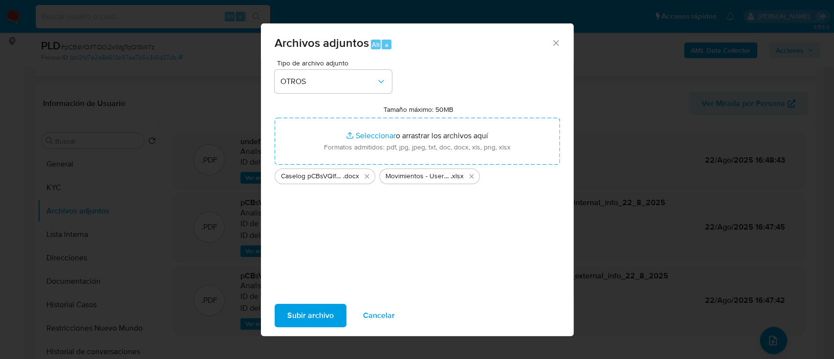
click at [319, 314] on span "Subir archivo" at bounding box center [310, 315] width 46 height 21
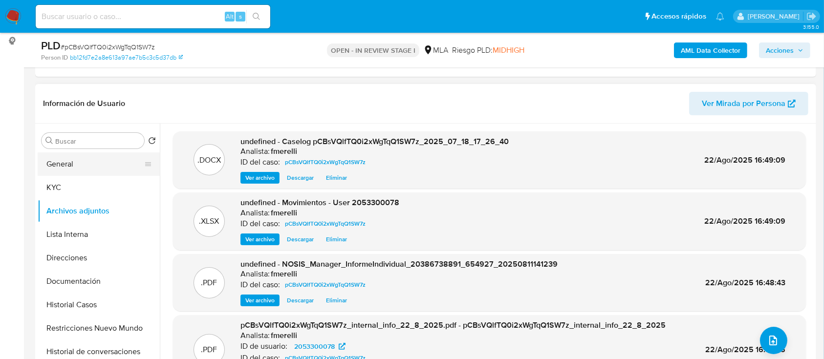
click at [116, 168] on button "General" at bounding box center [95, 163] width 114 height 23
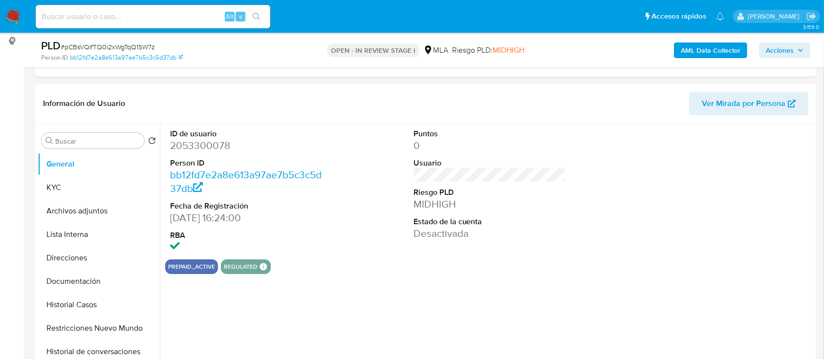
click at [200, 139] on dd "2053300078" at bounding box center [246, 146] width 152 height 14
copy dd "2053300078"
click at [113, 207] on button "Archivos adjuntos" at bounding box center [95, 210] width 114 height 23
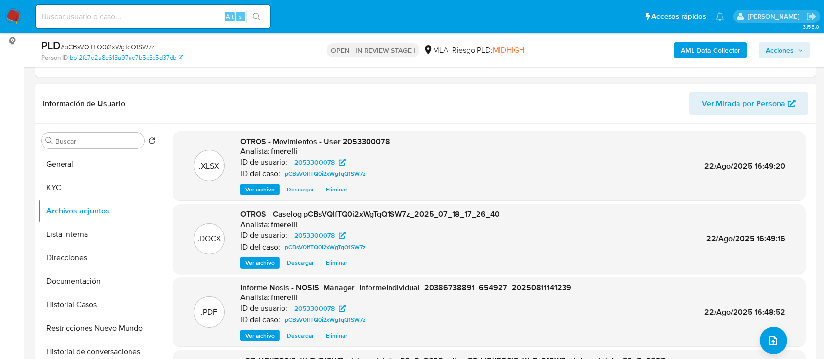
click at [270, 263] on span "Ver archivo" at bounding box center [259, 263] width 29 height 10
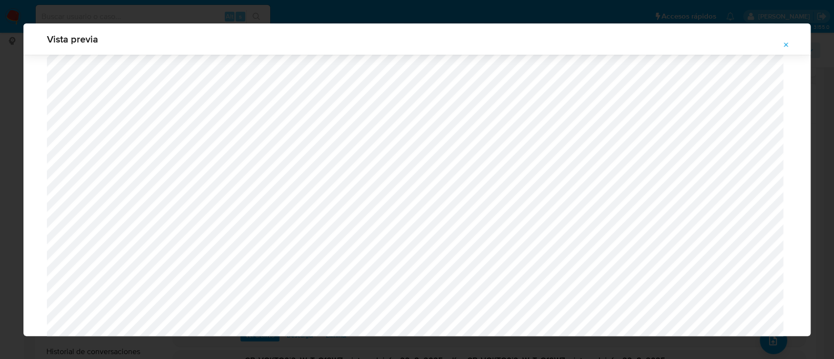
scroll to position [890, 0]
click at [783, 46] on icon "Attachment preview" at bounding box center [786, 45] width 8 height 8
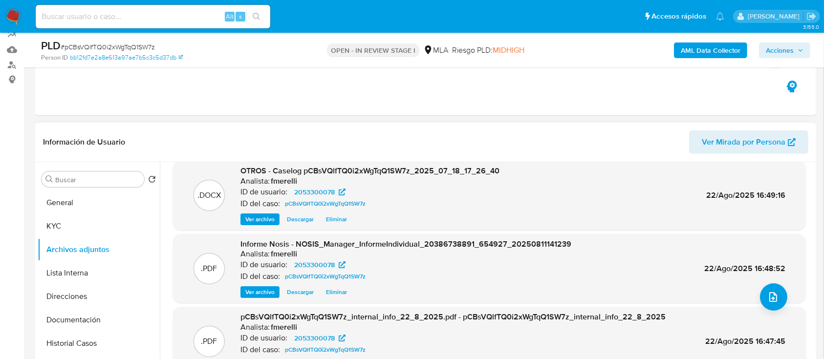
scroll to position [156, 0]
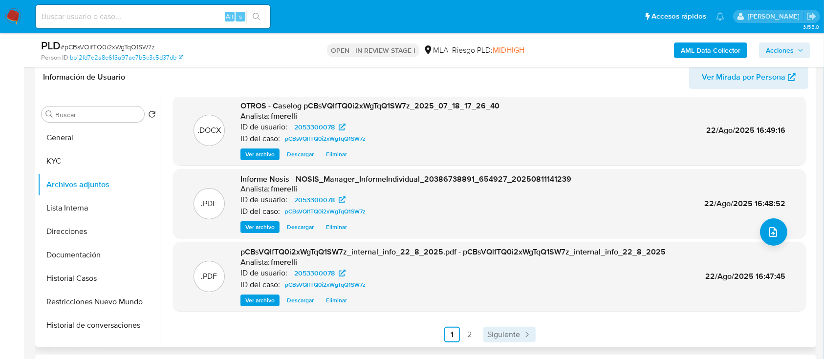
click at [505, 334] on span "Siguiente" at bounding box center [503, 335] width 33 height 8
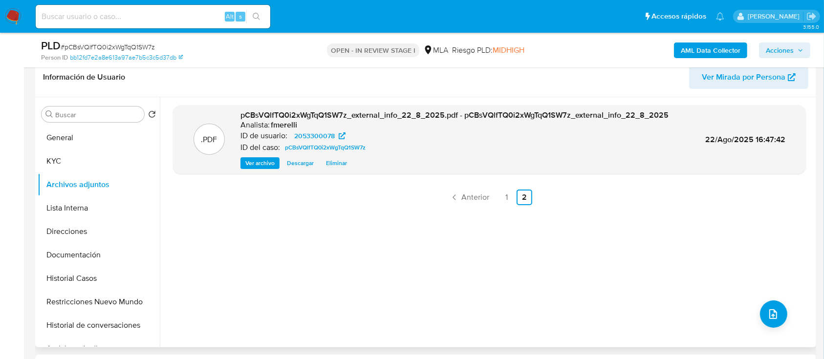
click at [228, 293] on div ".PDF pCBsVQlfTQ0i2xWgTqQ1SW7z_external_info_22_8_2025.pdf - pCBsVQlfTQ0i2xWgTqQ…" at bounding box center [489, 222] width 633 height 234
click at [63, 204] on button "Lista Interna" at bounding box center [95, 207] width 114 height 23
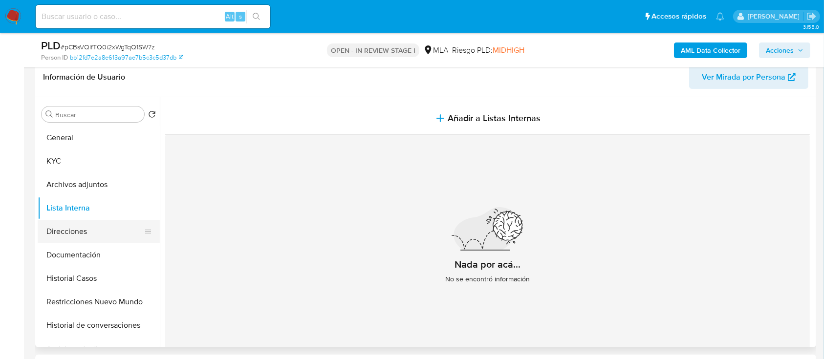
click at [91, 229] on button "Direcciones" at bounding box center [95, 231] width 114 height 23
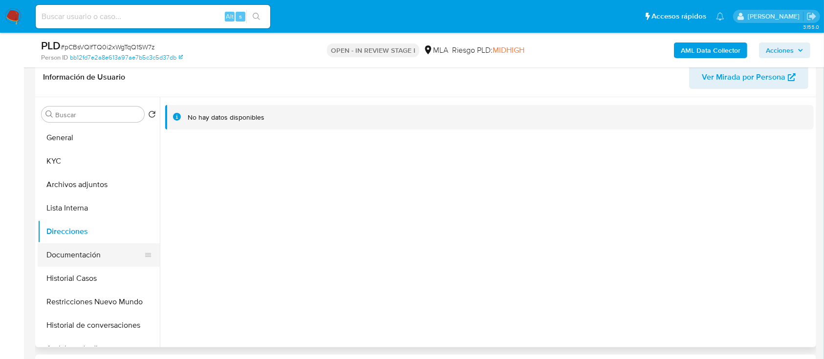
click at [84, 256] on button "Documentación" at bounding box center [95, 254] width 114 height 23
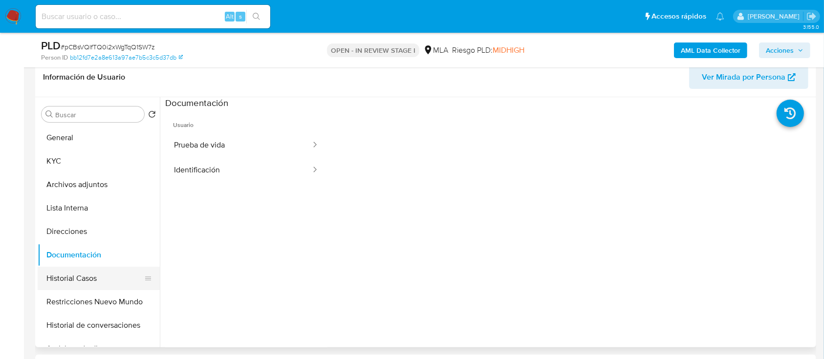
click at [85, 276] on button "Historial Casos" at bounding box center [95, 278] width 114 height 23
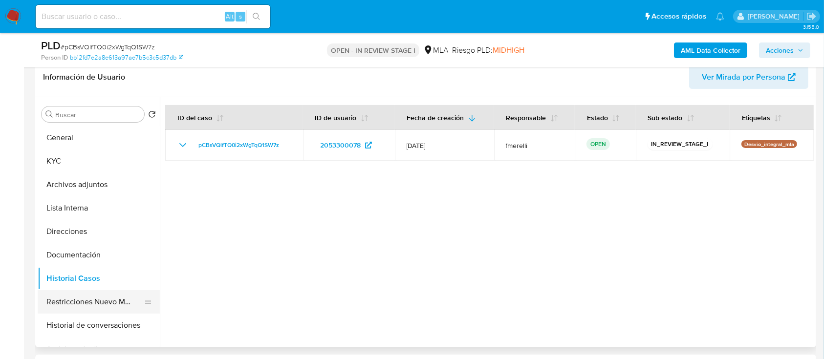
click at [93, 302] on button "Restricciones Nuevo Mundo" at bounding box center [95, 301] width 114 height 23
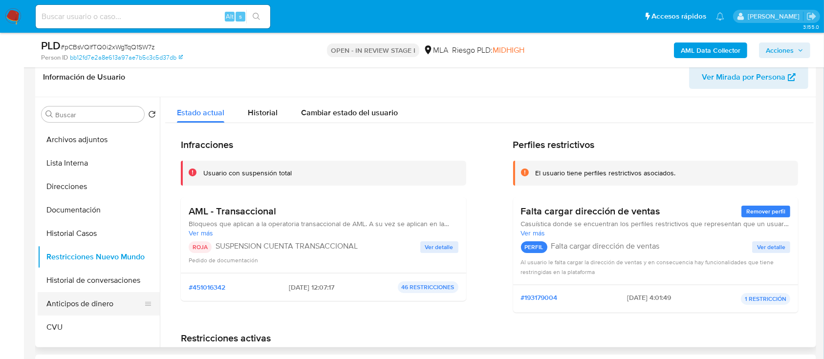
scroll to position [65, 0]
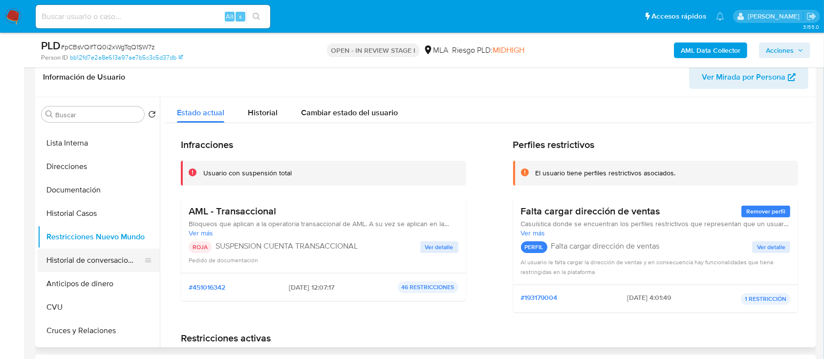
click at [93, 269] on button "Historial de conversaciones" at bounding box center [95, 260] width 114 height 23
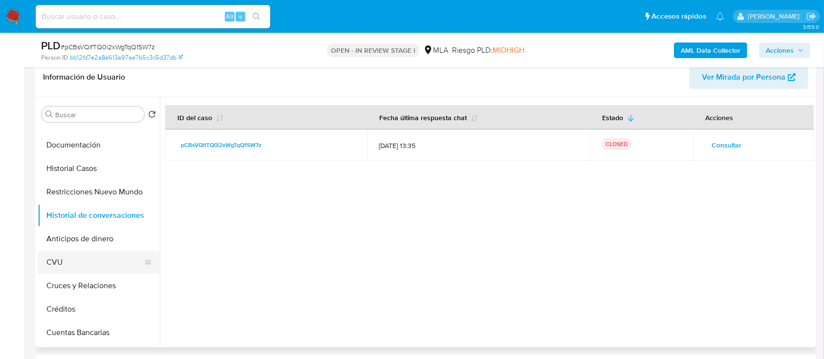
scroll to position [130, 0]
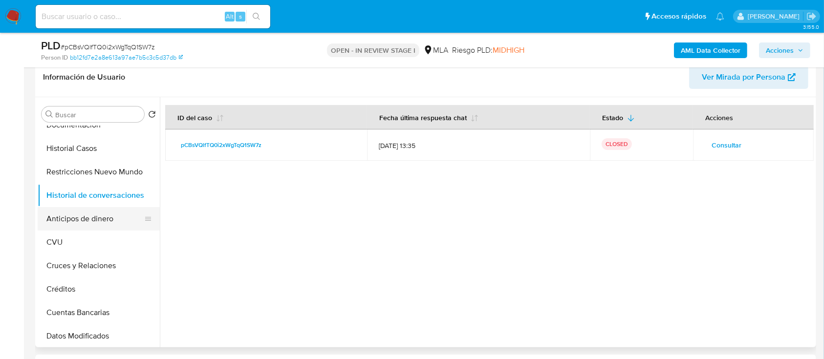
click at [98, 221] on button "Anticipos de dinero" at bounding box center [95, 218] width 114 height 23
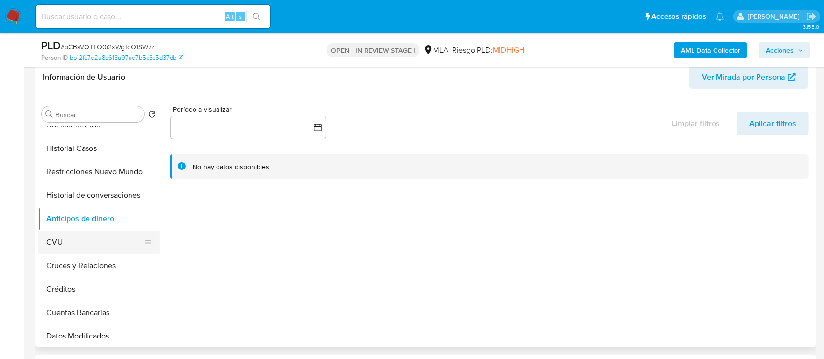
click at [102, 240] on button "CVU" at bounding box center [95, 242] width 114 height 23
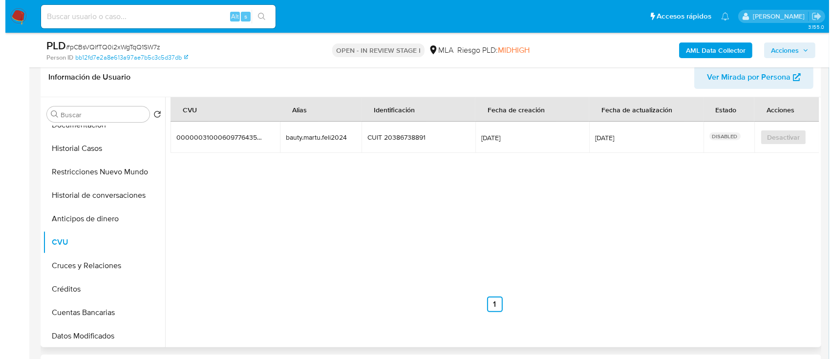
scroll to position [0, 0]
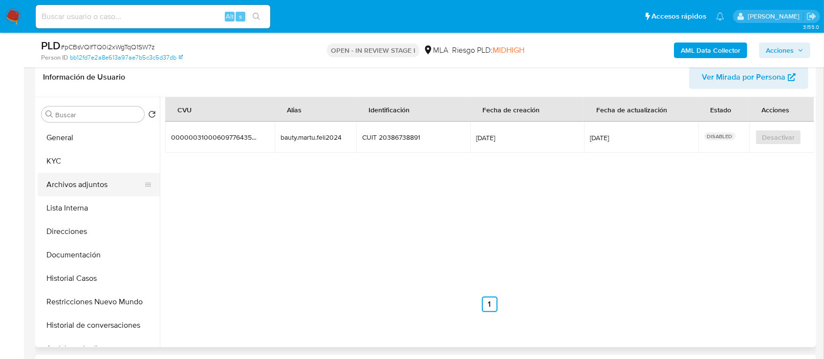
click at [85, 184] on button "Archivos adjuntos" at bounding box center [95, 184] width 114 height 23
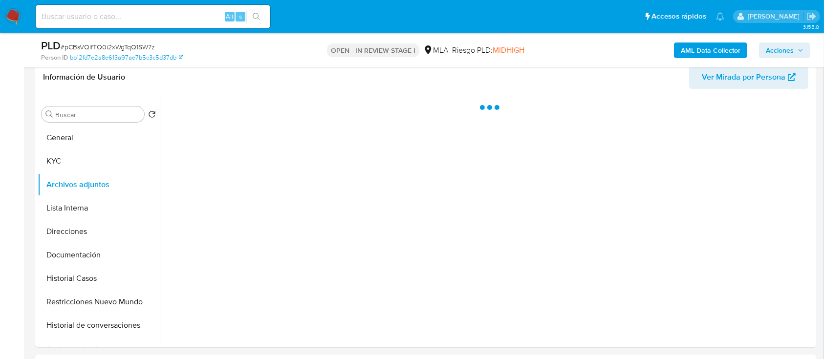
click at [796, 45] on span "Acciones" at bounding box center [784, 50] width 38 height 14
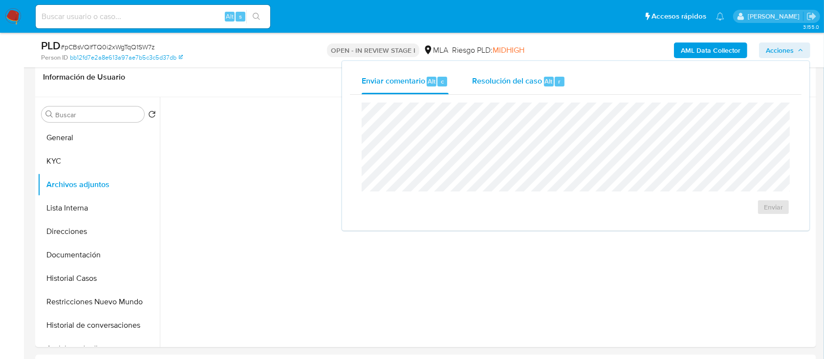
click at [511, 85] on span "Resolución del caso" at bounding box center [507, 80] width 70 height 11
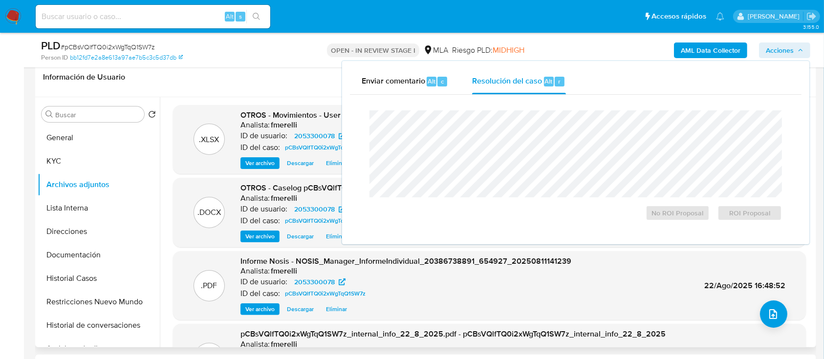
click at [266, 239] on span "Ver archivo" at bounding box center [259, 237] width 29 height 10
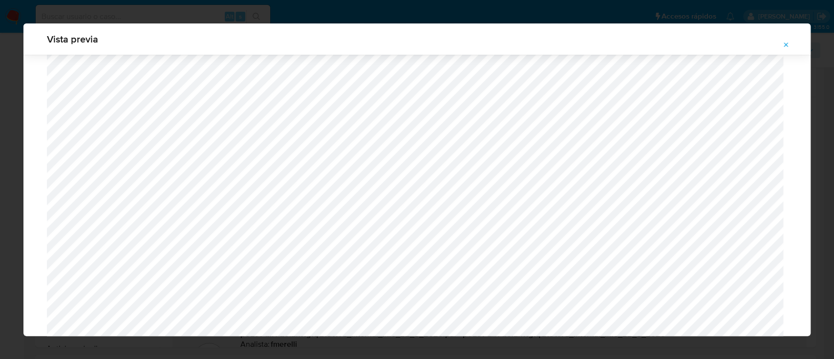
scroll to position [892, 0]
click at [786, 45] on icon "Attachment preview" at bounding box center [786, 44] width 4 height 4
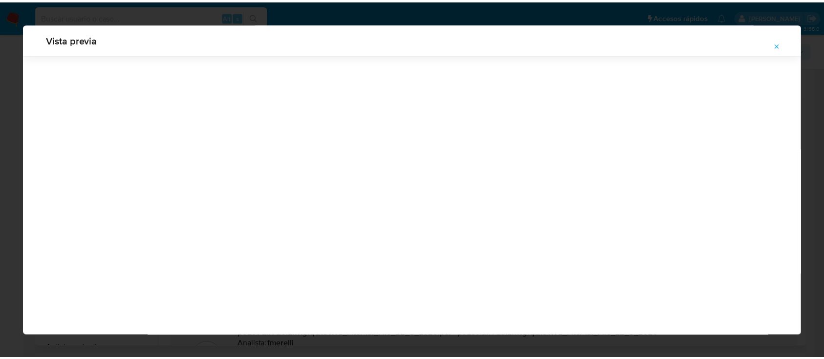
scroll to position [31, 0]
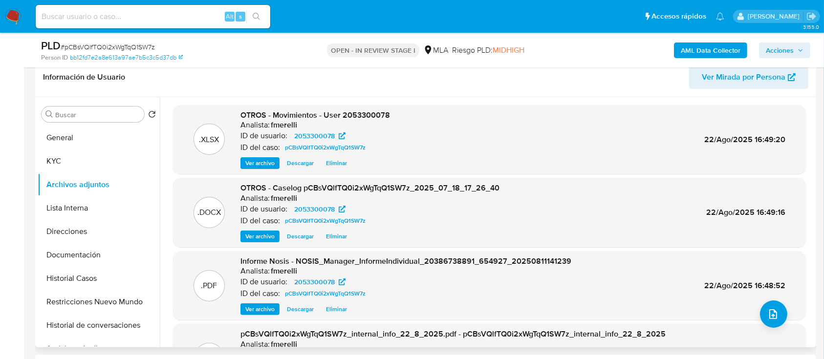
click at [782, 51] on span "Acciones" at bounding box center [779, 50] width 28 height 16
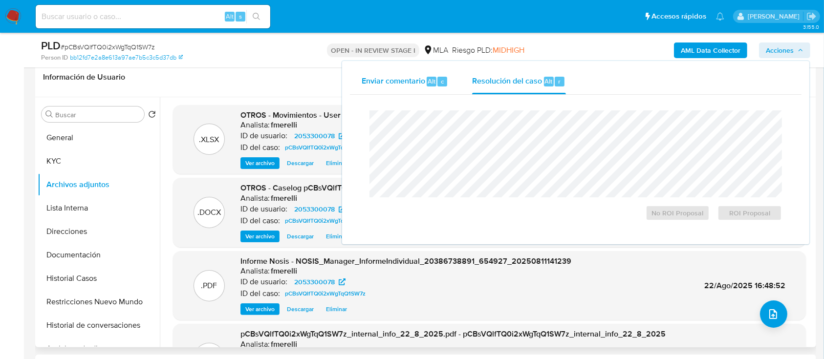
click at [451, 79] on button "Enviar comentario Alt c" at bounding box center [405, 81] width 110 height 25
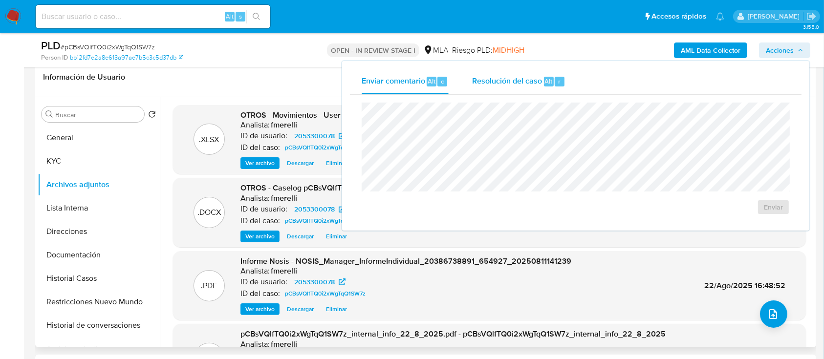
click at [525, 88] on div "Resolución del caso Alt r" at bounding box center [518, 81] width 93 height 25
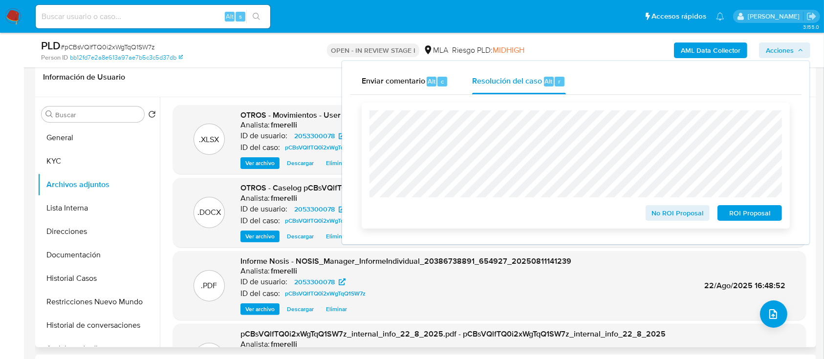
click at [750, 216] on span "ROI Proposal" at bounding box center [749, 213] width 51 height 14
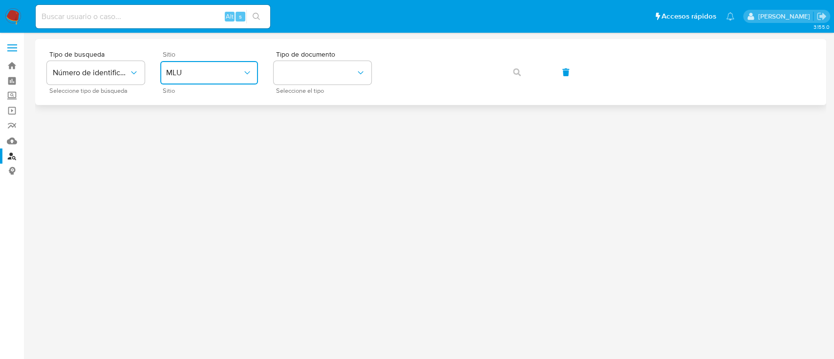
click at [225, 77] on span "MLU" at bounding box center [204, 73] width 76 height 10
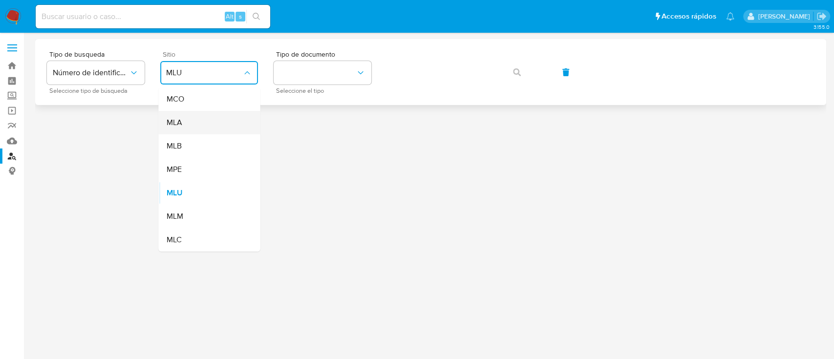
click div "MLA"
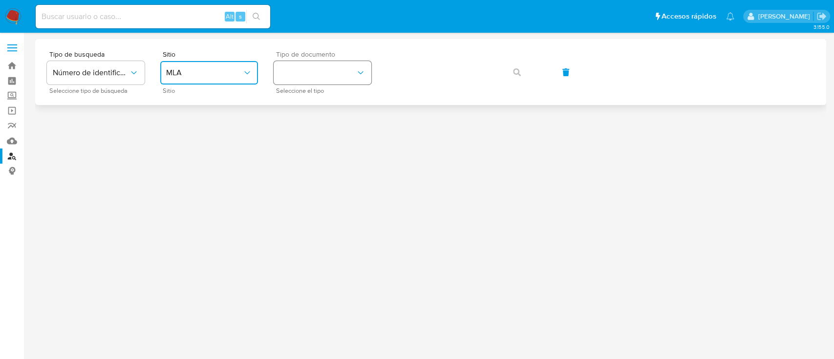
click button "identificationType"
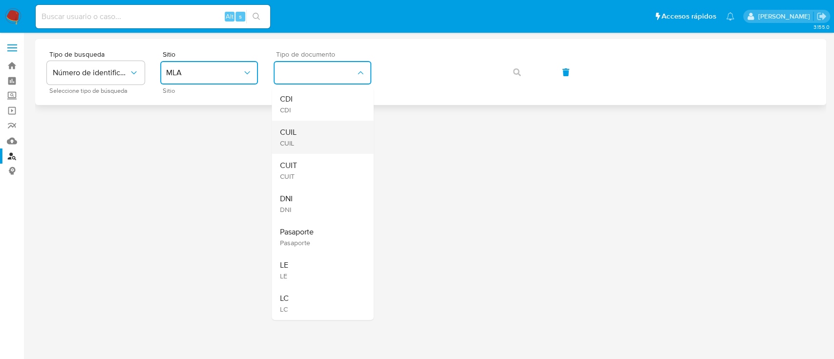
click div "CUIL CUIL"
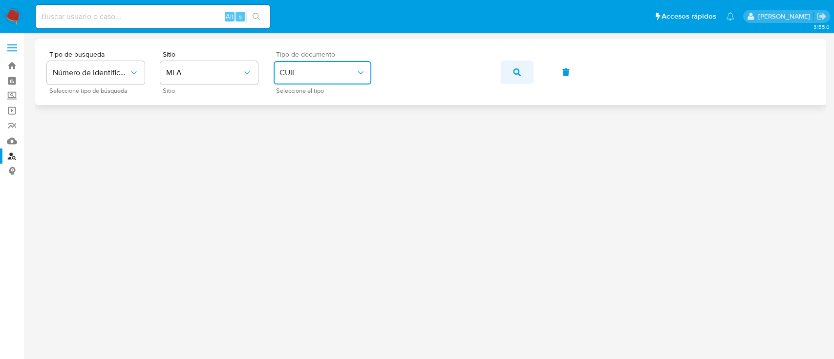
click icon "button"
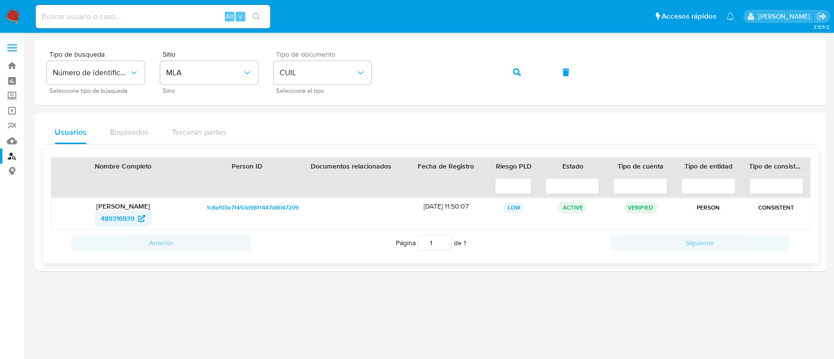
click span "489316939"
click button "button"
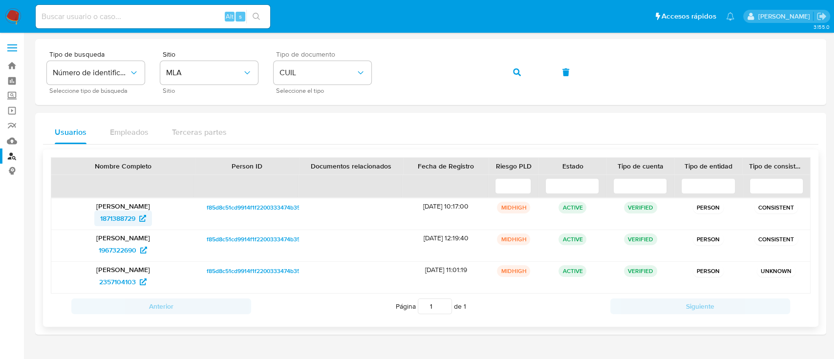
click span "1871388729"
click button "button"
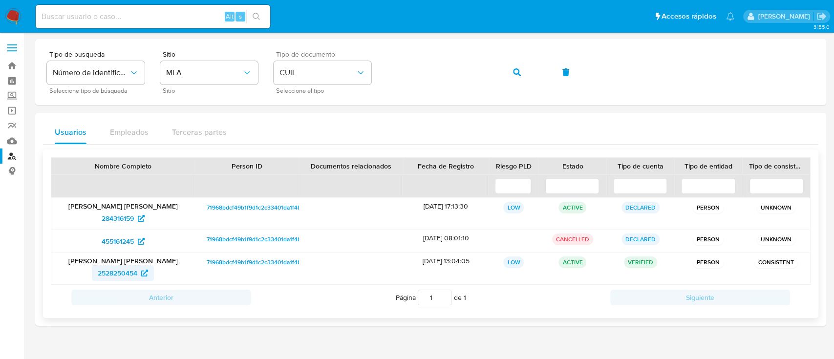
click span "2528250454"
click icon "button"
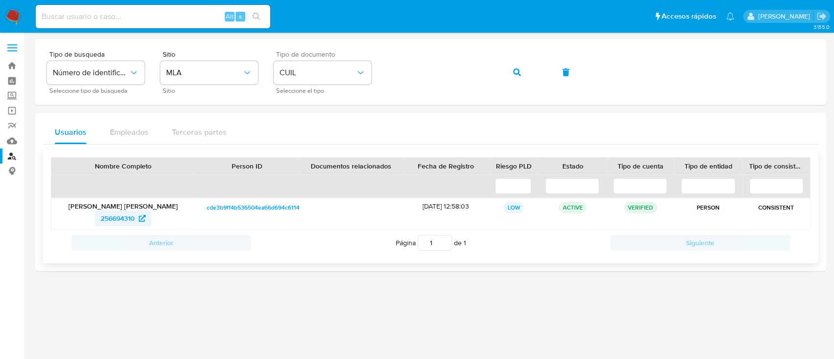
click span "256694310"
click button "button"
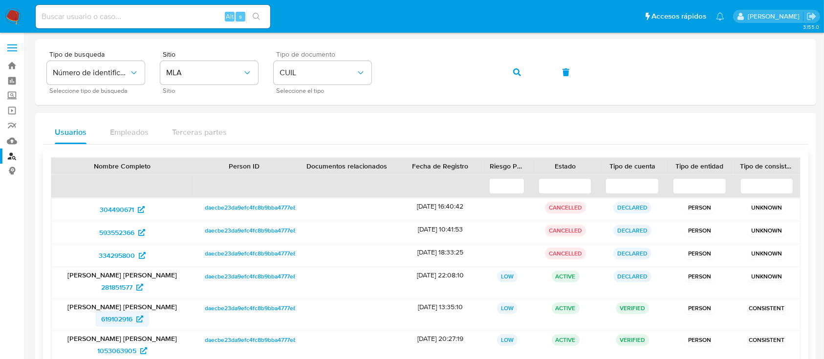
click span "619102916"
click icon "button"
click button "button"
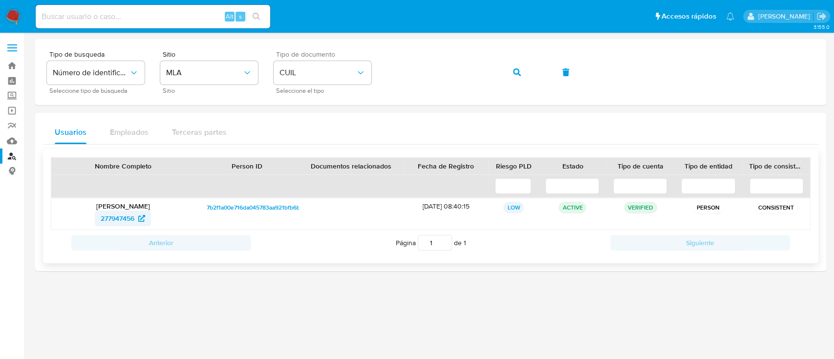
click span "277947456"
click button "button"
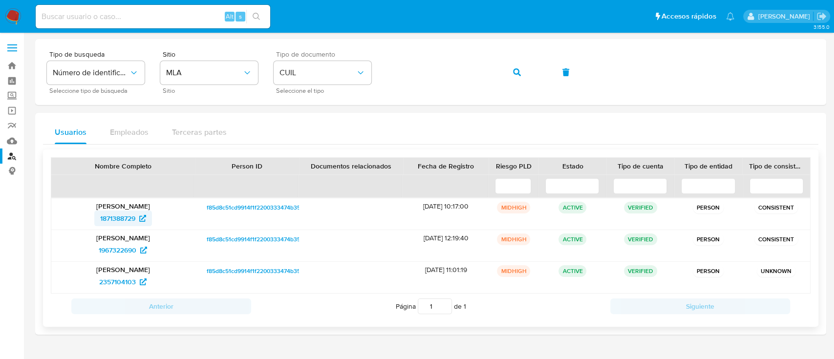
click span "1871388729"
click span "button"
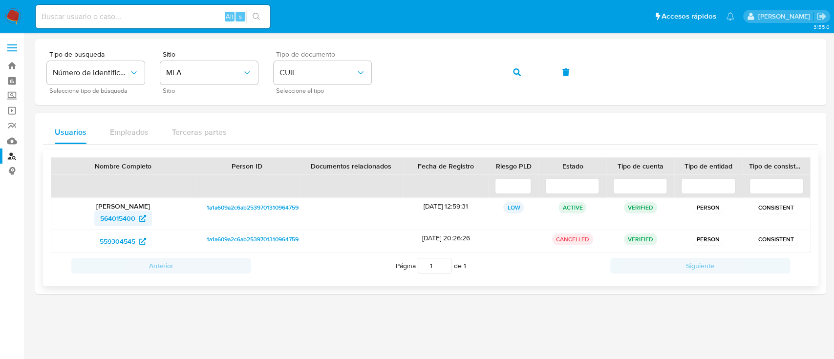
click span "564015400"
click button "button"
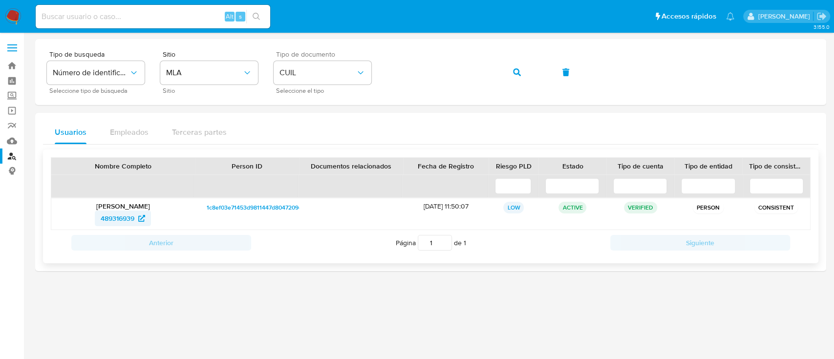
click span "489316939"
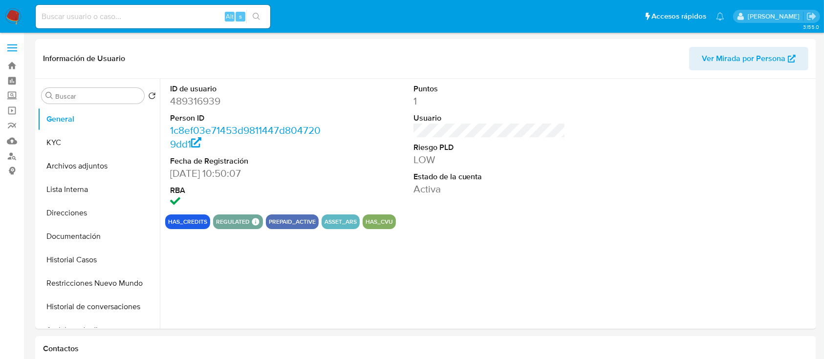
select select "10"
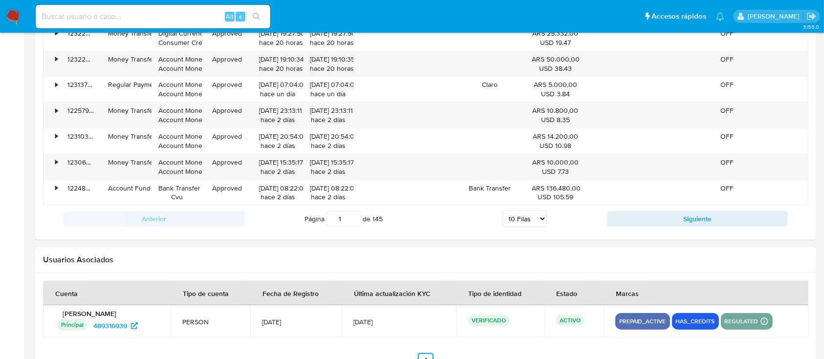
scroll to position [1069, 0]
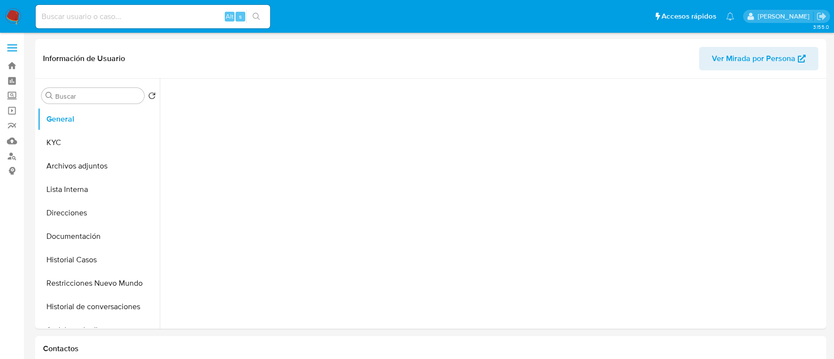
select select "10"
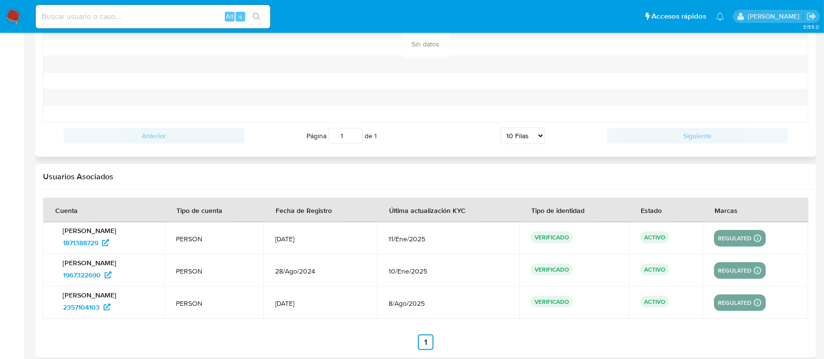
scroll to position [1107, 0]
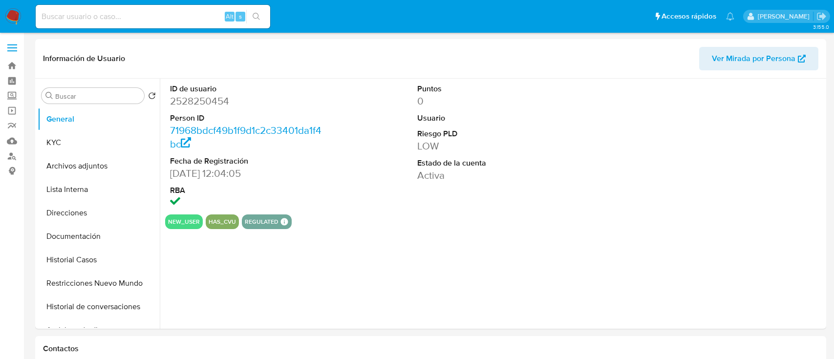
select select "10"
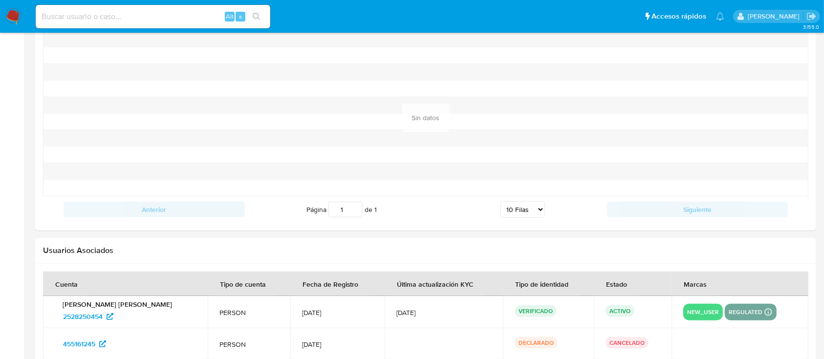
scroll to position [1106, 0]
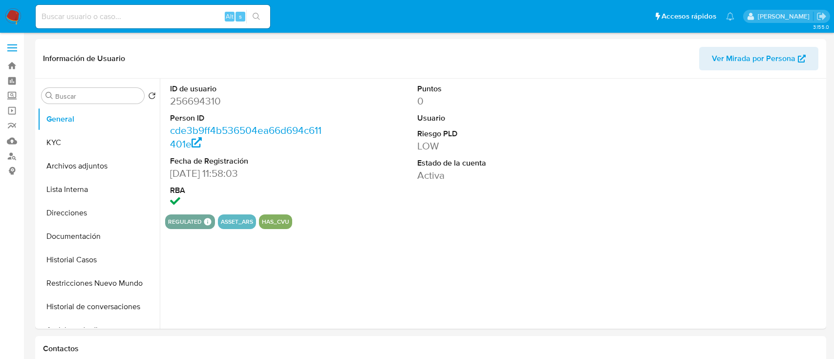
select select "10"
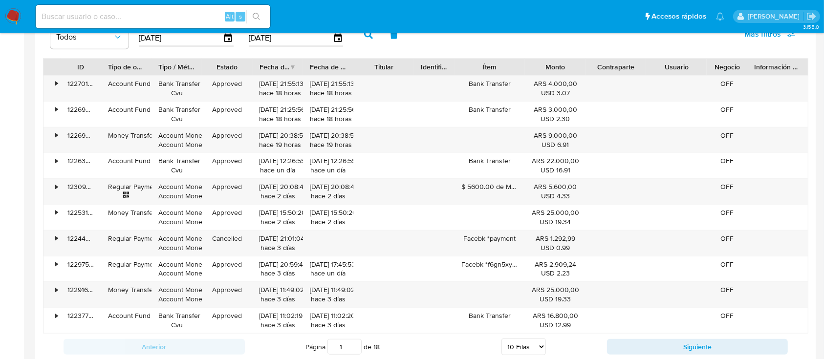
scroll to position [1107, 0]
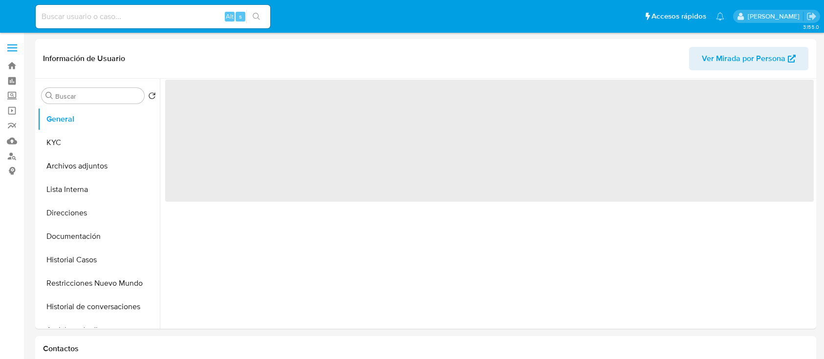
select select "10"
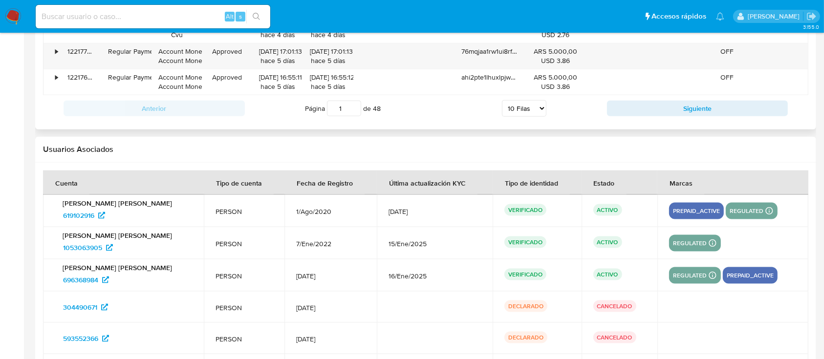
scroll to position [1325, 0]
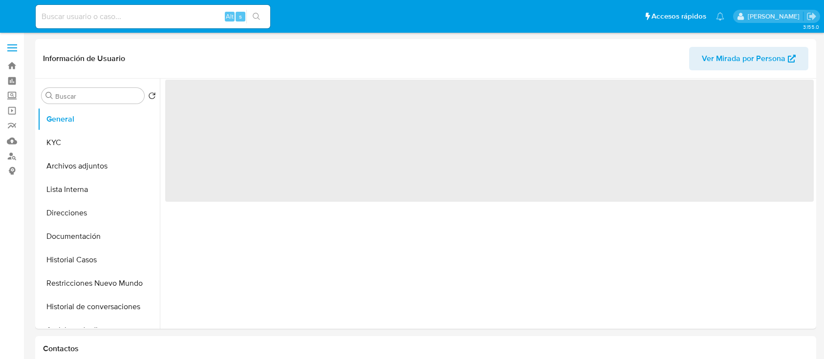
select select "10"
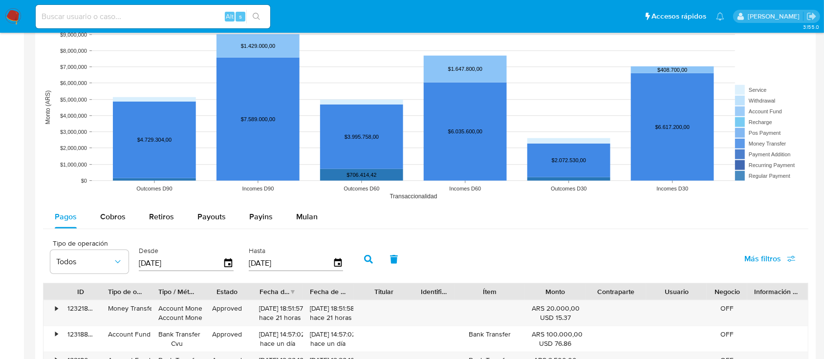
scroll to position [1102, 0]
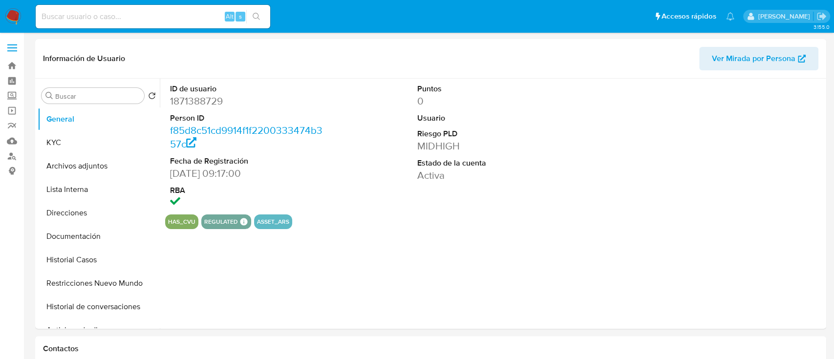
select select "10"
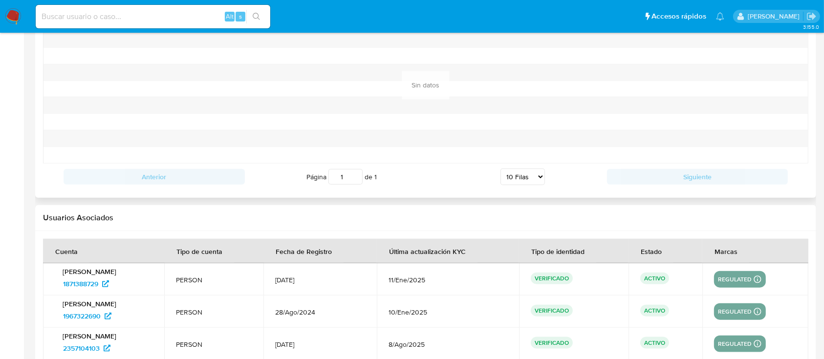
scroll to position [1107, 0]
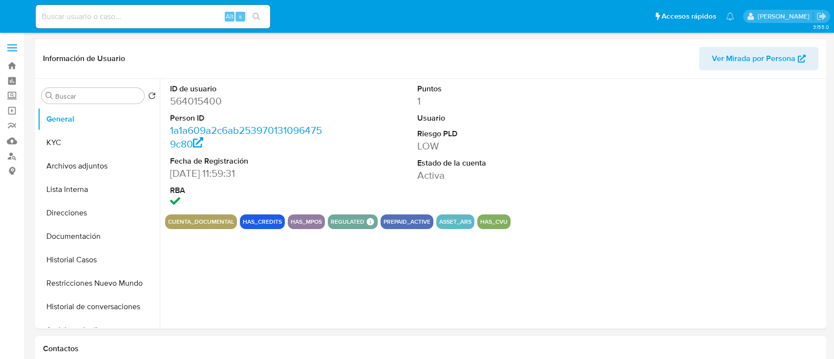
select select "10"
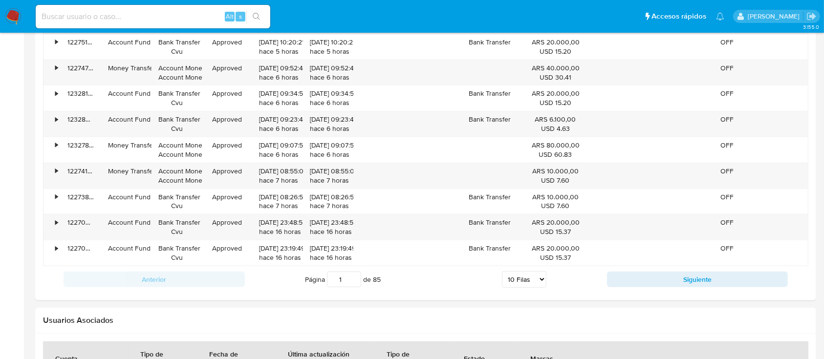
scroll to position [1188, 0]
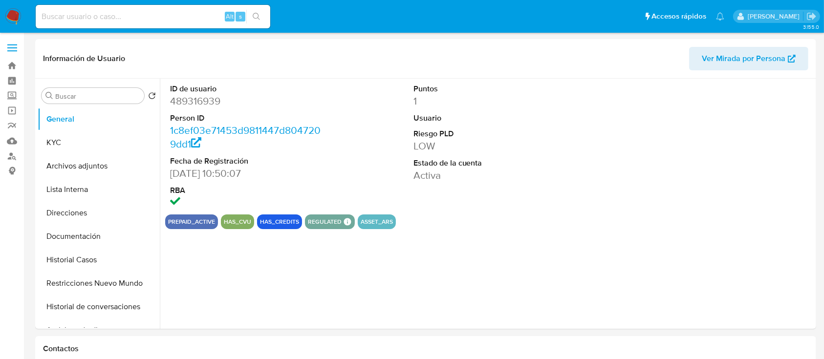
select select "10"
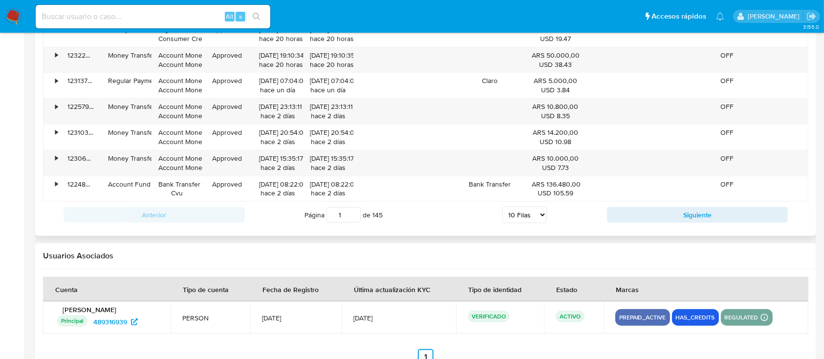
scroll to position [1069, 0]
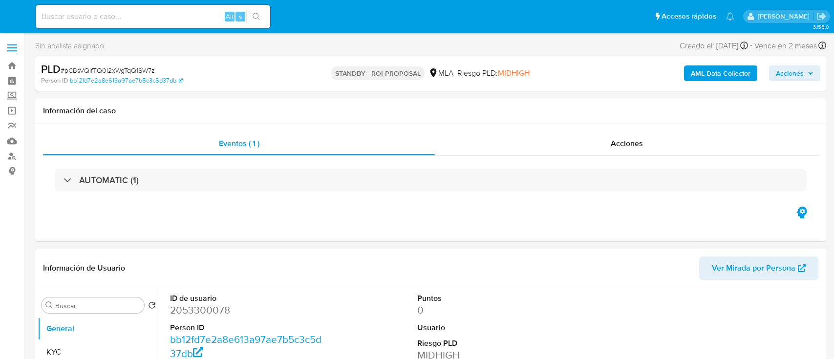
select select "10"
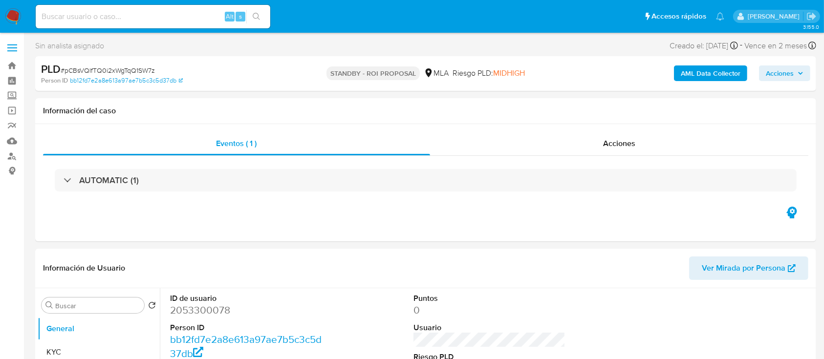
click at [18, 14] on img at bounding box center [13, 16] width 17 height 17
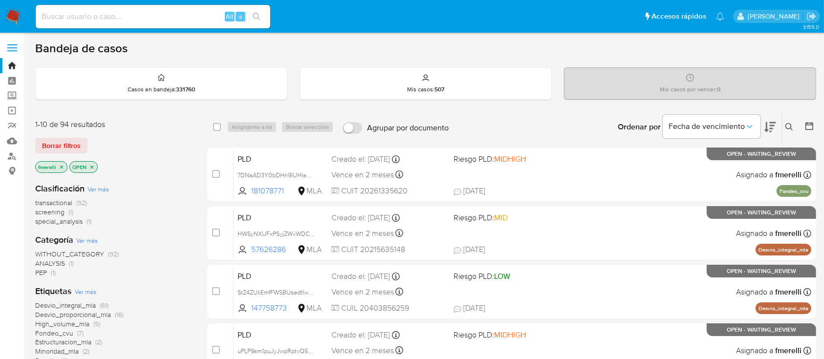
click at [147, 16] on input at bounding box center [153, 16] width 234 height 13
paste input "706283578"
type input "706283578"
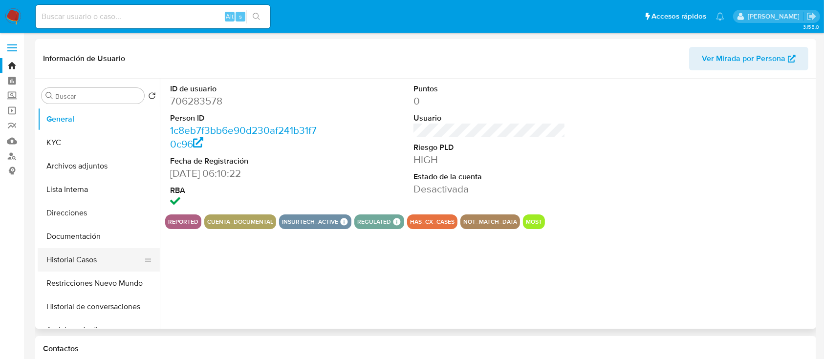
select select "10"
click at [96, 256] on button "Historial Casos" at bounding box center [95, 259] width 114 height 23
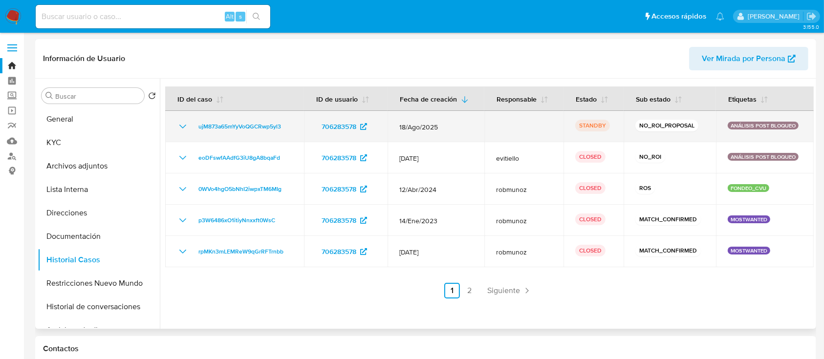
drag, startPoint x: 279, startPoint y: 130, endPoint x: 193, endPoint y: 131, distance: 86.0
click at [193, 131] on div "ujM873a65mYyVoQGCRwp5yl3" at bounding box center [234, 127] width 115 height 12
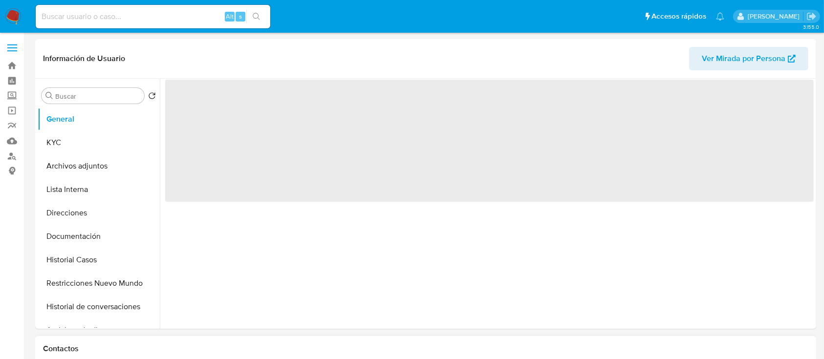
select select "10"
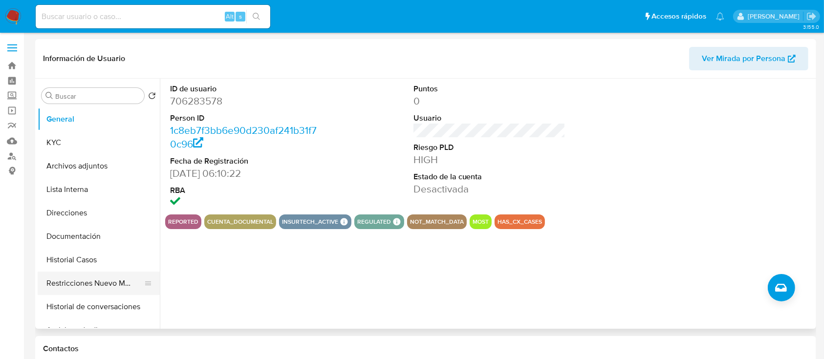
click at [93, 275] on button "Restricciones Nuevo Mundo" at bounding box center [95, 283] width 114 height 23
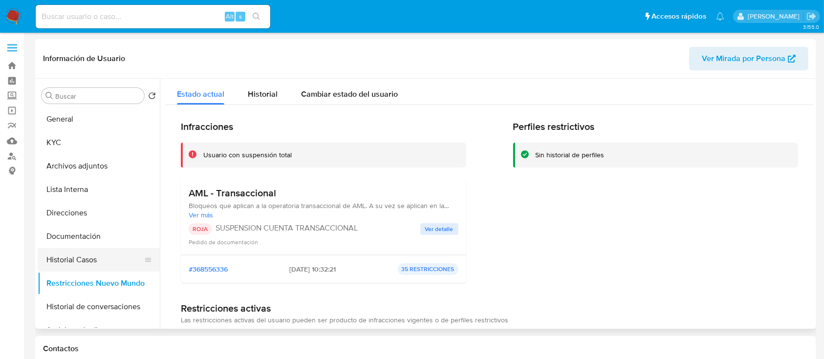
click at [85, 261] on button "Historial Casos" at bounding box center [95, 259] width 114 height 23
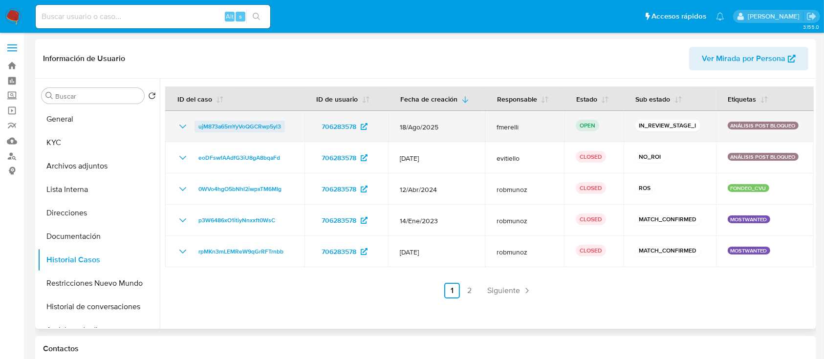
click at [261, 123] on span "ujM873a65mYyVoQGCRwp5yl3" at bounding box center [239, 127] width 83 height 12
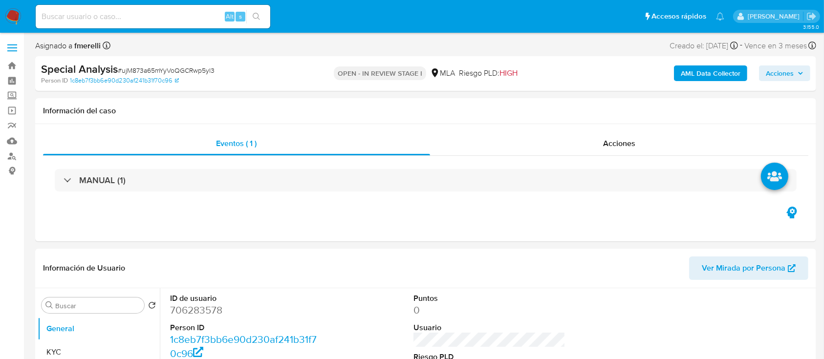
select select "10"
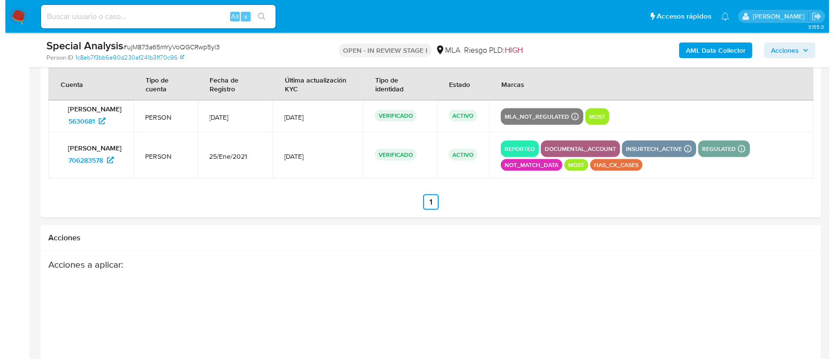
scroll to position [1545, 0]
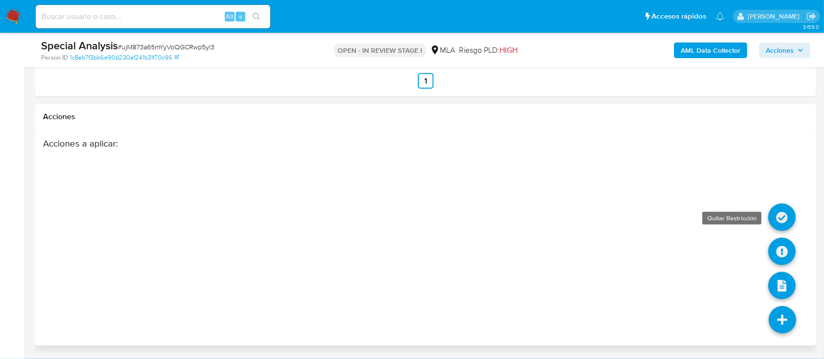
click at [782, 222] on icon at bounding box center [781, 217] width 27 height 27
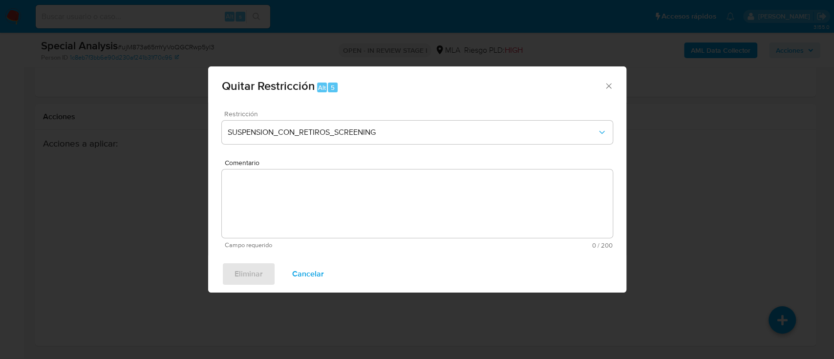
click at [281, 149] on div "Restricción SUSPENSION_CON_RETIROS_SCREENING" at bounding box center [417, 133] width 391 height 46
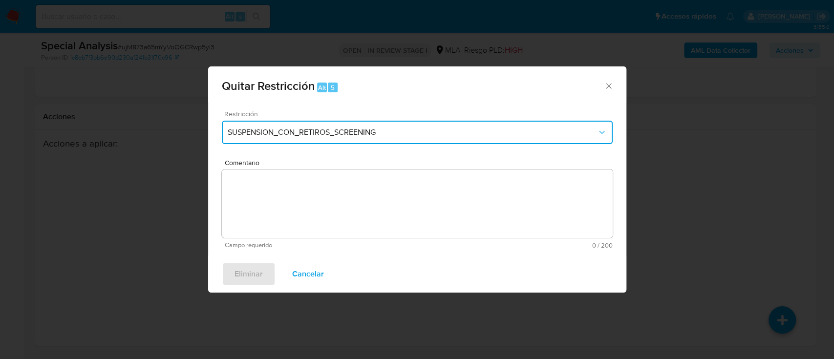
click at [300, 132] on span "SUSPENSION_CON_RETIROS_SCREENING" at bounding box center [412, 132] width 369 height 10
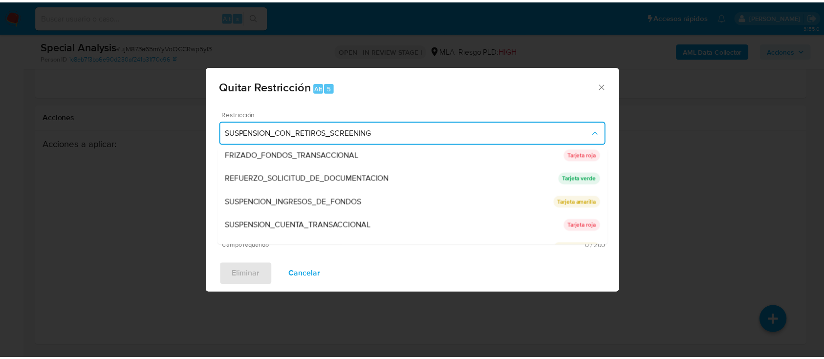
scroll to position [207, 0]
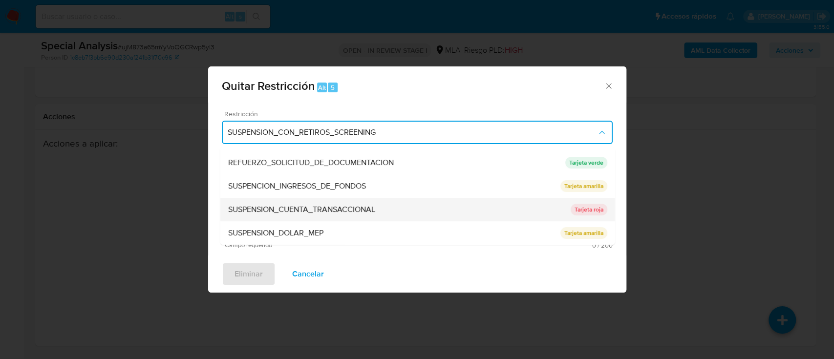
click at [344, 212] on span "SUSPENSION_CUENTA_TRANSACCIONAL" at bounding box center [301, 210] width 147 height 10
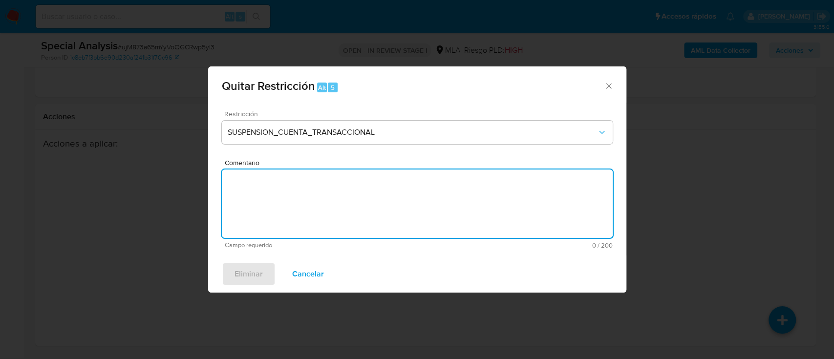
click at [338, 216] on textarea "Comentario" at bounding box center [417, 203] width 391 height 68
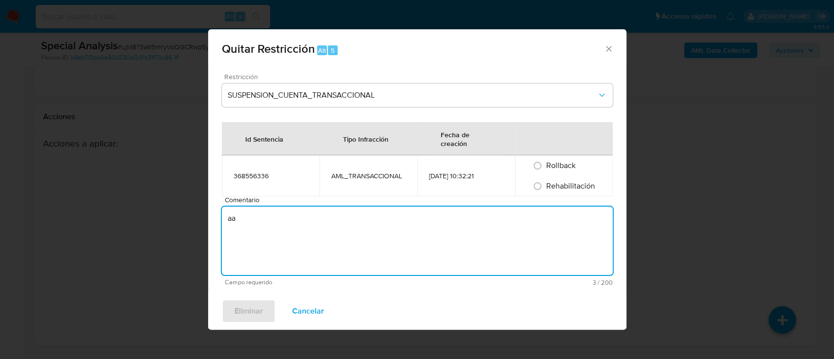
type textarea "a"
type textarea "aml"
click at [560, 187] on span "Rehabilitación" at bounding box center [570, 185] width 49 height 11
click at [545, 187] on input "Rehabilitación" at bounding box center [537, 186] width 16 height 16
radio input "true"
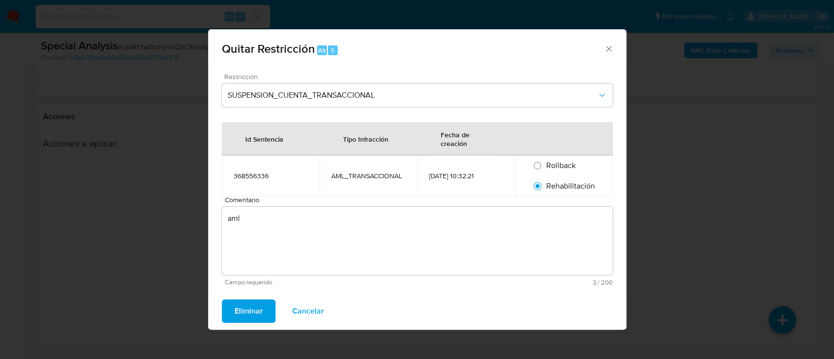
click at [257, 307] on span "Eliminar" at bounding box center [248, 310] width 28 height 21
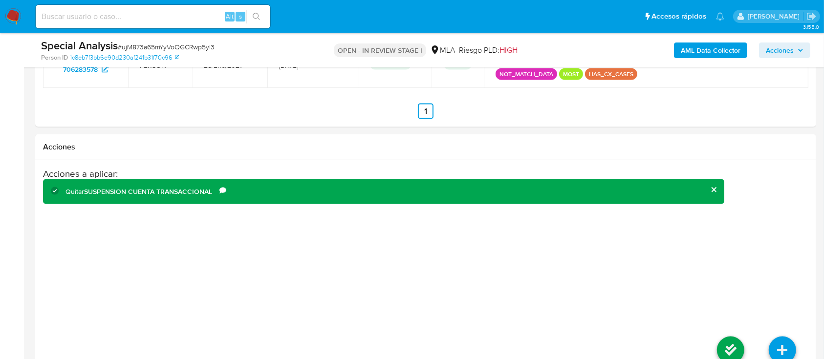
scroll to position [1545, 0]
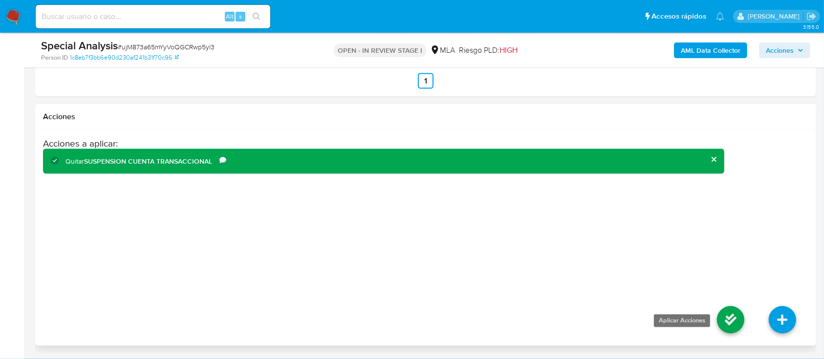
click at [741, 314] on icon at bounding box center [730, 319] width 27 height 27
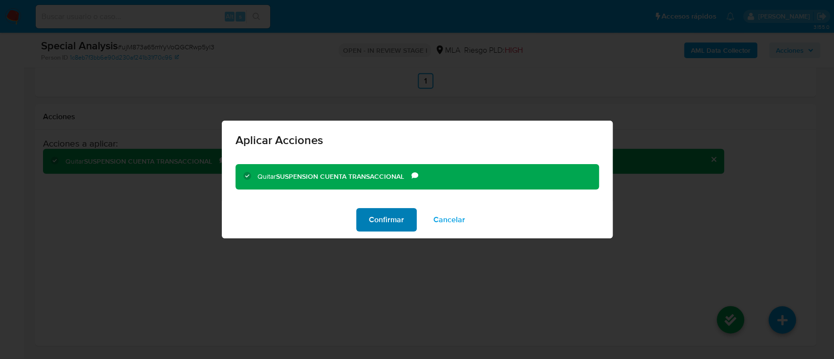
click at [408, 222] on button "Confirmar" at bounding box center [386, 219] width 61 height 23
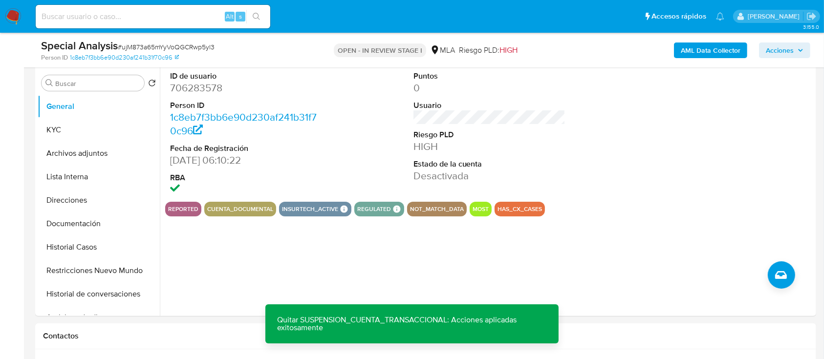
scroll to position [189, 0]
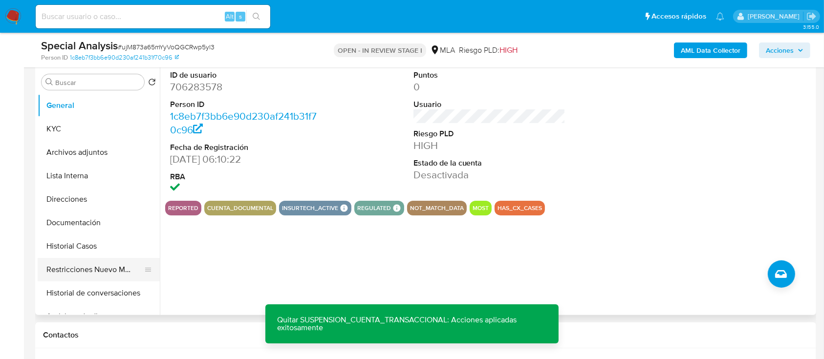
click at [92, 266] on button "Restricciones Nuevo Mundo" at bounding box center [95, 269] width 114 height 23
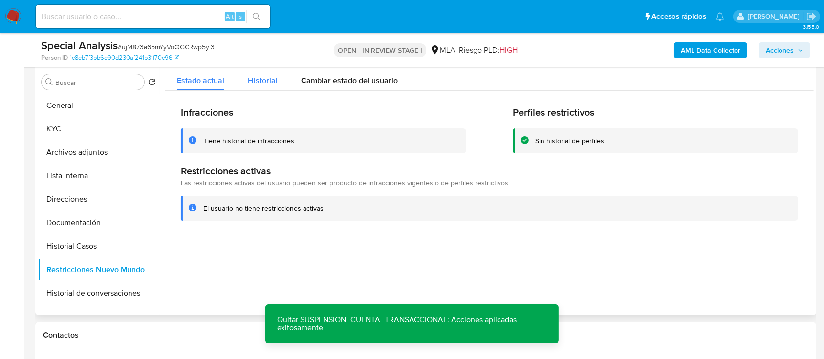
click at [248, 73] on div "Historial" at bounding box center [263, 78] width 30 height 26
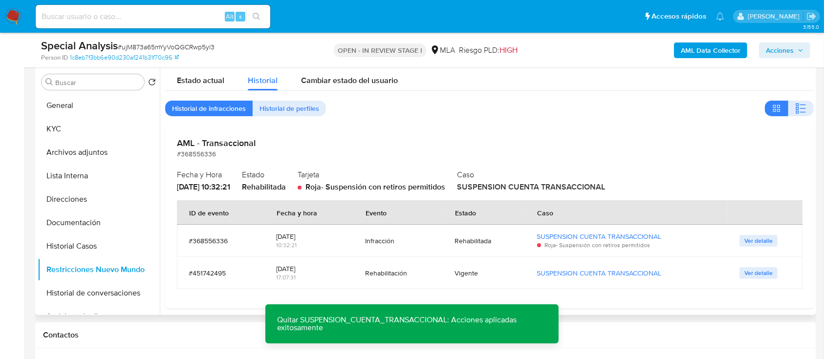
click at [449, 273] on td "Vigente" at bounding box center [484, 273] width 82 height 32
